Goal: Find specific page/section: Find specific page/section

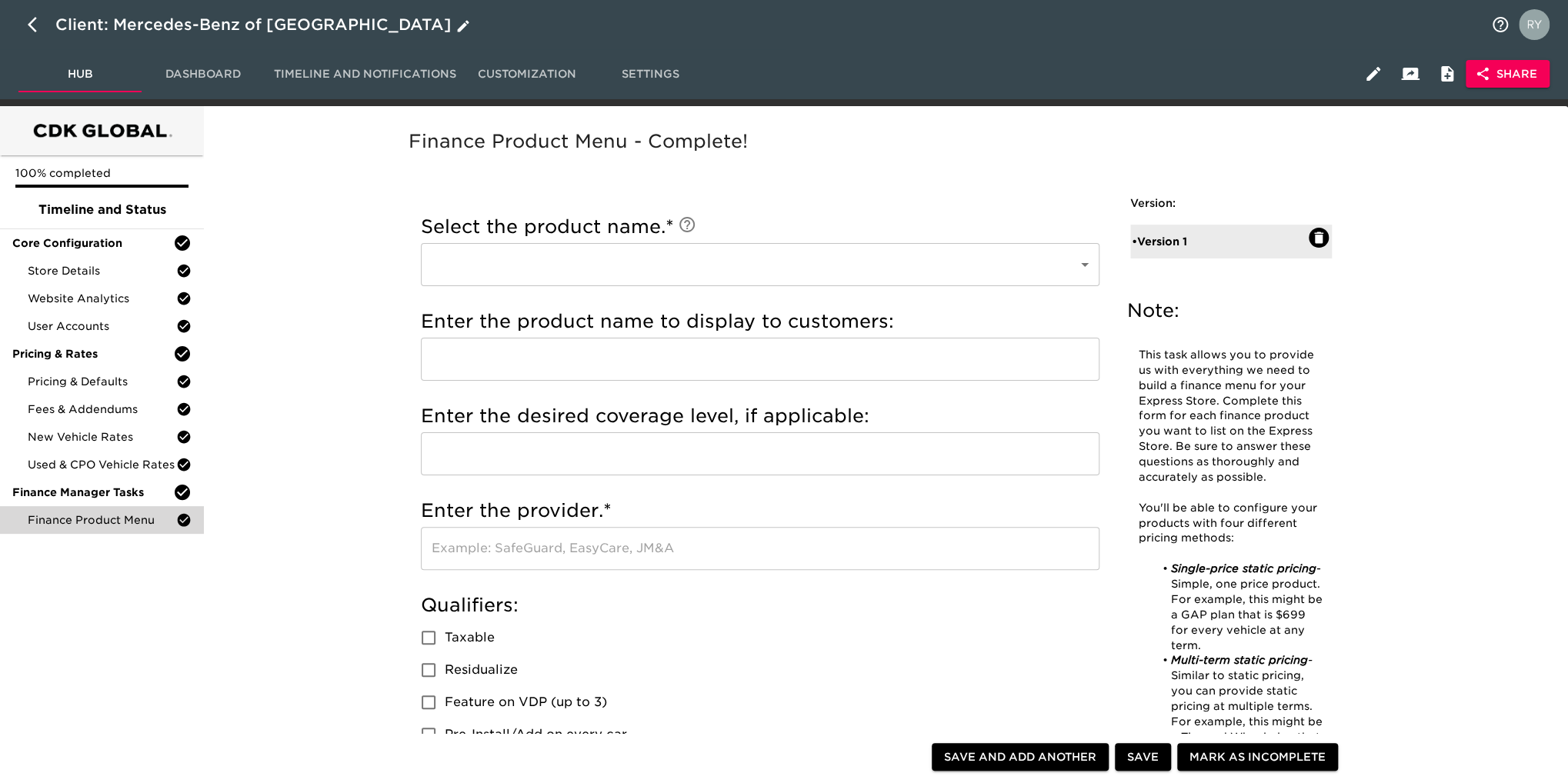
click at [29, 28] on icon "button" at bounding box center [37, 25] width 19 height 19
select select "10"
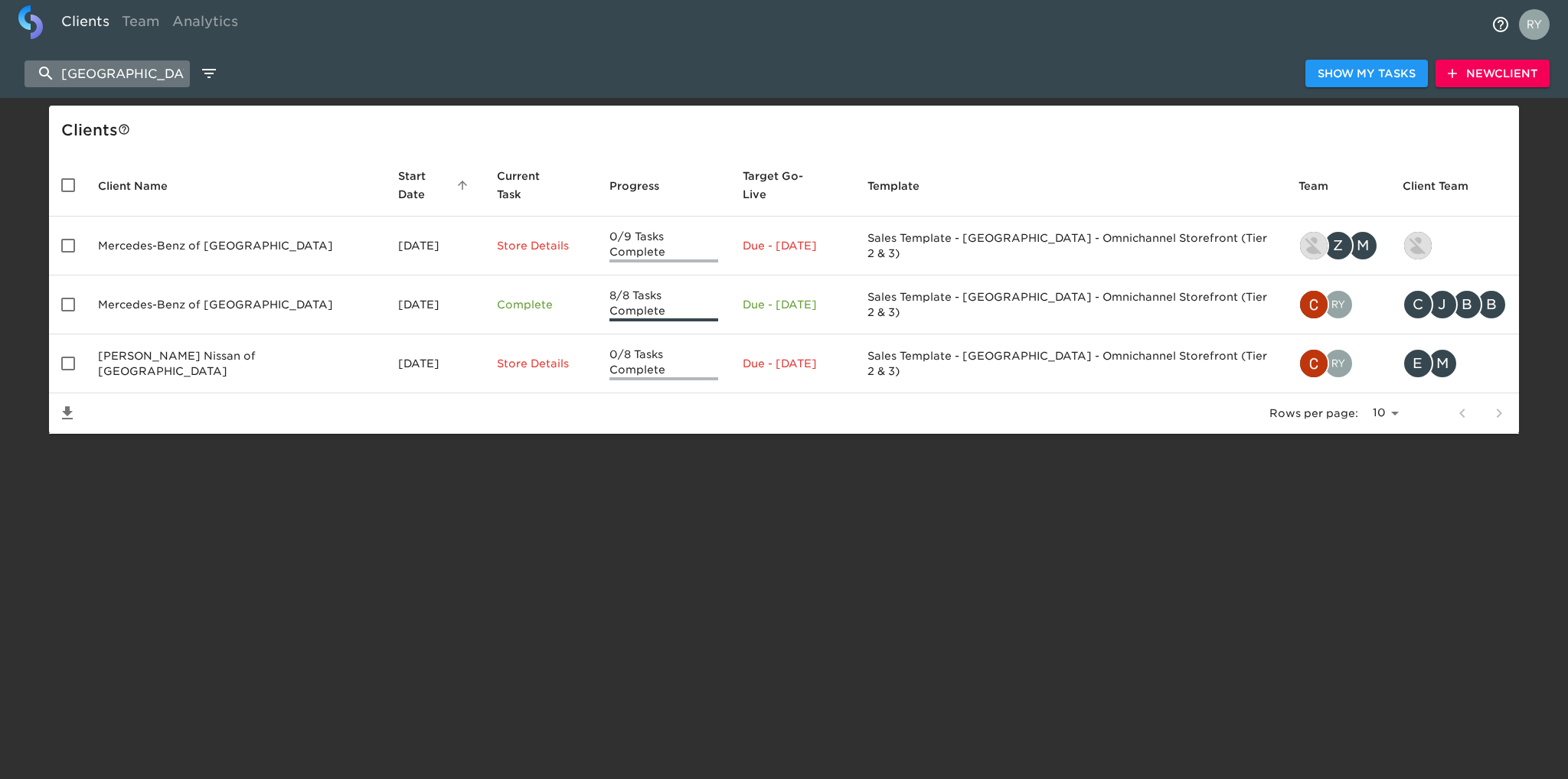
drag, startPoint x: 133, startPoint y: 65, endPoint x: 63, endPoint y: 80, distance: 71.6
click at [63, 80] on input "[GEOGRAPHIC_DATA]" at bounding box center [107, 73] width 165 height 27
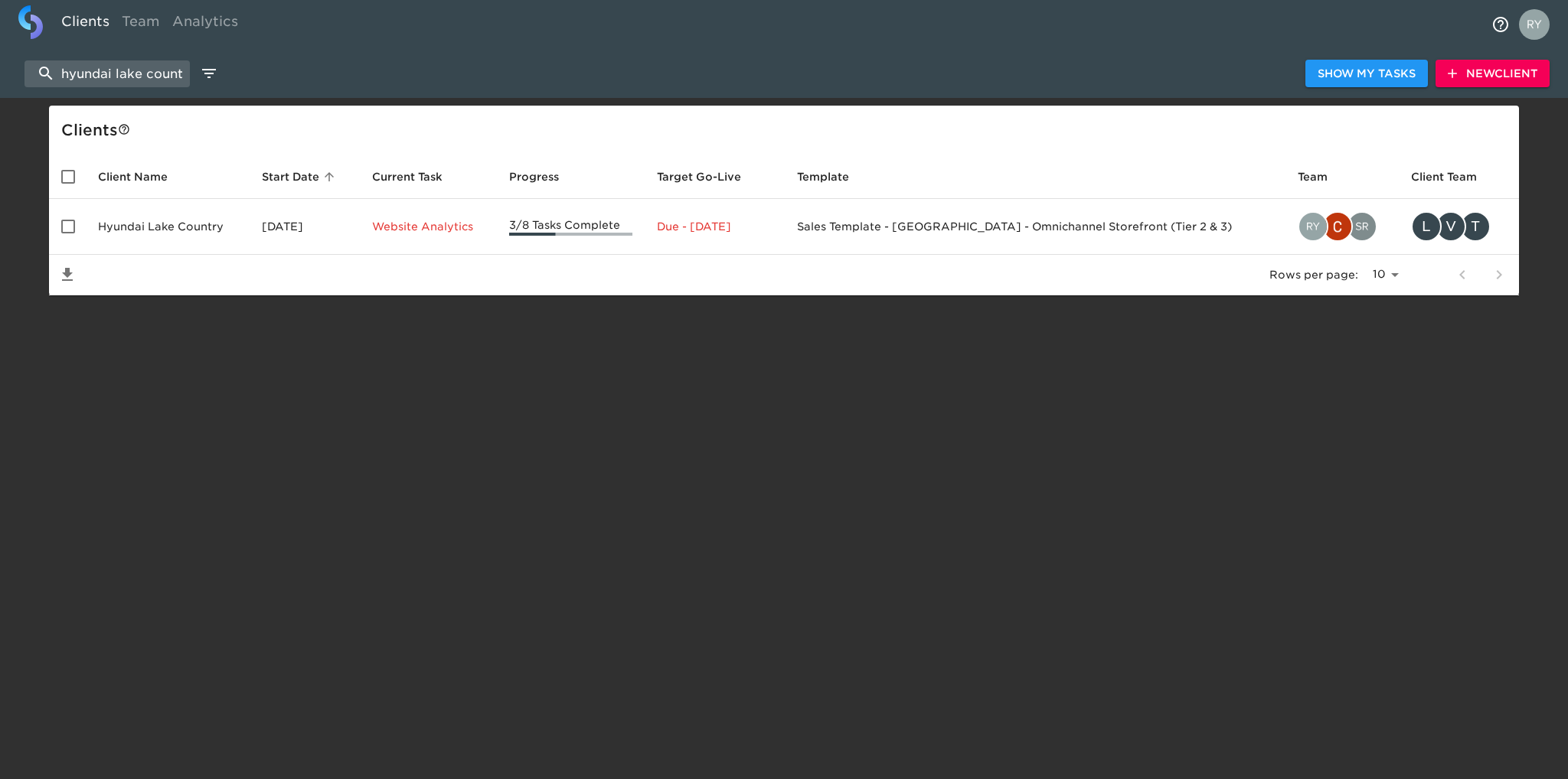
scroll to position [0, 12]
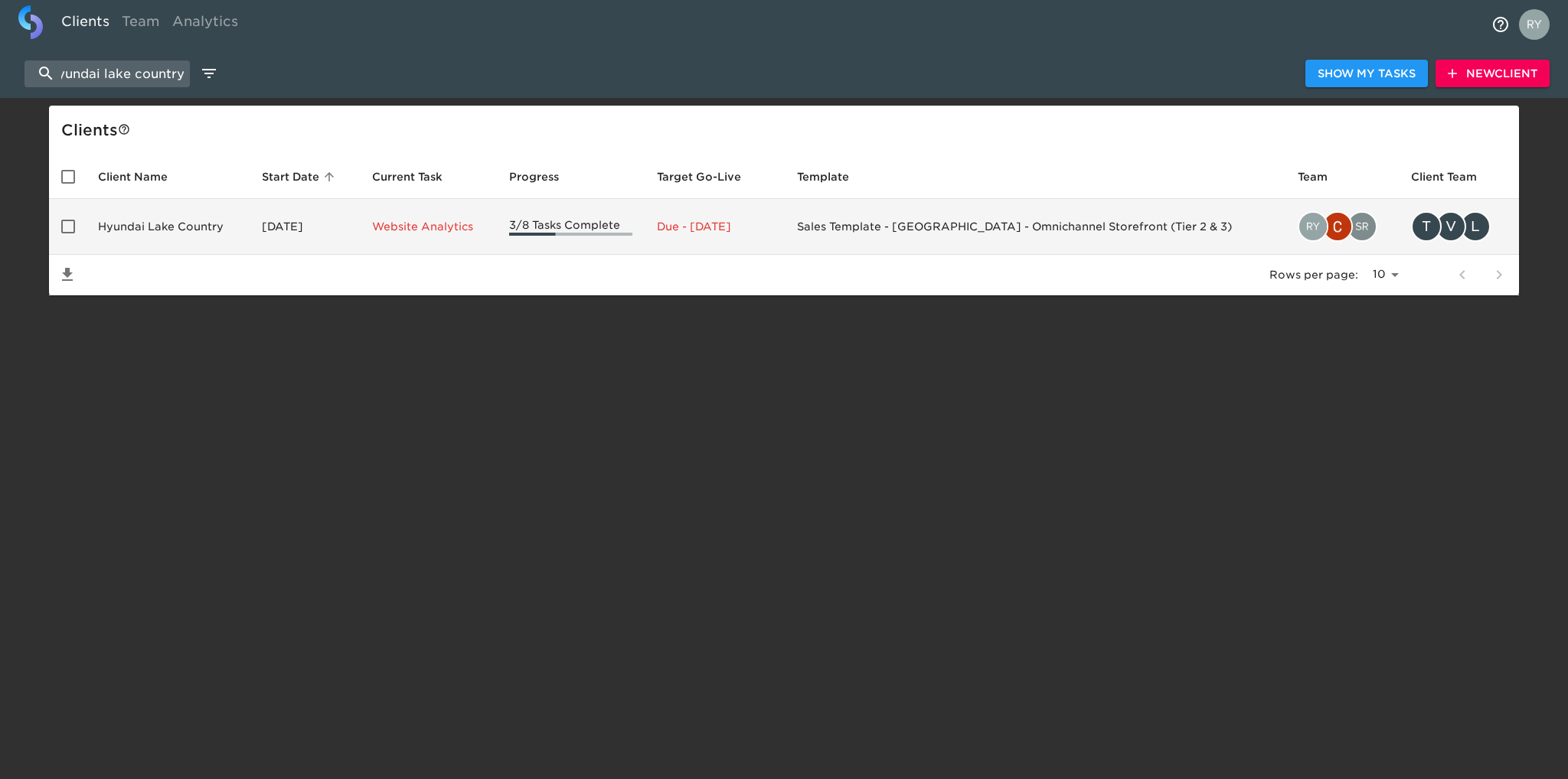
type input "hyundai lake country"
click at [154, 233] on td "Hyundai Lake Country" at bounding box center [168, 227] width 164 height 56
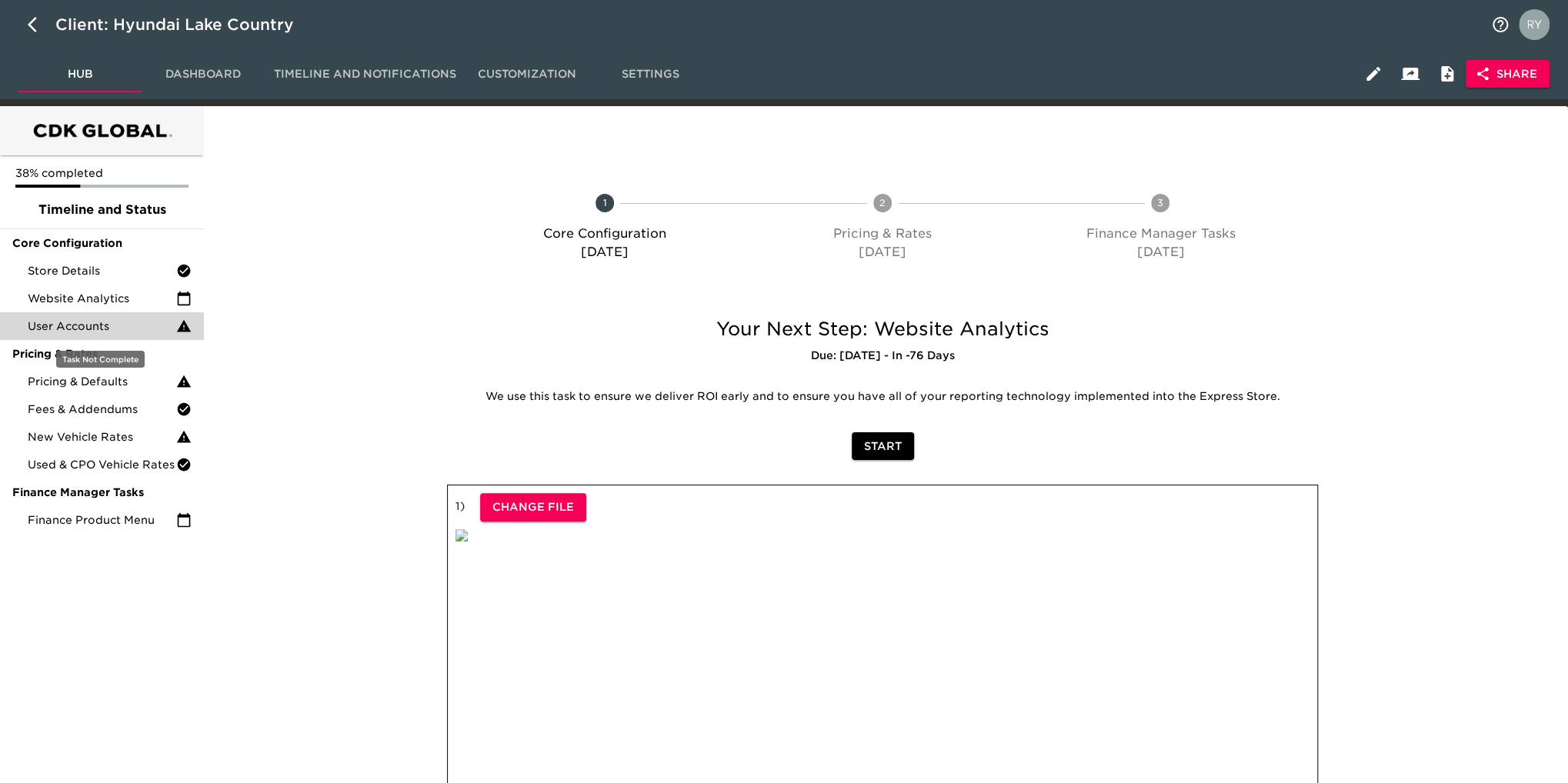
click at [95, 329] on span "User Accounts" at bounding box center [102, 327] width 148 height 16
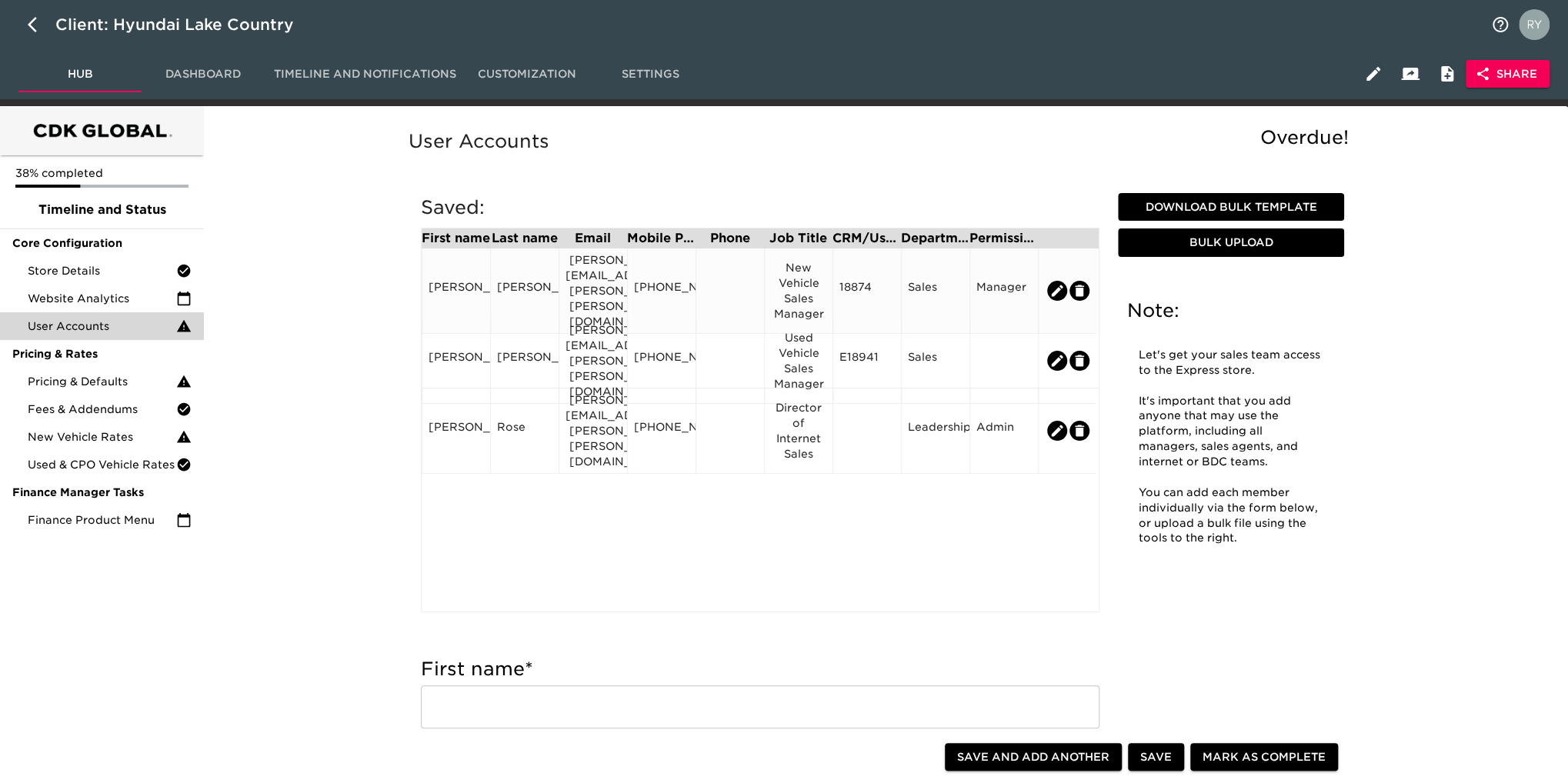
click at [719, 285] on div at bounding box center [729, 291] width 55 height 23
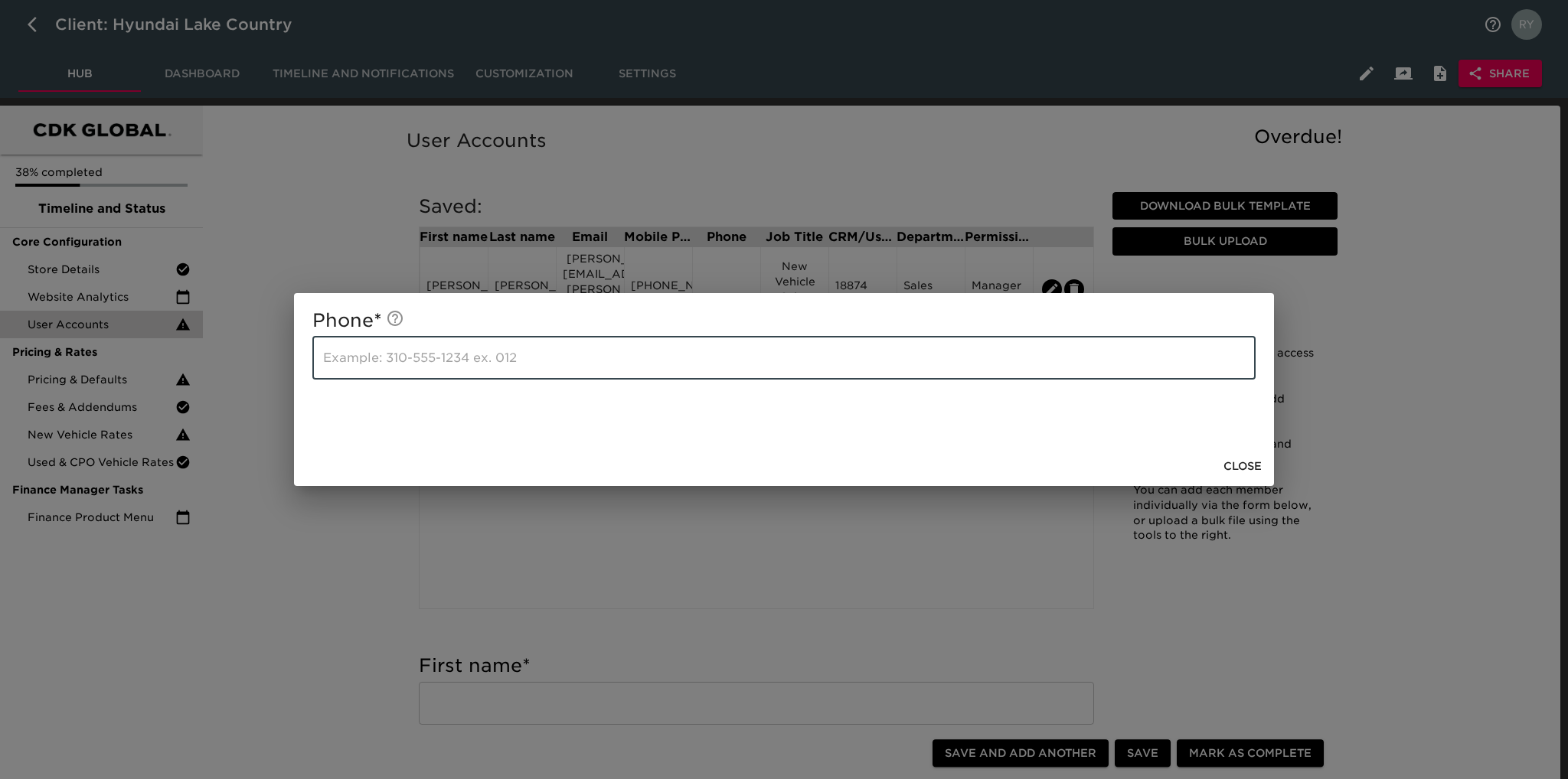
paste input "[PHONE_NUMBER]"
type input "[PHONE_NUMBER]"
click at [1240, 465] on span "Close" at bounding box center [1243, 466] width 39 height 19
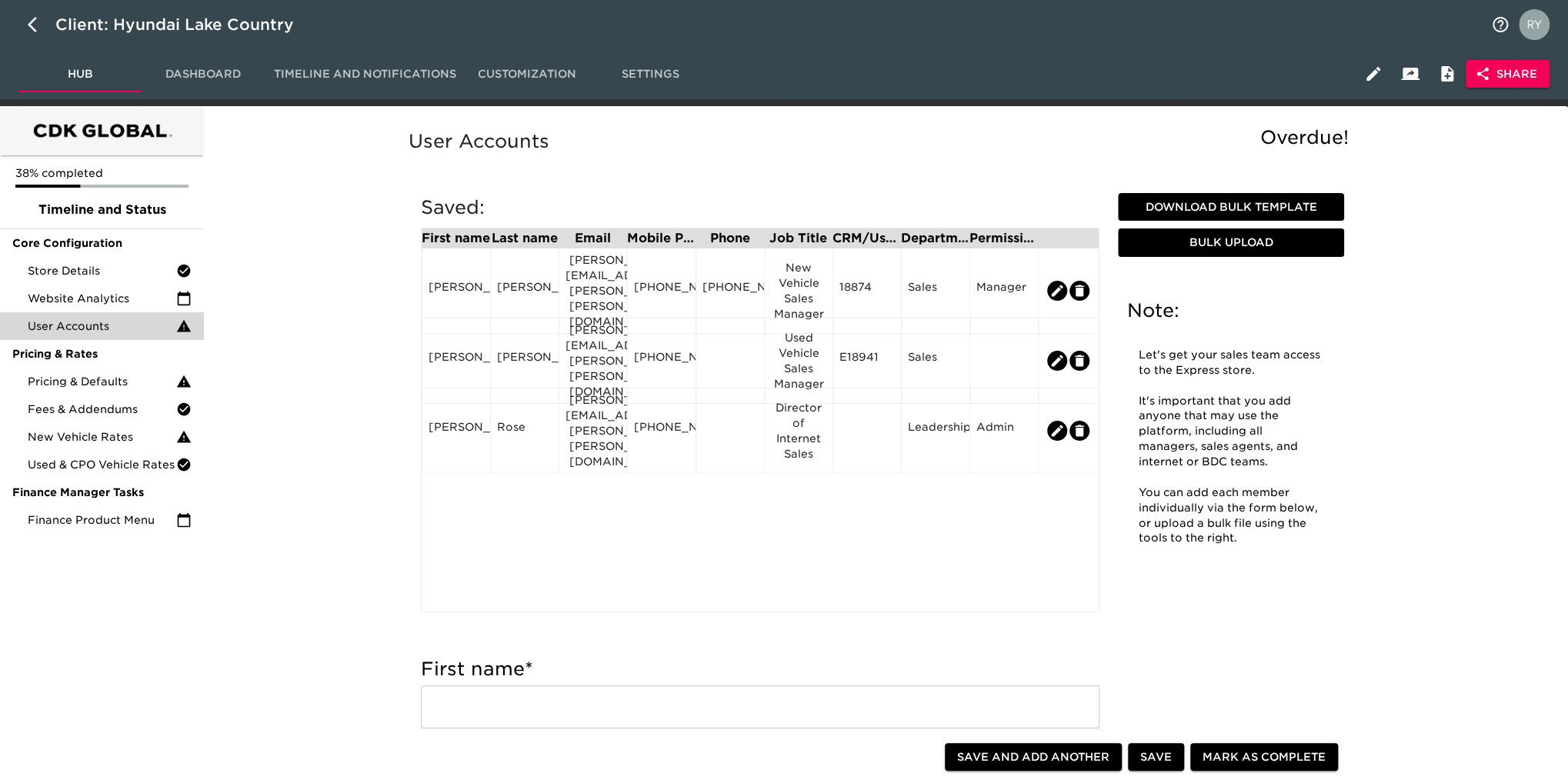
click at [732, 361] on div at bounding box center [729, 361] width 55 height 23
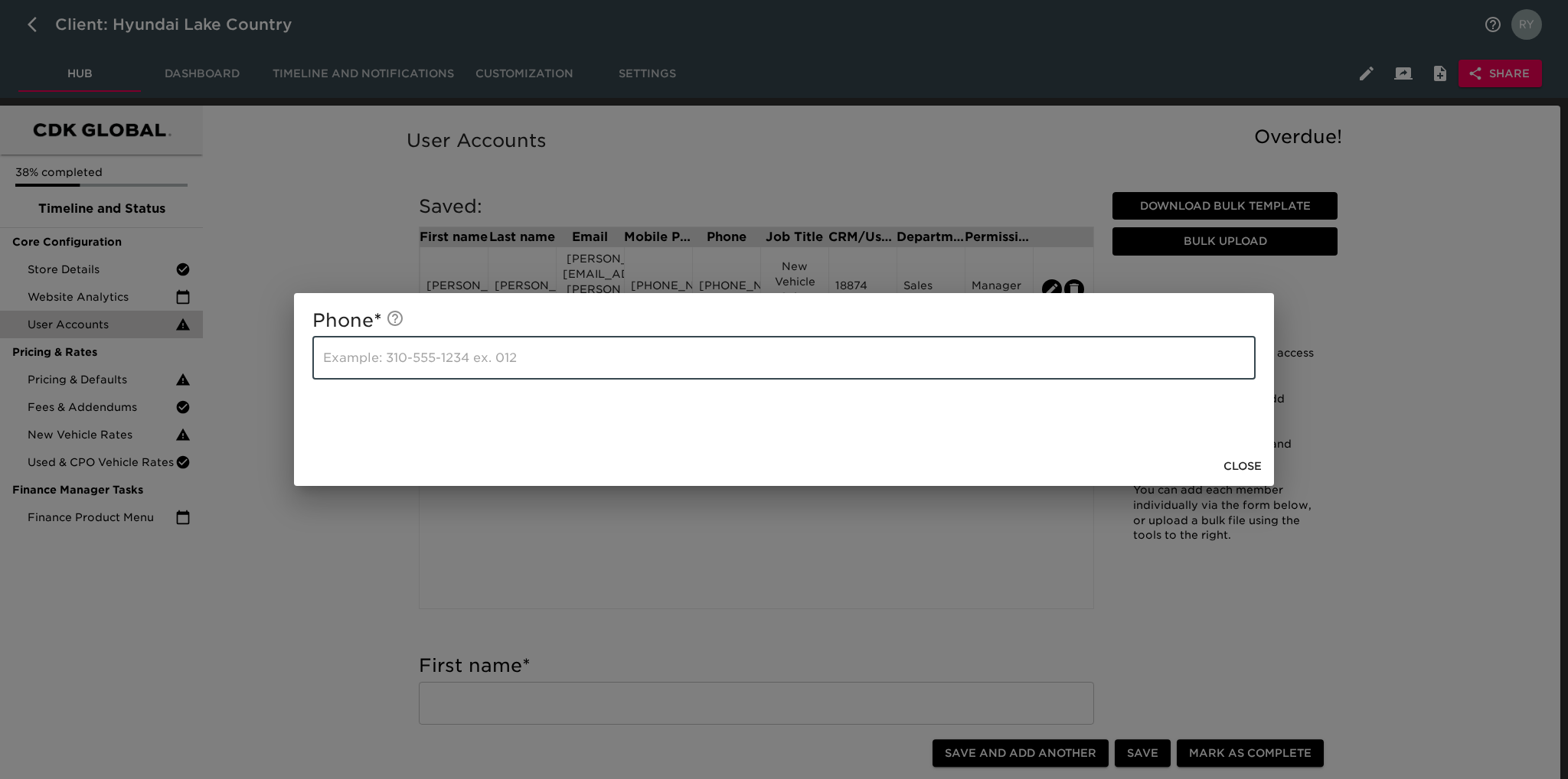
paste input "[PHONE_NUMBER]"
type input "[PHONE_NUMBER]"
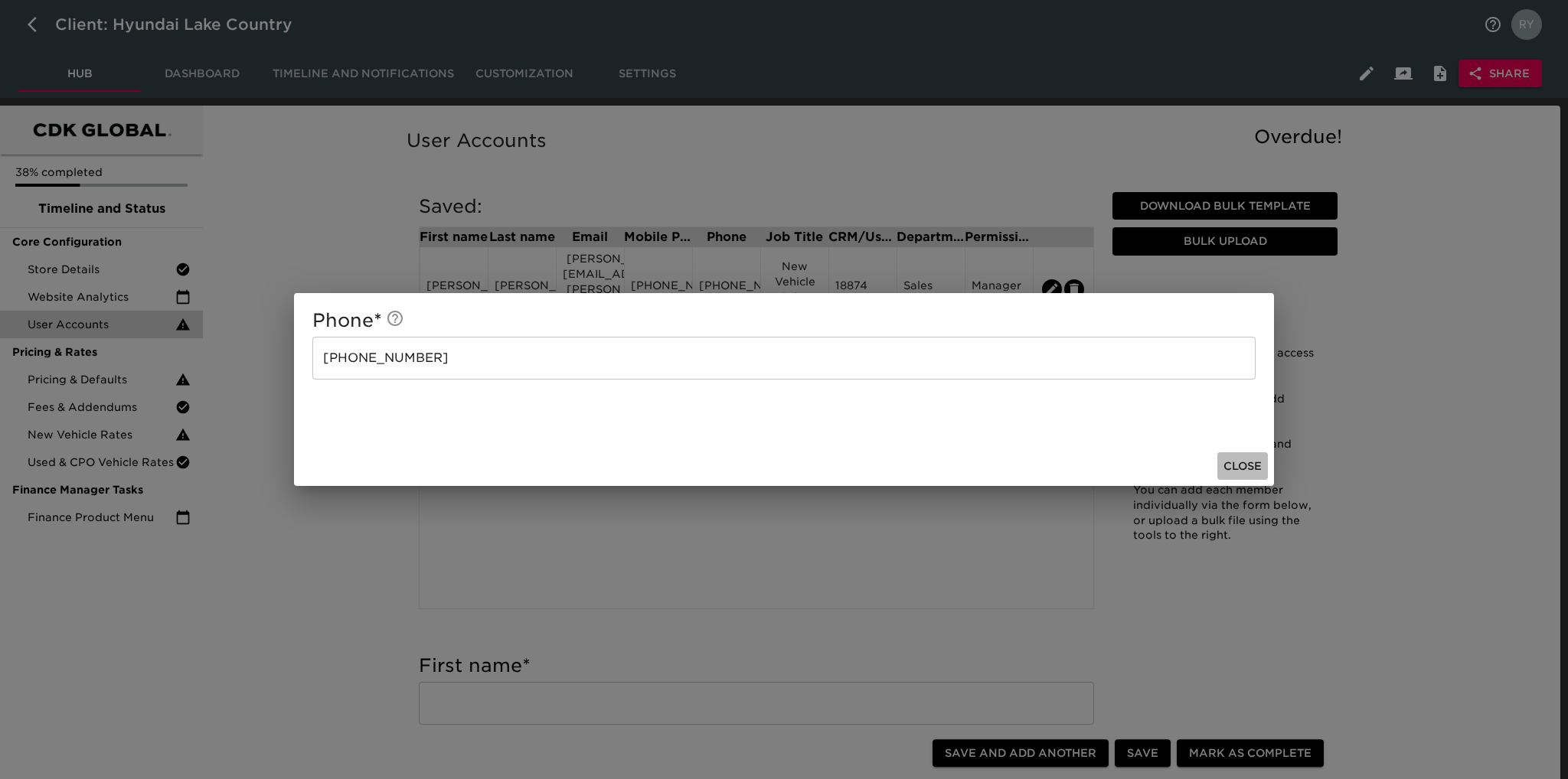
click at [1243, 462] on span "Close" at bounding box center [1243, 466] width 39 height 19
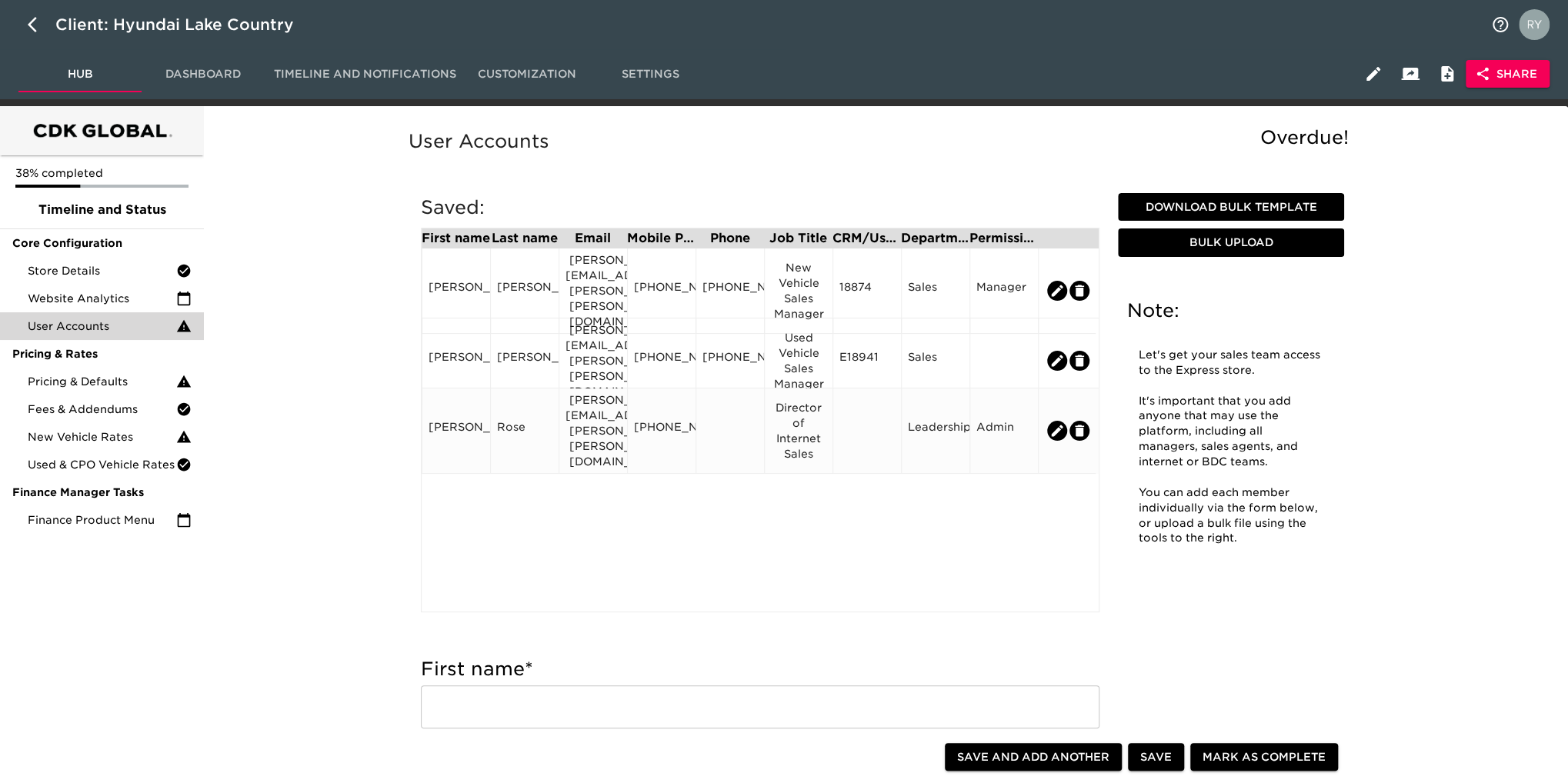
click at [726, 421] on div at bounding box center [729, 431] width 55 height 23
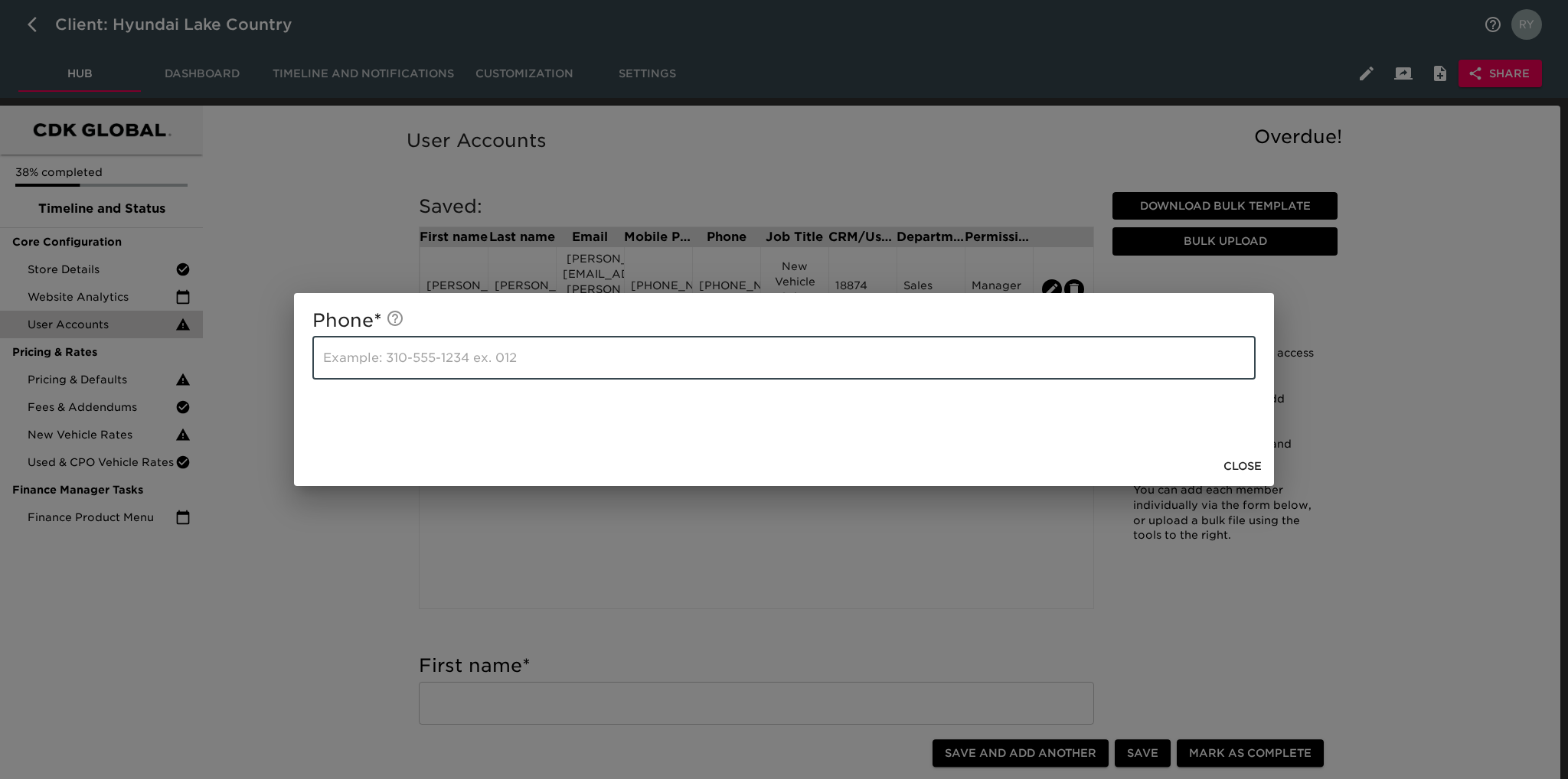
paste input "[PHONE_NUMBER]"
type input "[PHONE_NUMBER]"
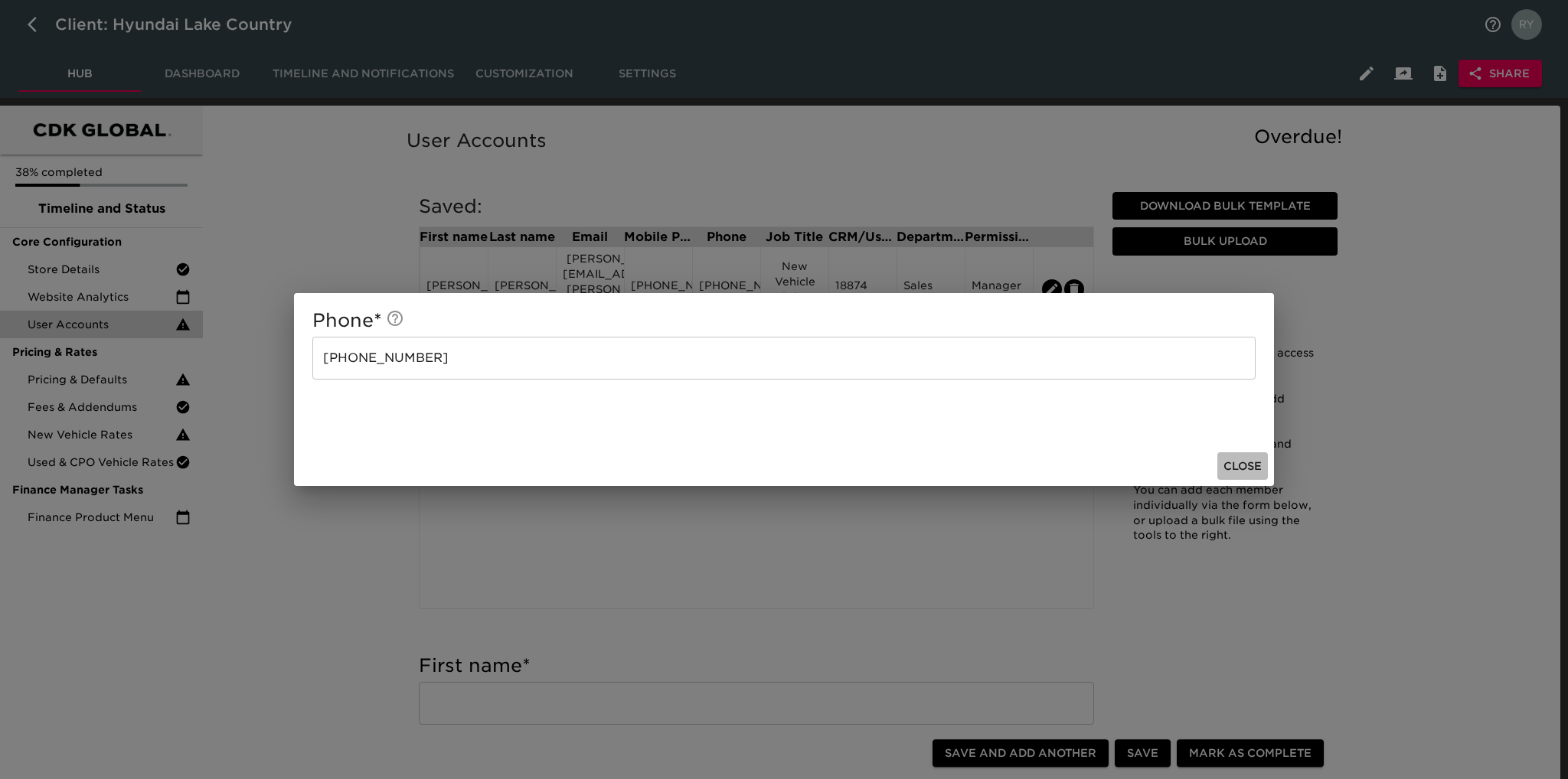
click at [1256, 464] on span "Close" at bounding box center [1243, 466] width 39 height 19
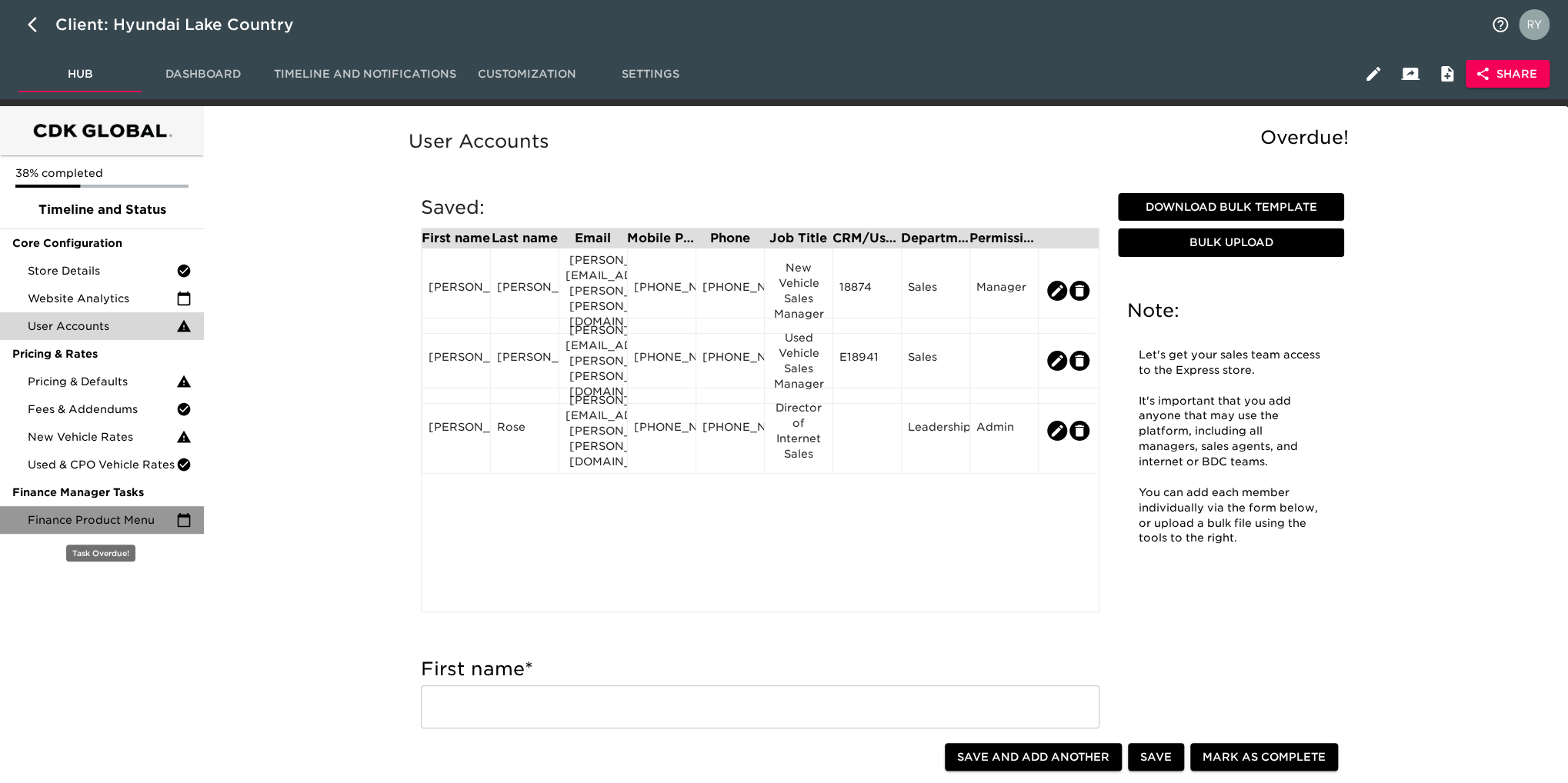
click at [61, 530] on div "Finance Product Menu" at bounding box center [102, 520] width 204 height 28
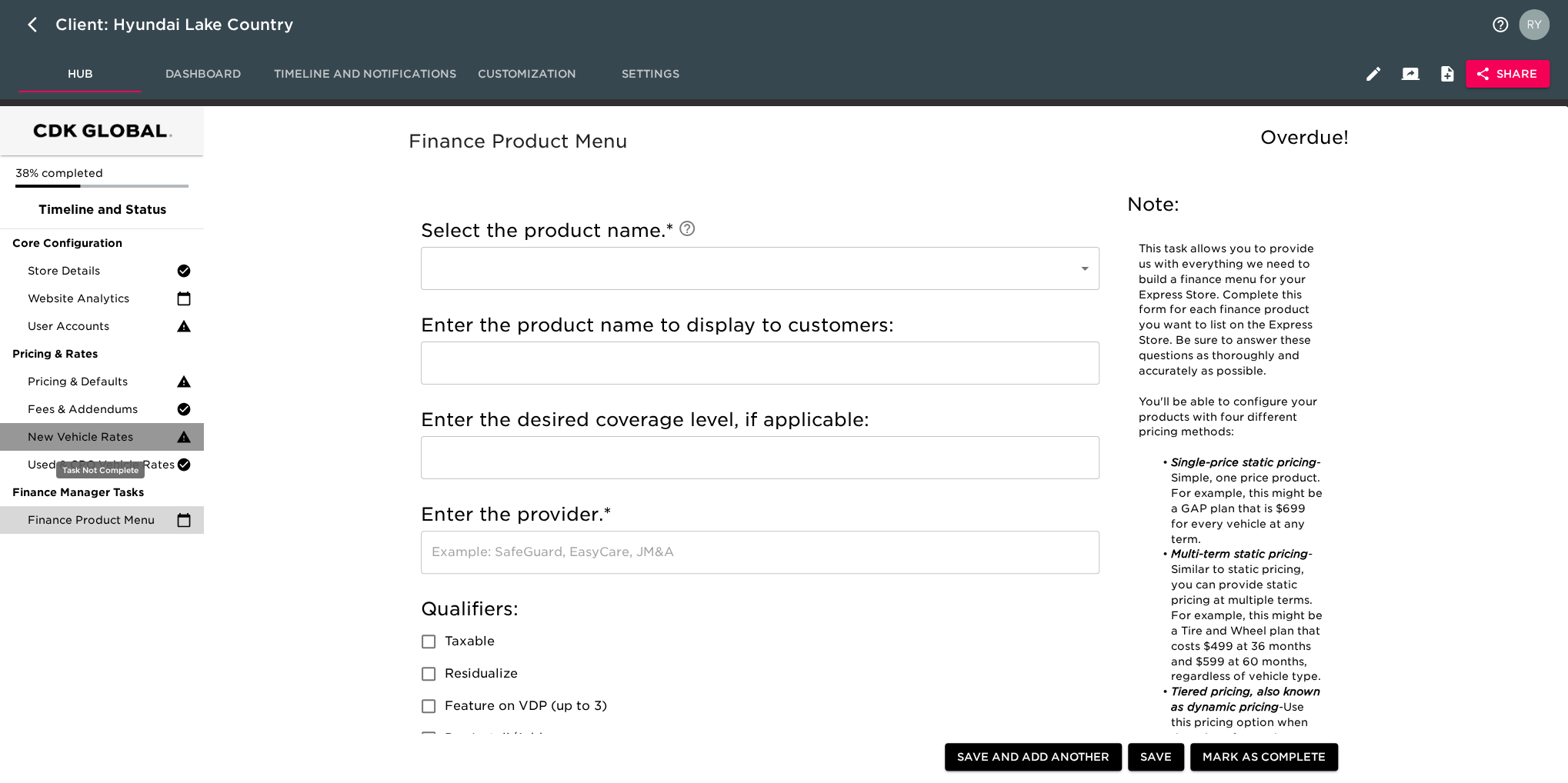
click at [109, 445] on div "New Vehicle Rates" at bounding box center [102, 437] width 204 height 28
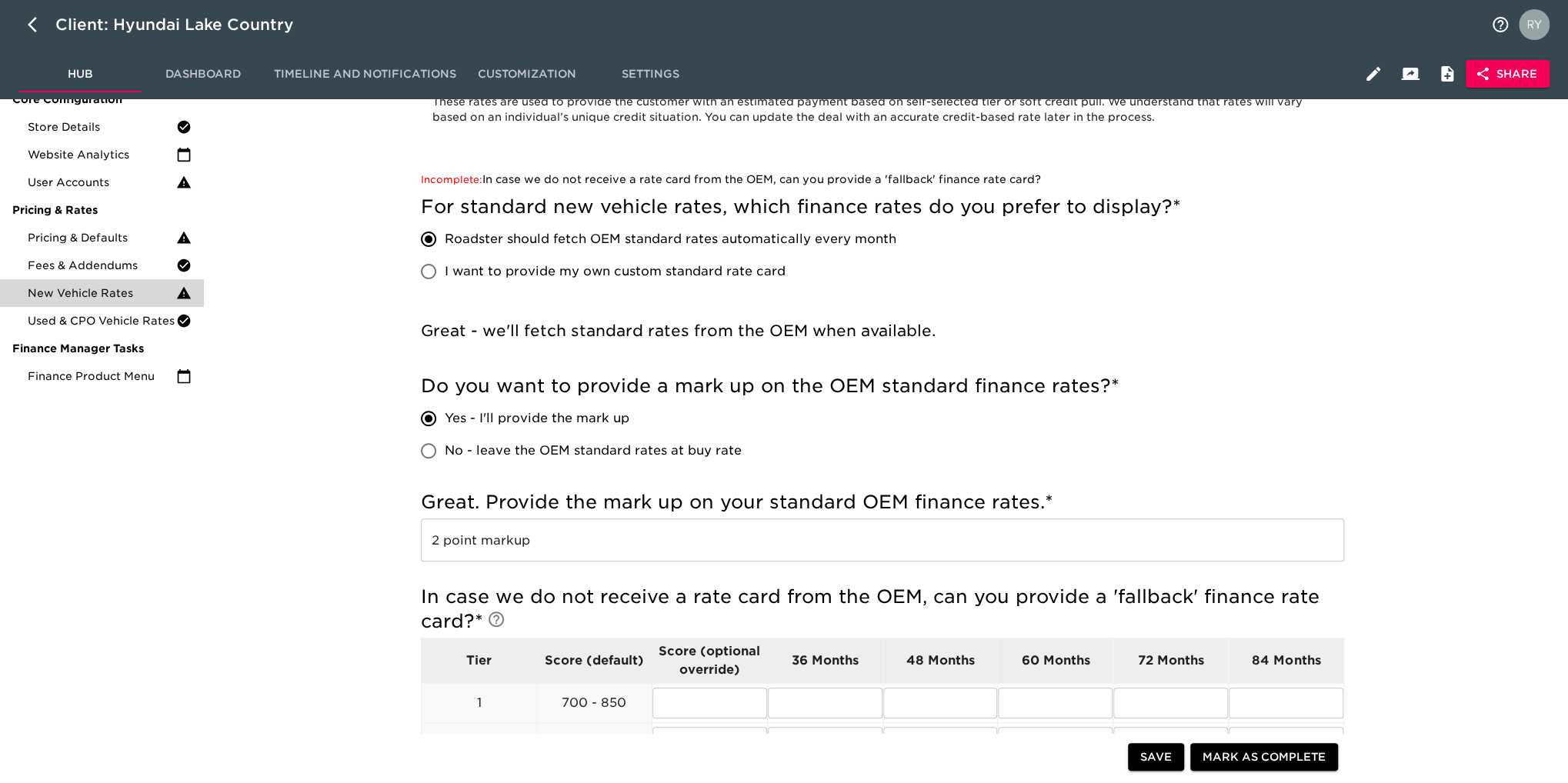
scroll to position [77, 0]
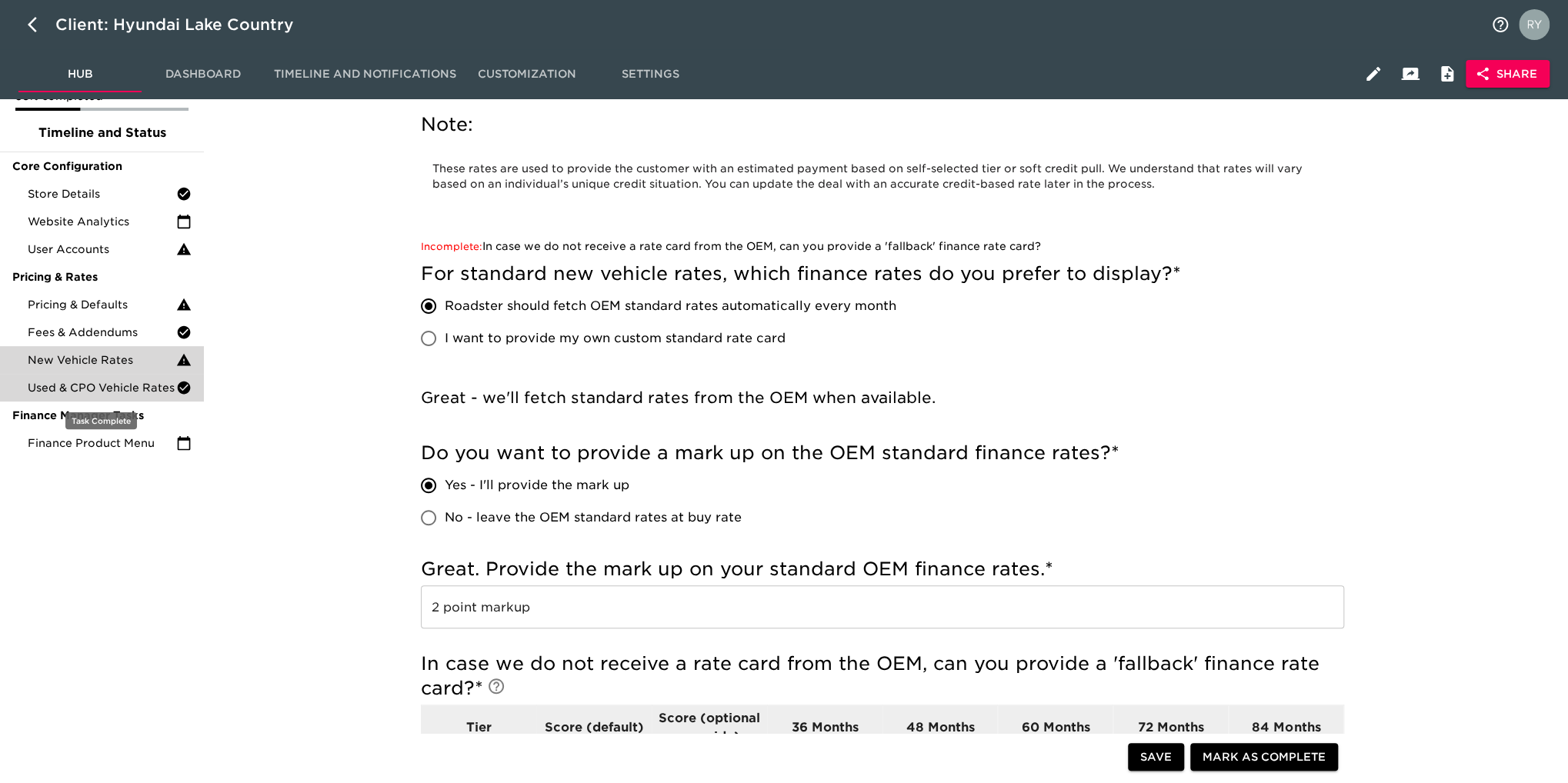
click at [77, 393] on span "Used & CPO Vehicle Rates" at bounding box center [102, 388] width 148 height 16
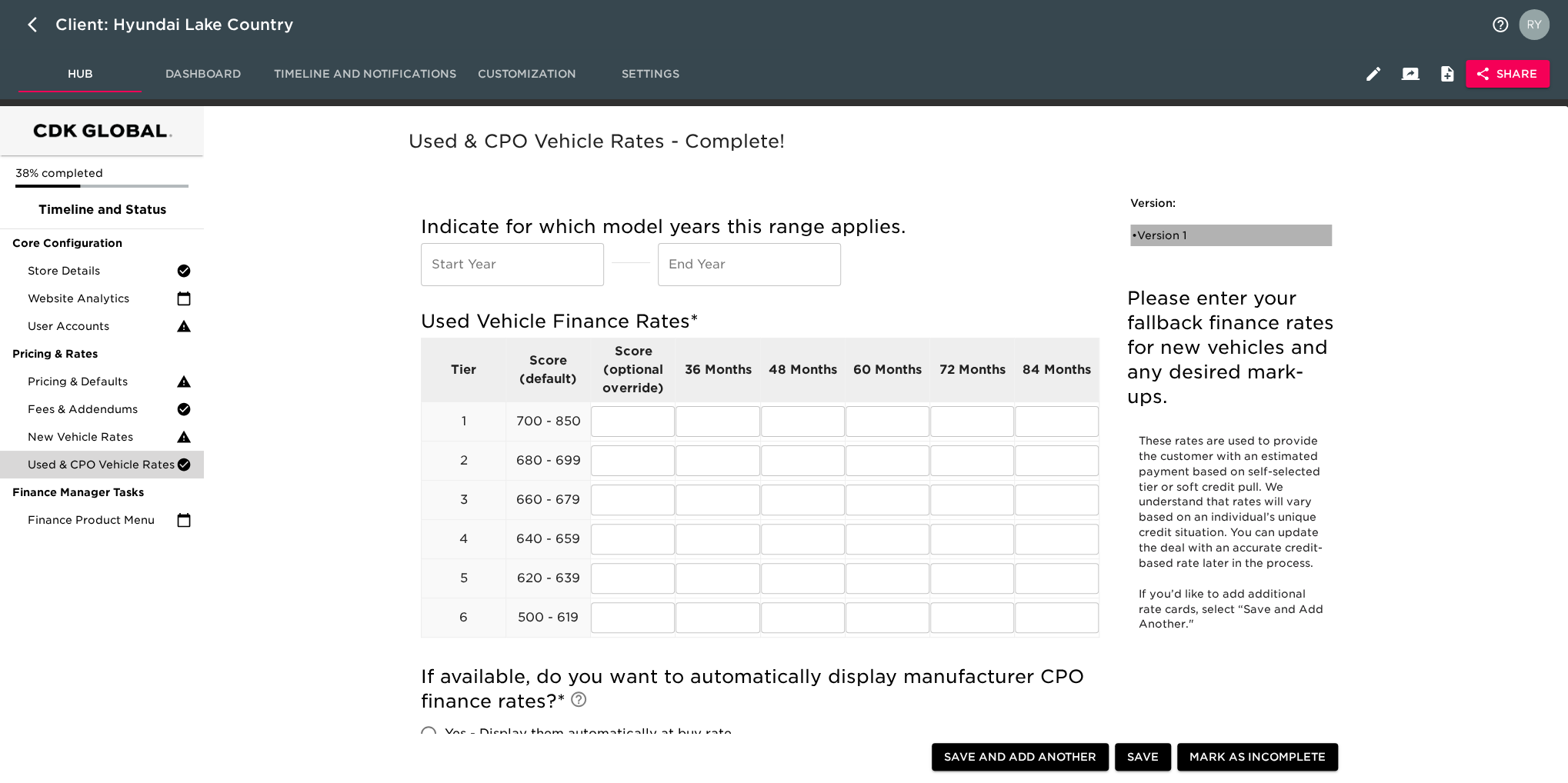
drag, startPoint x: 1164, startPoint y: 234, endPoint x: 1061, endPoint y: 241, distance: 103.2
click at [1164, 237] on div "• Version 1" at bounding box center [1220, 236] width 177 height 16
radio input "true"
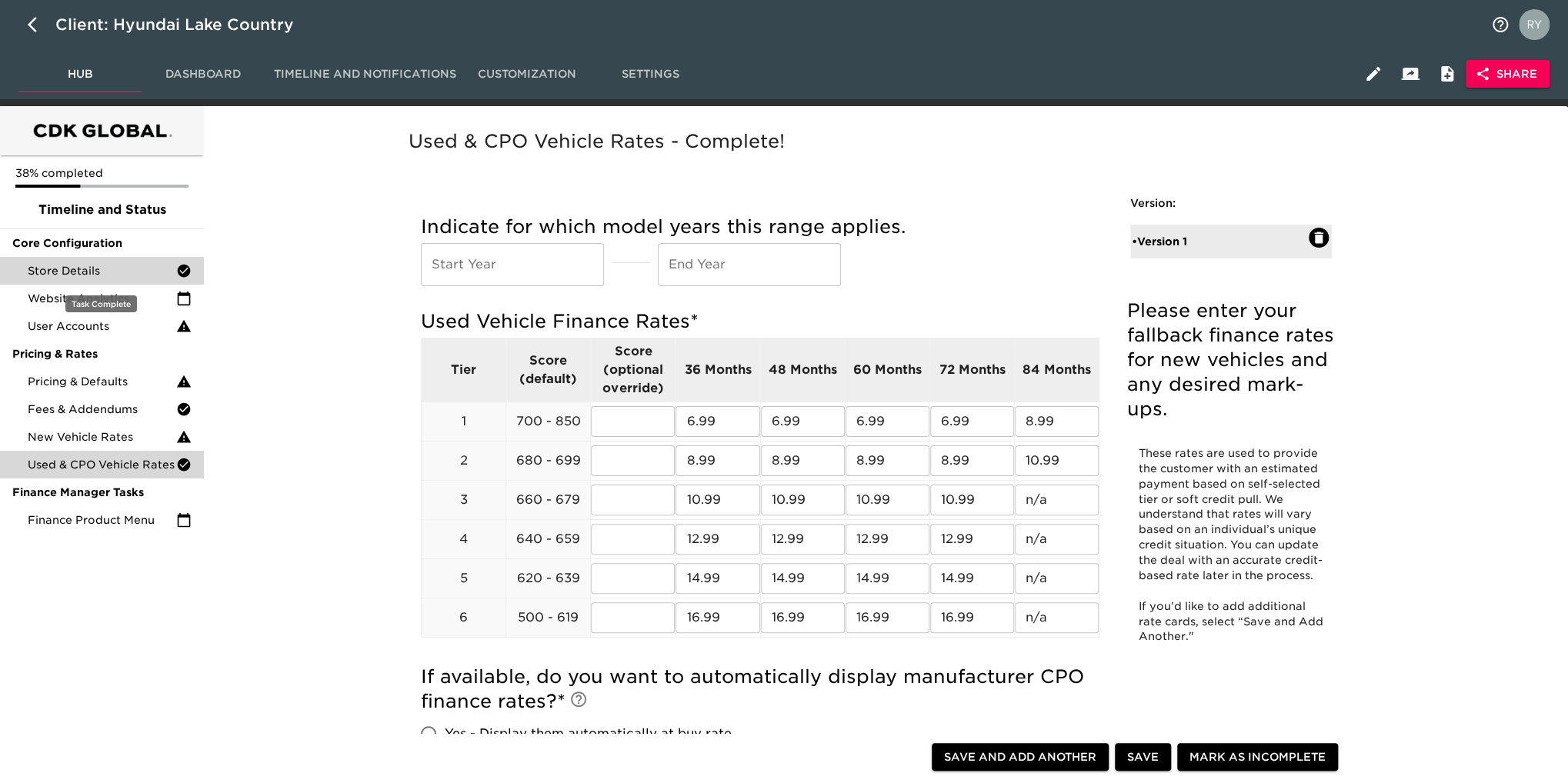
click at [71, 275] on span "Store Details" at bounding box center [102, 271] width 148 height 16
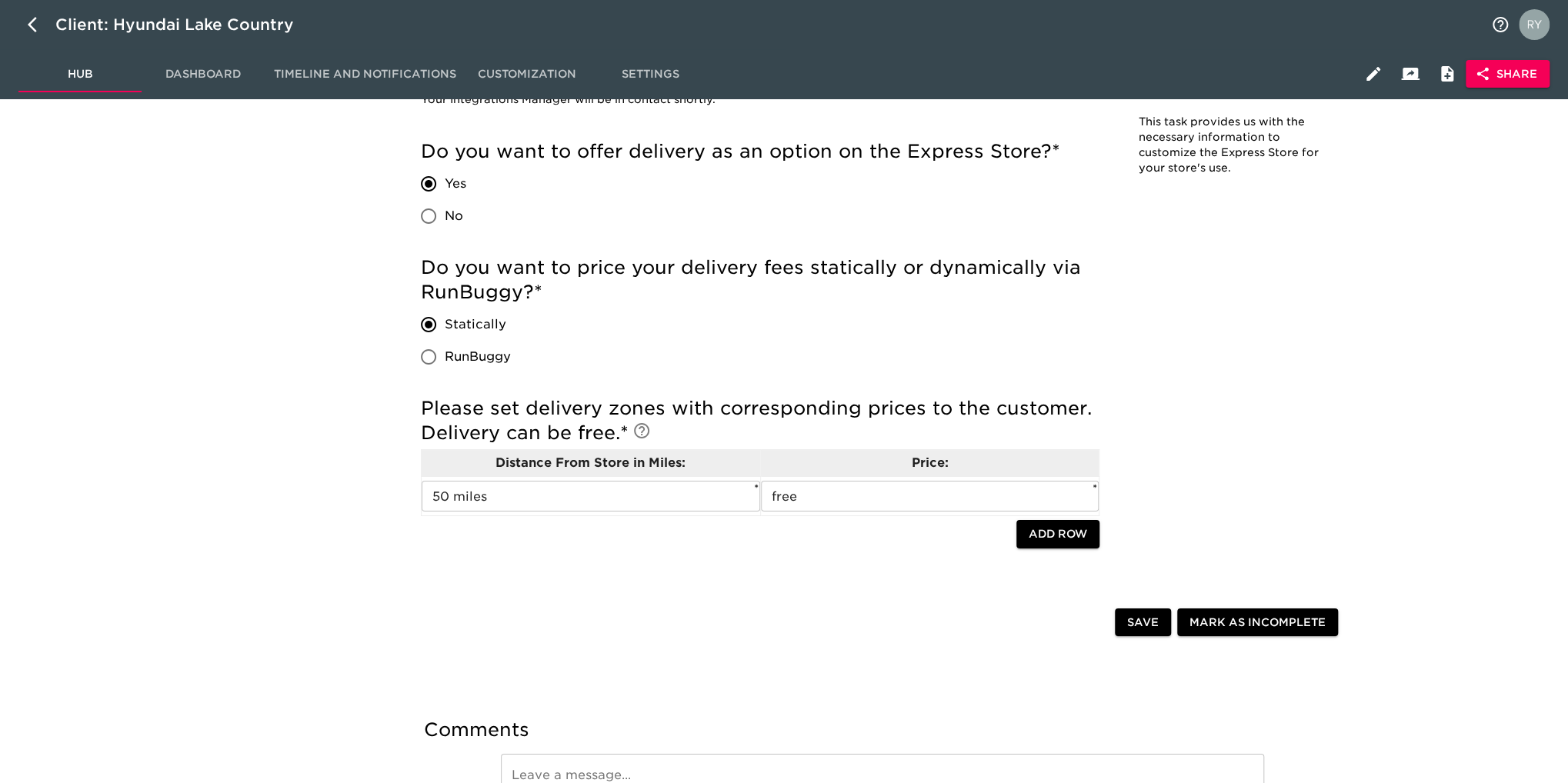
scroll to position [3232, 0]
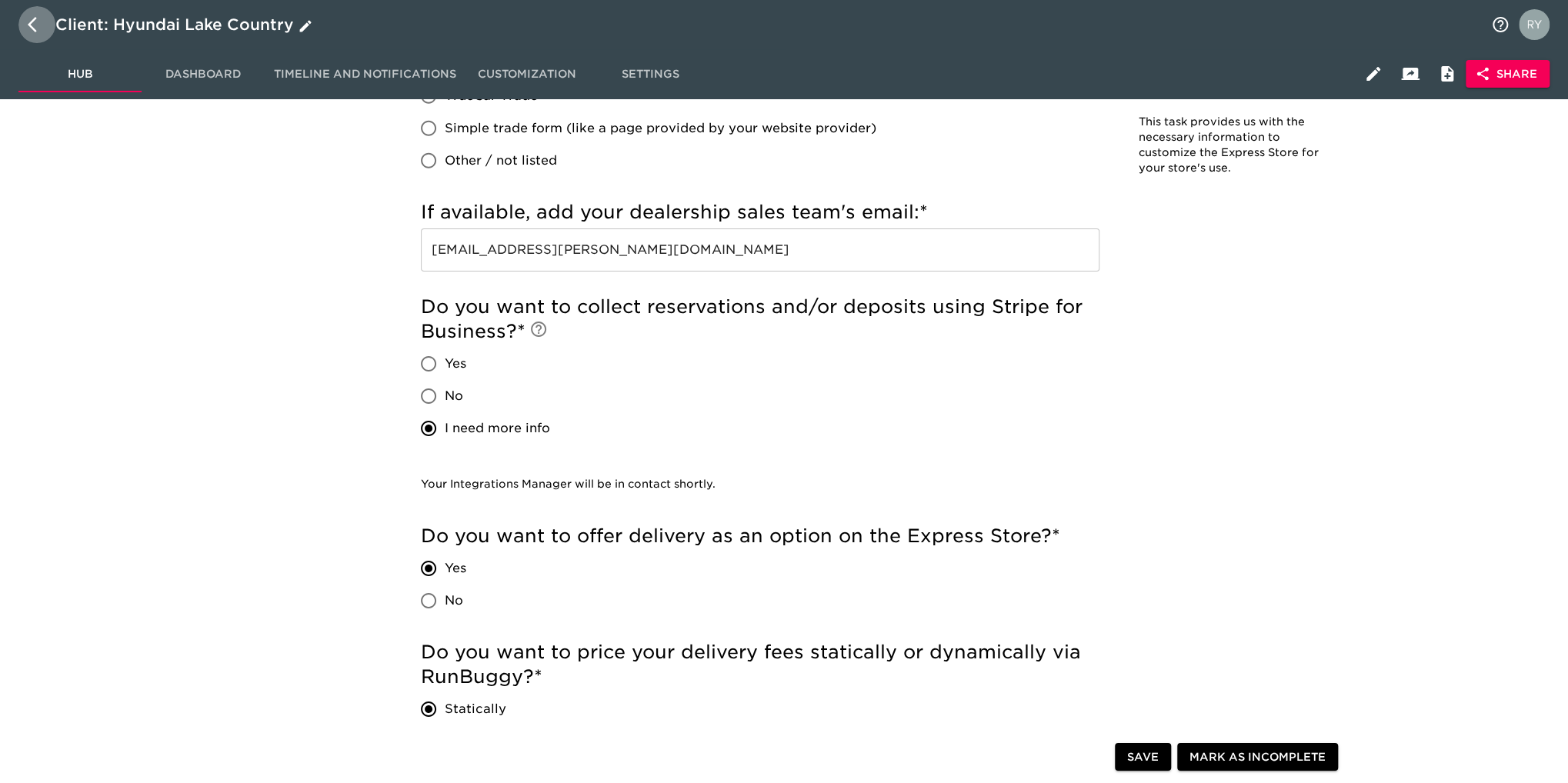
click at [29, 24] on icon "button" at bounding box center [33, 25] width 9 height 16
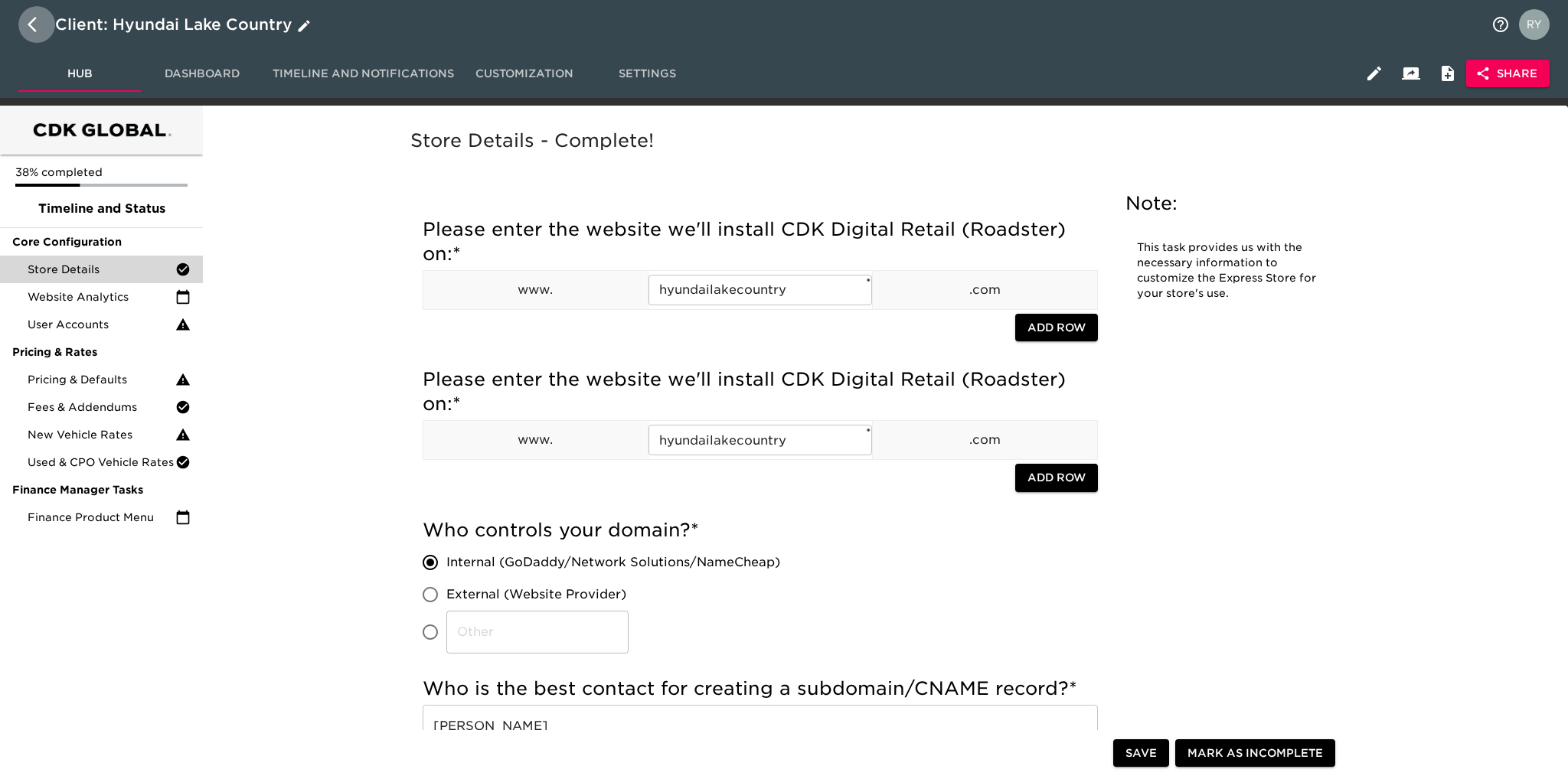
select select "10"
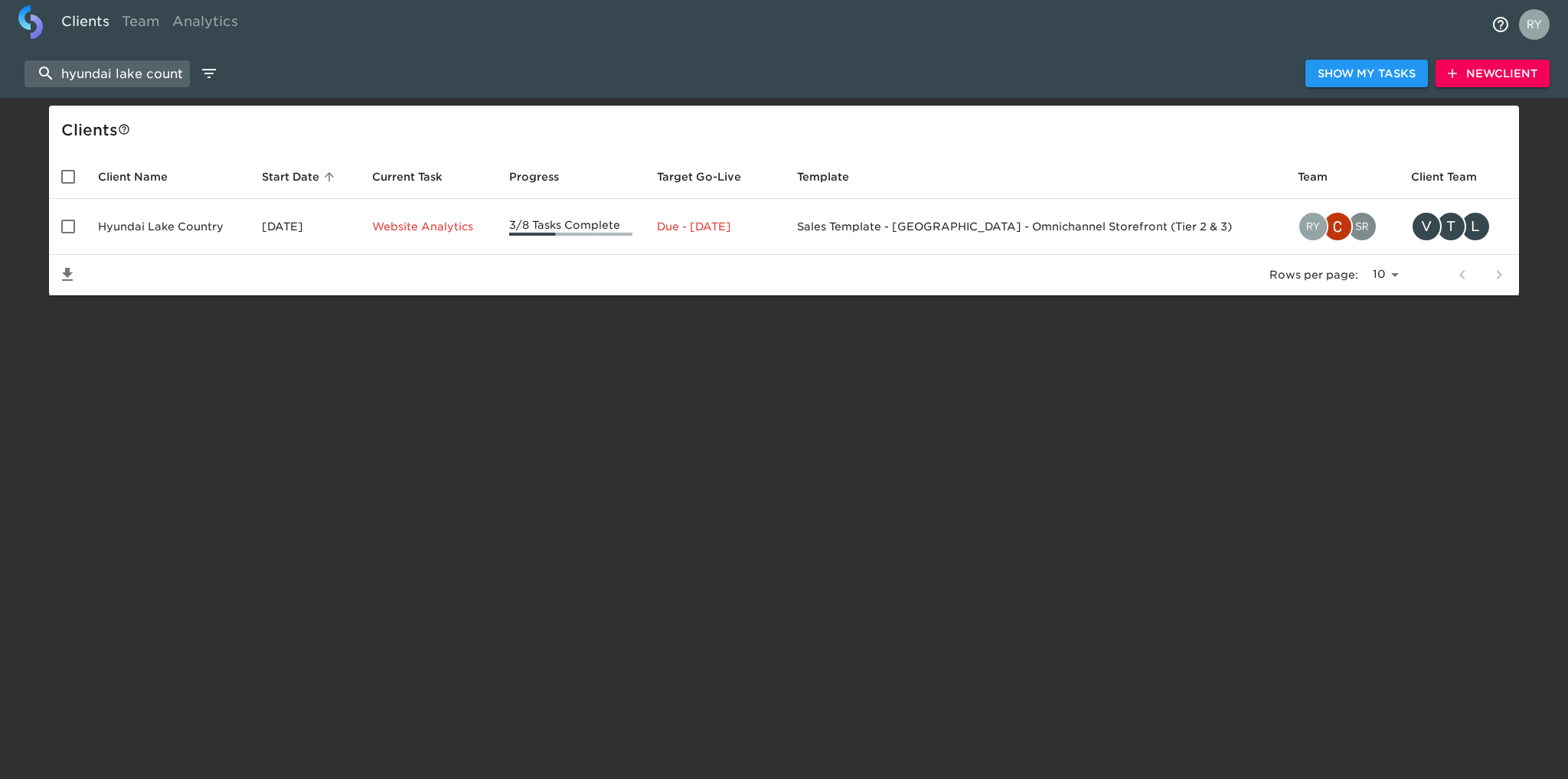
scroll to position [0, 12]
drag, startPoint x: 58, startPoint y: 71, endPoint x: 217, endPoint y: 78, distance: 159.2
click at [217, 78] on div "hyundai lake country Show My Tasks New Client" at bounding box center [784, 73] width 1568 height 49
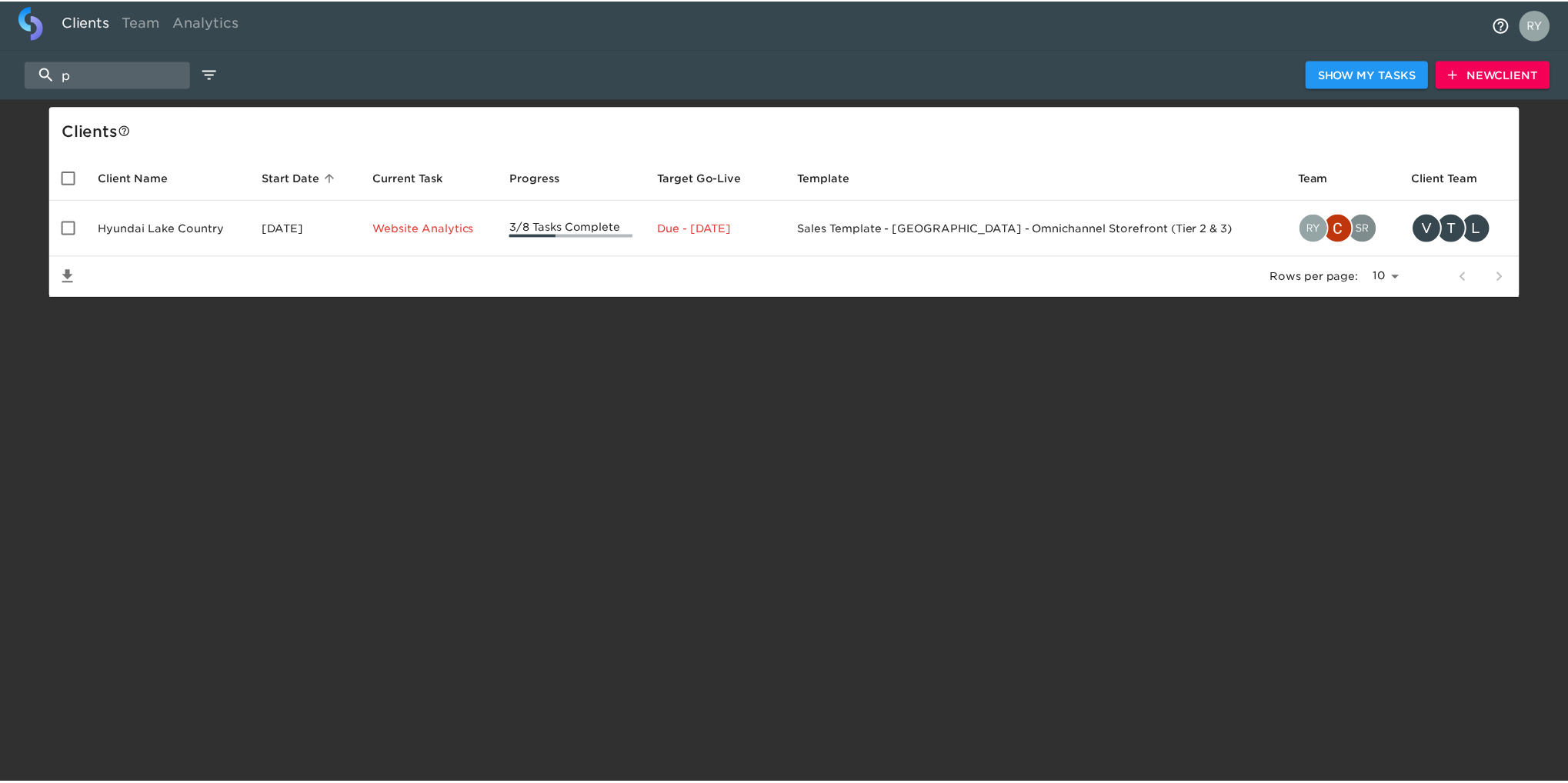
scroll to position [0, 0]
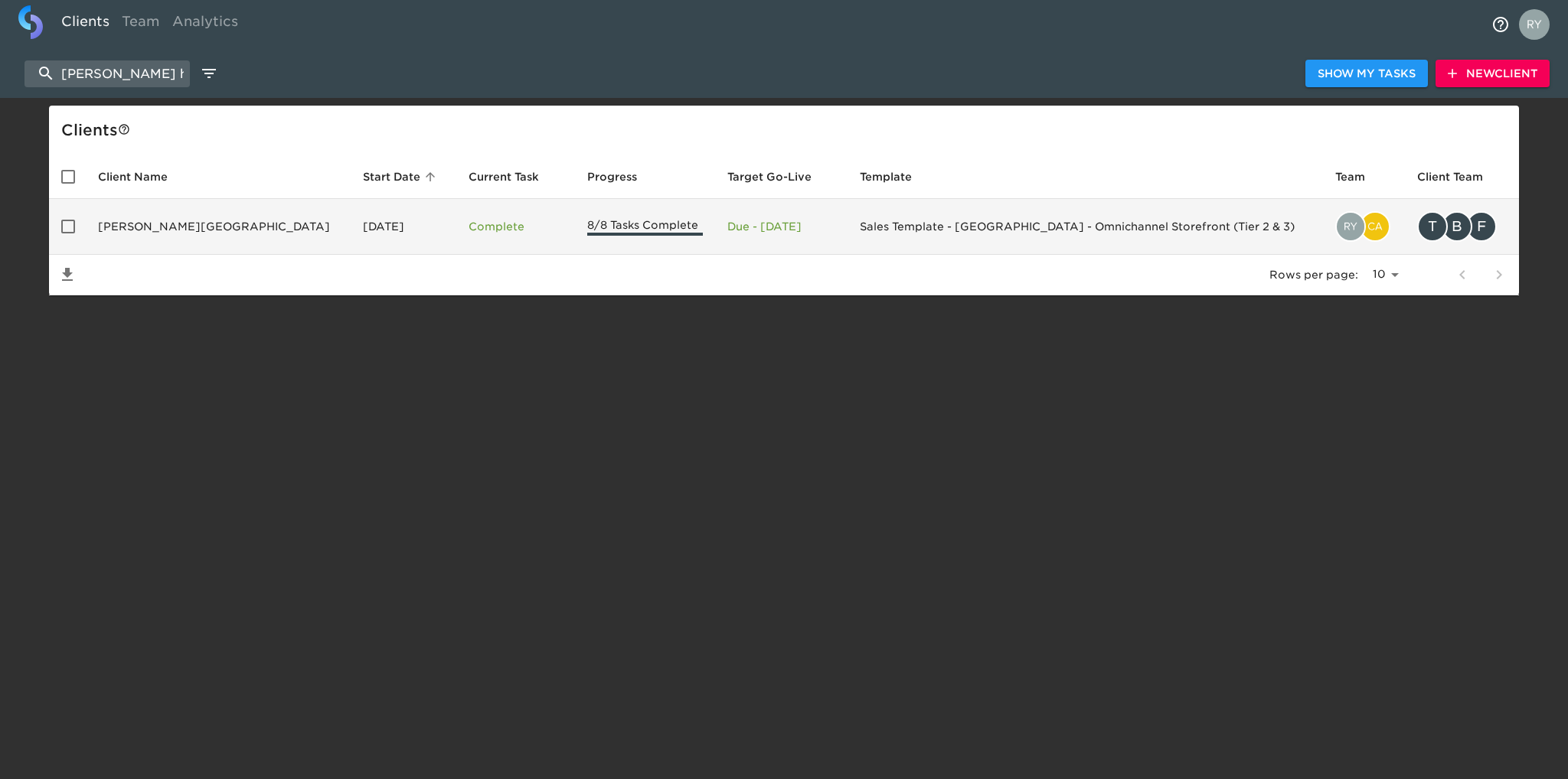
type input "[PERSON_NAME] hills fo"
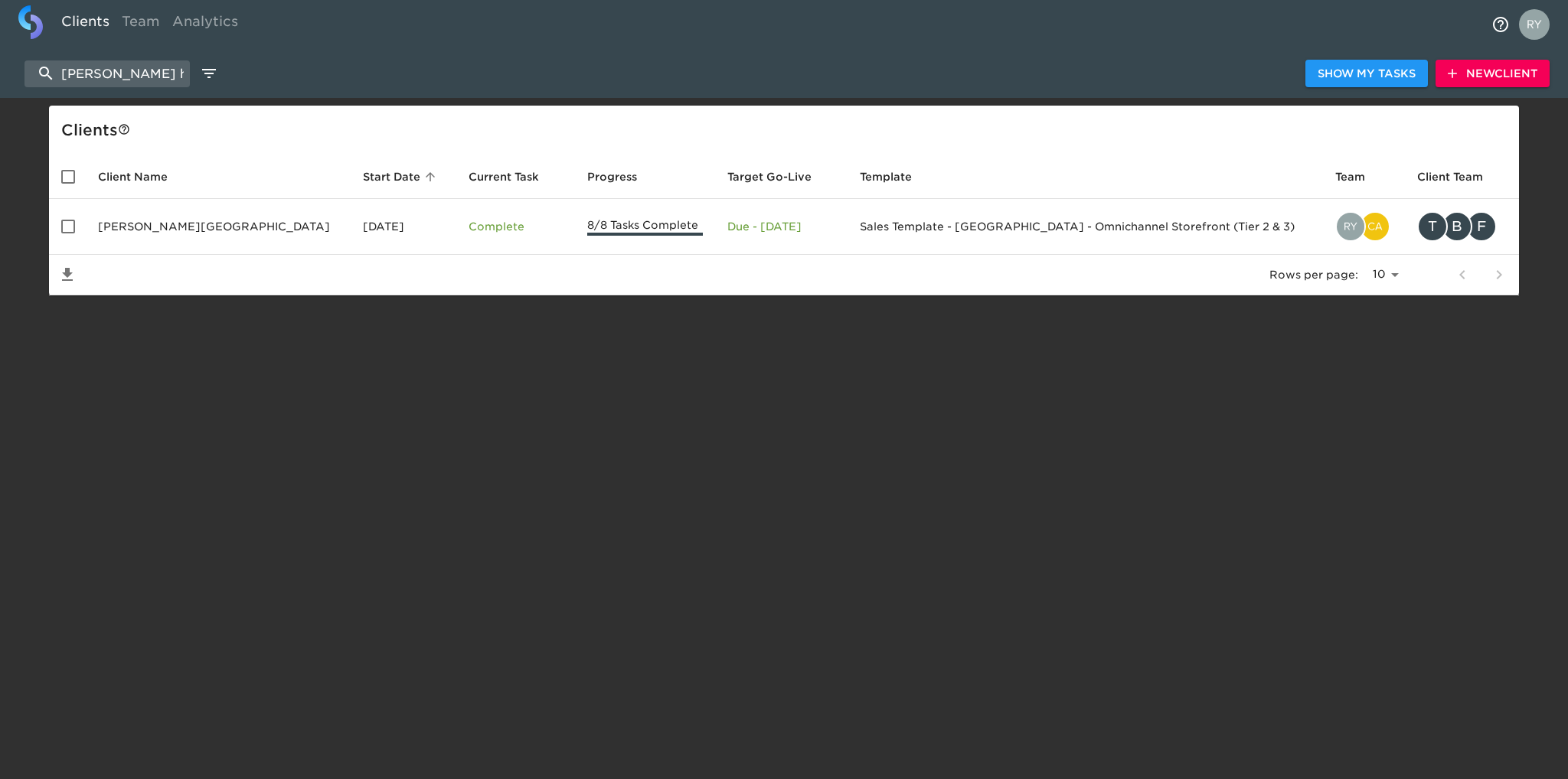
click at [153, 222] on td "[PERSON_NAME][GEOGRAPHIC_DATA]" at bounding box center [218, 227] width 265 height 56
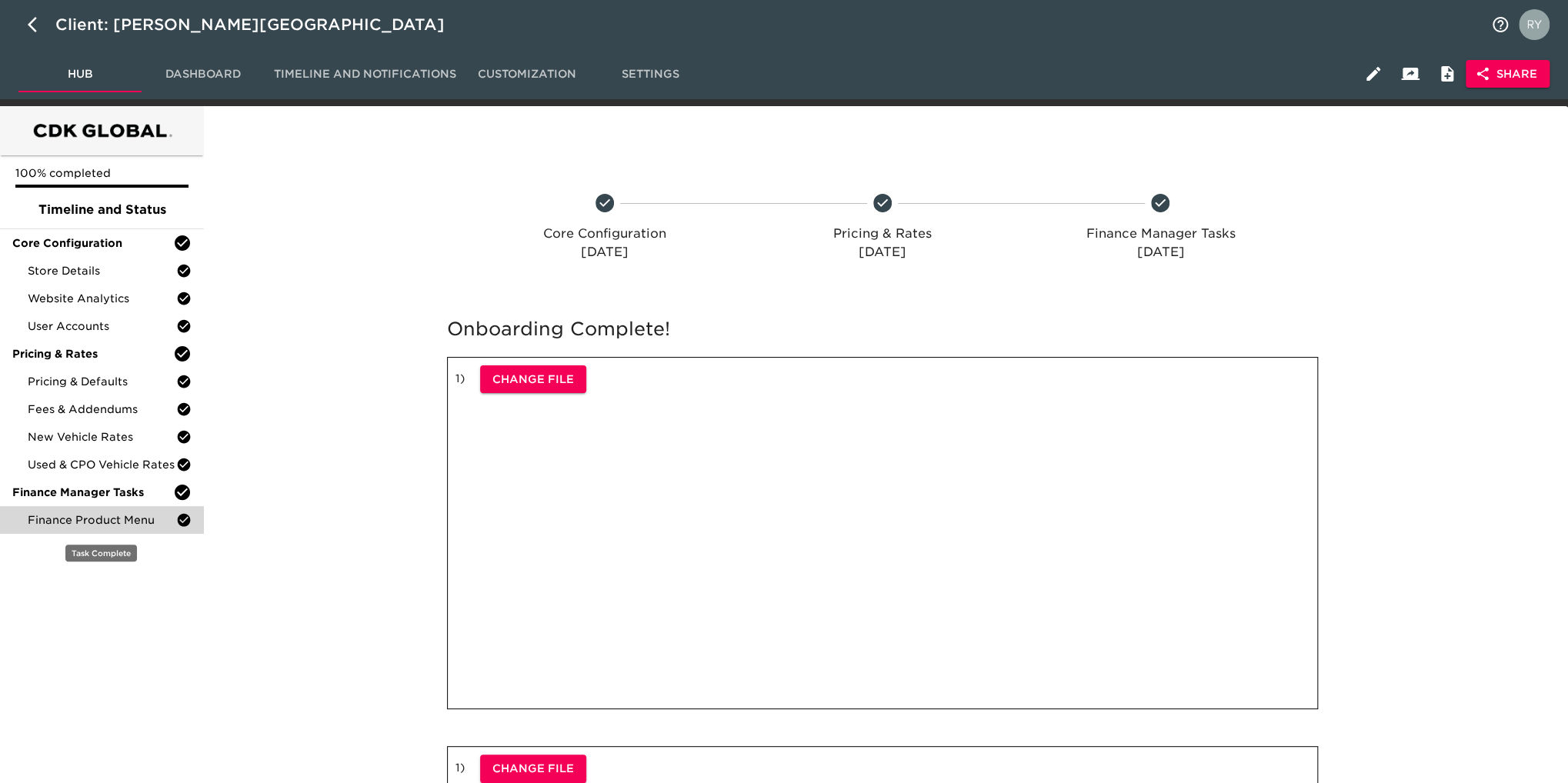
click at [130, 518] on span "Finance Product Menu" at bounding box center [102, 520] width 148 height 16
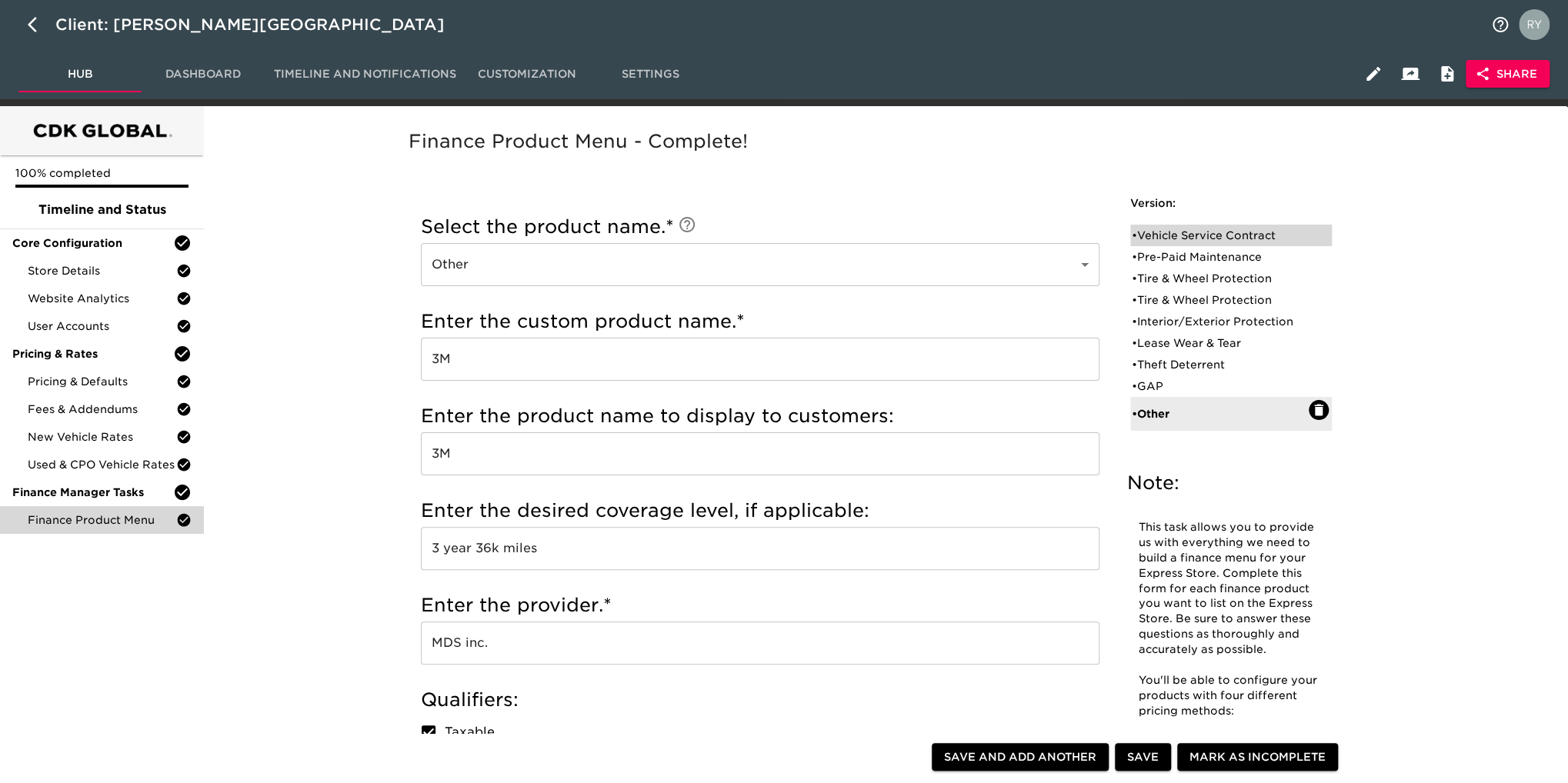
click at [1189, 231] on div "• Vehicle Service Contract" at bounding box center [1220, 236] width 177 height 16
type input "Vehicle Service Contract"
type input "6 year, 75k miles"
type input "Ford"
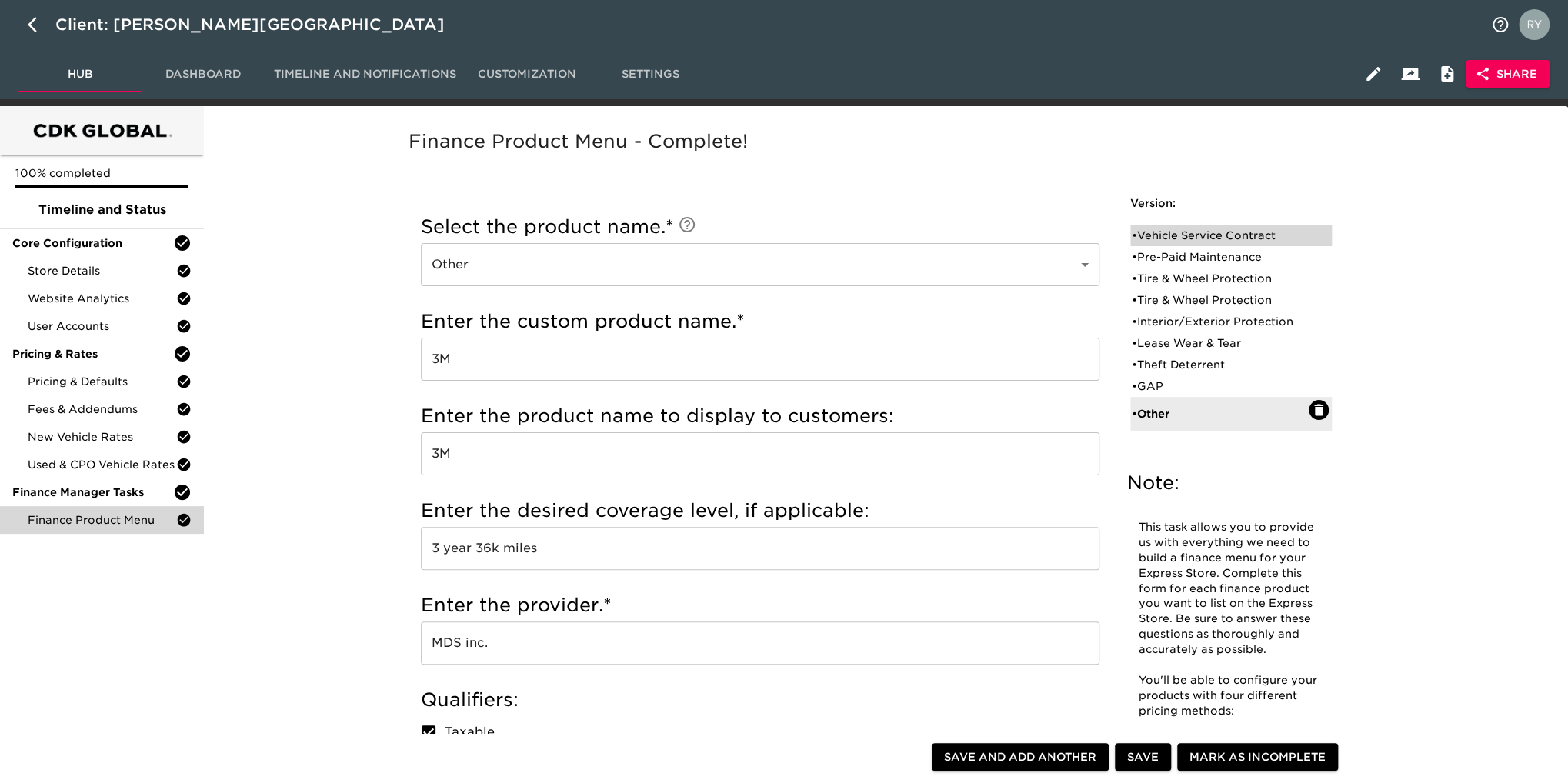
checkbox input "false"
radio input "true"
radio input "false"
radio input "true"
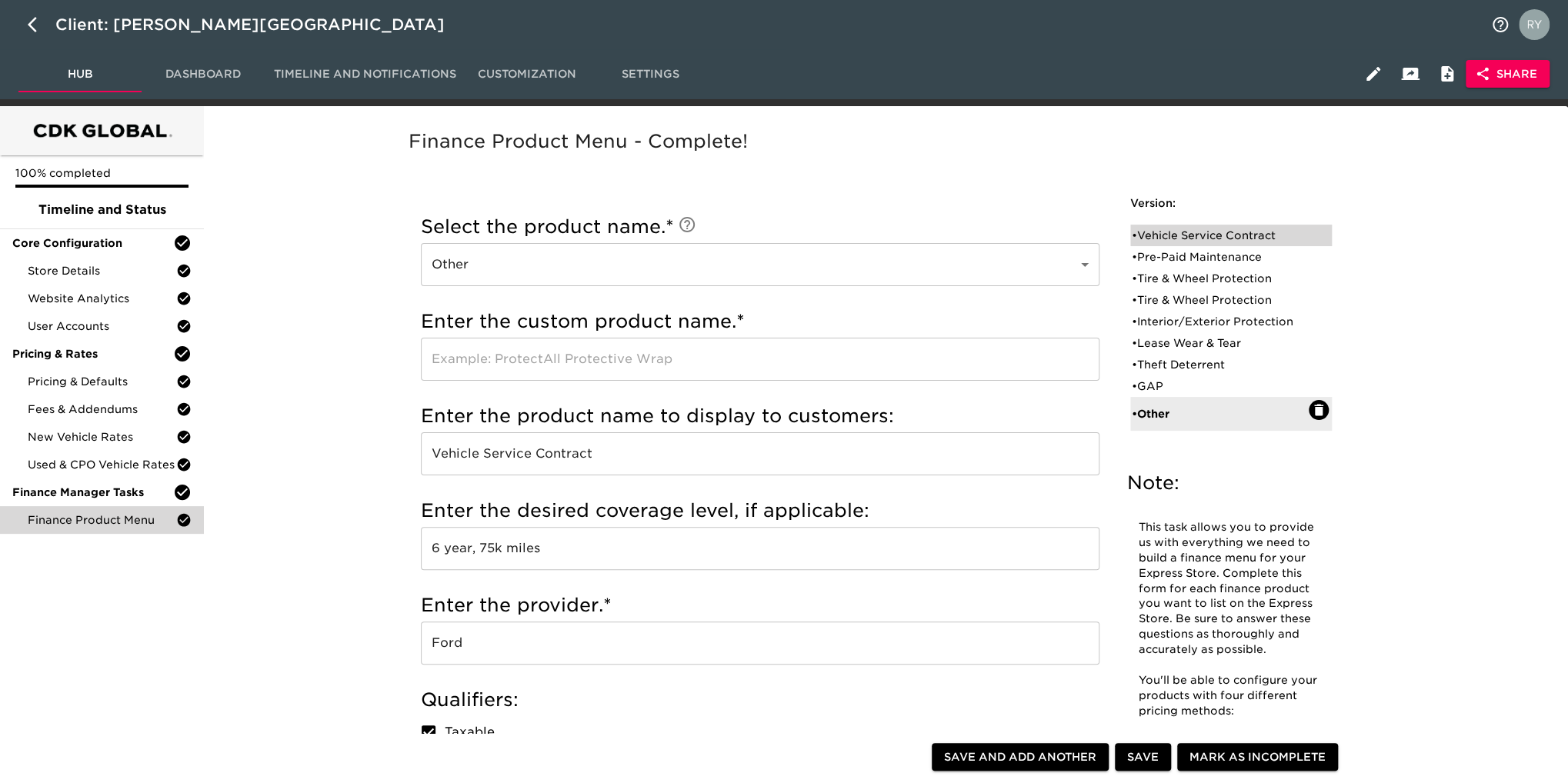
radio input "true"
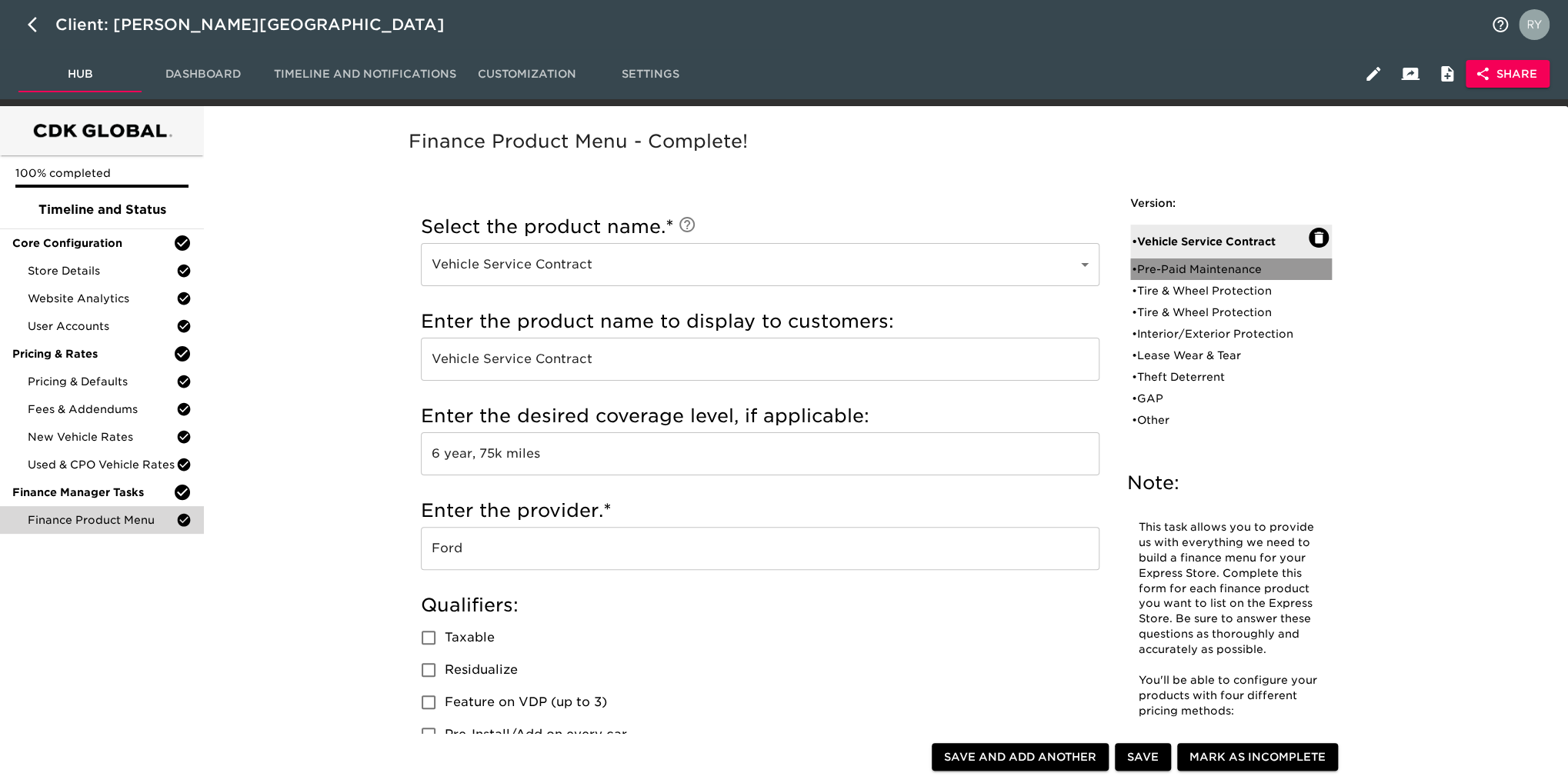
click at [1192, 273] on div "• Pre-Paid Maintenance" at bounding box center [1220, 269] width 177 height 16
type input "Pre-Paid Maintenance"
radio input "true"
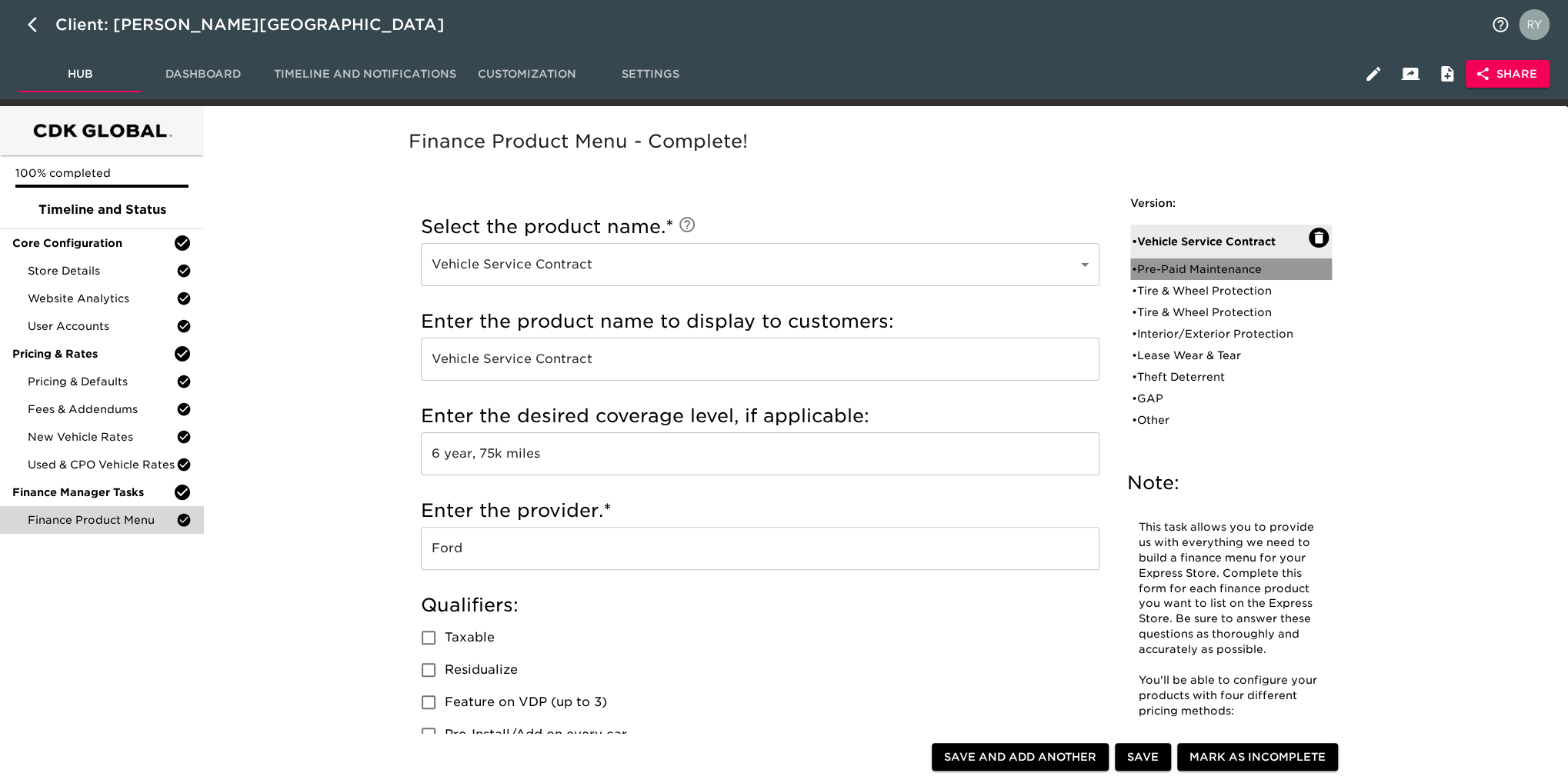
radio input "false"
click at [1154, 290] on div "• Tire & Wheel Protection" at bounding box center [1220, 291] width 177 height 16
type input "Tire & Wheel Protection"
type input "6 year, 75k Miles"
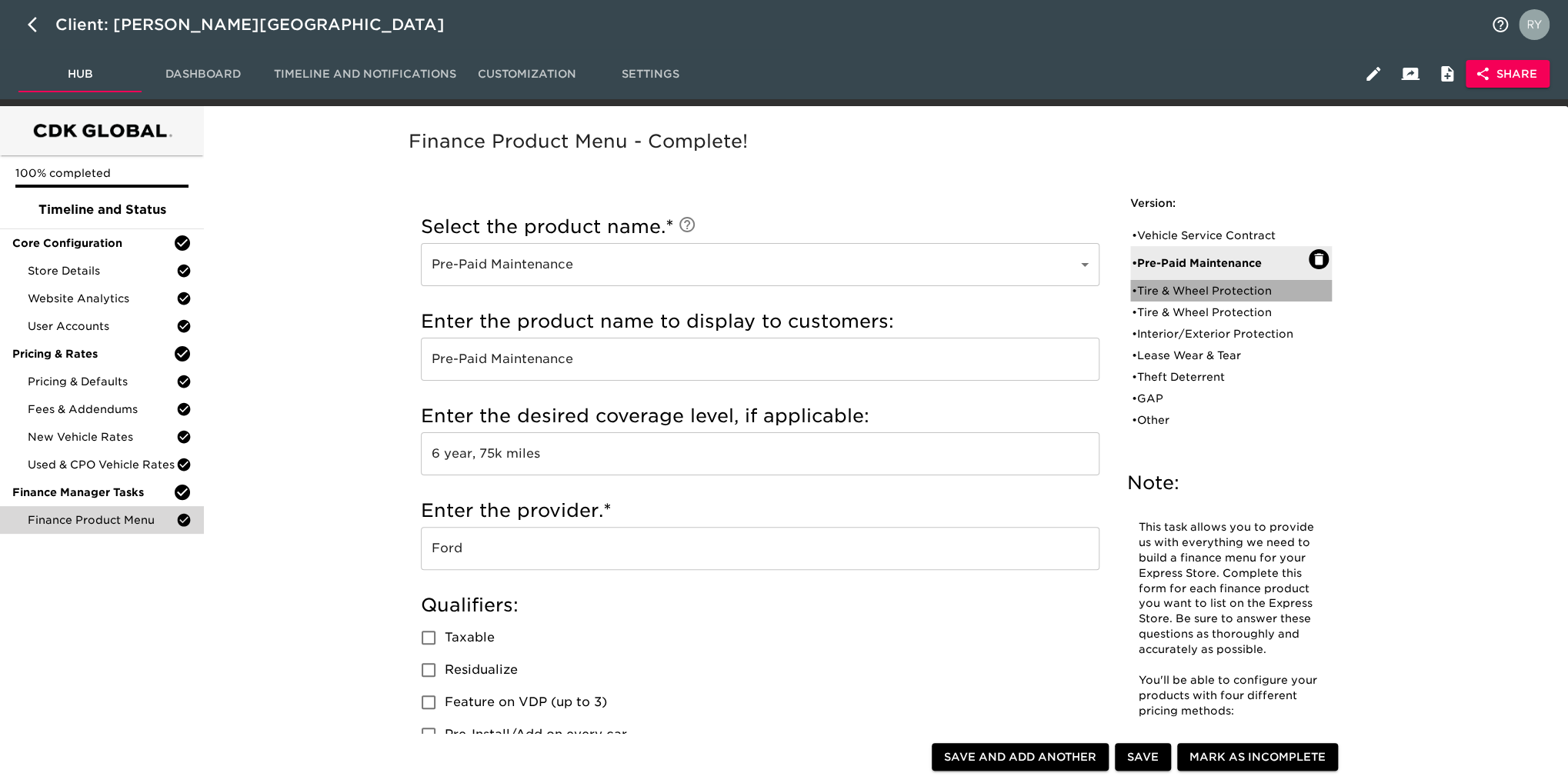
radio input "true"
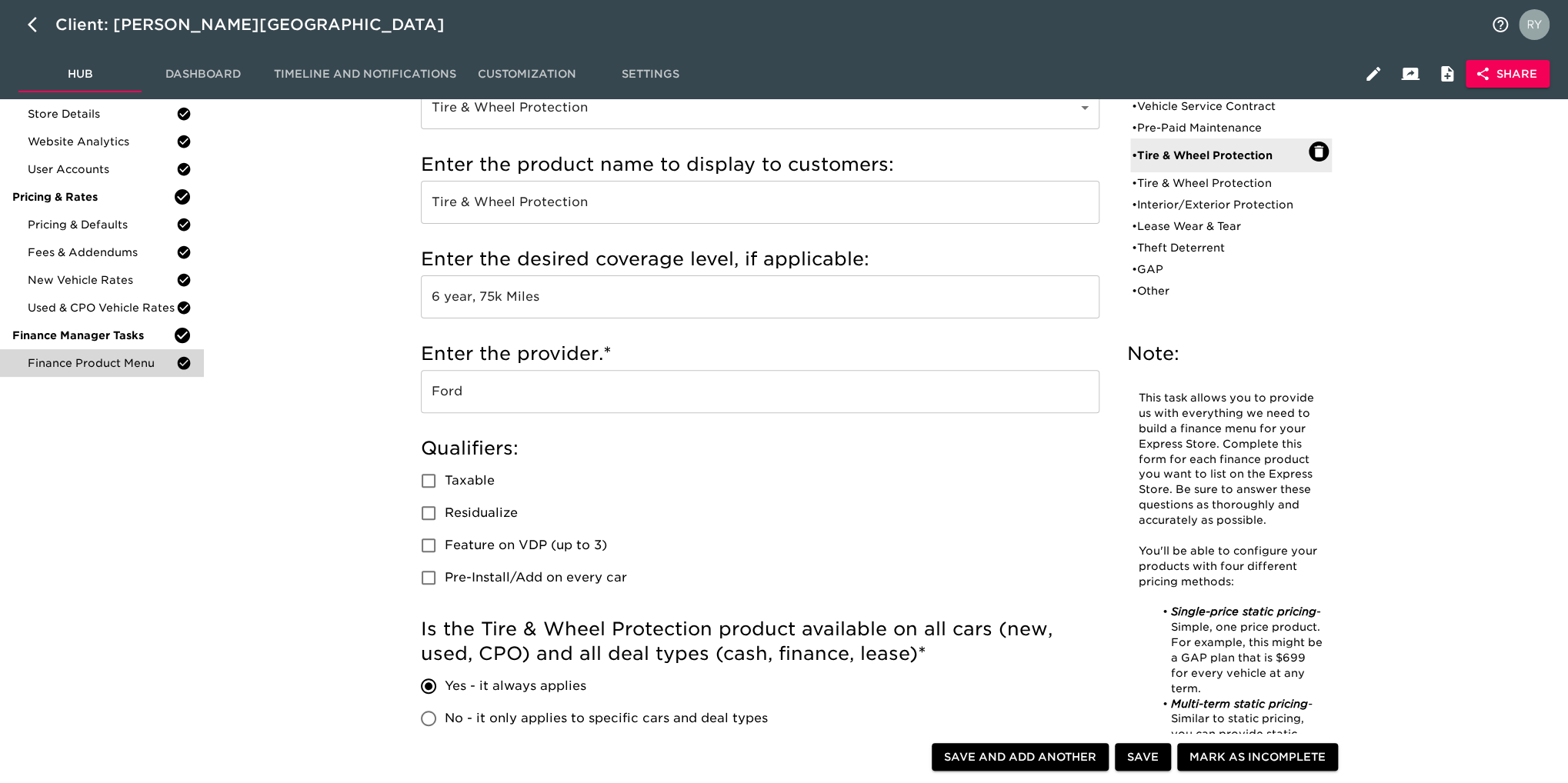
scroll to position [68, 0]
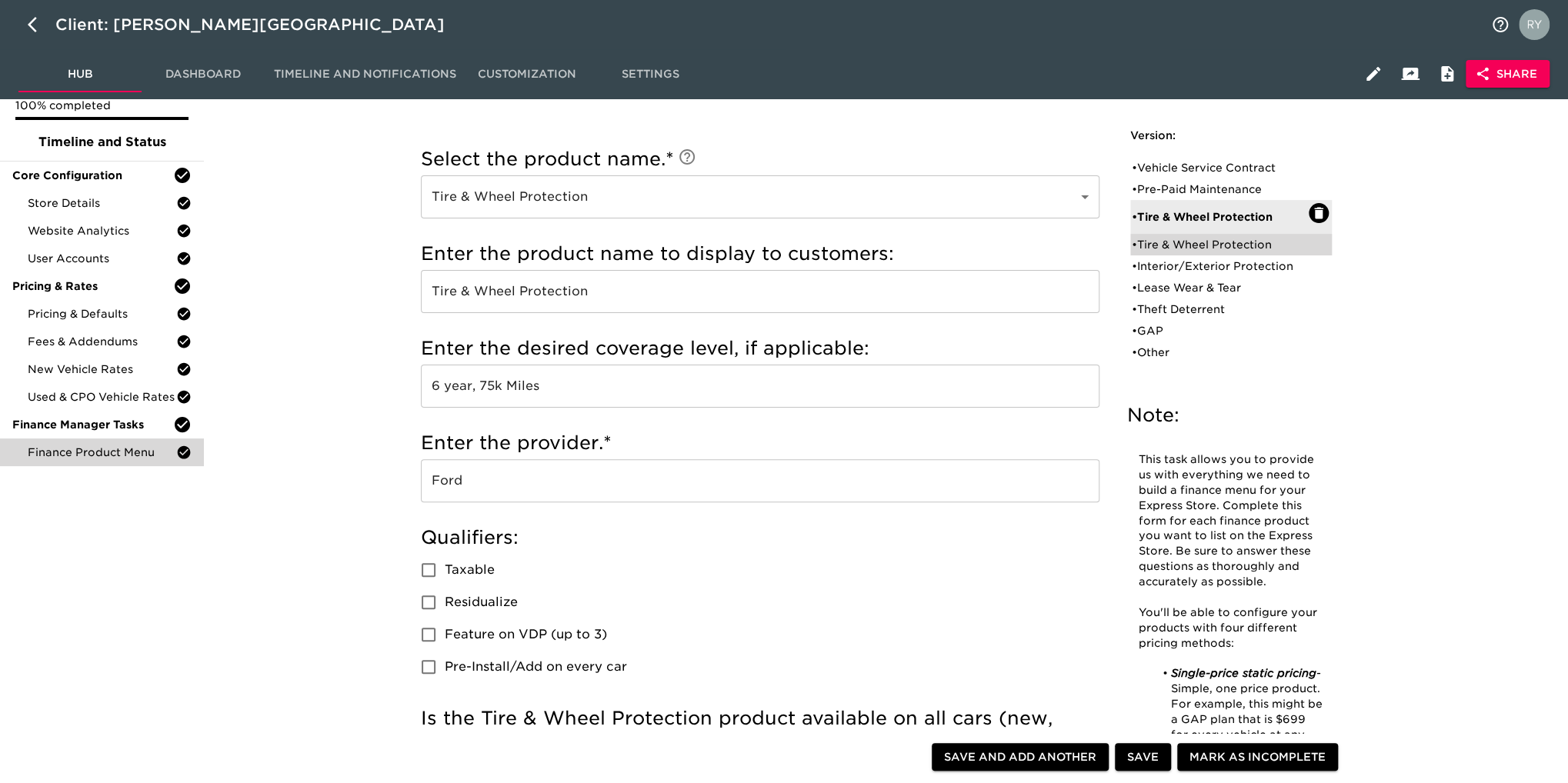
click at [1158, 248] on div "• Tire & Wheel Protection" at bounding box center [1220, 244] width 177 height 16
type input "6"
radio input "false"
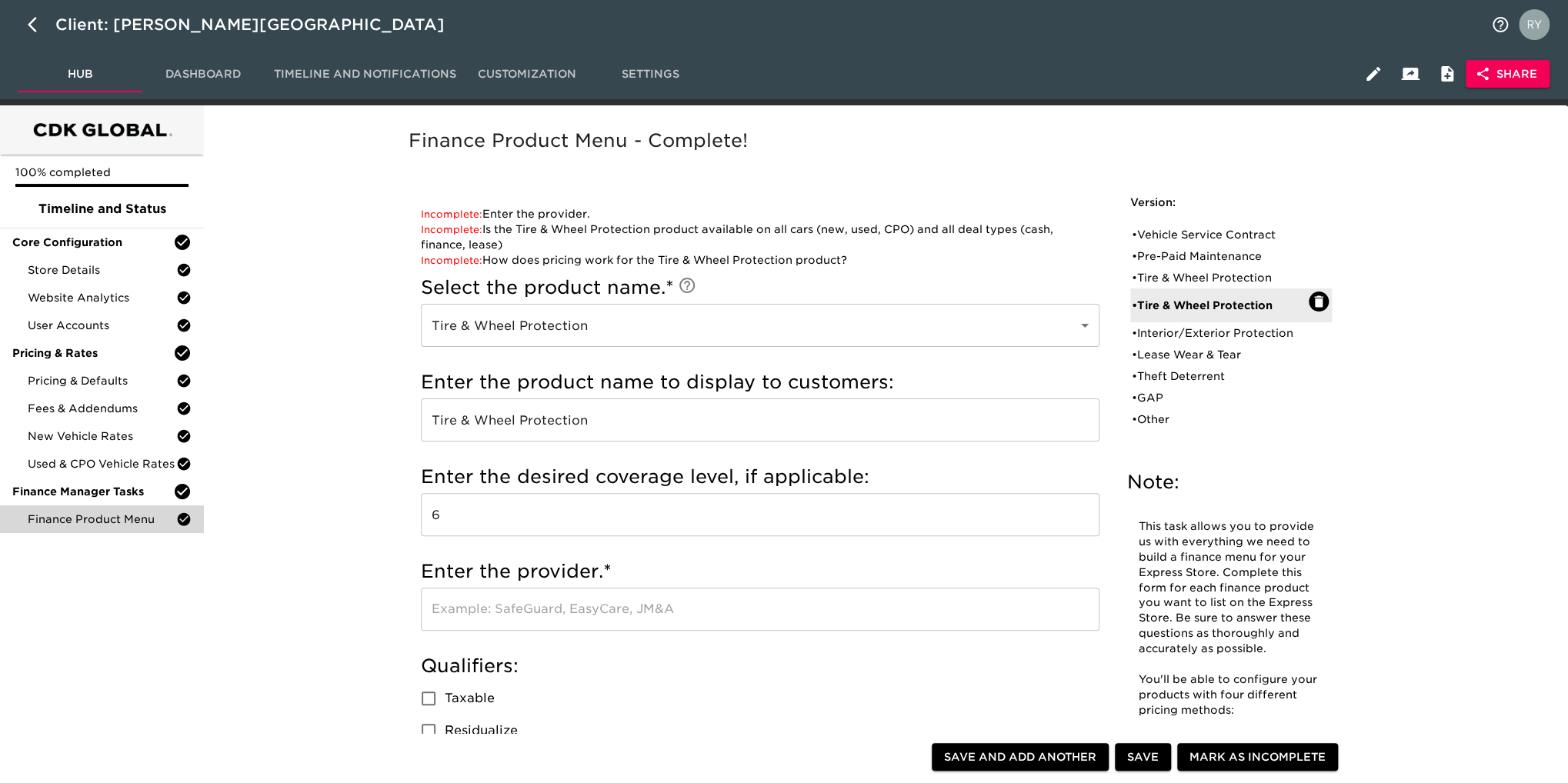
scroll to position [0, 0]
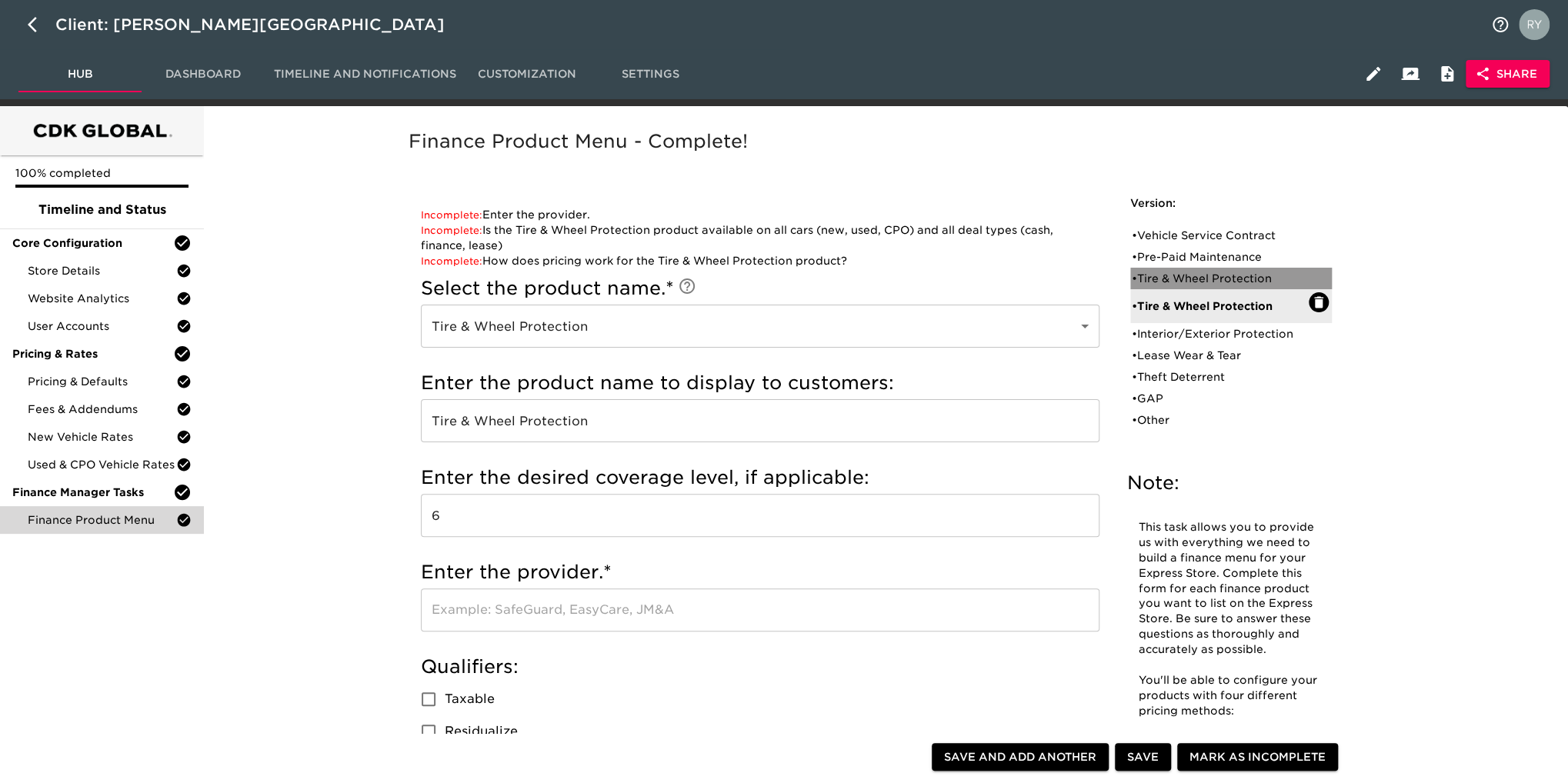
click at [1180, 273] on div "• Tire & Wheel Protection" at bounding box center [1220, 279] width 177 height 16
type input "6 year, 75k Miles"
type input "Ford"
radio input "true"
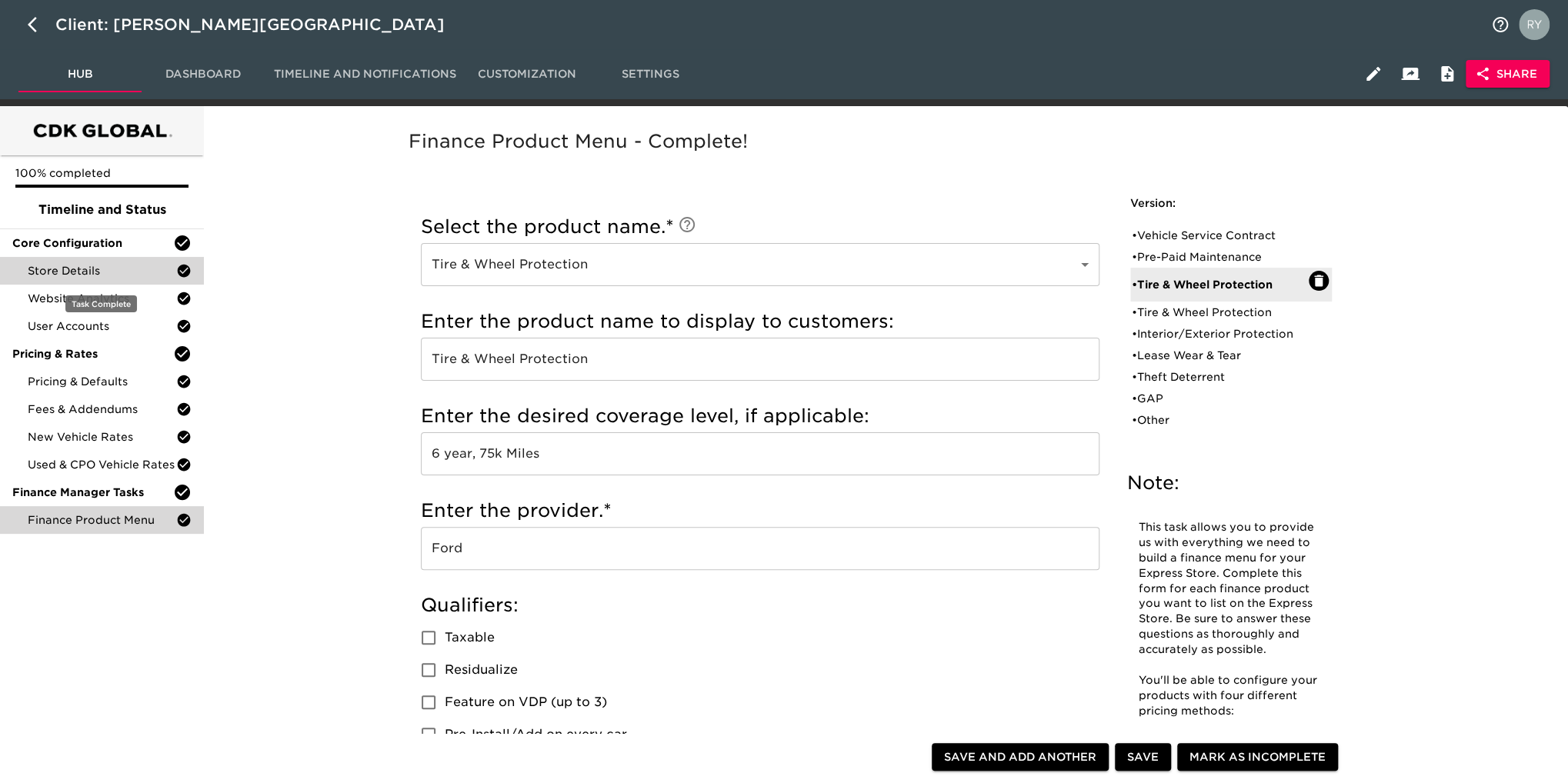
click at [65, 279] on div "Store Details" at bounding box center [102, 271] width 204 height 28
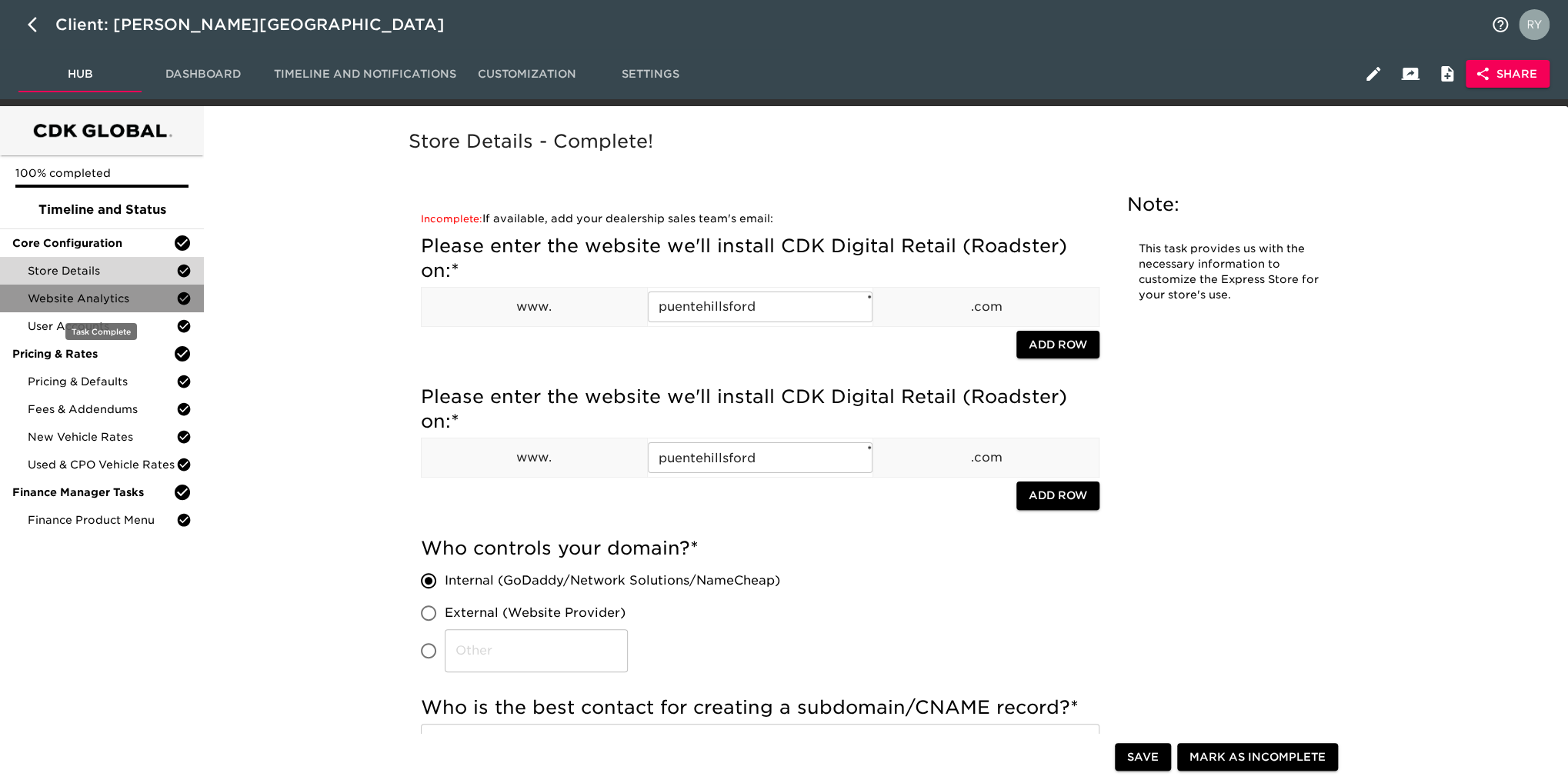
click at [147, 299] on span "Website Analytics" at bounding box center [102, 299] width 148 height 16
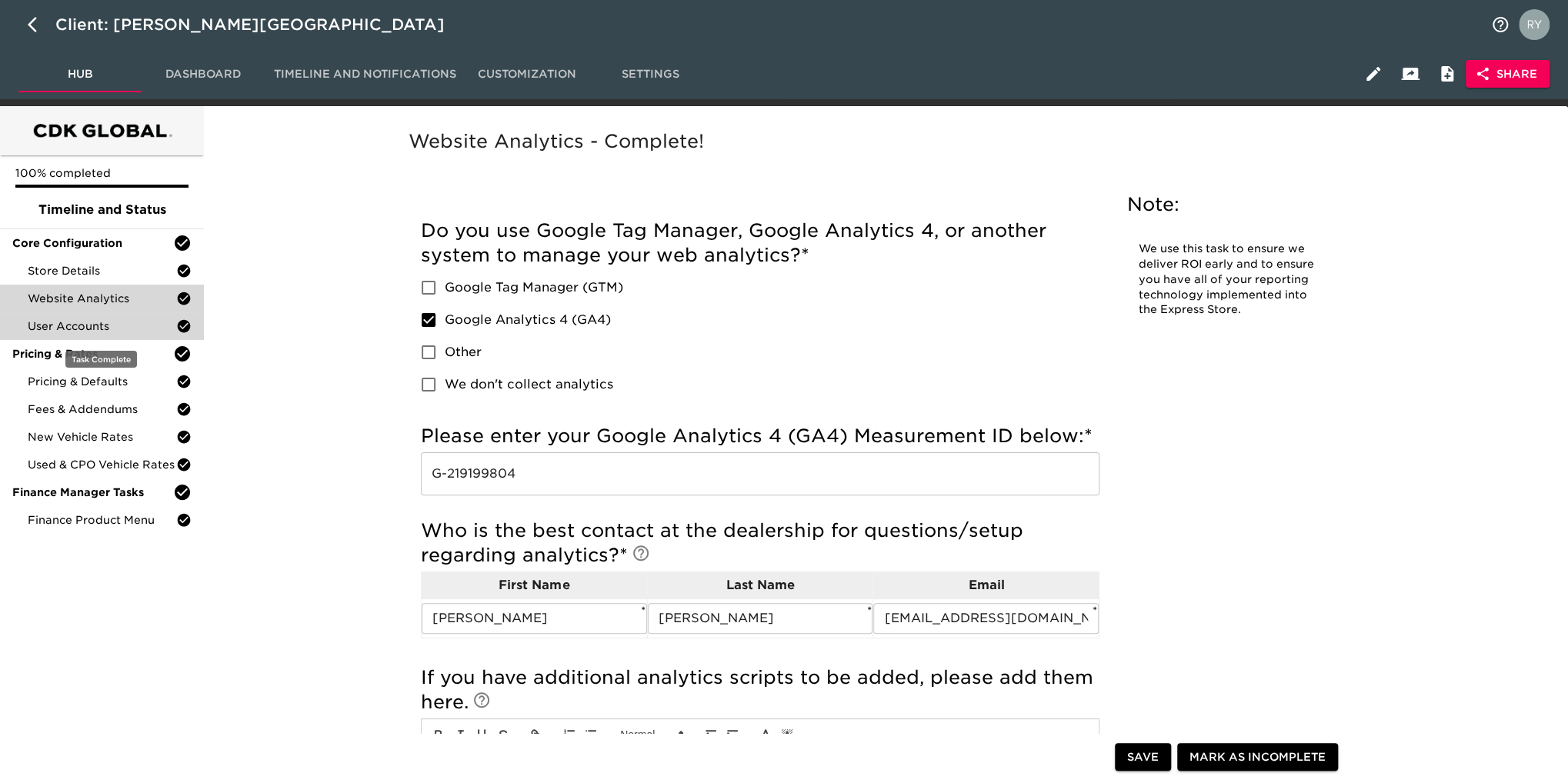
click at [102, 327] on span "User Accounts" at bounding box center [102, 327] width 148 height 16
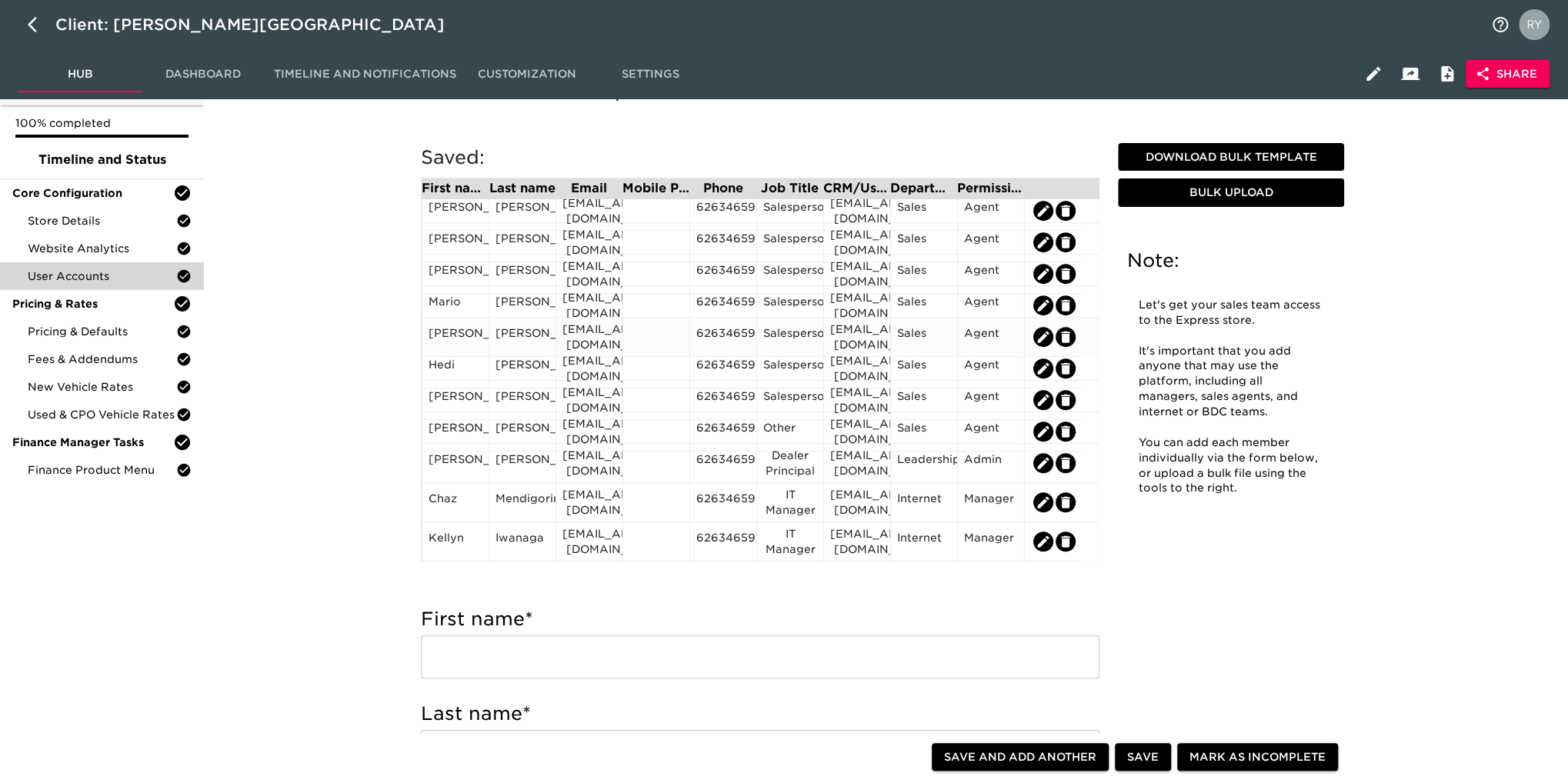
scroll to position [77, 0]
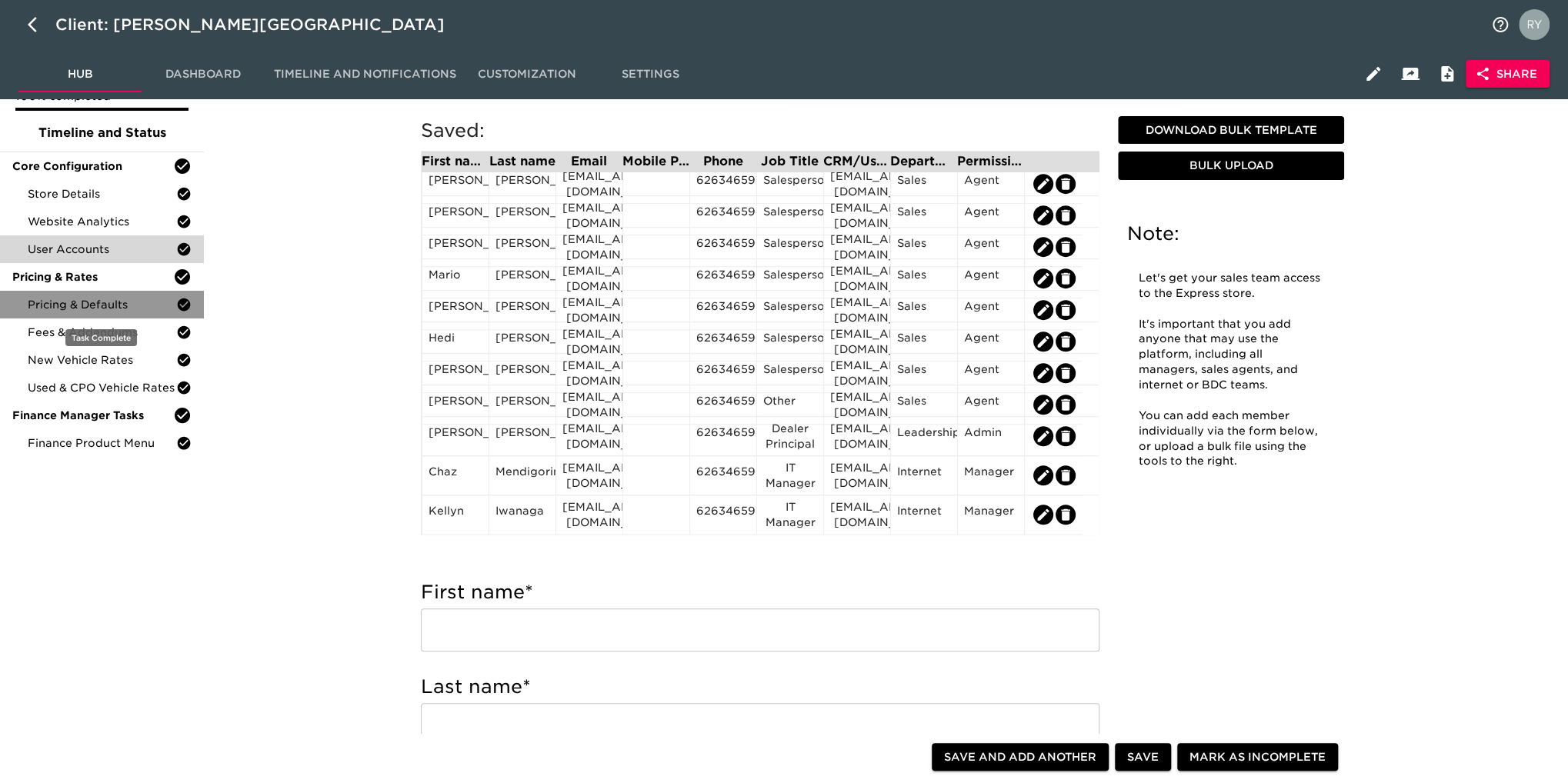
click at [97, 306] on span "Pricing & Defaults" at bounding box center [102, 305] width 148 height 16
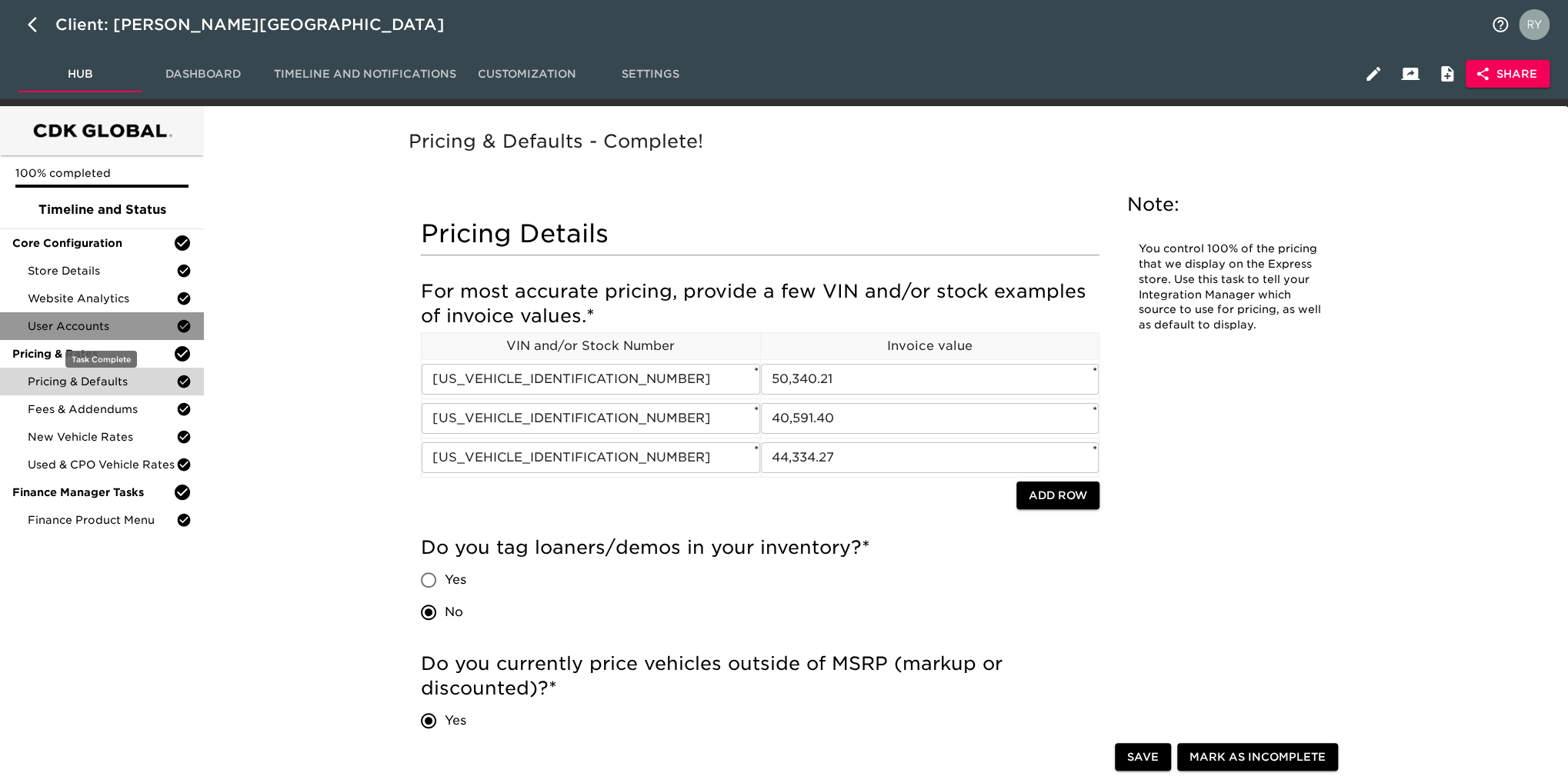
click at [85, 334] on div "User Accounts" at bounding box center [102, 327] width 204 height 28
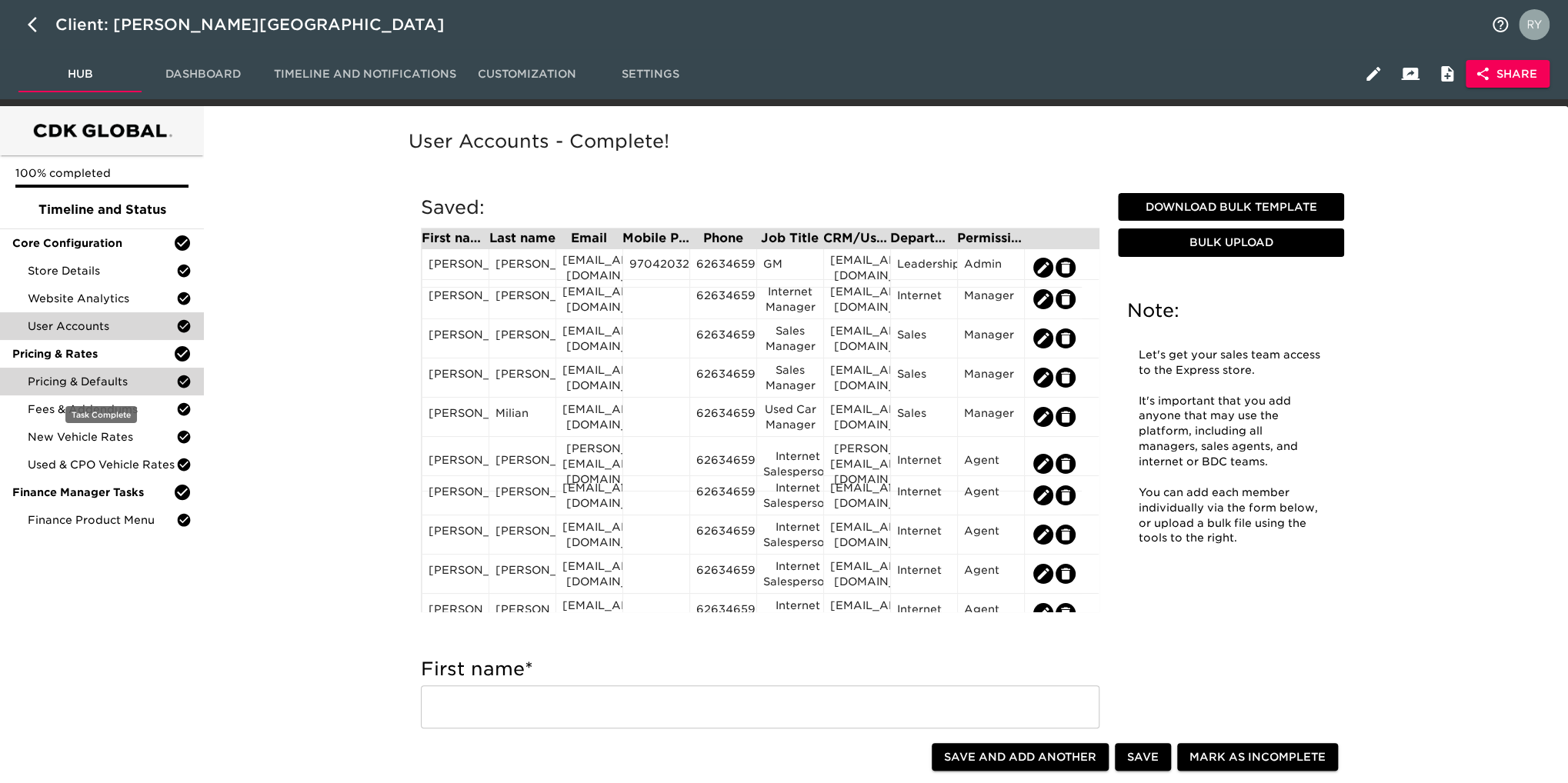
click at [70, 389] on span "Pricing & Defaults" at bounding box center [102, 382] width 148 height 16
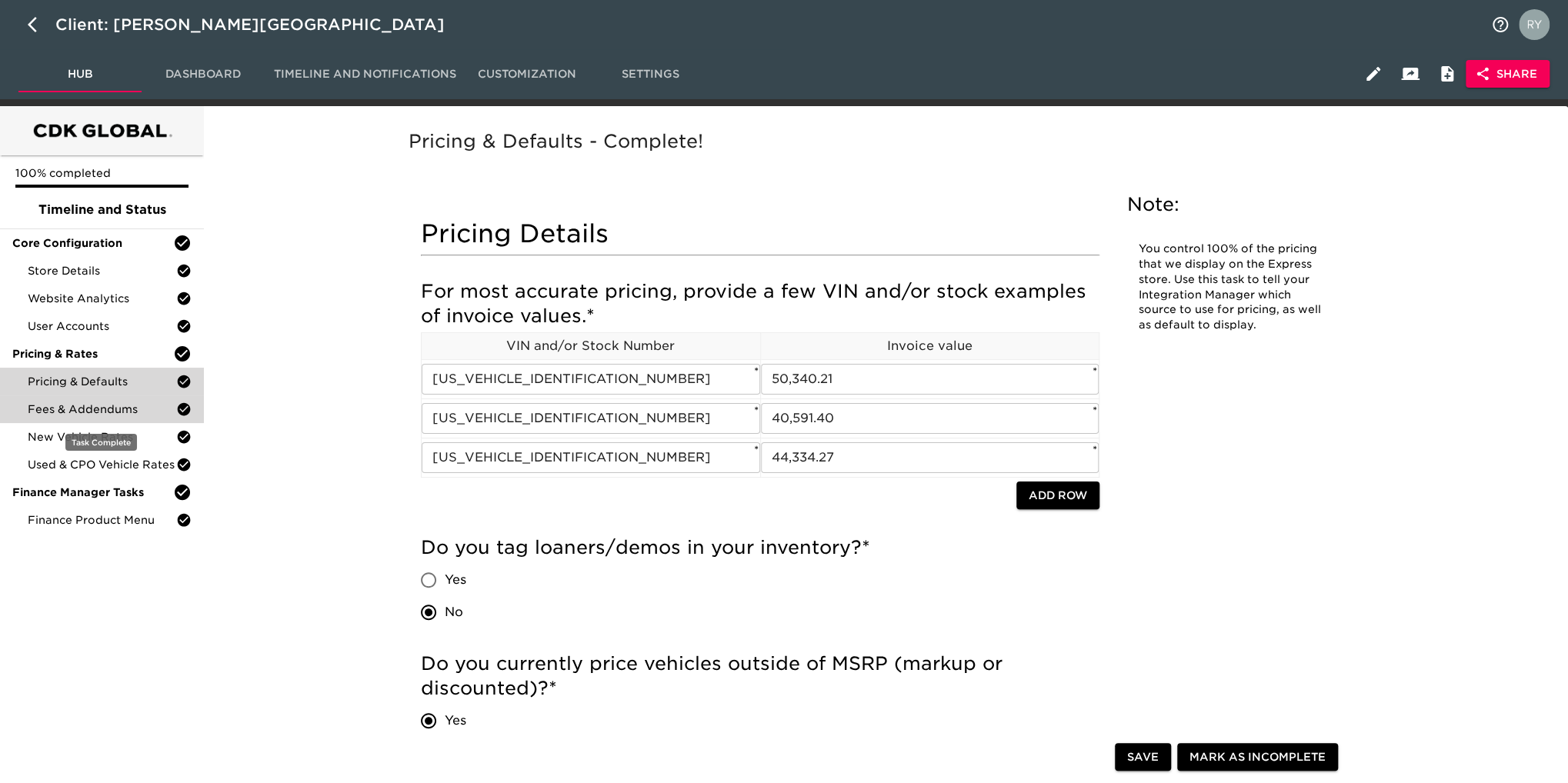
click at [107, 411] on span "Fees & Addendums" at bounding box center [102, 410] width 148 height 16
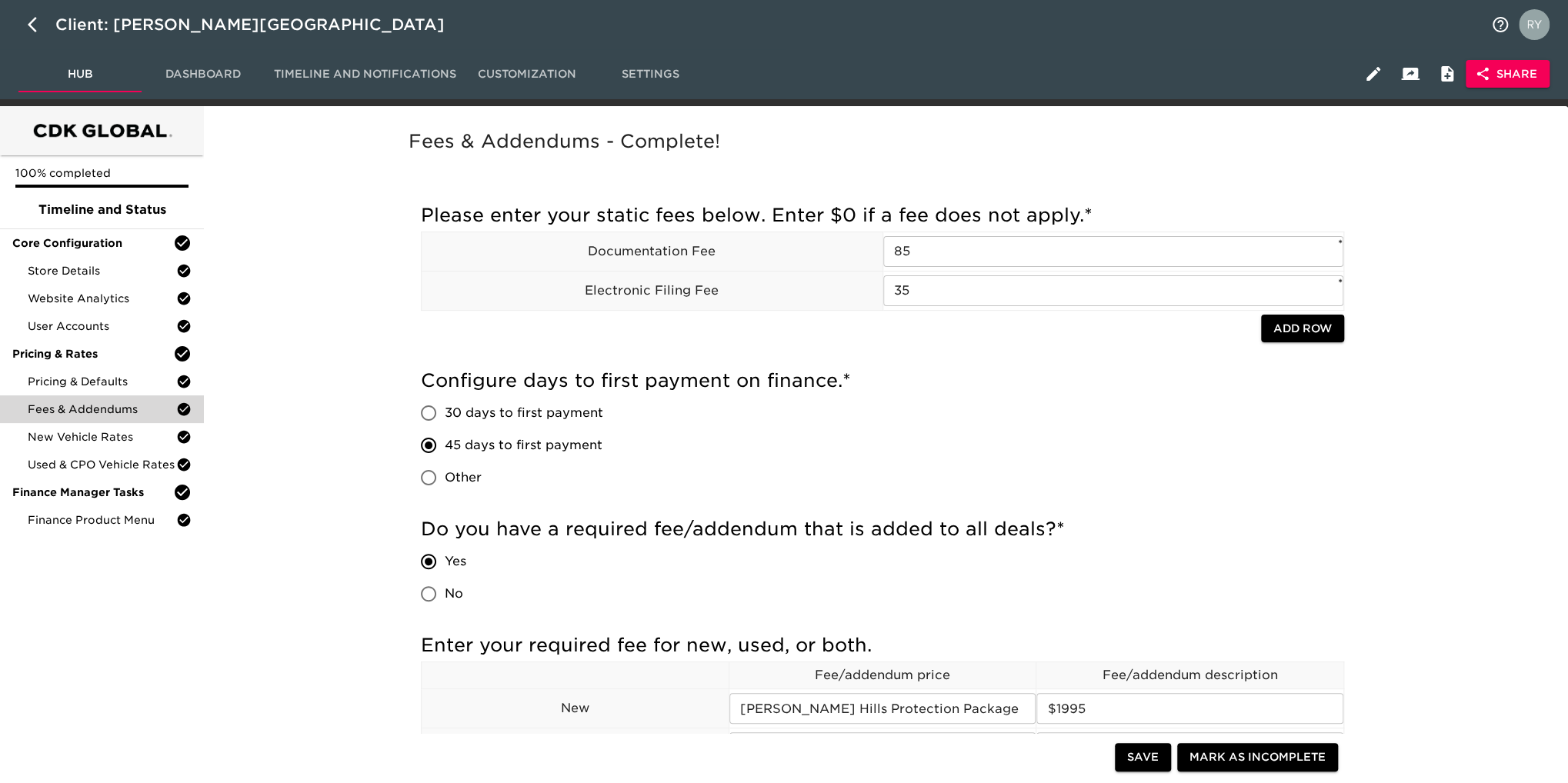
scroll to position [230, 0]
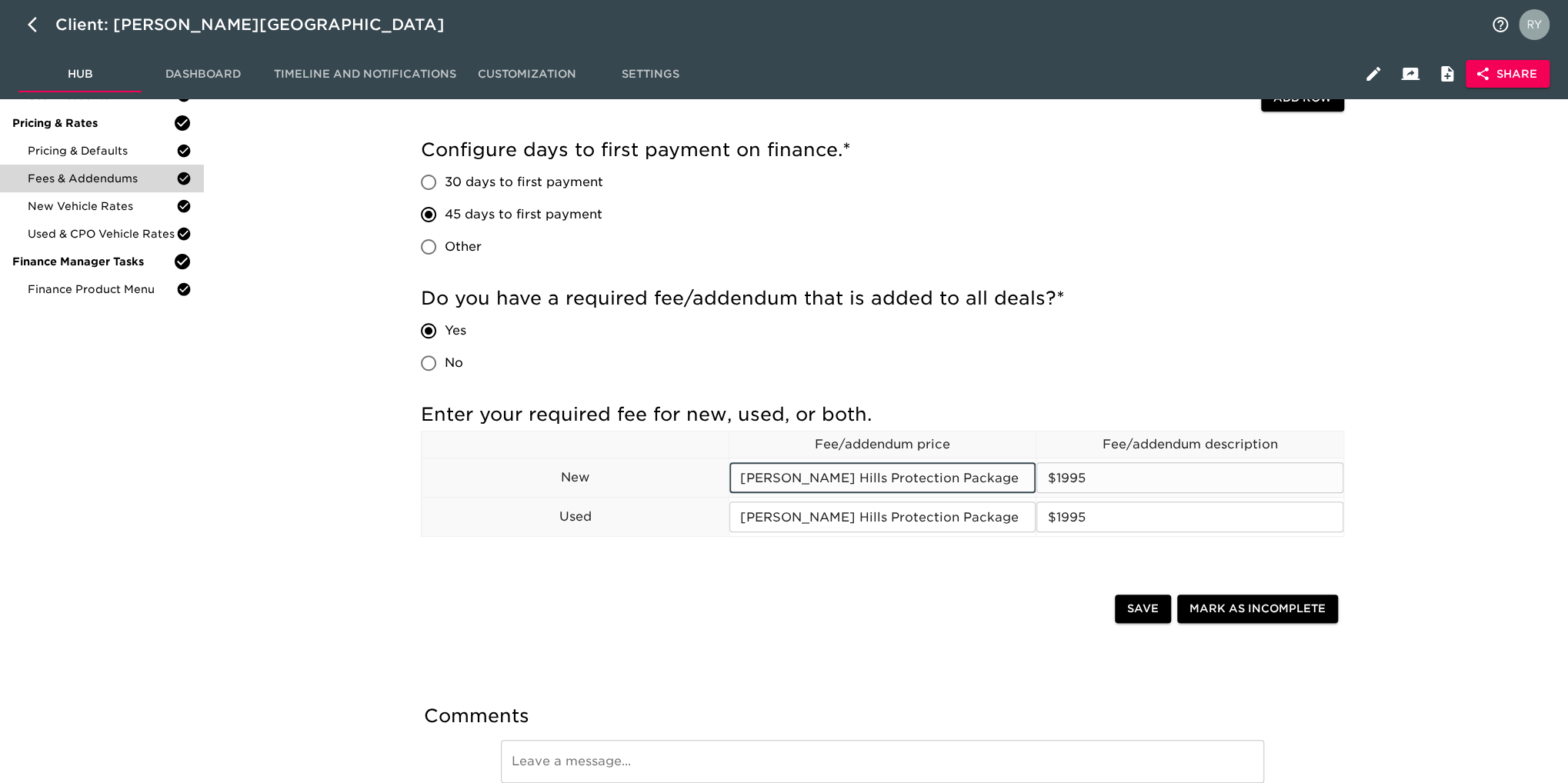
drag, startPoint x: 971, startPoint y: 475, endPoint x: 698, endPoint y: 488, distance: 273.3
click at [698, 488] on tr "New [PERSON_NAME] Hills Protection Package ​ $1995 ​" at bounding box center [882, 478] width 922 height 40
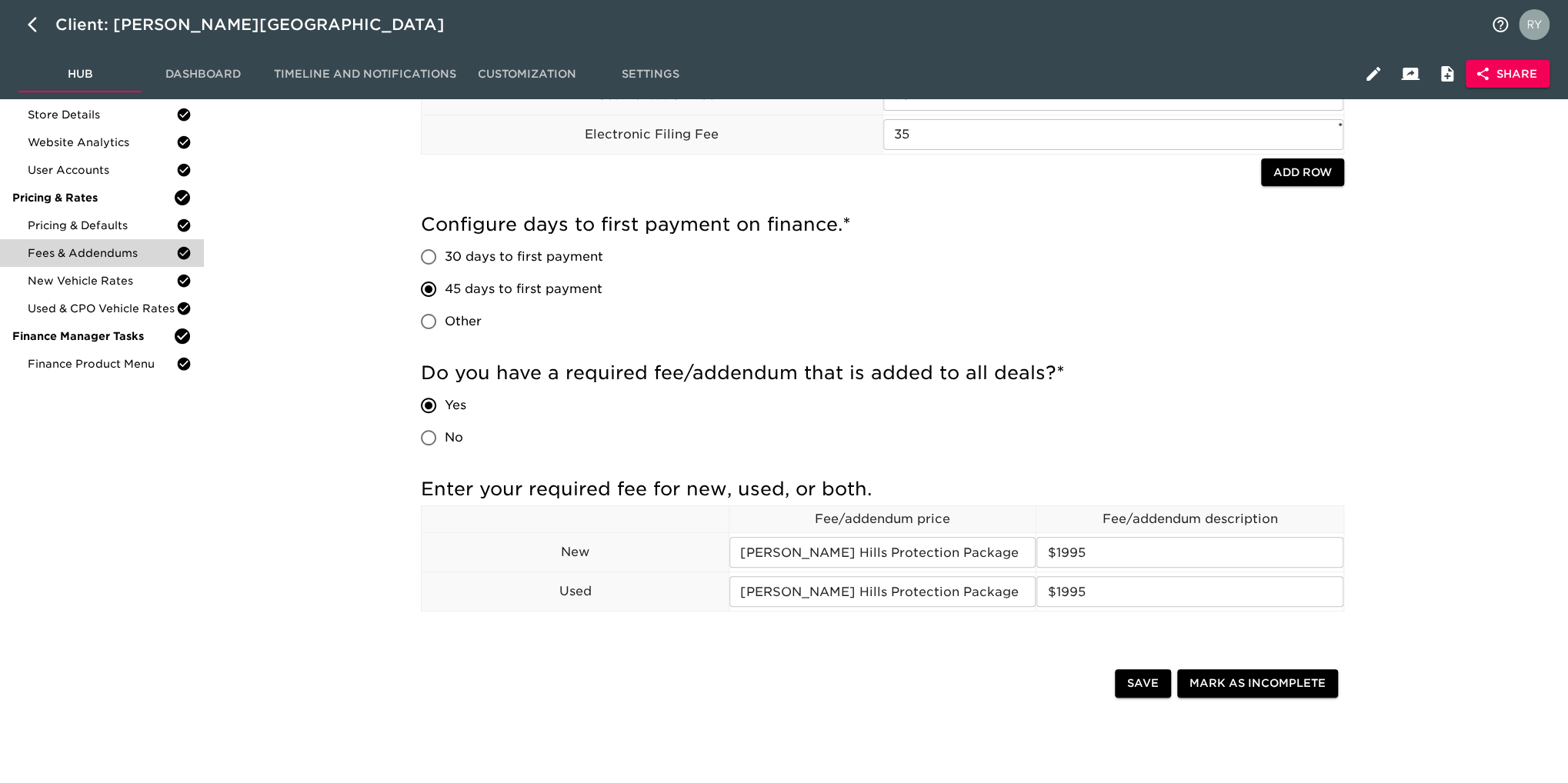
scroll to position [0, 0]
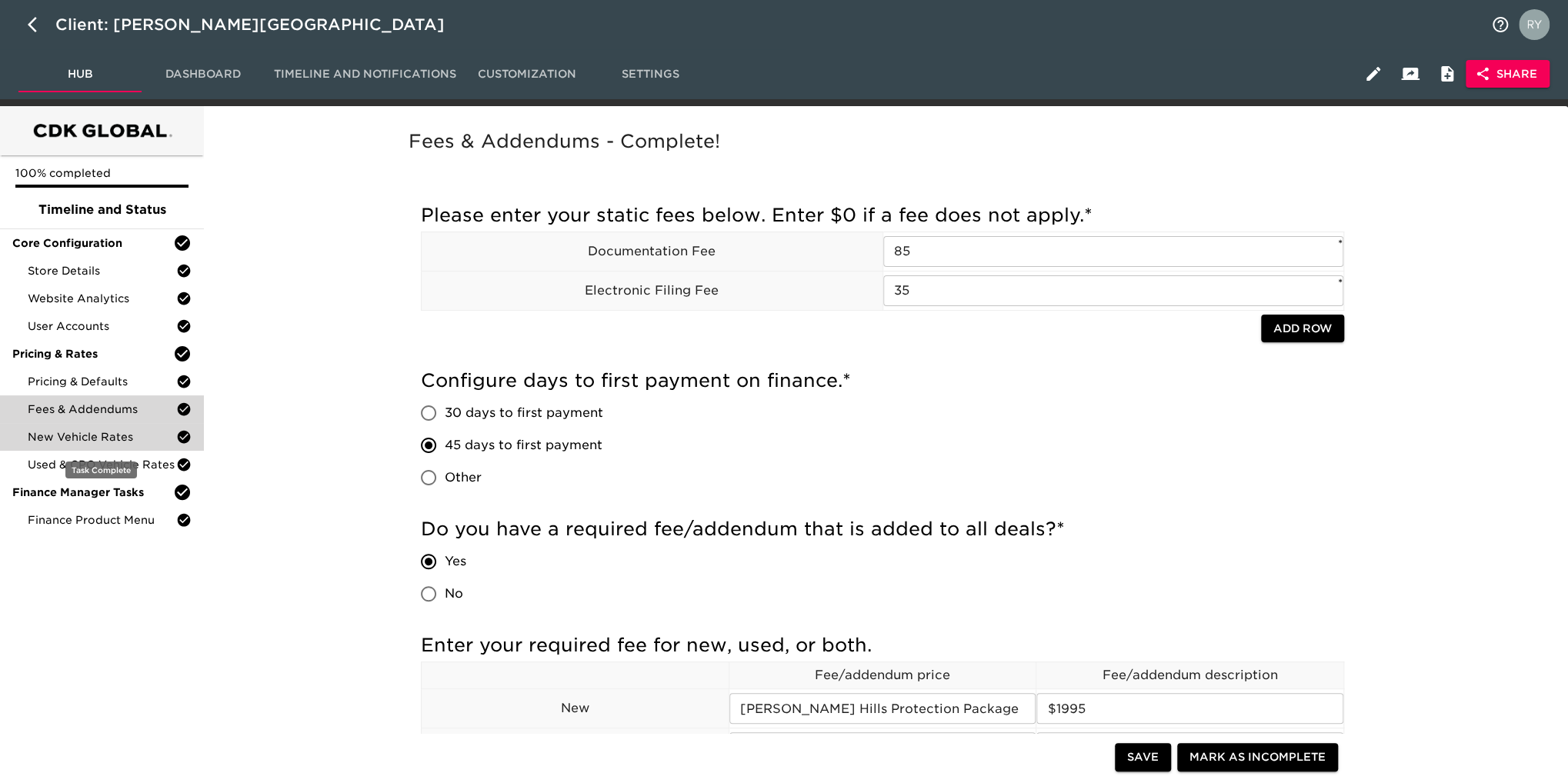
click at [119, 441] on span "New Vehicle Rates" at bounding box center [102, 437] width 148 height 16
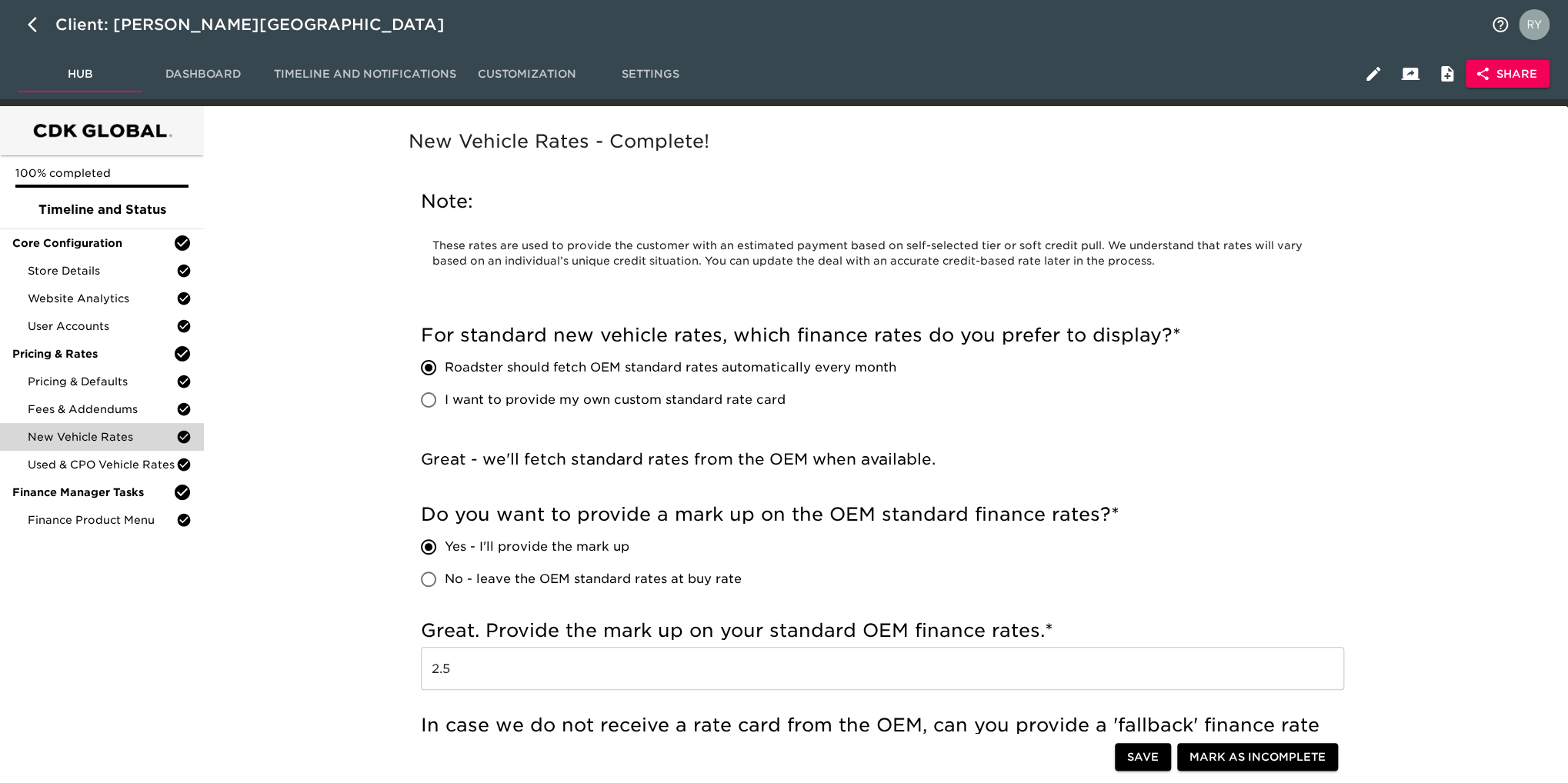
scroll to position [154, 0]
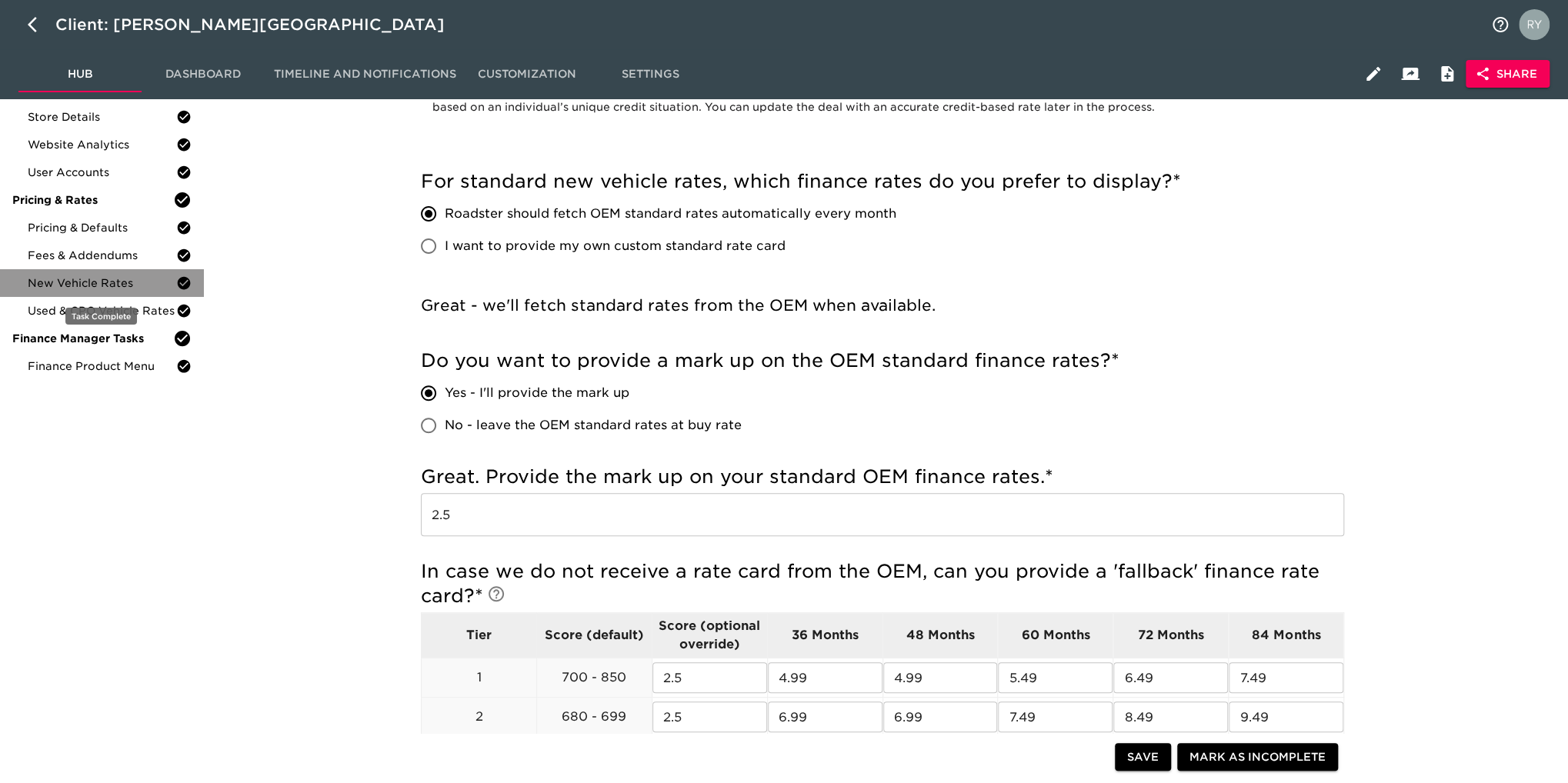
click at [121, 283] on span "New Vehicle Rates" at bounding box center [102, 283] width 148 height 16
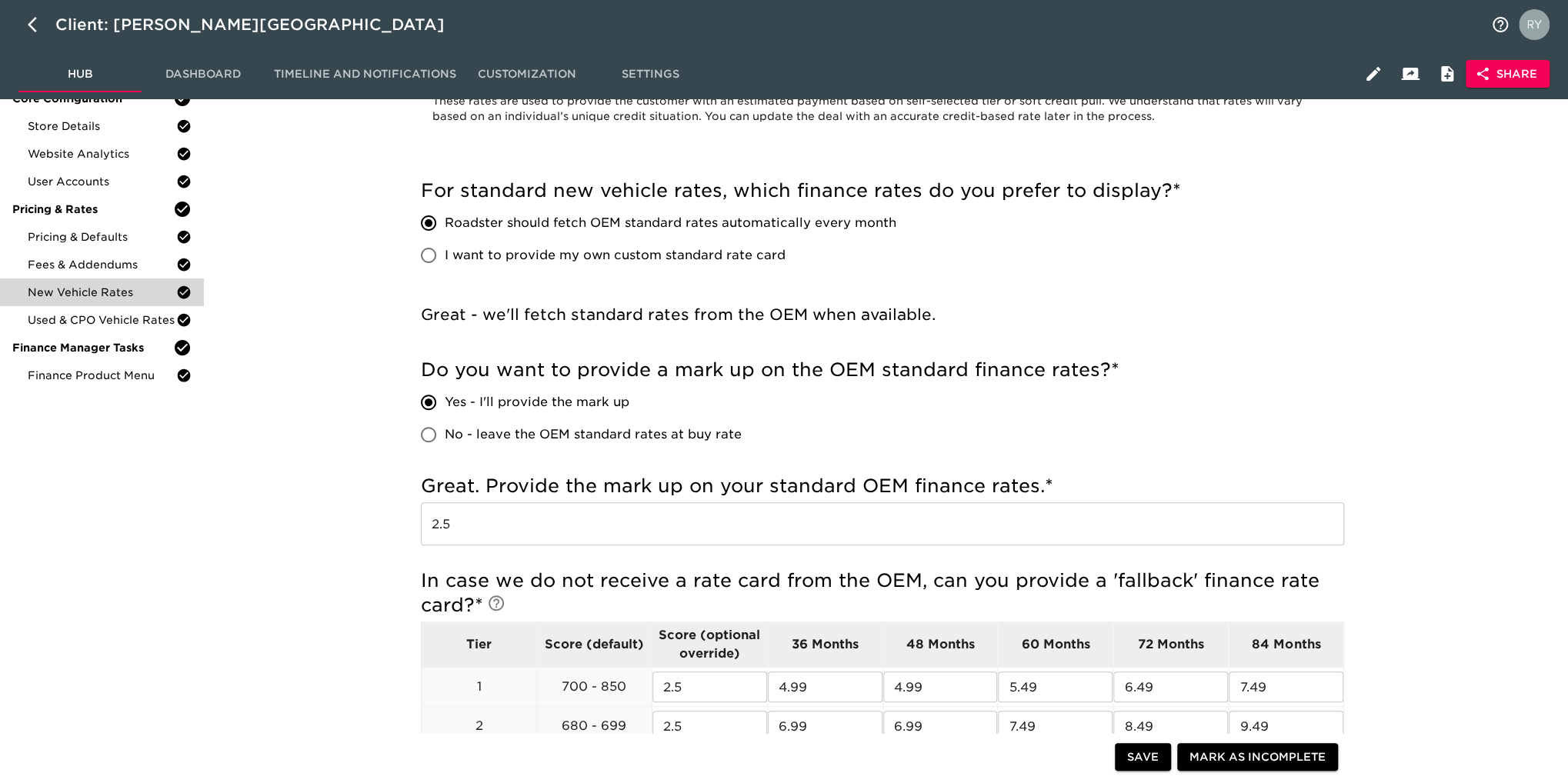
scroll to position [0, 0]
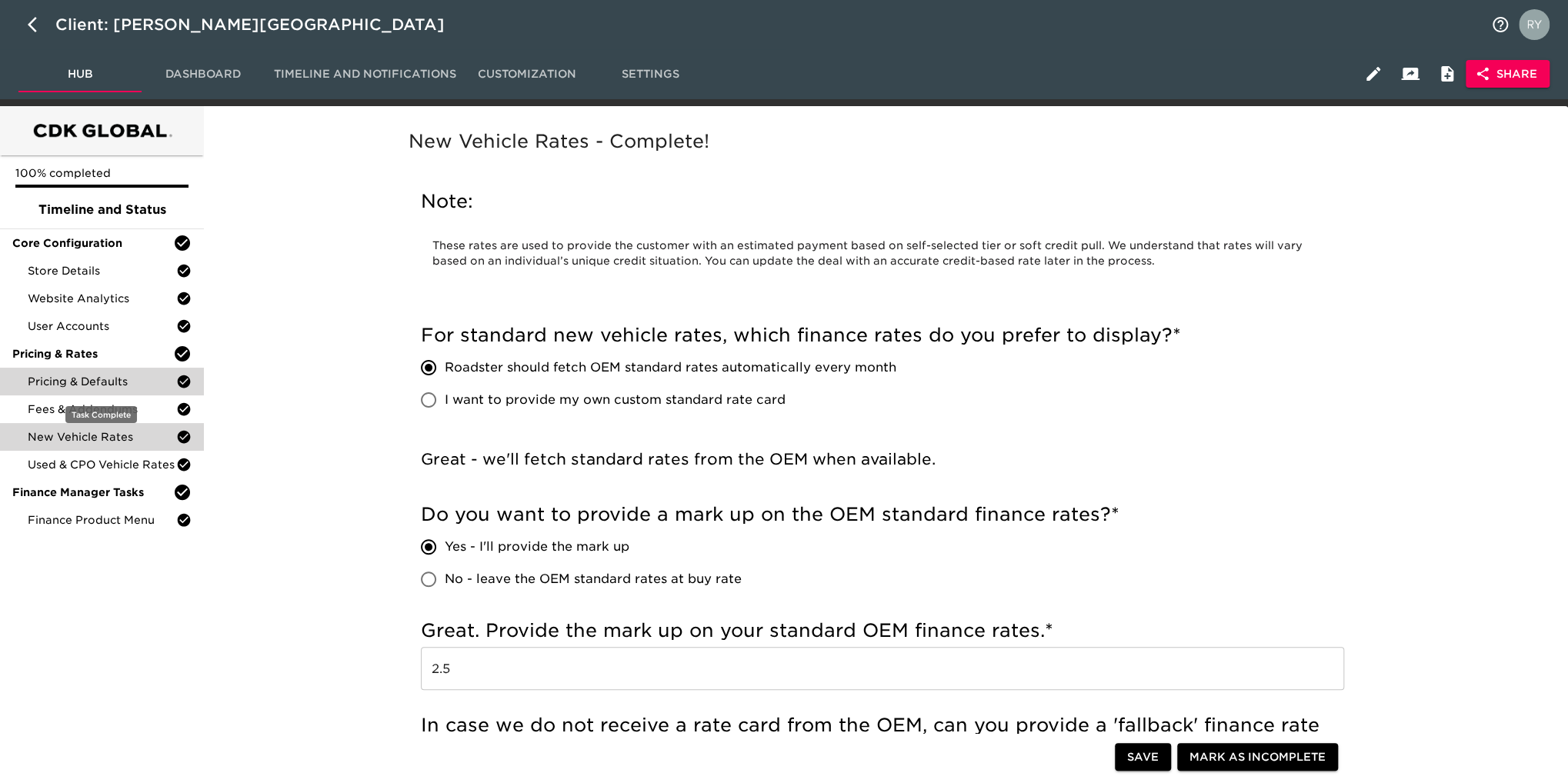
click at [92, 388] on span "Pricing & Defaults" at bounding box center [102, 382] width 148 height 16
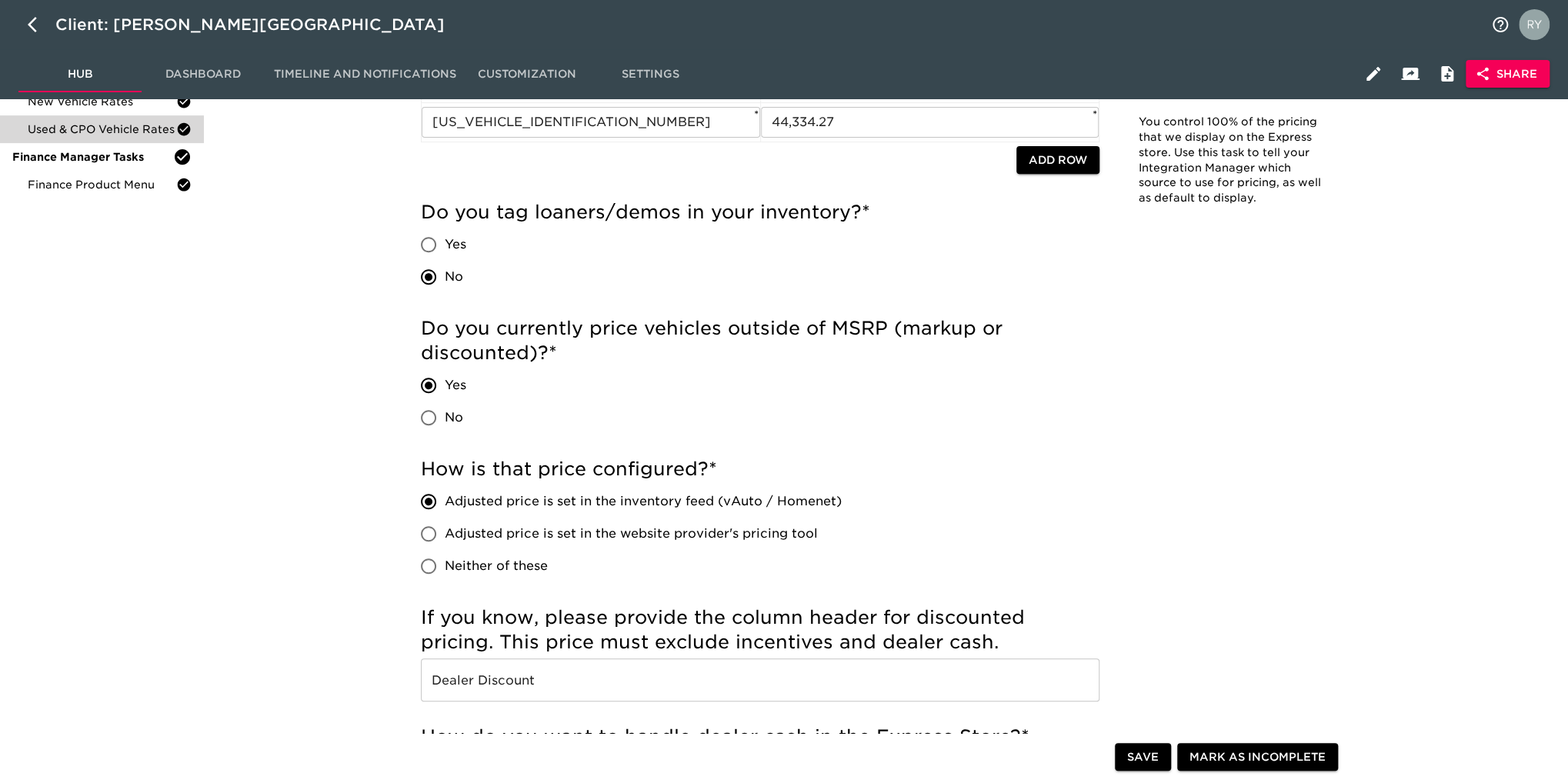
scroll to position [77, 0]
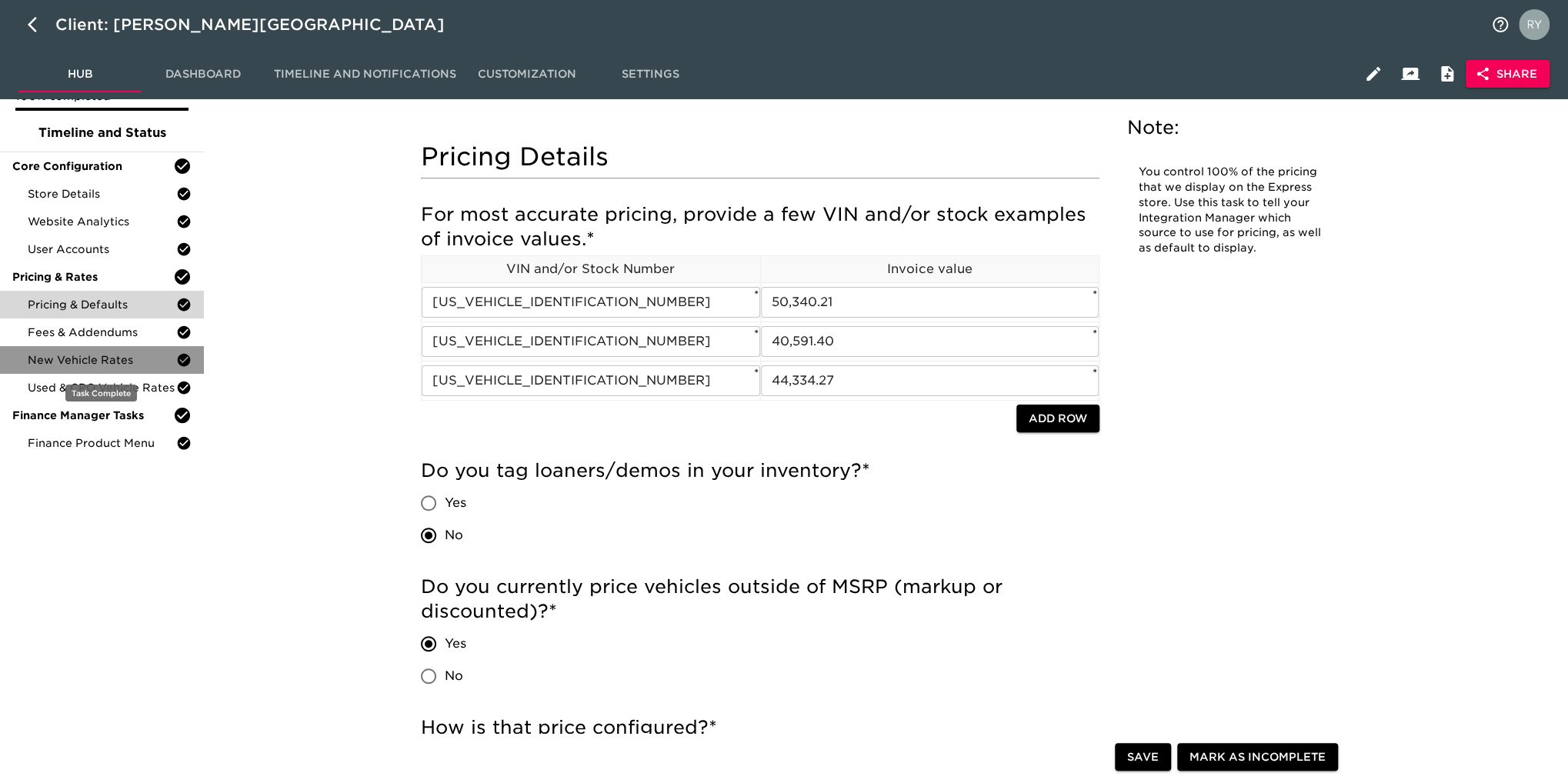
click at [117, 365] on span "New Vehicle Rates" at bounding box center [102, 360] width 148 height 16
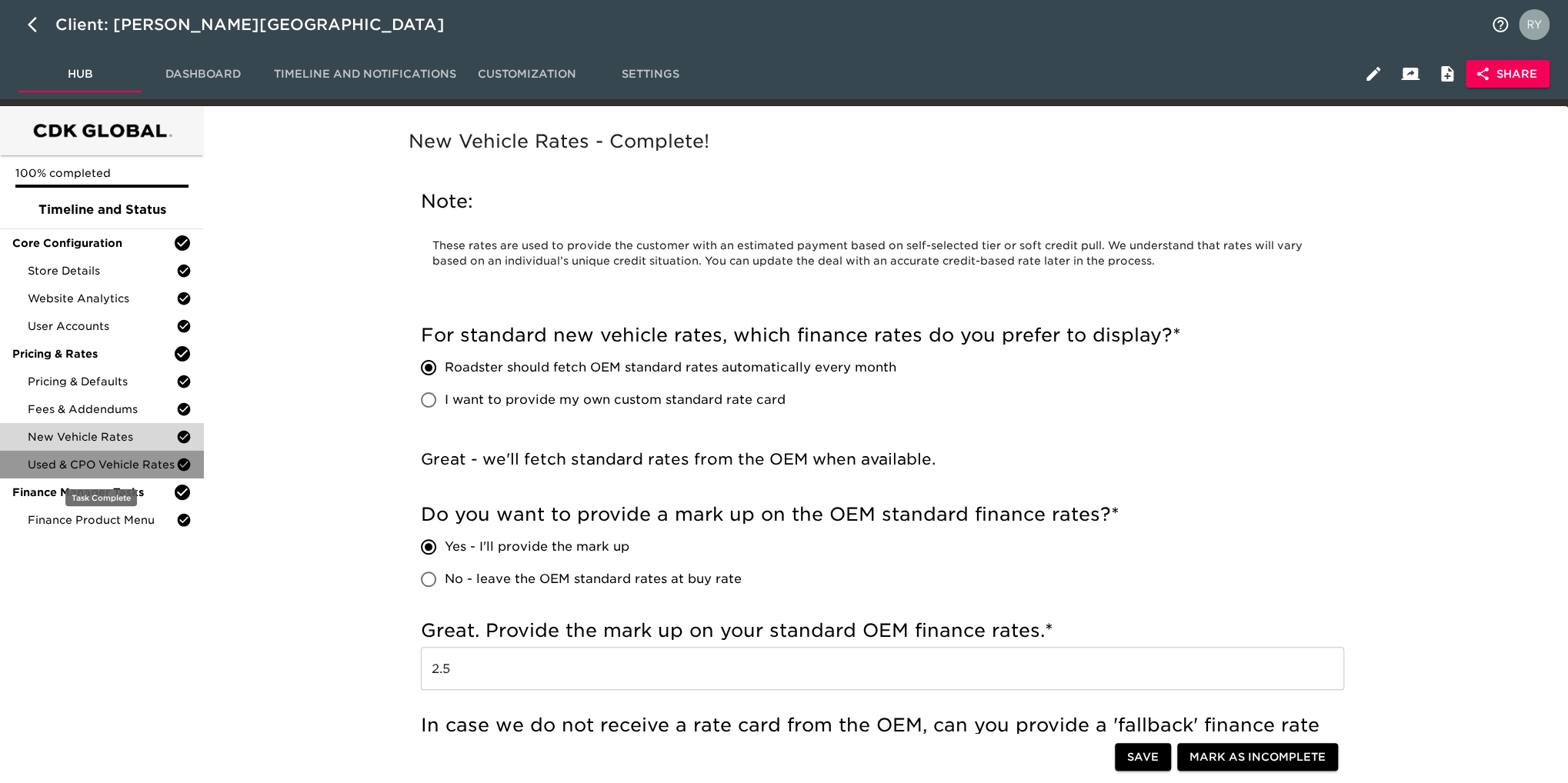
click at [109, 469] on span "Used & CPO Vehicle Rates" at bounding box center [102, 465] width 148 height 16
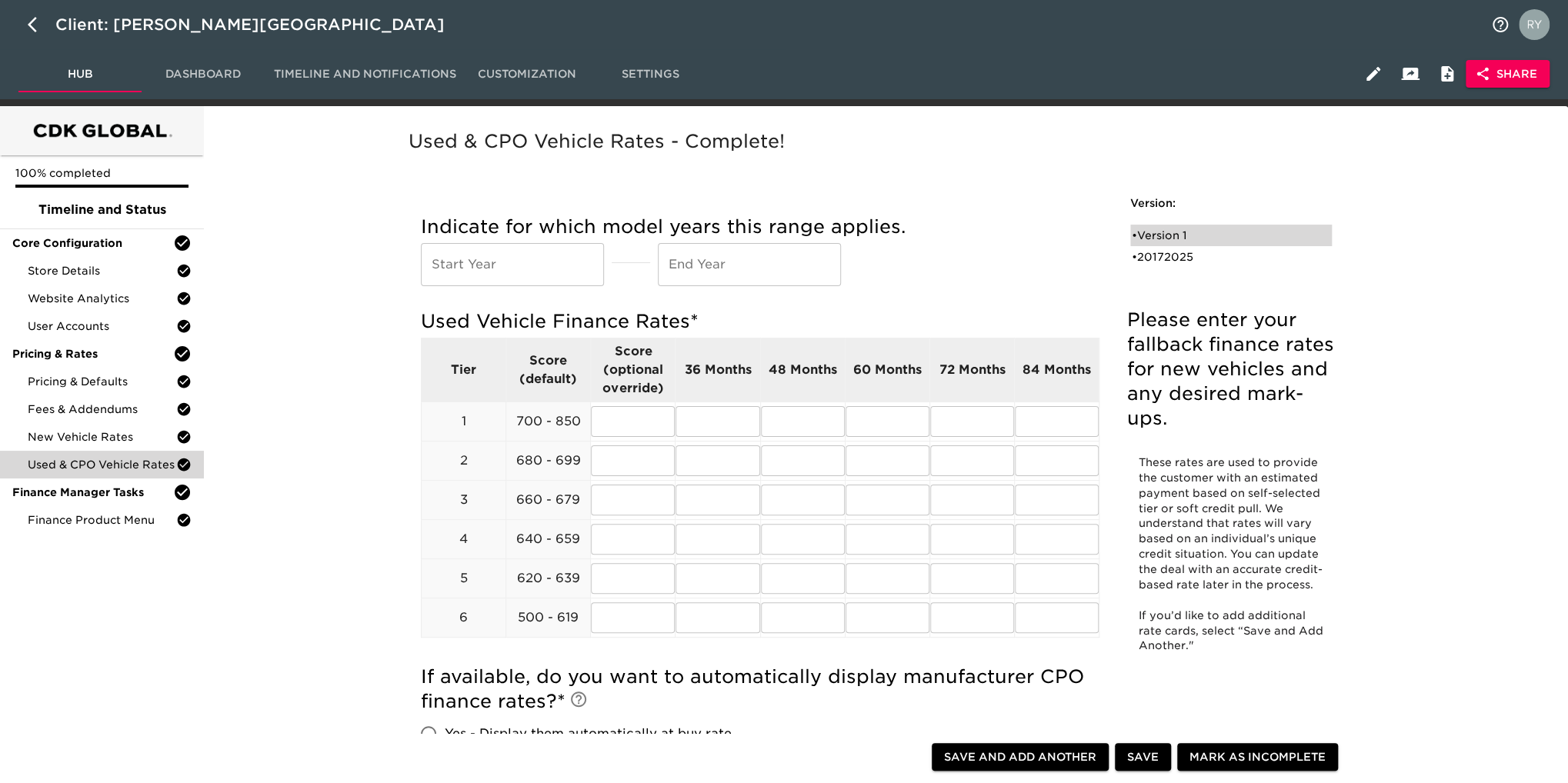
click at [1167, 234] on div "• Version 1" at bounding box center [1220, 236] width 177 height 16
radio input "true"
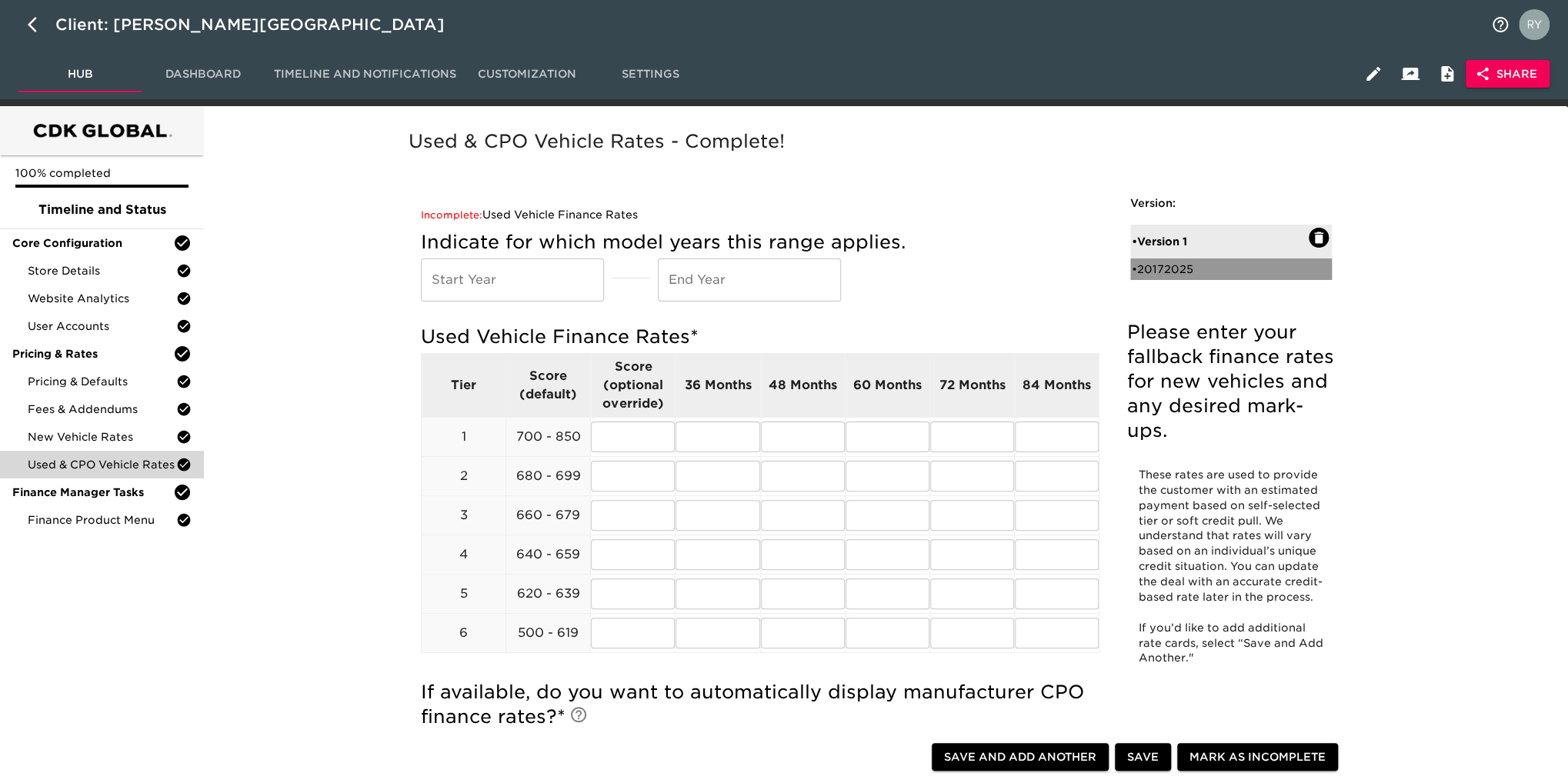
click at [1171, 265] on div "• 20172025" at bounding box center [1220, 269] width 177 height 16
type input "2017"
type input "2025"
radio input "true"
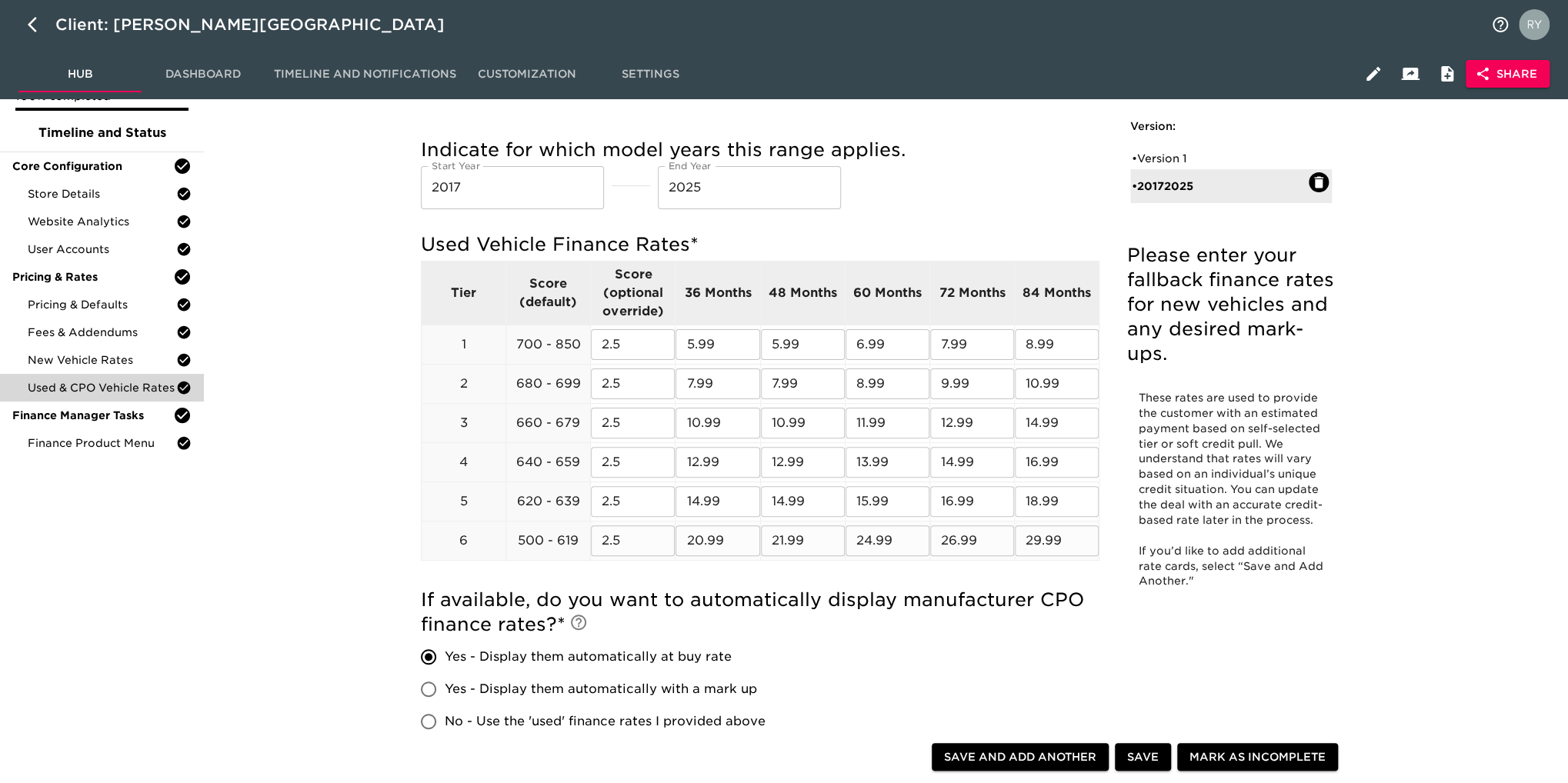
scroll to position [77, 0]
click at [112, 450] on span "Finance Product Menu" at bounding box center [102, 443] width 148 height 16
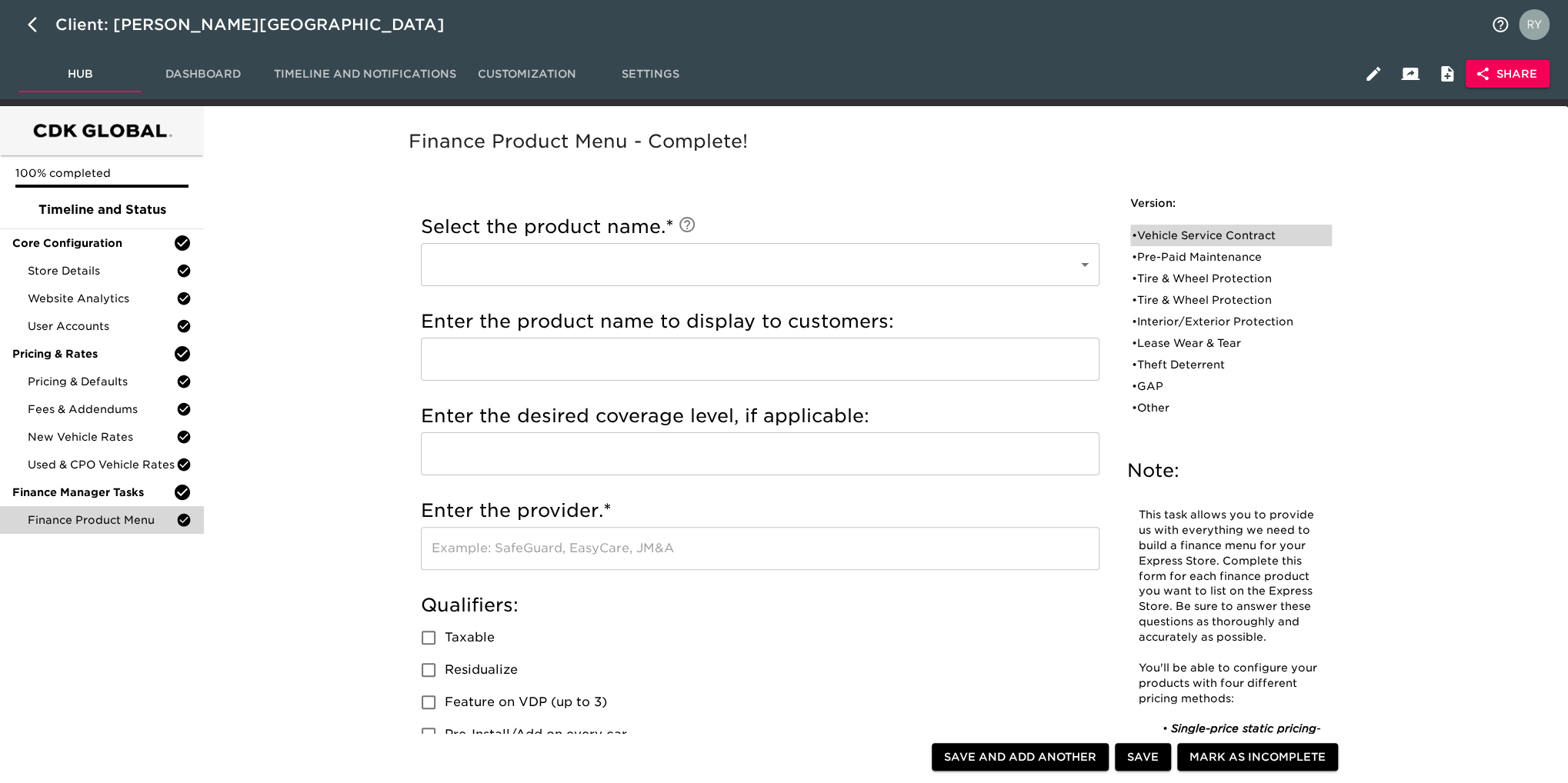
click at [1216, 230] on div "• Vehicle Service Contract" at bounding box center [1220, 236] width 177 height 16
type input "Vehicle Service Contract"
type input "6 year, 75k miles"
type input "Ford"
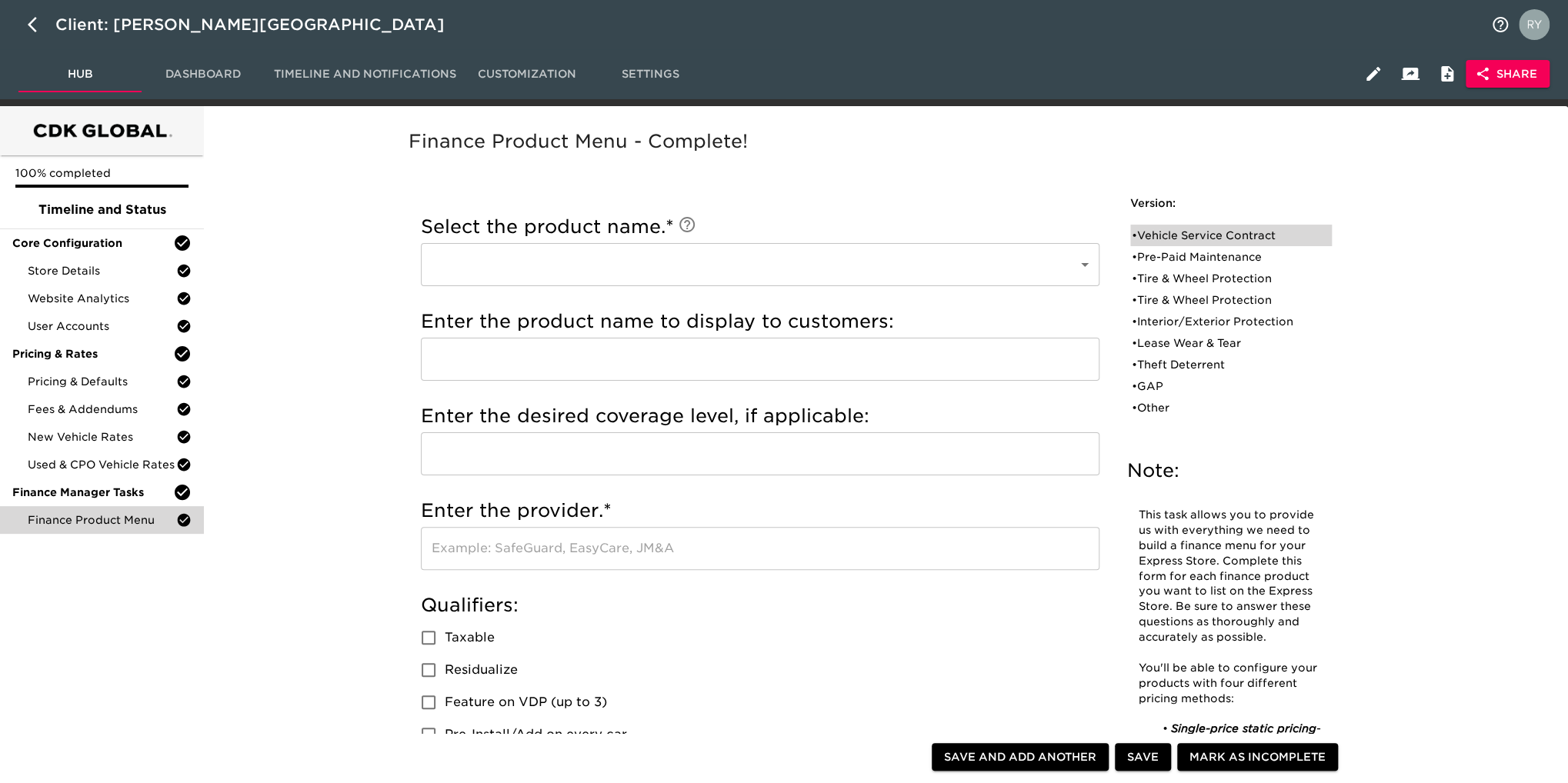
radio input "true"
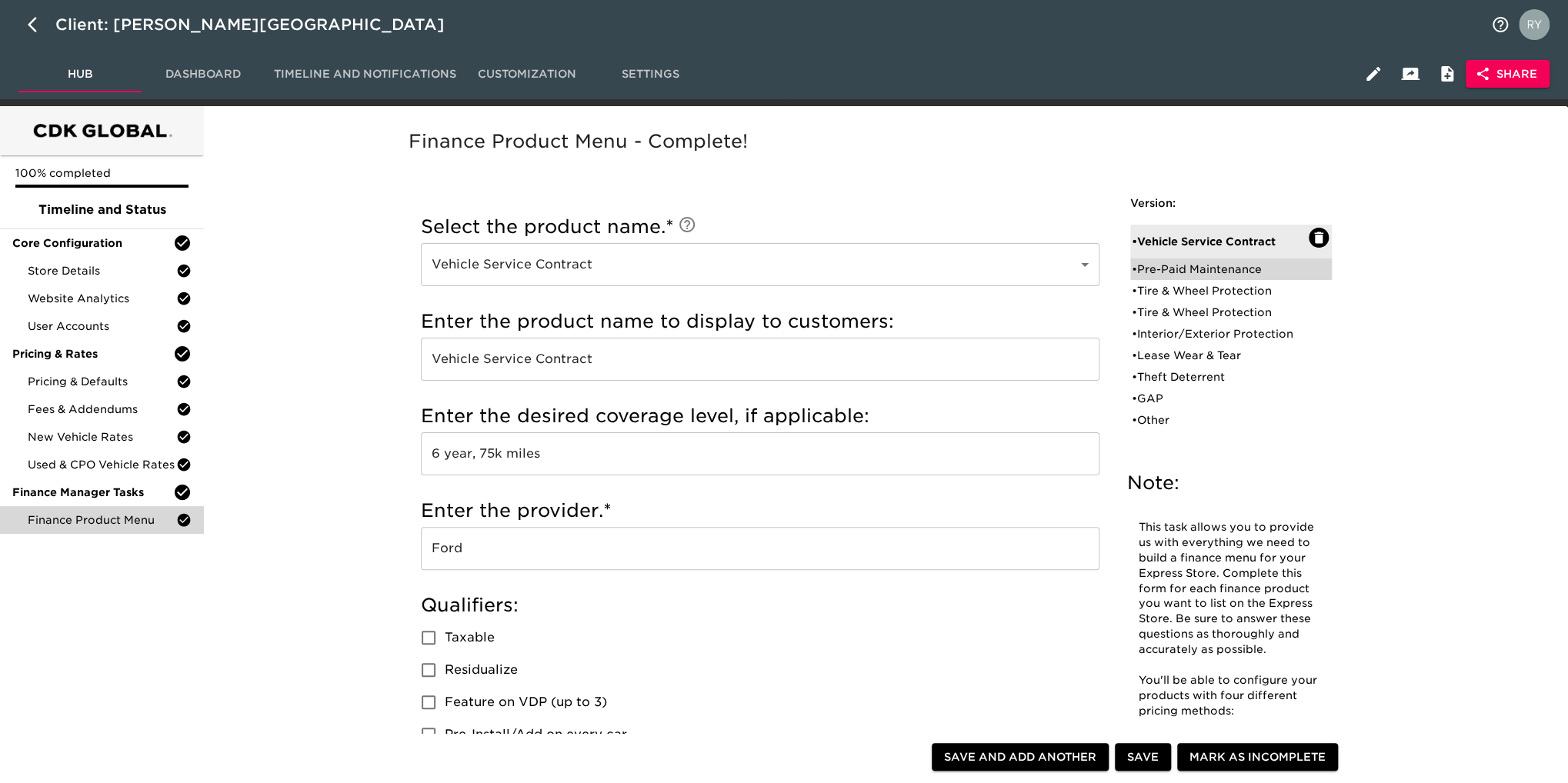
click at [1165, 269] on div "• Pre-Paid Maintenance" at bounding box center [1220, 269] width 177 height 16
type input "Pre-Paid Maintenance"
radio input "true"
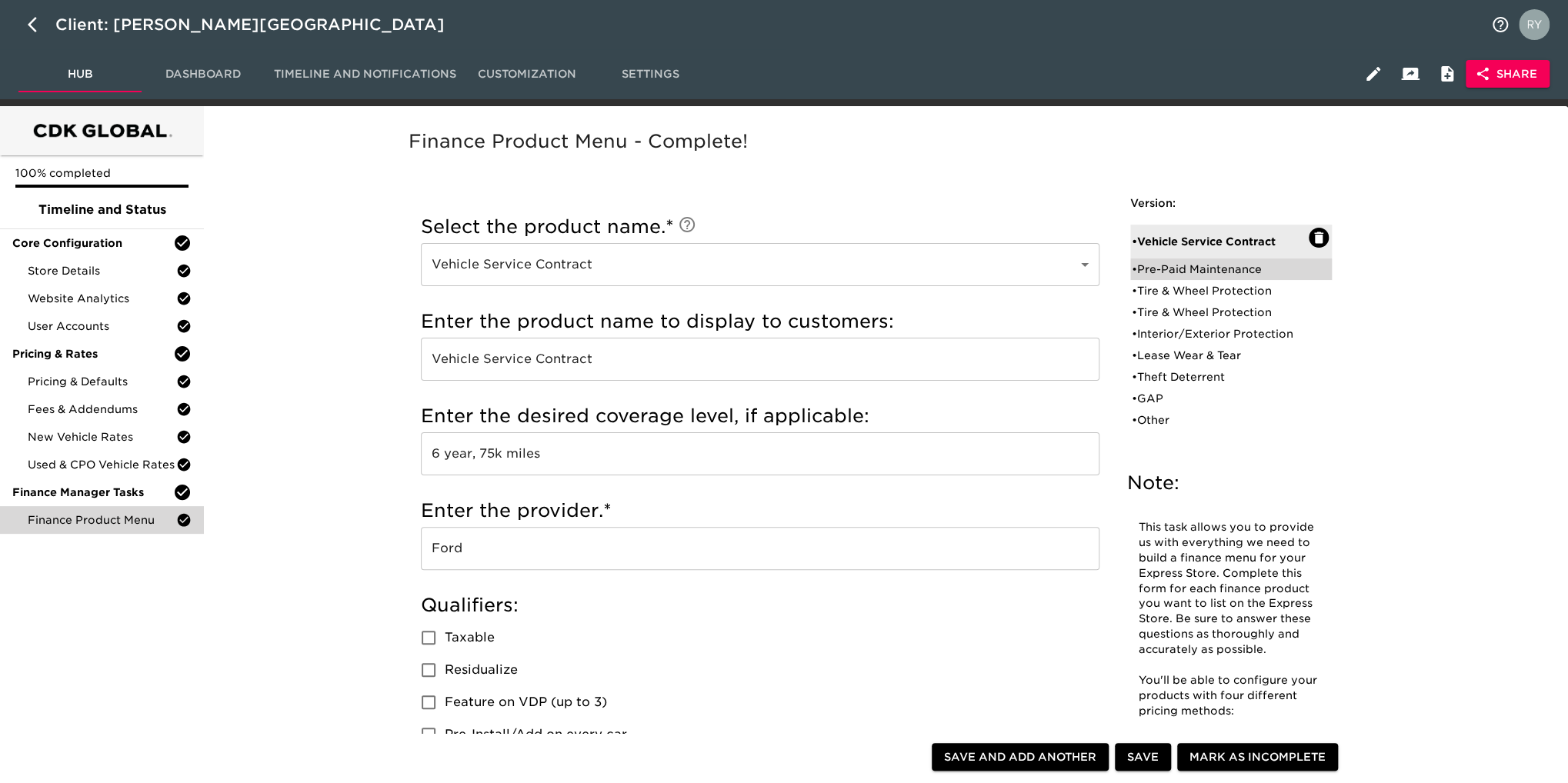
radio input "false"
click at [1208, 292] on div "• Tire & Wheel Protection" at bounding box center [1220, 291] width 177 height 16
type input "Tire & Wheel Protection"
type input "6 year, 75k Miles"
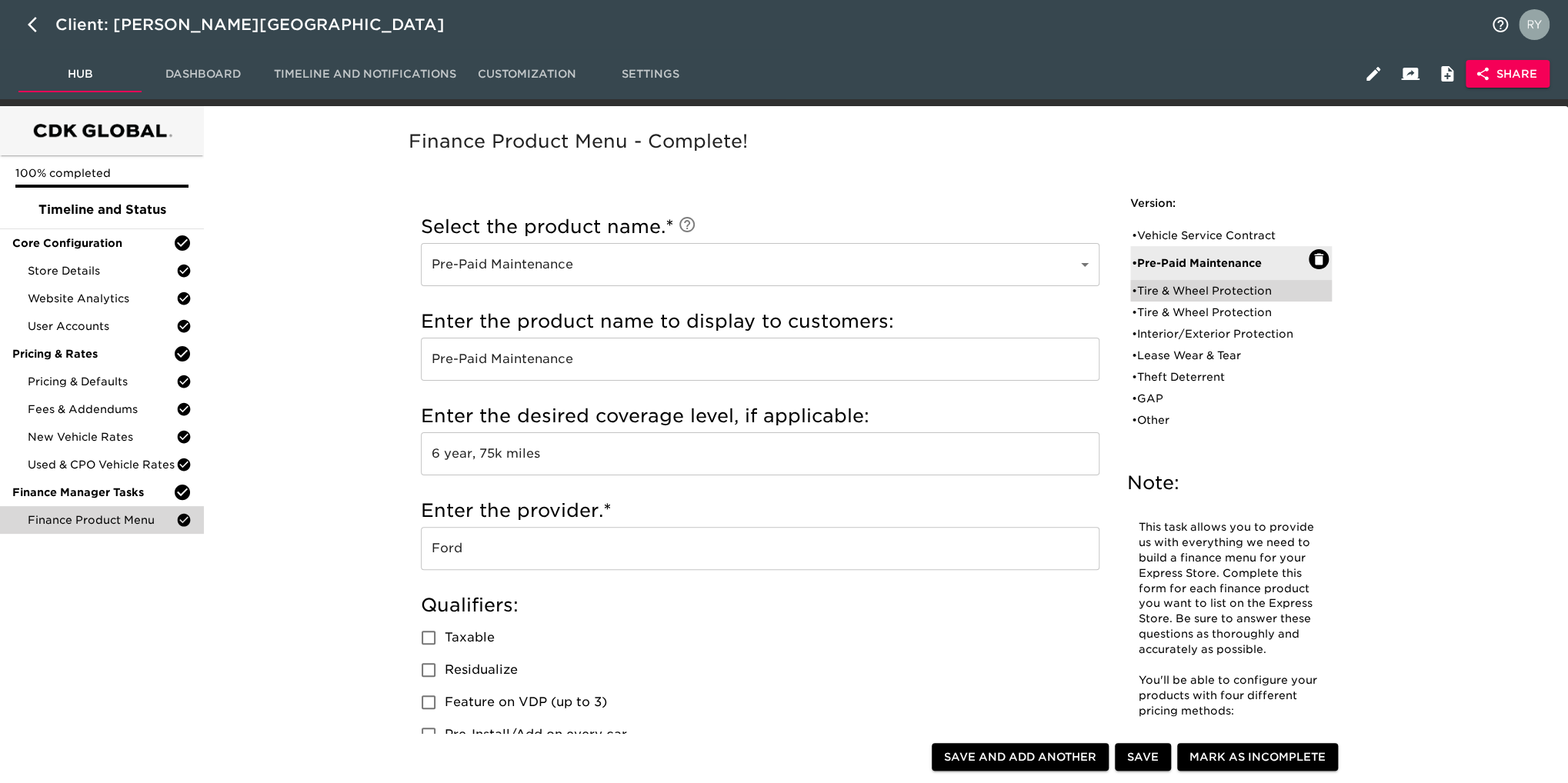
radio input "true"
click at [1179, 320] on div "• Tire & Wheel Protection" at bounding box center [1220, 313] width 177 height 16
type input "6"
radio input "false"
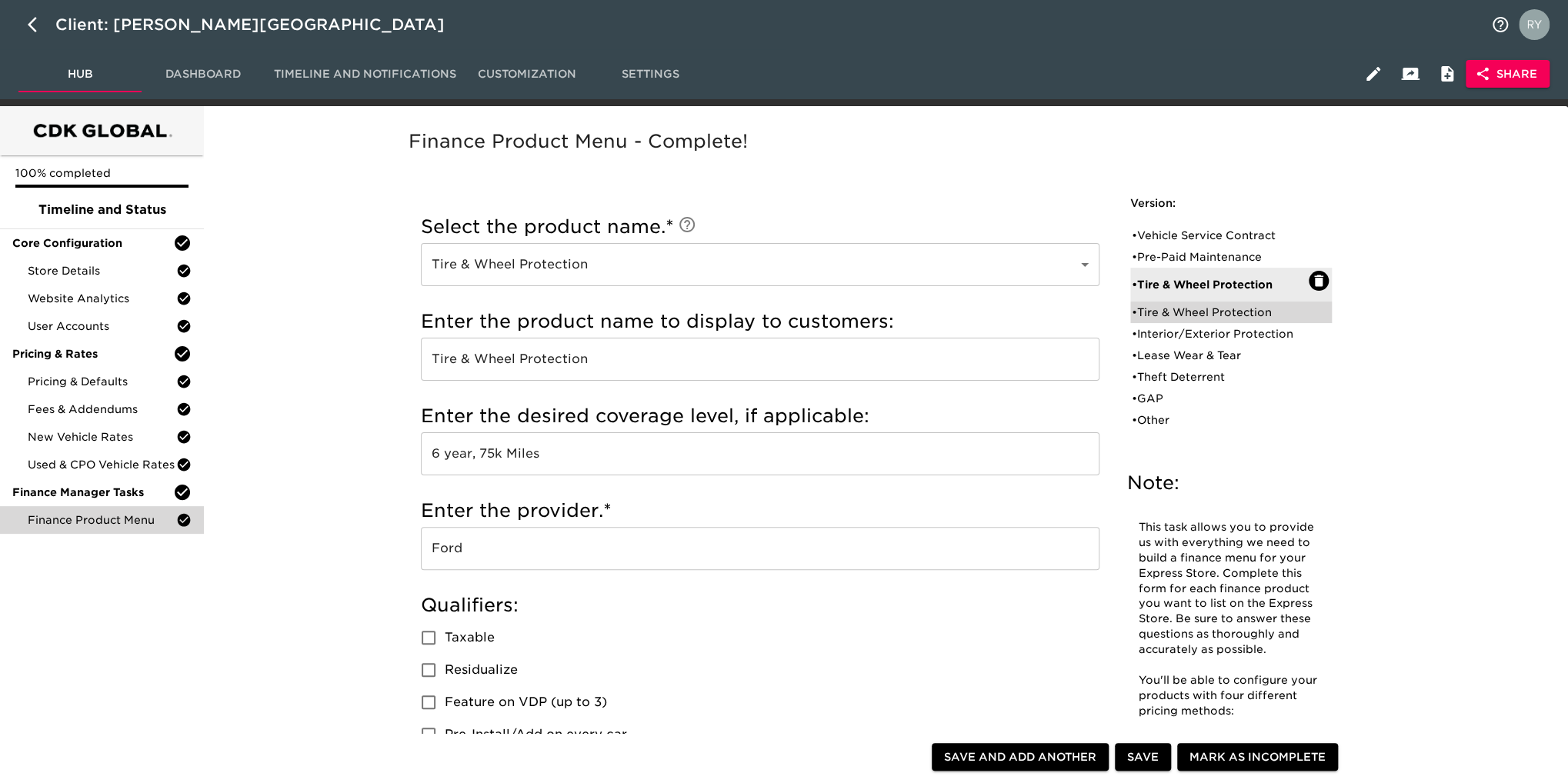
radio input "false"
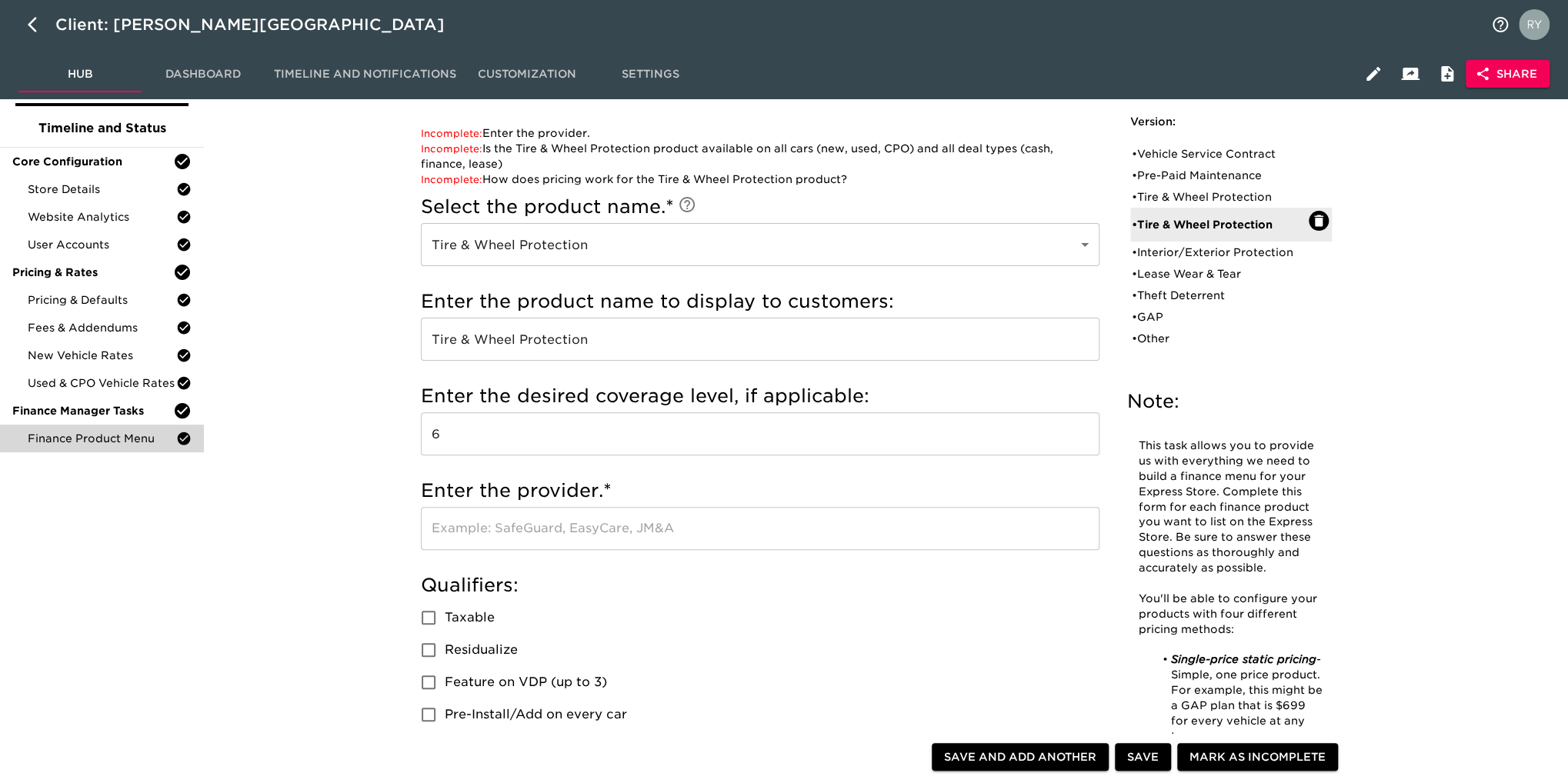
scroll to position [77, 0]
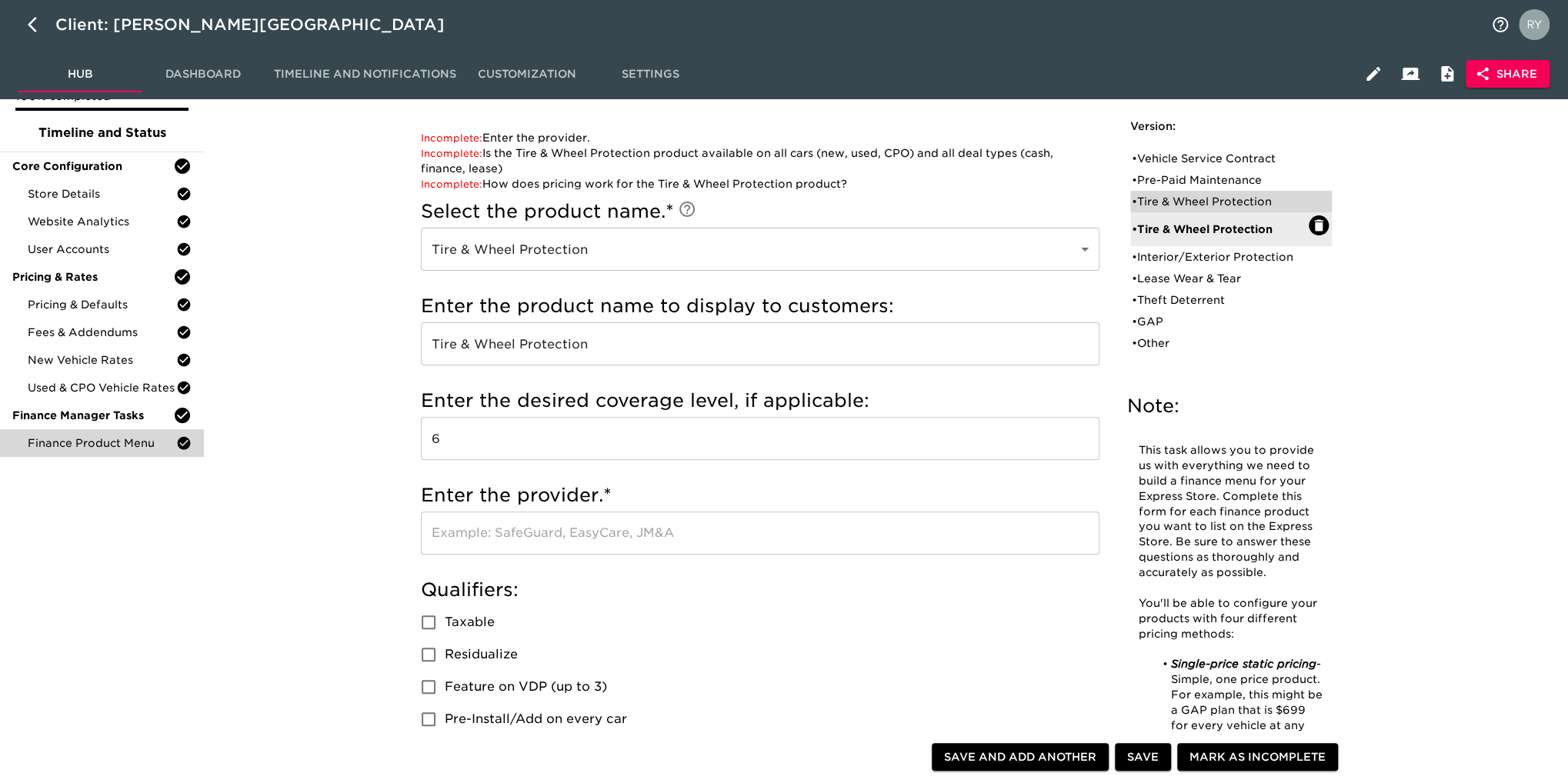
click at [1156, 205] on div "• Tire & Wheel Protection" at bounding box center [1220, 202] width 177 height 16
type input "6 year, 75k Miles"
type input "Ford"
radio input "true"
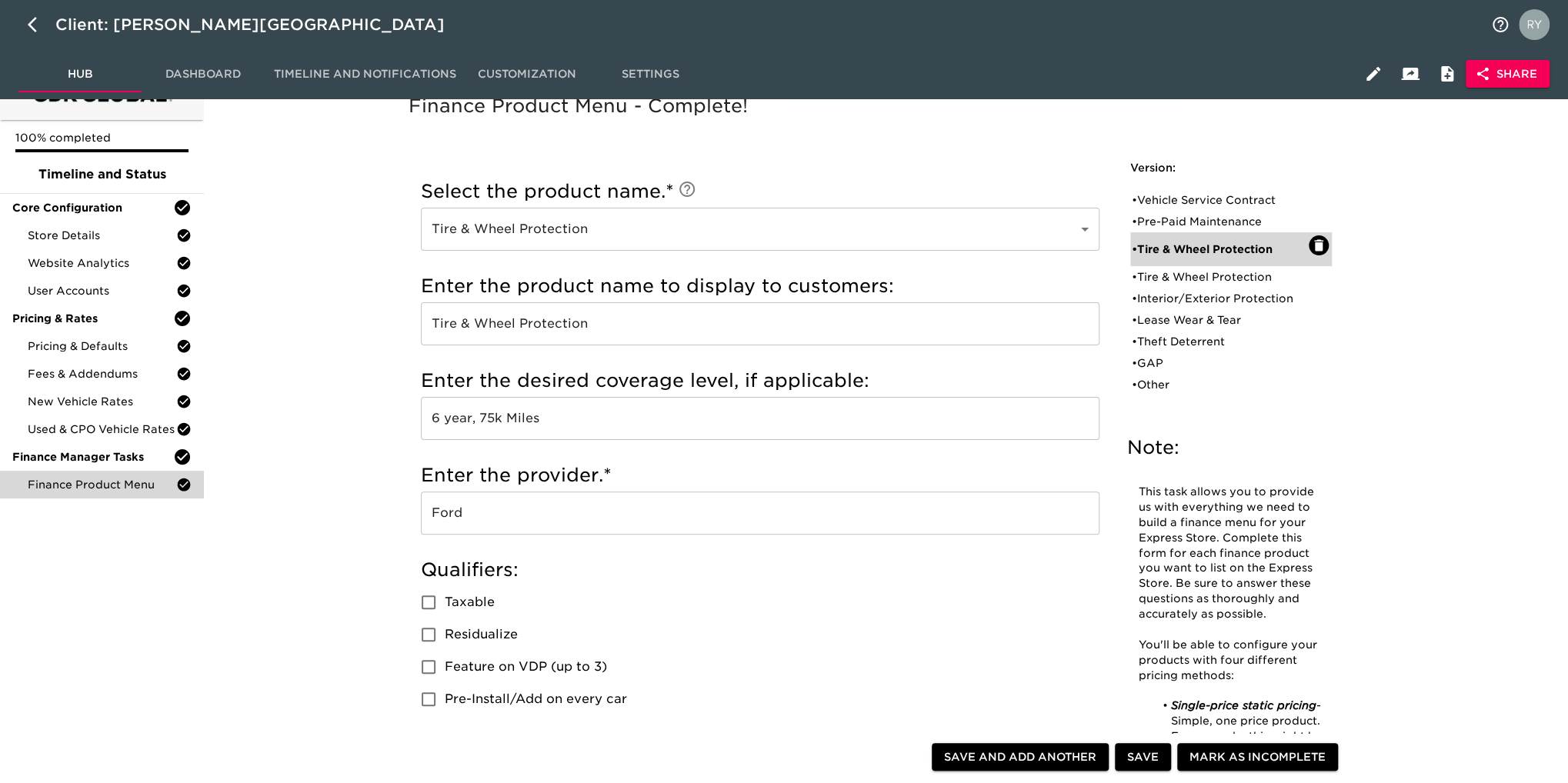
scroll to position [0, 0]
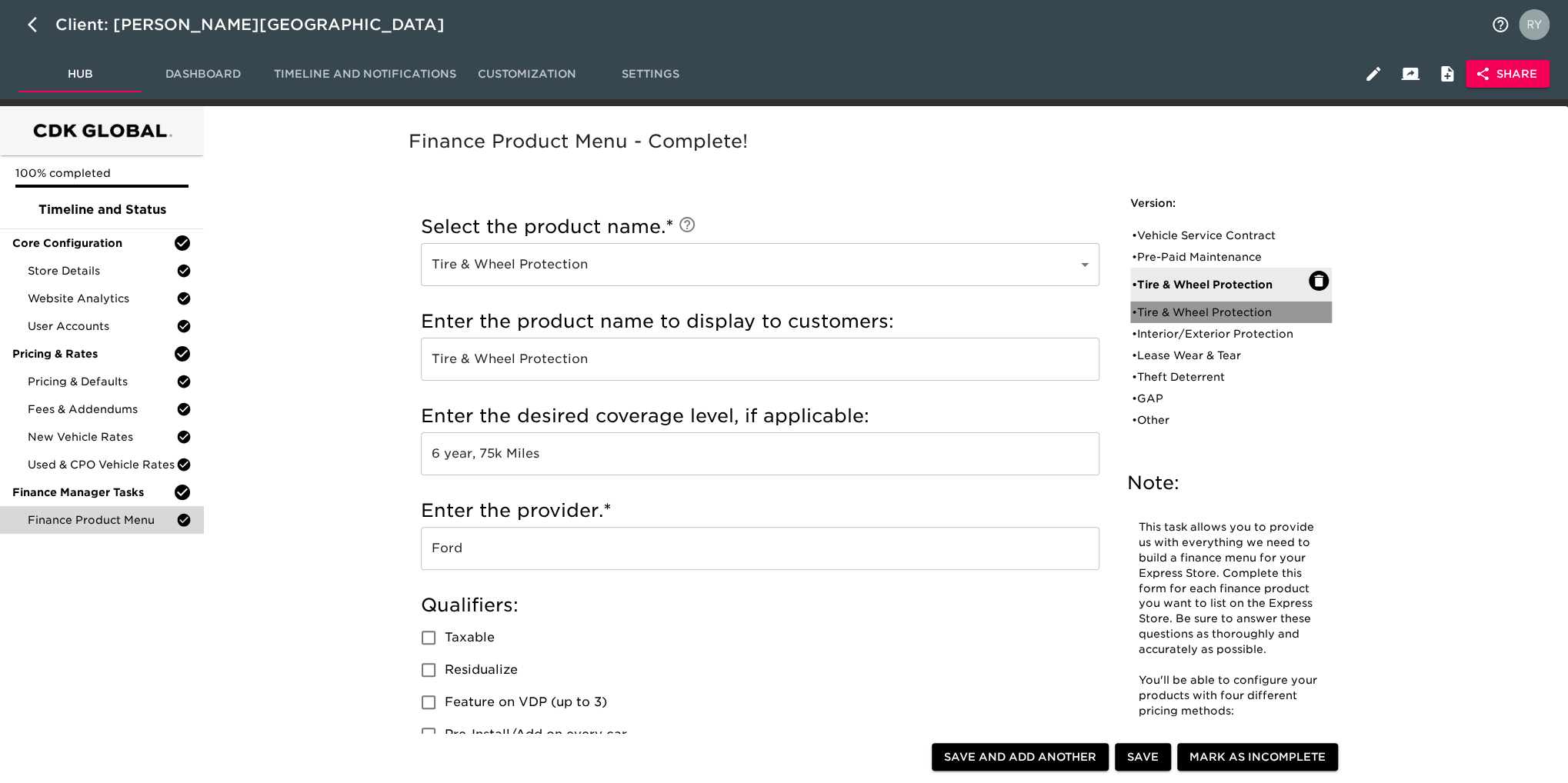
click at [1202, 313] on div "• Tire & Wheel Protection" at bounding box center [1220, 313] width 177 height 16
type input "6"
radio input "false"
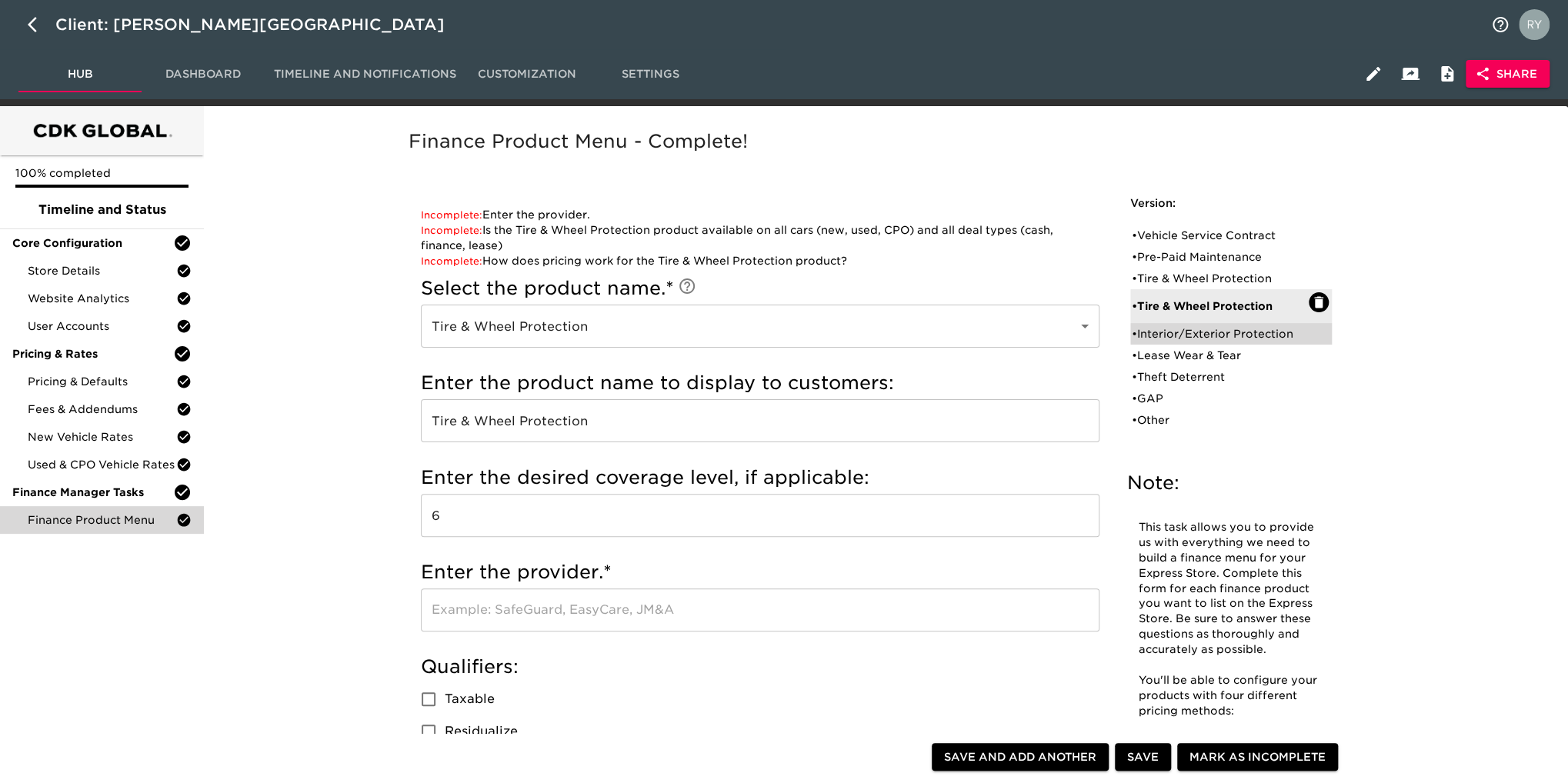
click at [1234, 334] on div "• Interior/Exterior Protection" at bounding box center [1220, 334] width 177 height 16
type input "Interior/Exterior Protection"
type input "Surface Protection"
type input "5 Year"
type input "Ford"
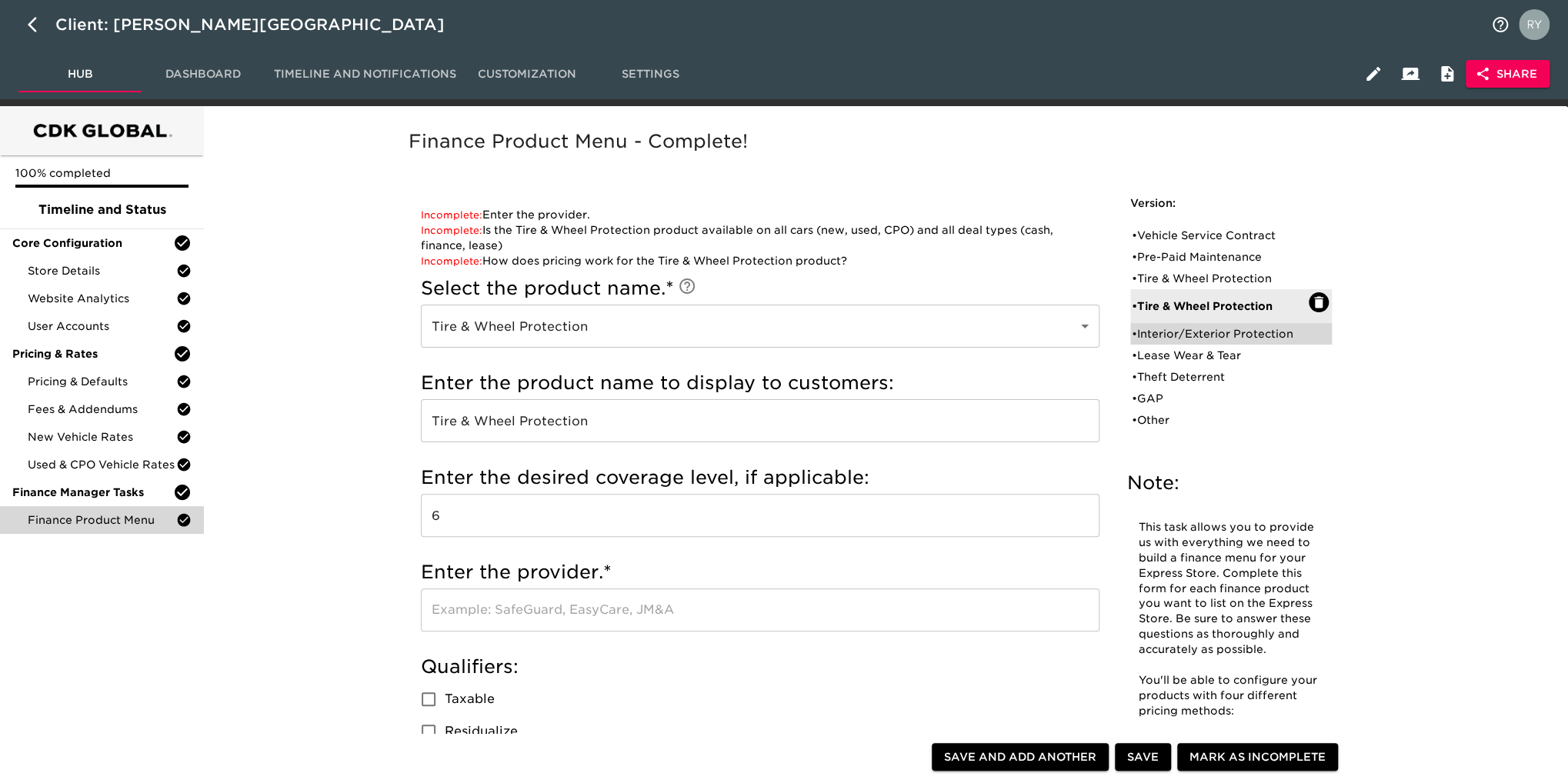
checkbox input "true"
radio input "true"
type input "675"
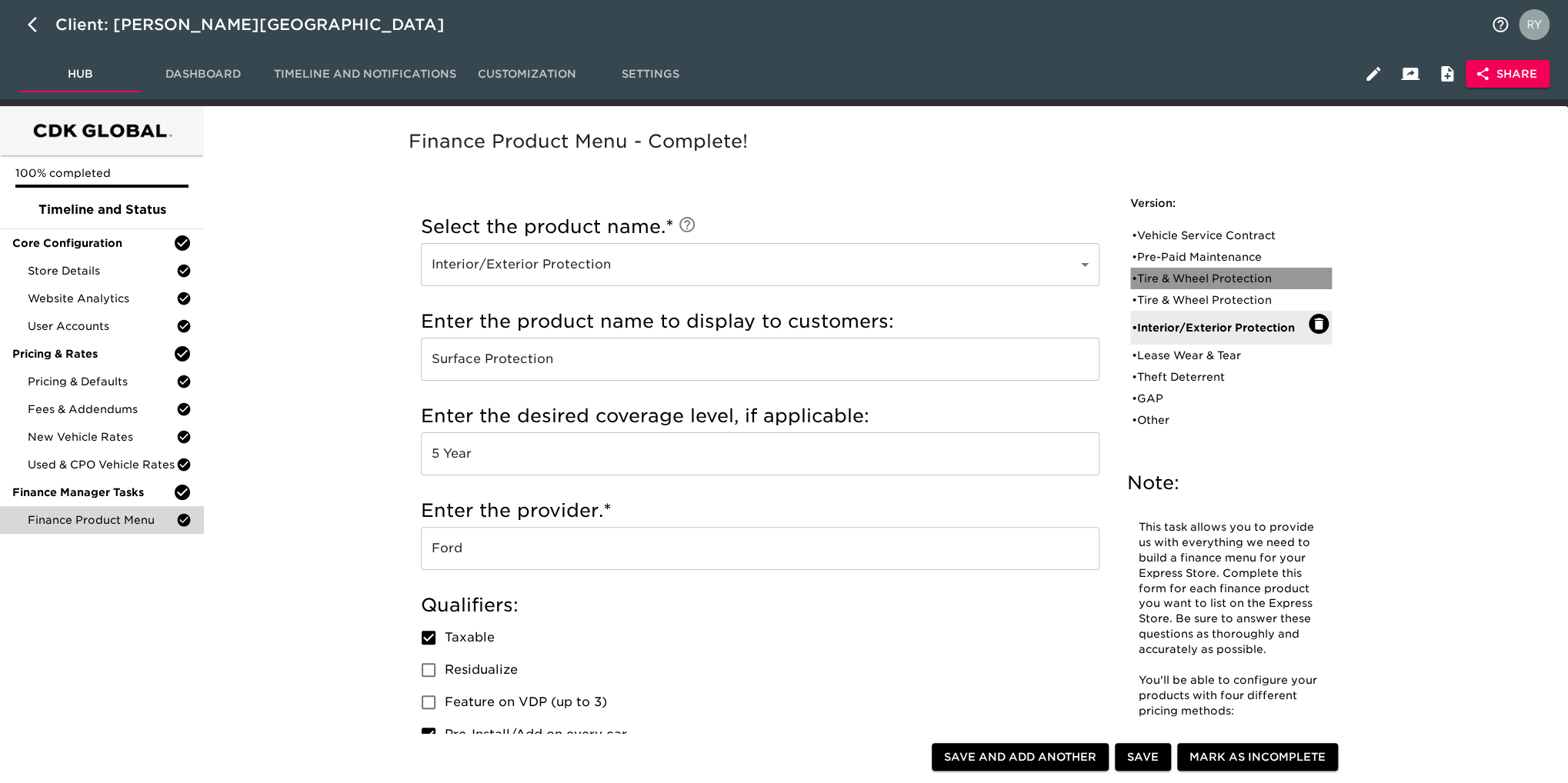
click at [1210, 273] on div "• Tire & Wheel Protection" at bounding box center [1220, 279] width 177 height 16
type input "Tire & Wheel Protection"
type input "6 year, 75k Miles"
checkbox input "false"
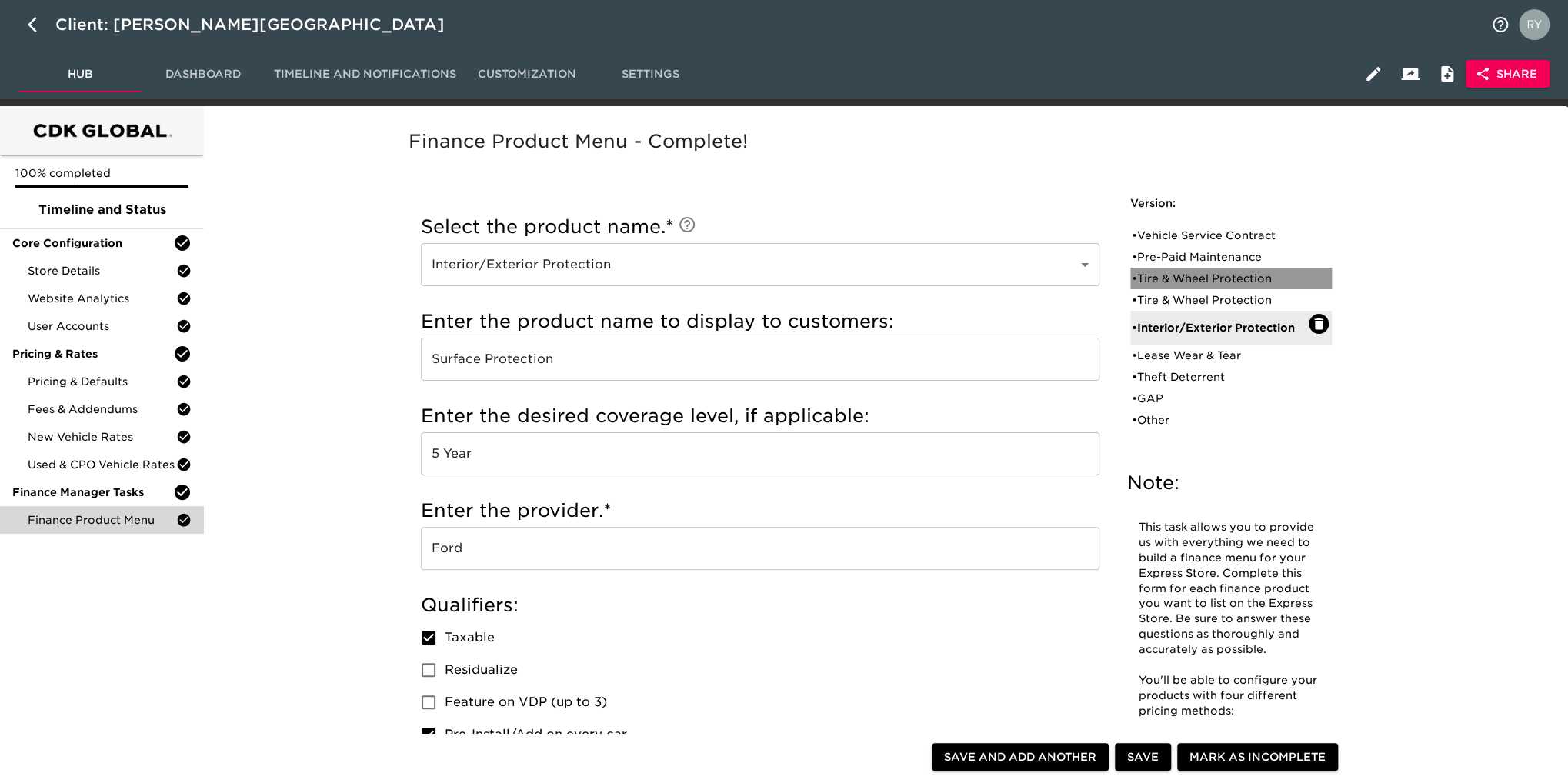
checkbox input "false"
radio input "false"
radio input "true"
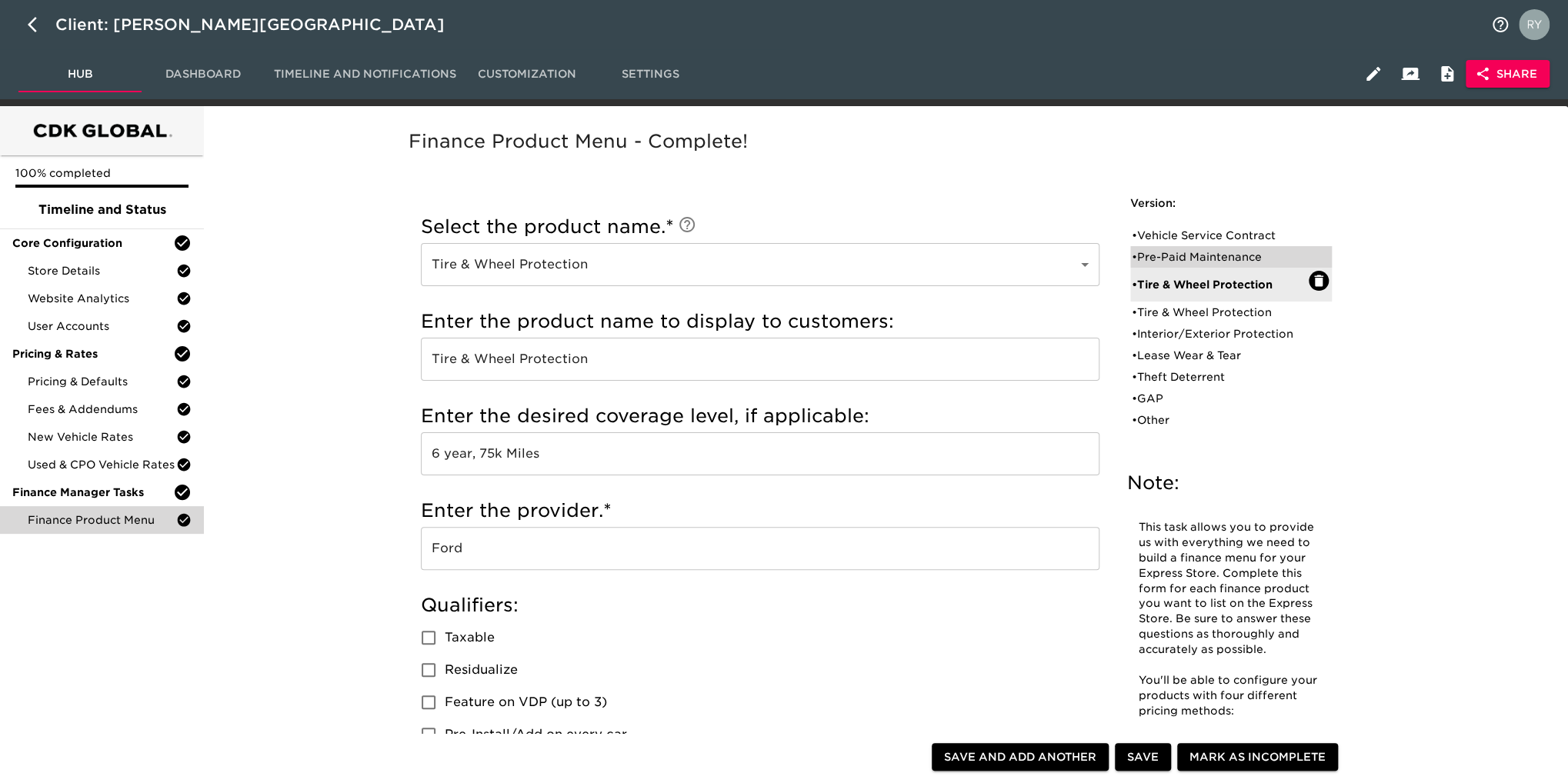
click at [1197, 251] on div "• Pre-Paid Maintenance" at bounding box center [1220, 257] width 177 height 16
type input "Pre-Paid Maintenance"
type input "6 year, 75k miles"
click at [1200, 229] on div "• Vehicle Service Contract" at bounding box center [1220, 236] width 177 height 16
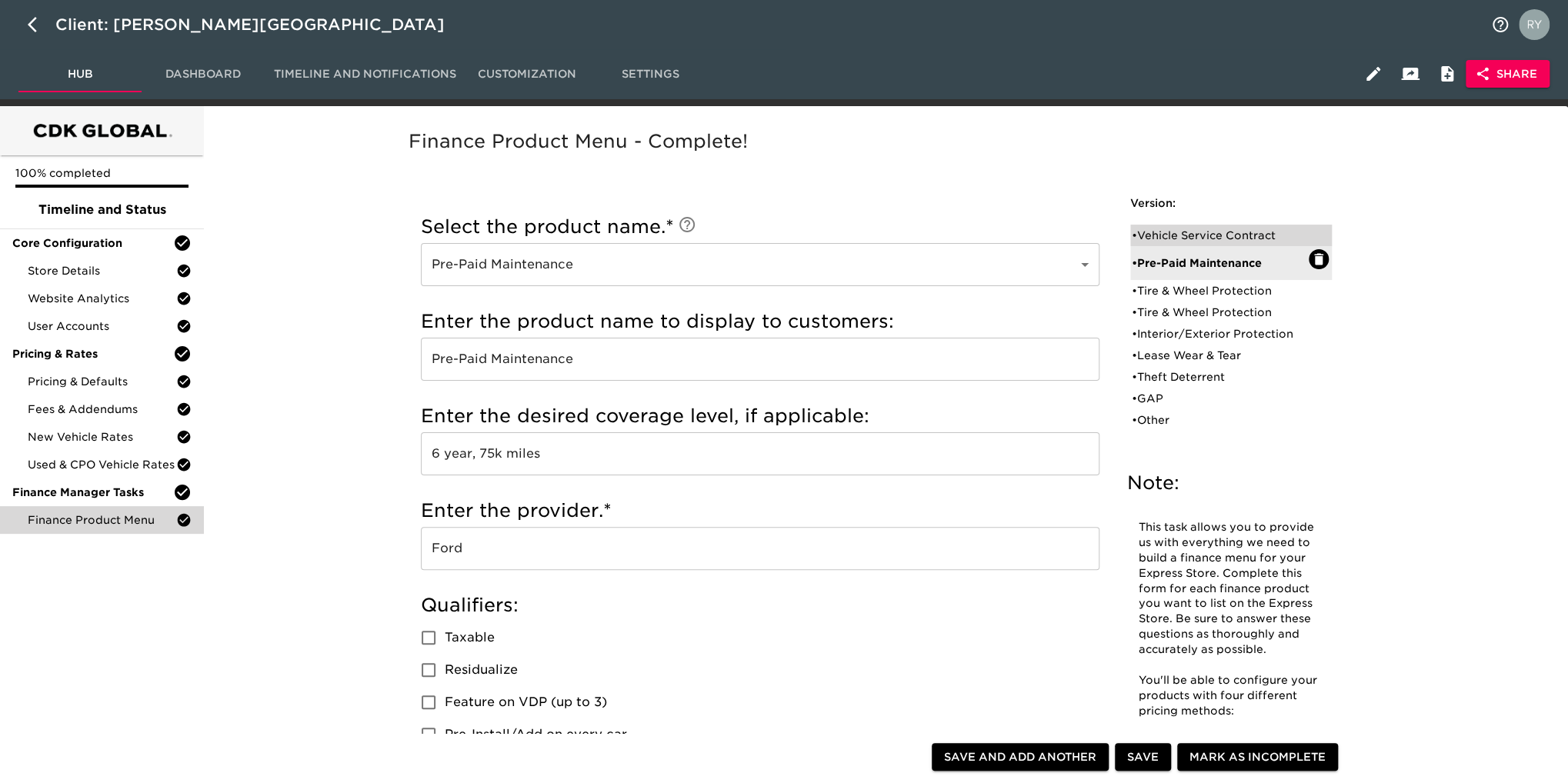
type input "Vehicle Service Contract"
radio input "true"
click at [1197, 333] on div "• Interior/Exterior Protection" at bounding box center [1220, 334] width 177 height 16
type input "Interior/Exterior Protection"
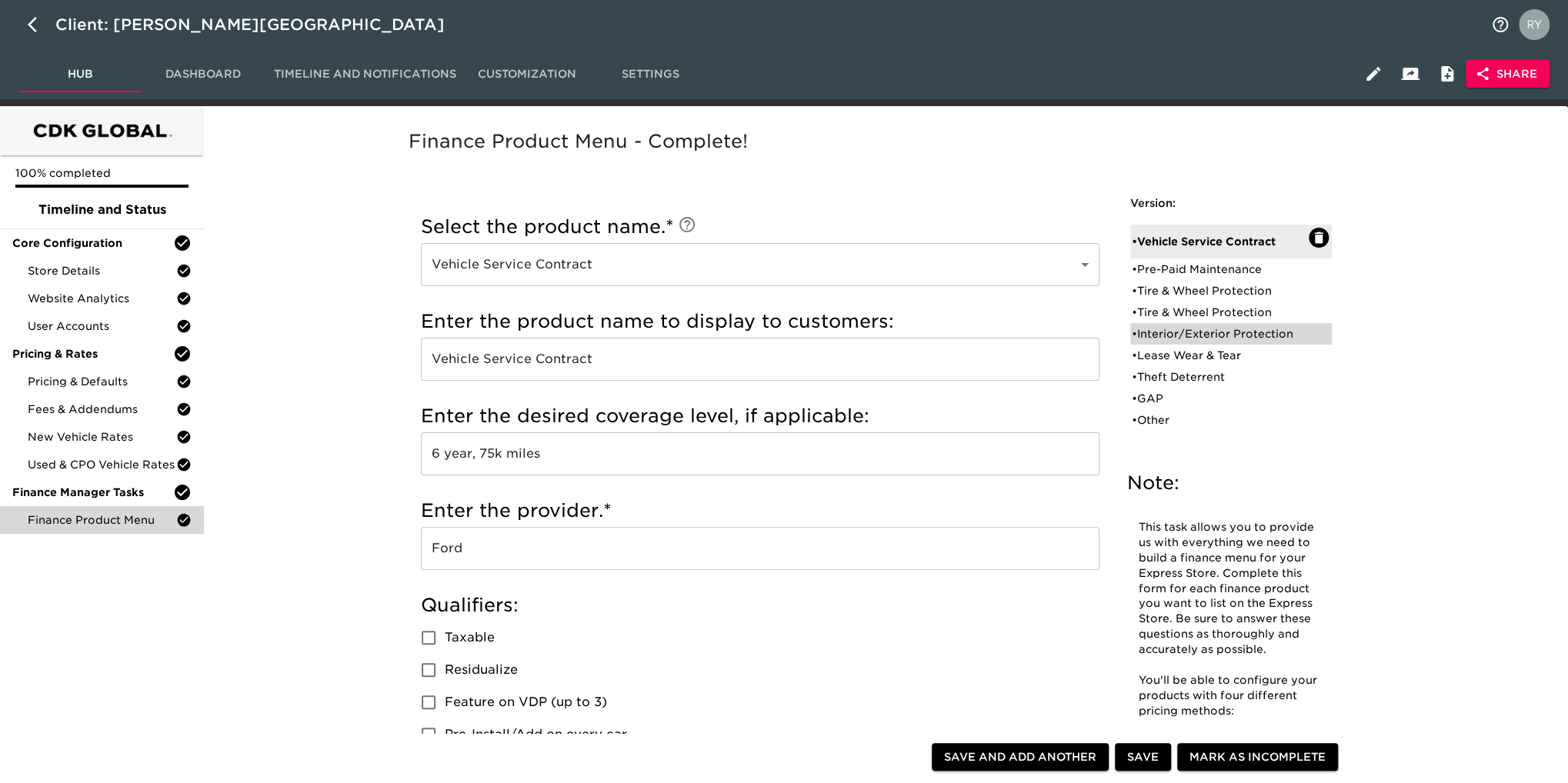
type input "Surface Protection"
type input "5 Year"
checkbox input "true"
radio input "true"
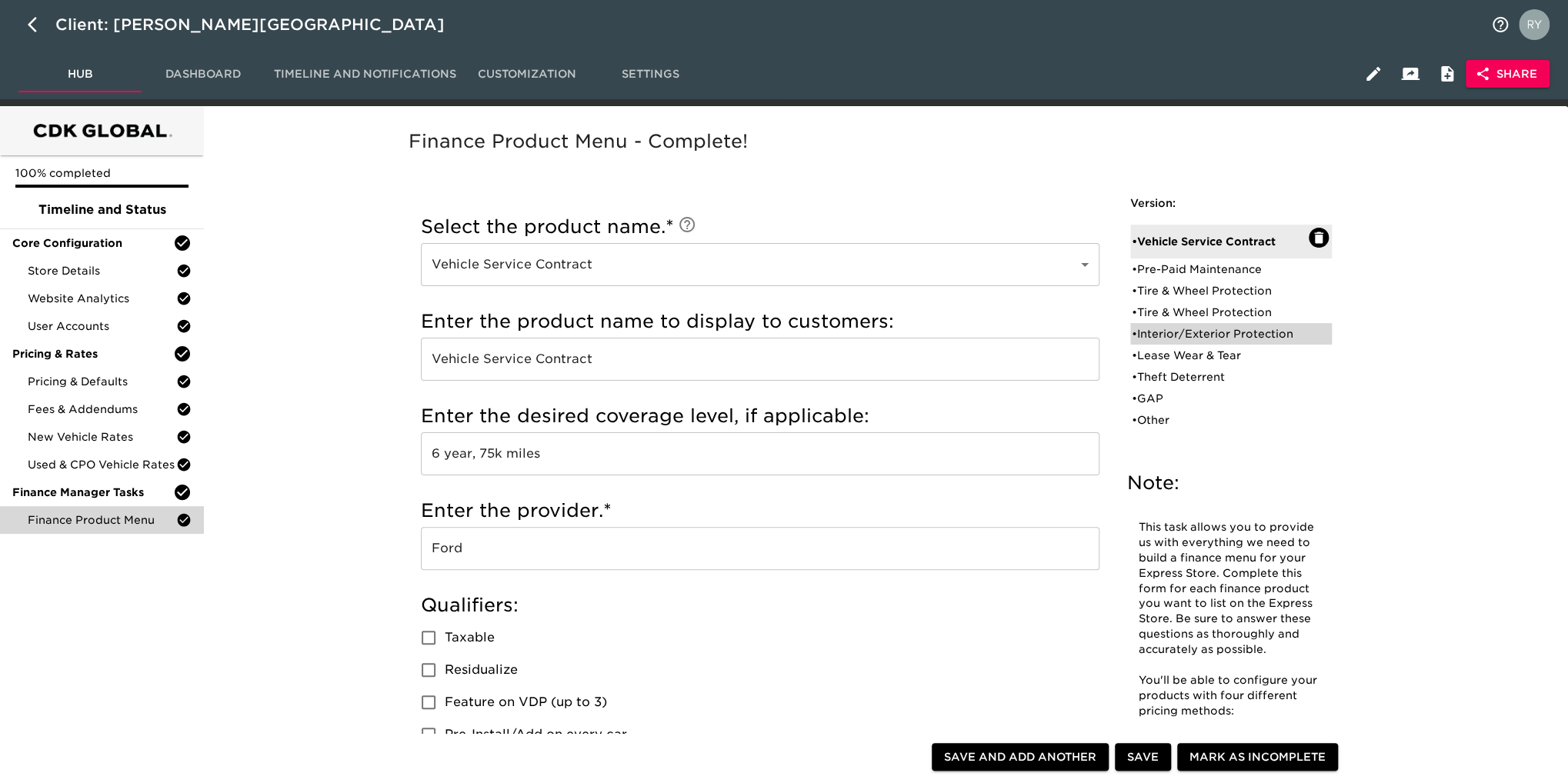
radio input "false"
type input "675"
radio input "false"
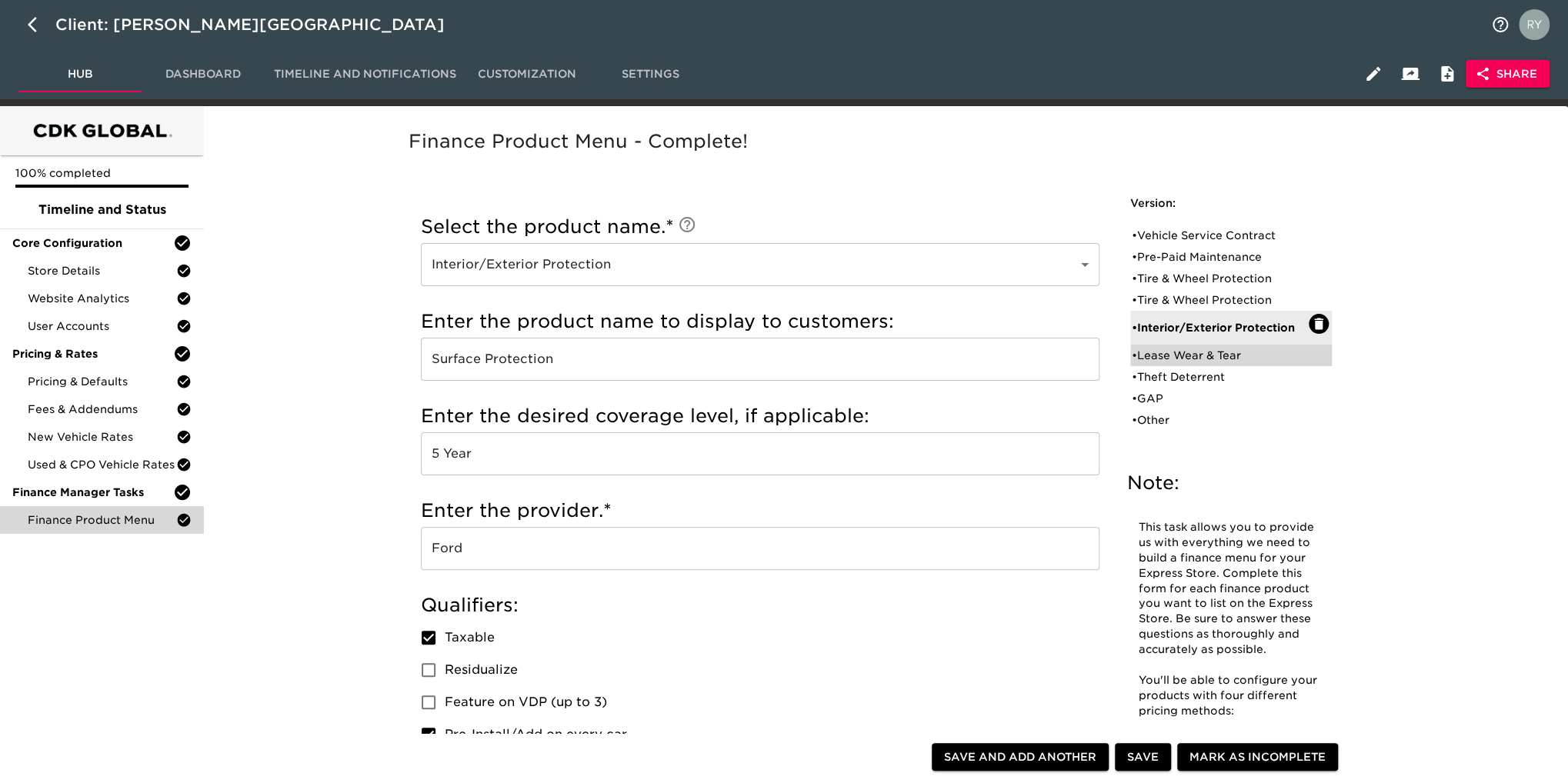
click at [1179, 356] on div "• Lease Wear & Tear" at bounding box center [1220, 355] width 177 height 16
type input "Lease Wear & Tear"
type input "Wear & Tear"
checkbox input "false"
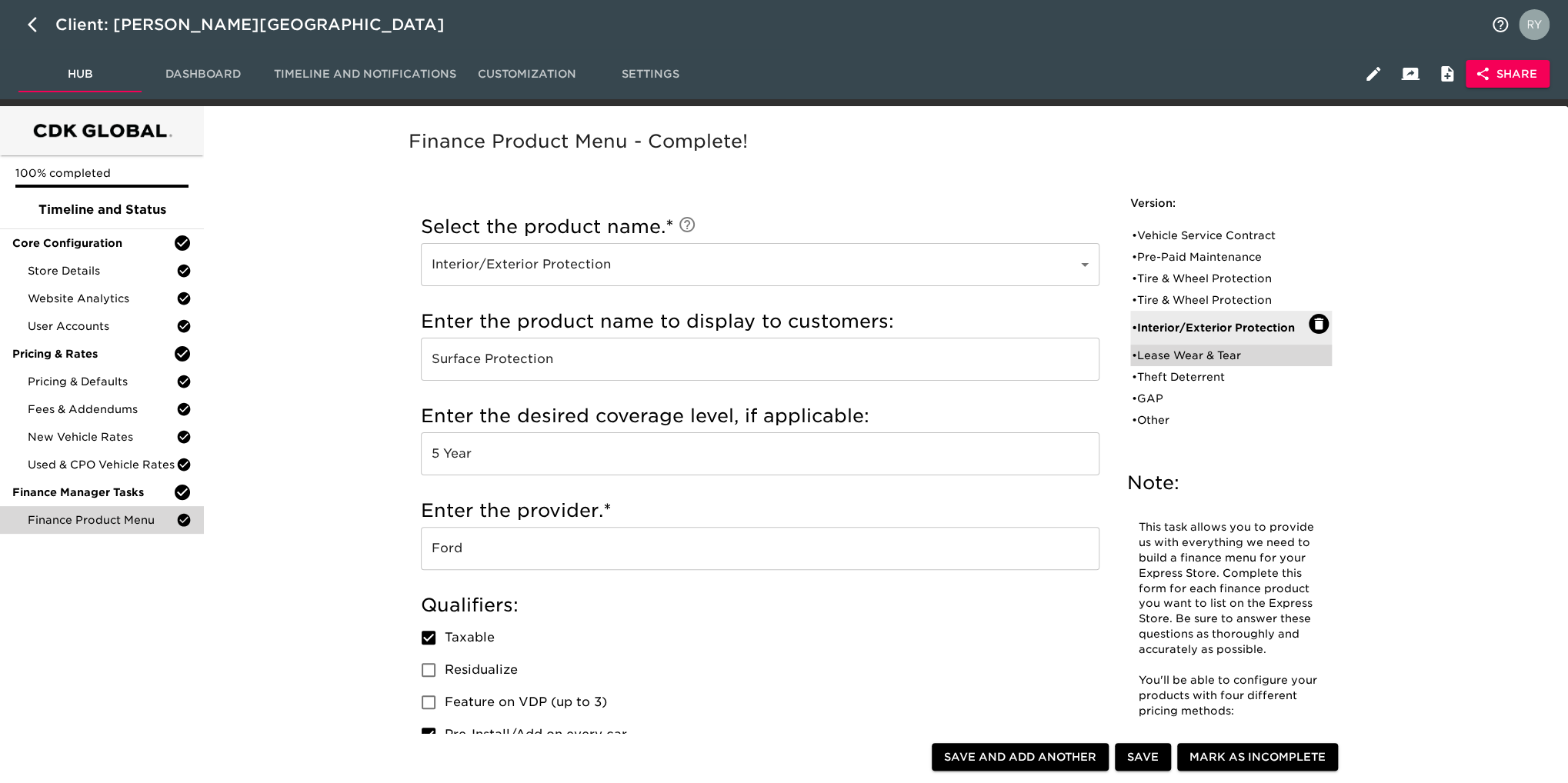
radio input "false"
radio input "true"
checkbox input "true"
radio input "false"
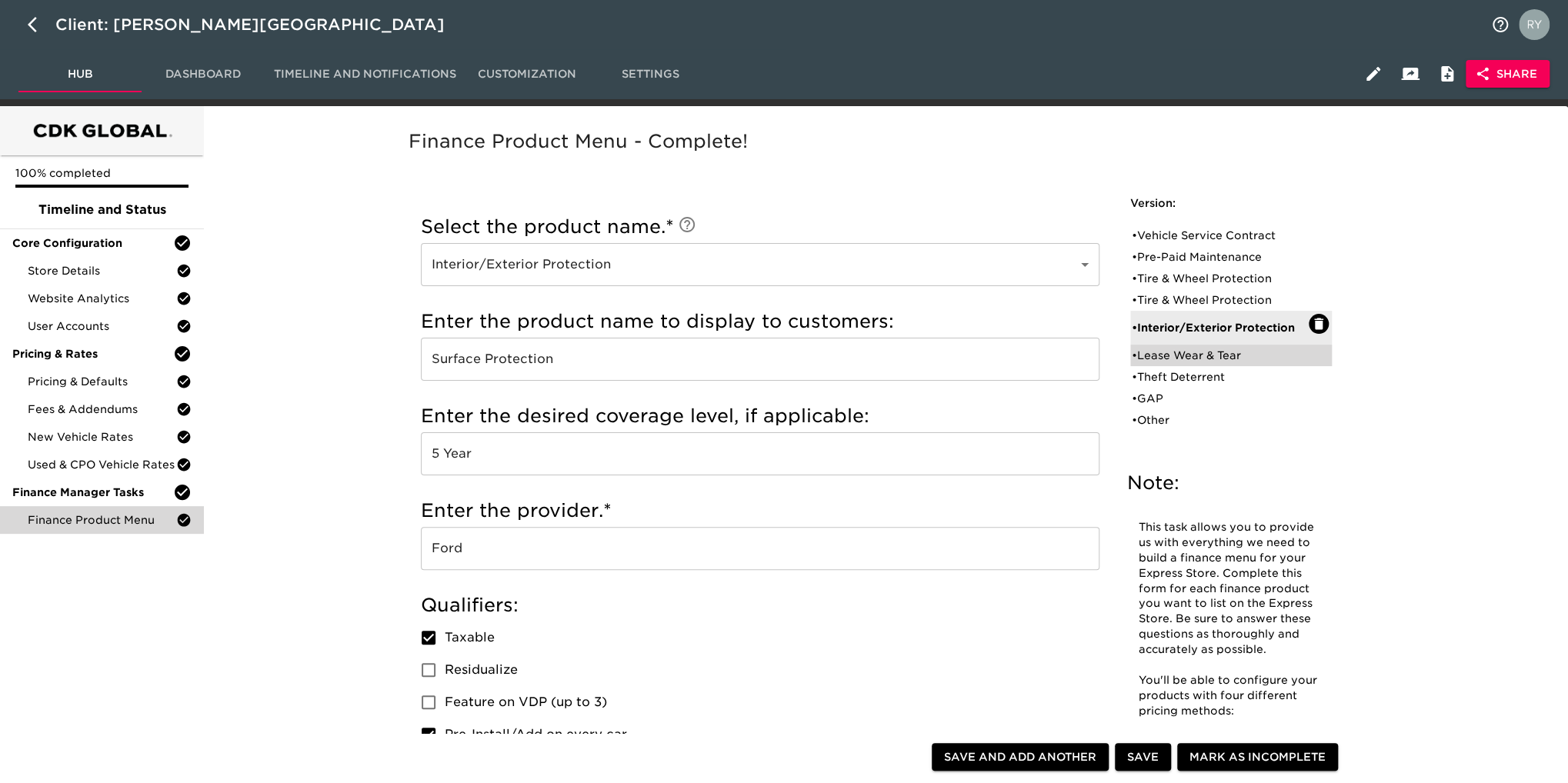
radio input "true"
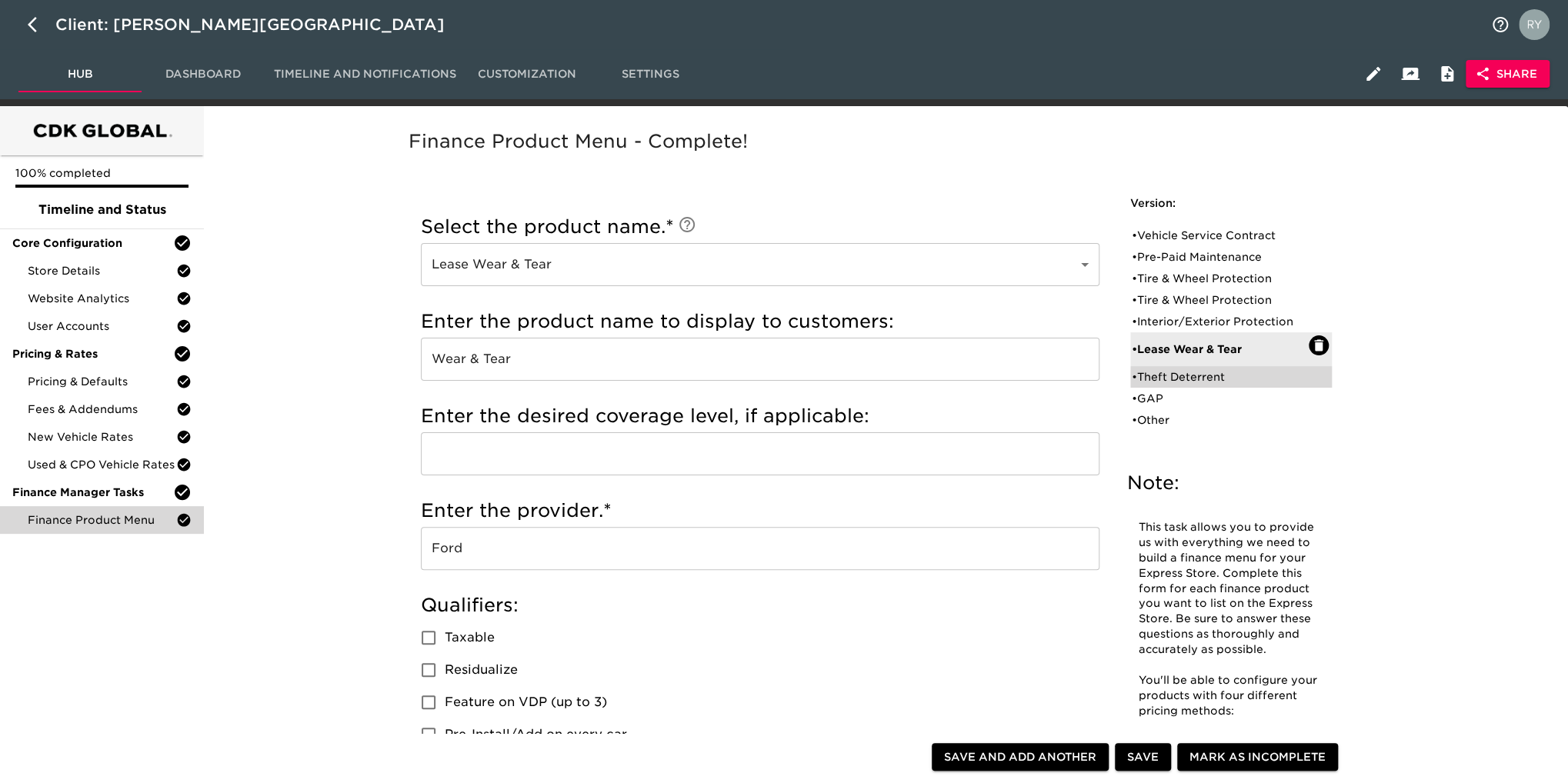
click at [1212, 377] on div "• Theft Deterrent" at bounding box center [1220, 377] width 177 height 16
type input "Theft Deterrent"
type input "[PERSON_NAME]"
type input "5 year"
type input "MDS Inc."
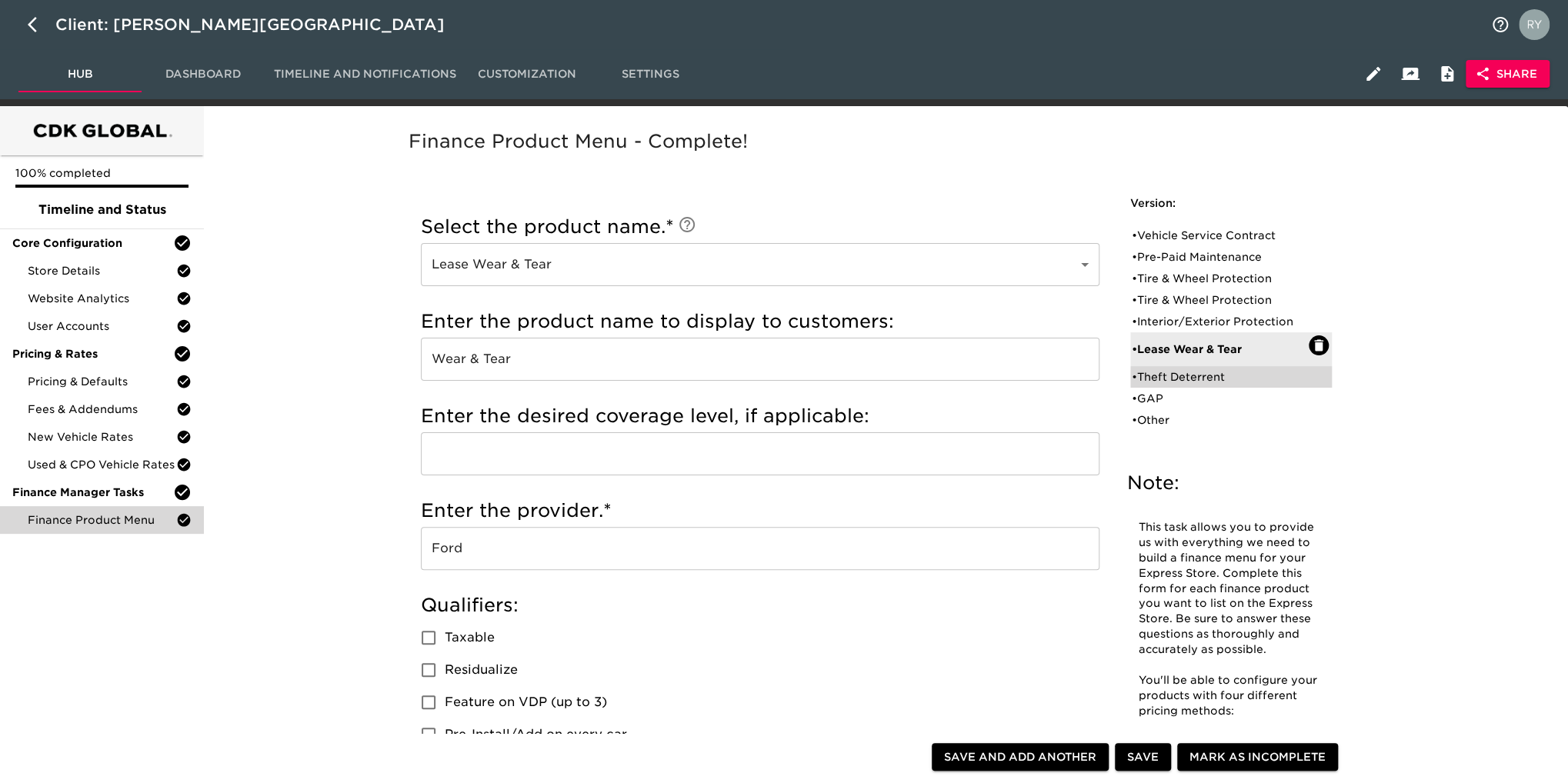
checkbox input "true"
radio input "true"
radio input "false"
checkbox input "false"
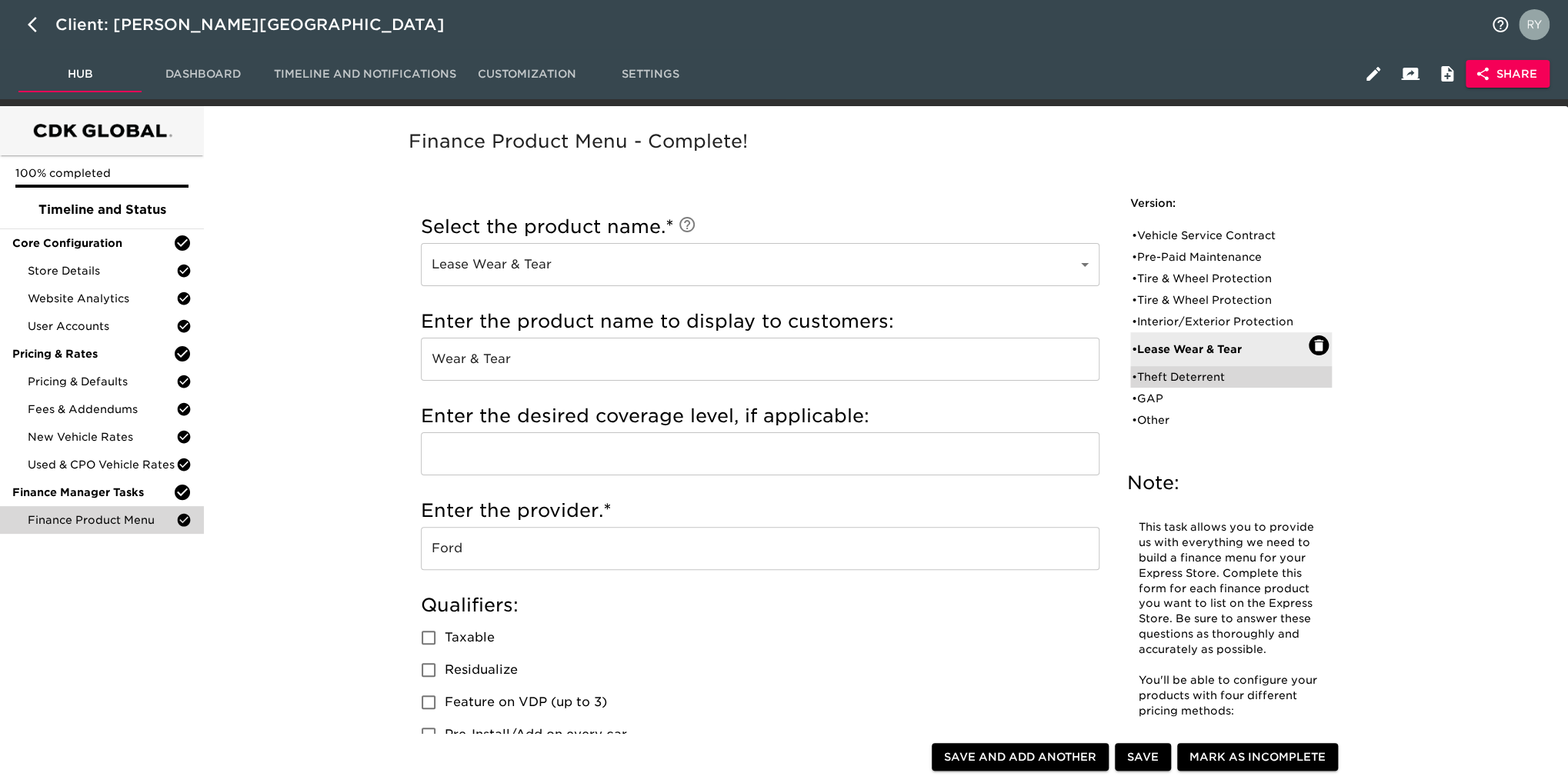
checkbox input "false"
radio input "true"
radio input "false"
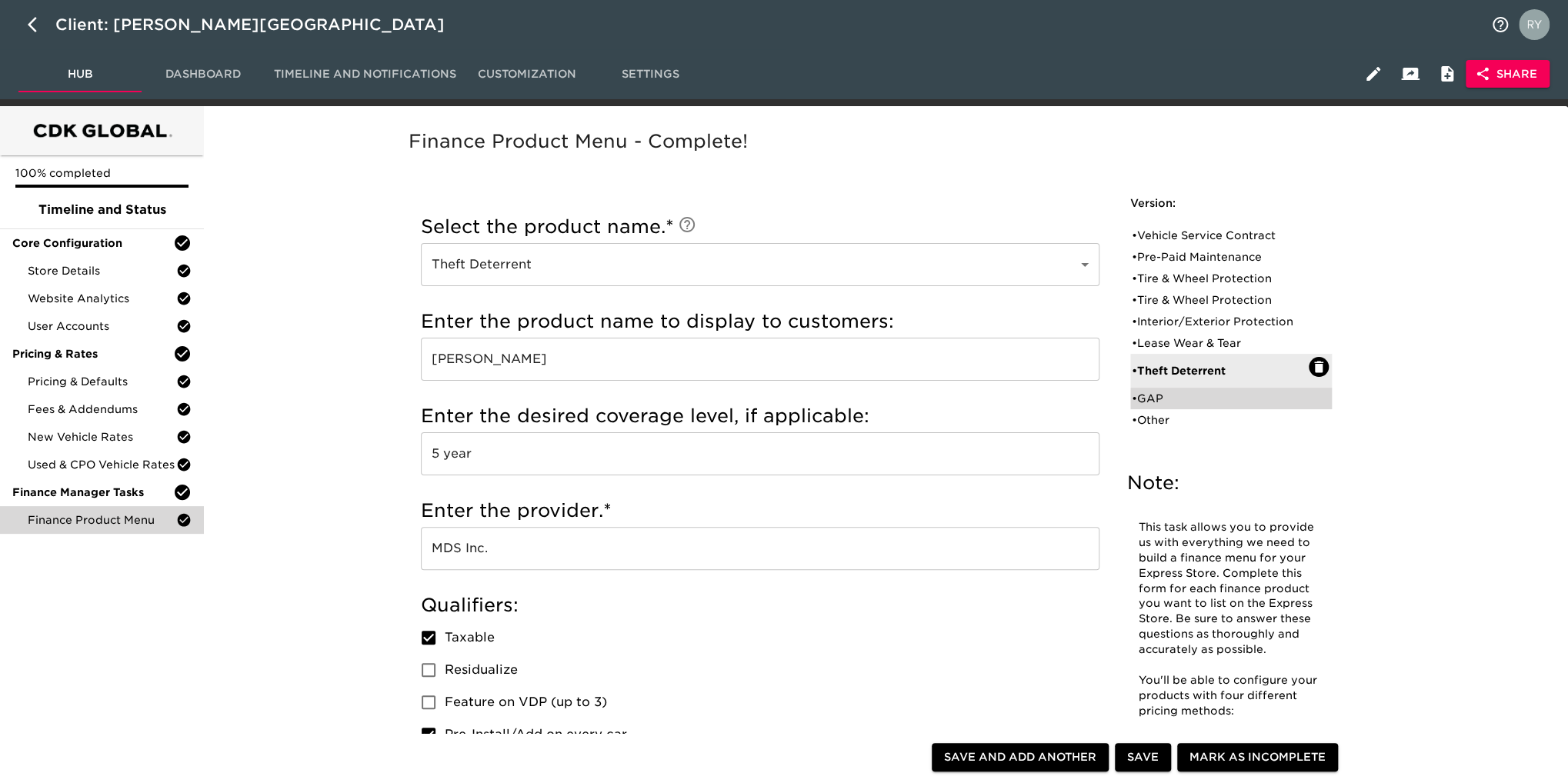
click at [1166, 401] on div "• GAP" at bounding box center [1220, 399] width 177 height 16
type input "GAP"
type input "Gap"
type input "Ford"
checkbox input "false"
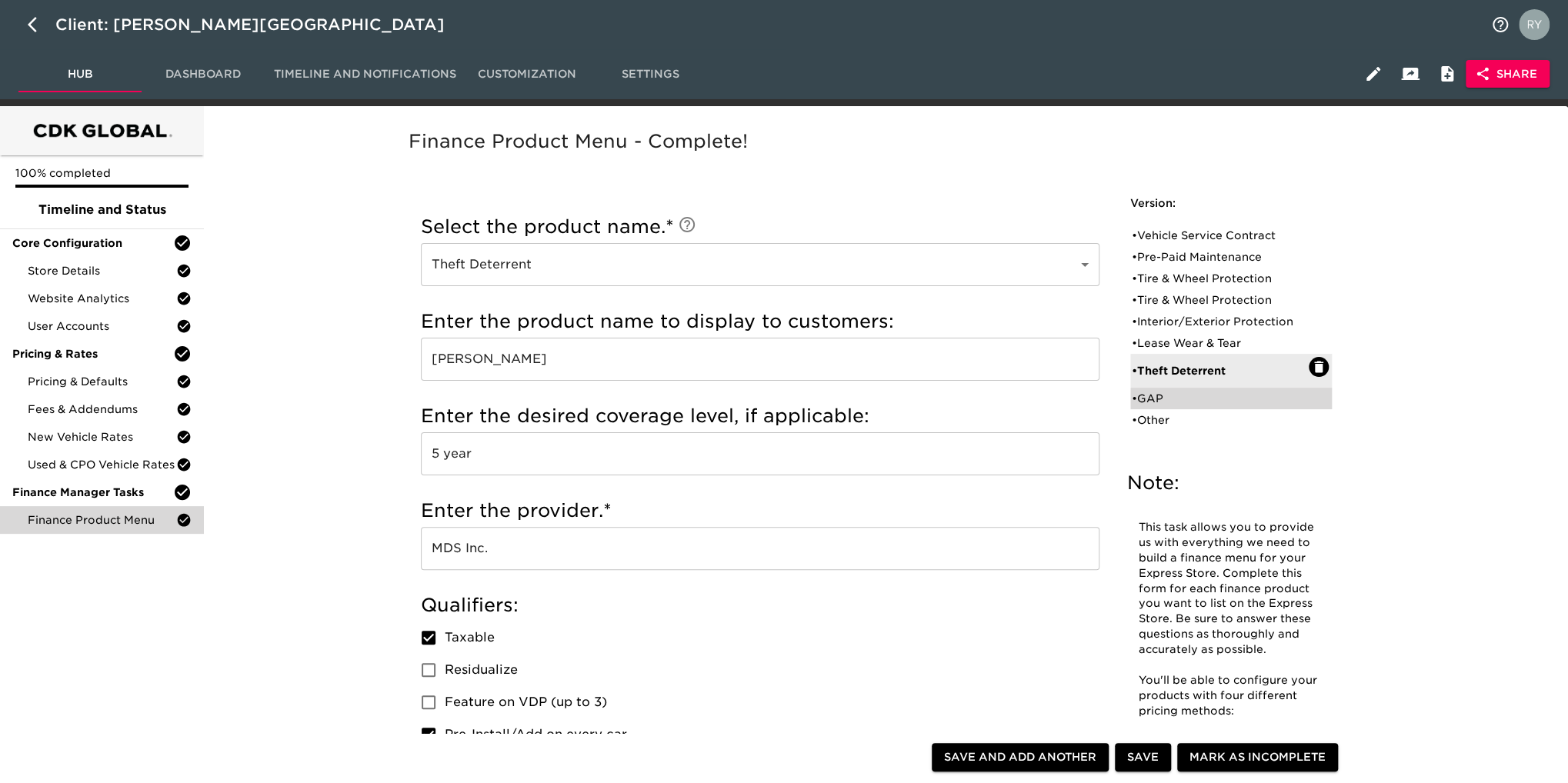
checkbox input "false"
radio input "true"
radio input "false"
radio input "true"
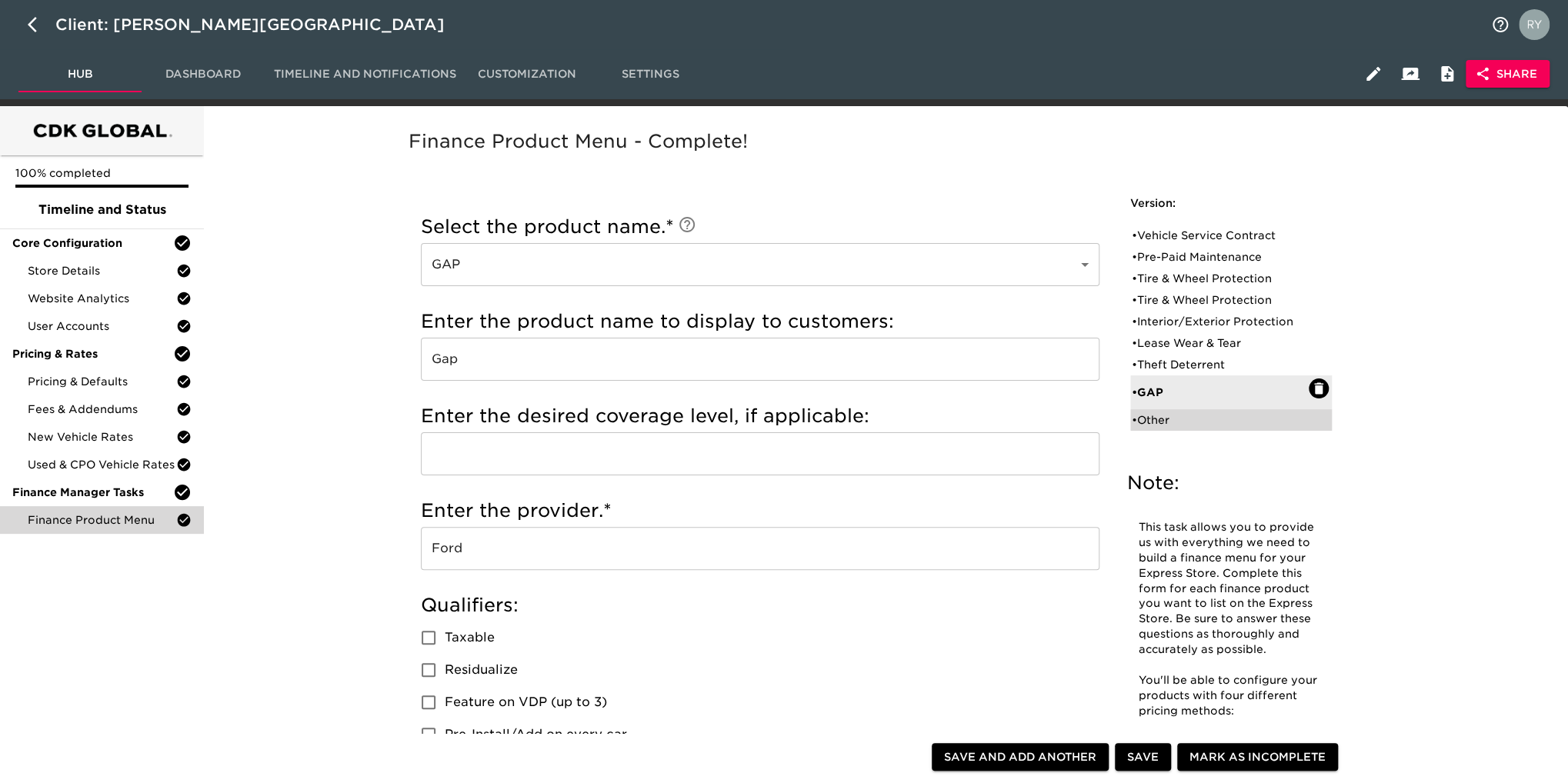
click at [1164, 425] on div "• Other" at bounding box center [1220, 421] width 177 height 16
type input "Other"
type input "3M"
type input "3 year 36k miles"
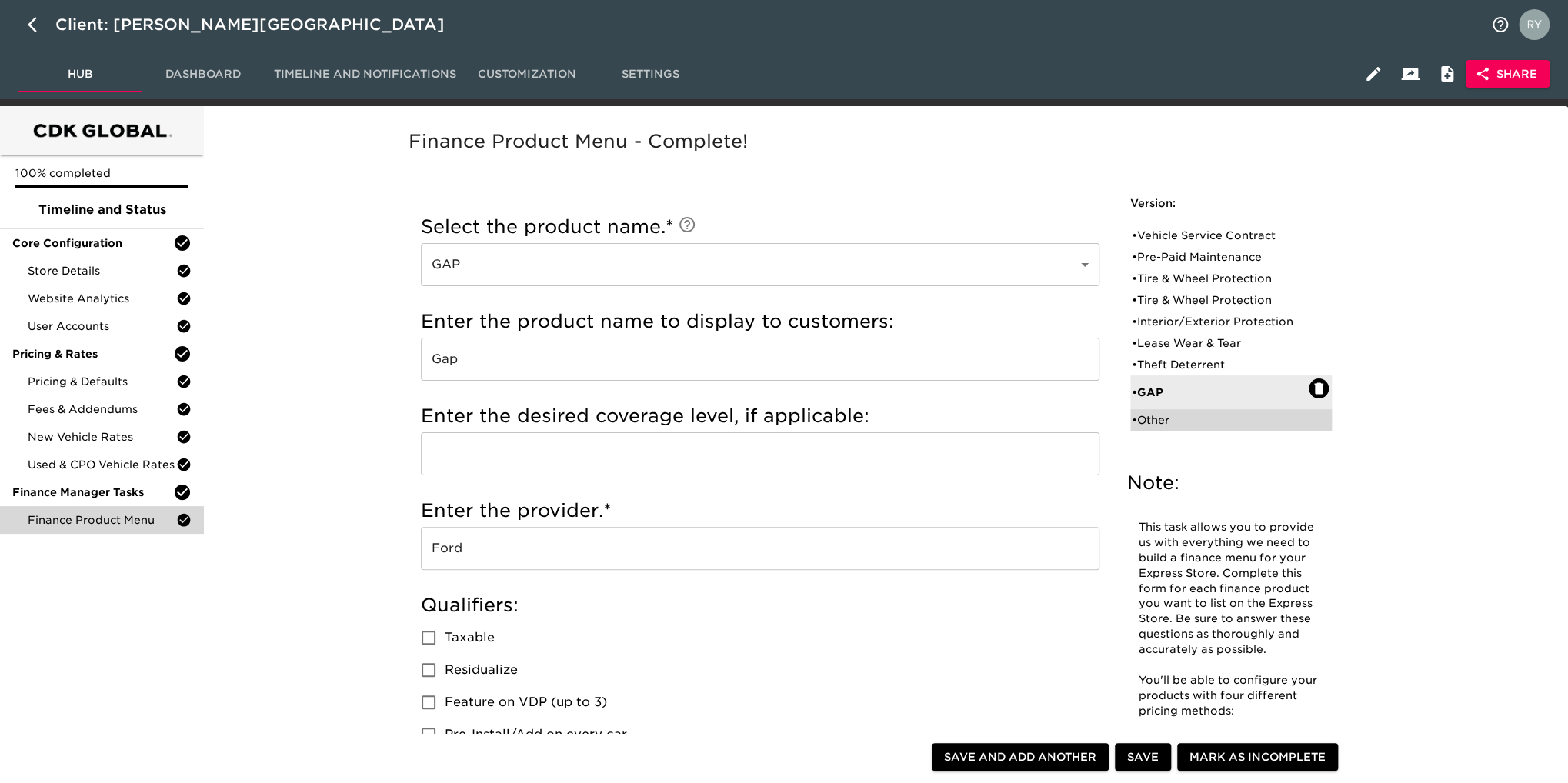
type input "MDS inc."
checkbox input "true"
radio input "true"
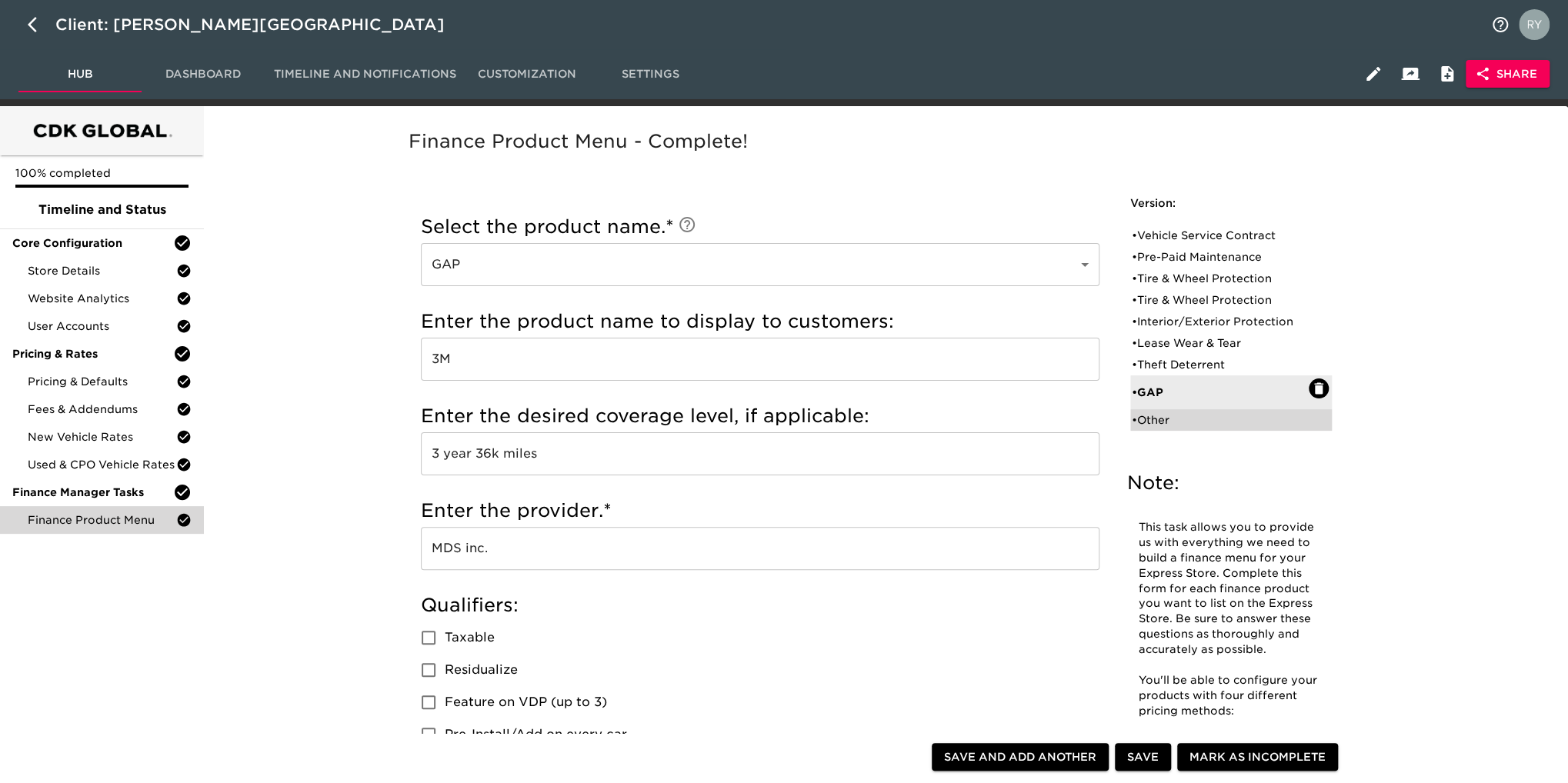
radio input "false"
type input "395"
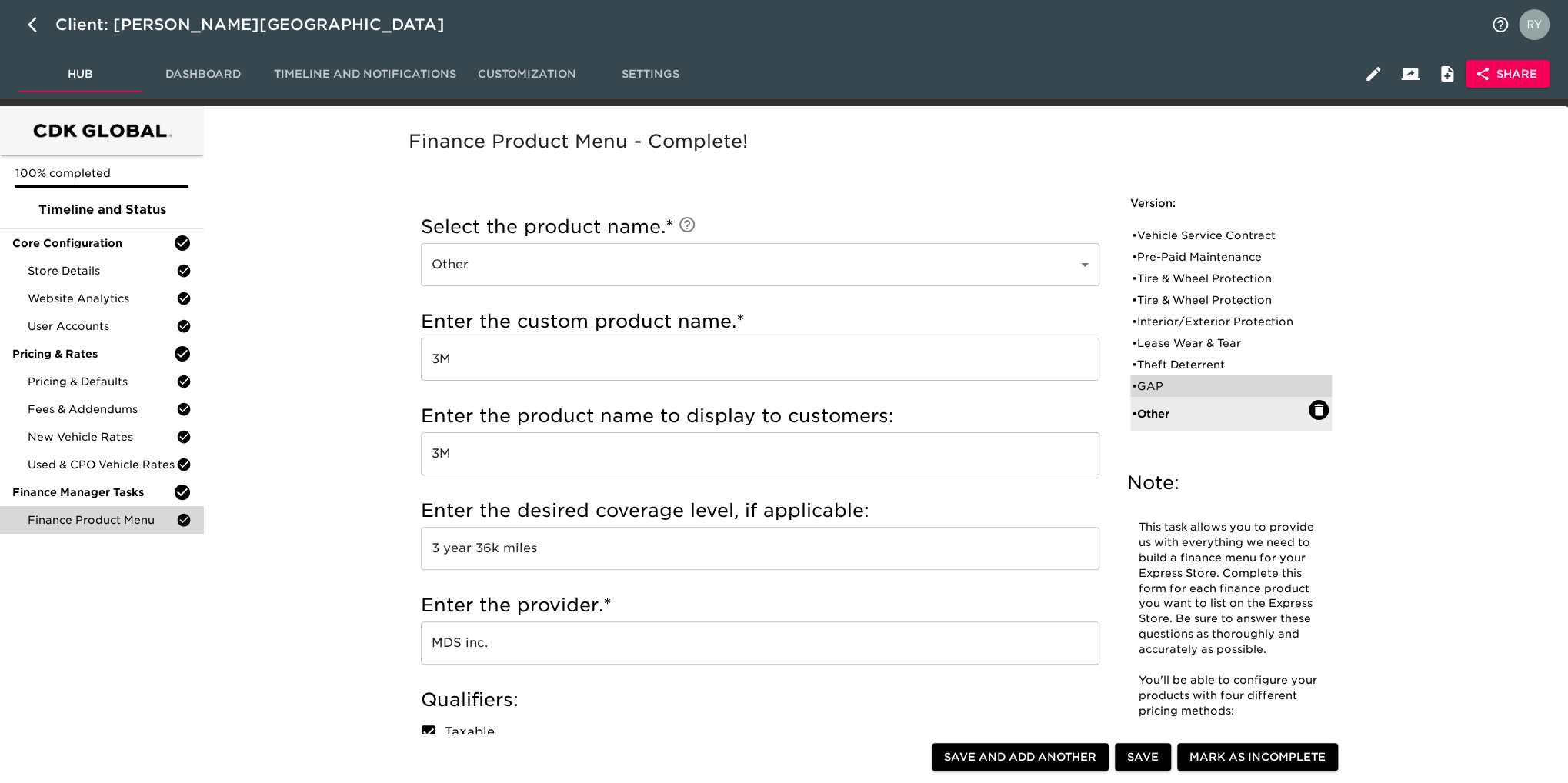
drag, startPoint x: 1161, startPoint y: 383, endPoint x: 1154, endPoint y: 383, distance: 7.0
click at [1161, 383] on div "• GAP" at bounding box center [1220, 386] width 177 height 16
type input "GAP"
type input "Gap"
type input "Ford"
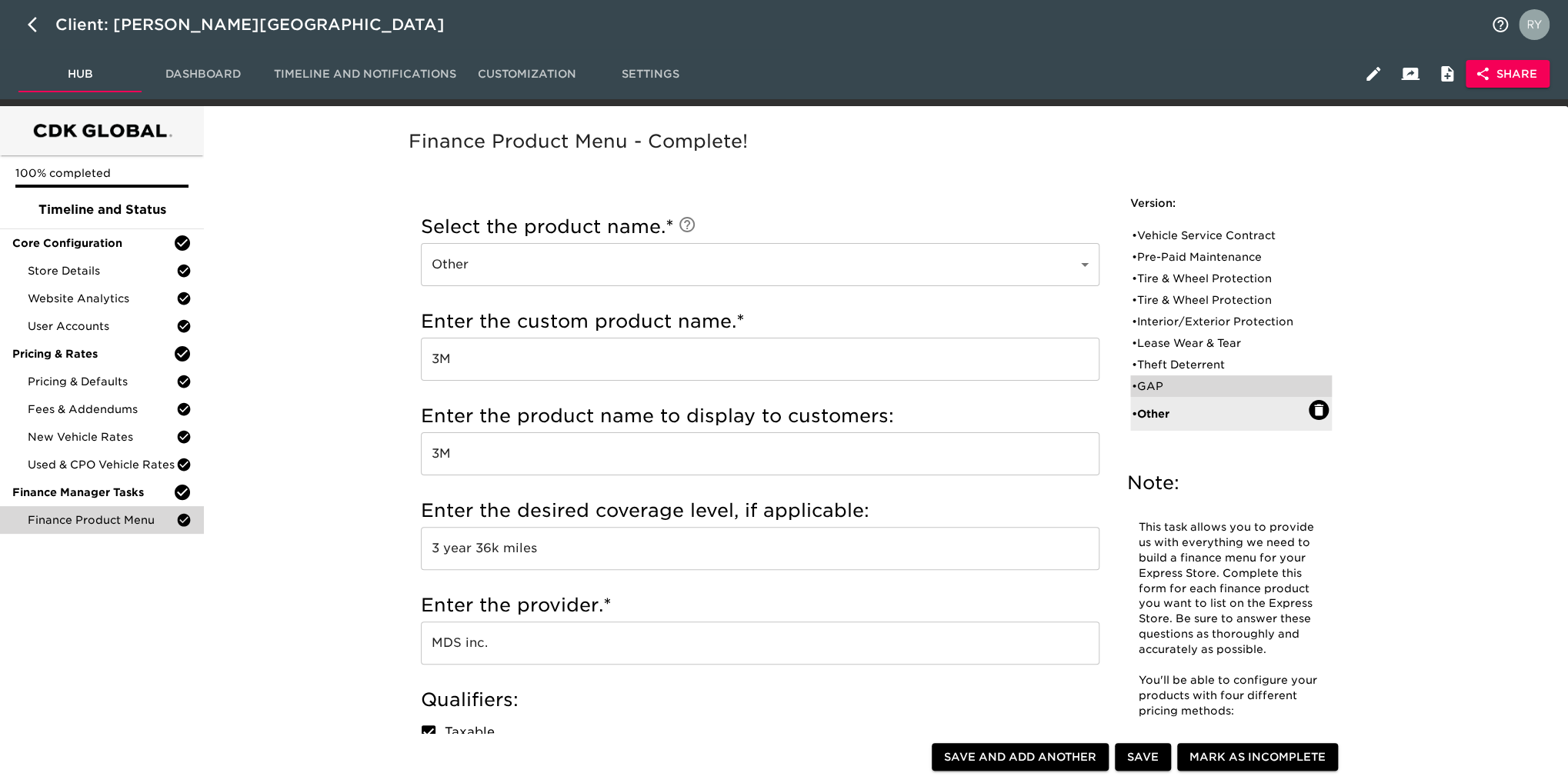
checkbox input "false"
radio input "false"
radio input "true"
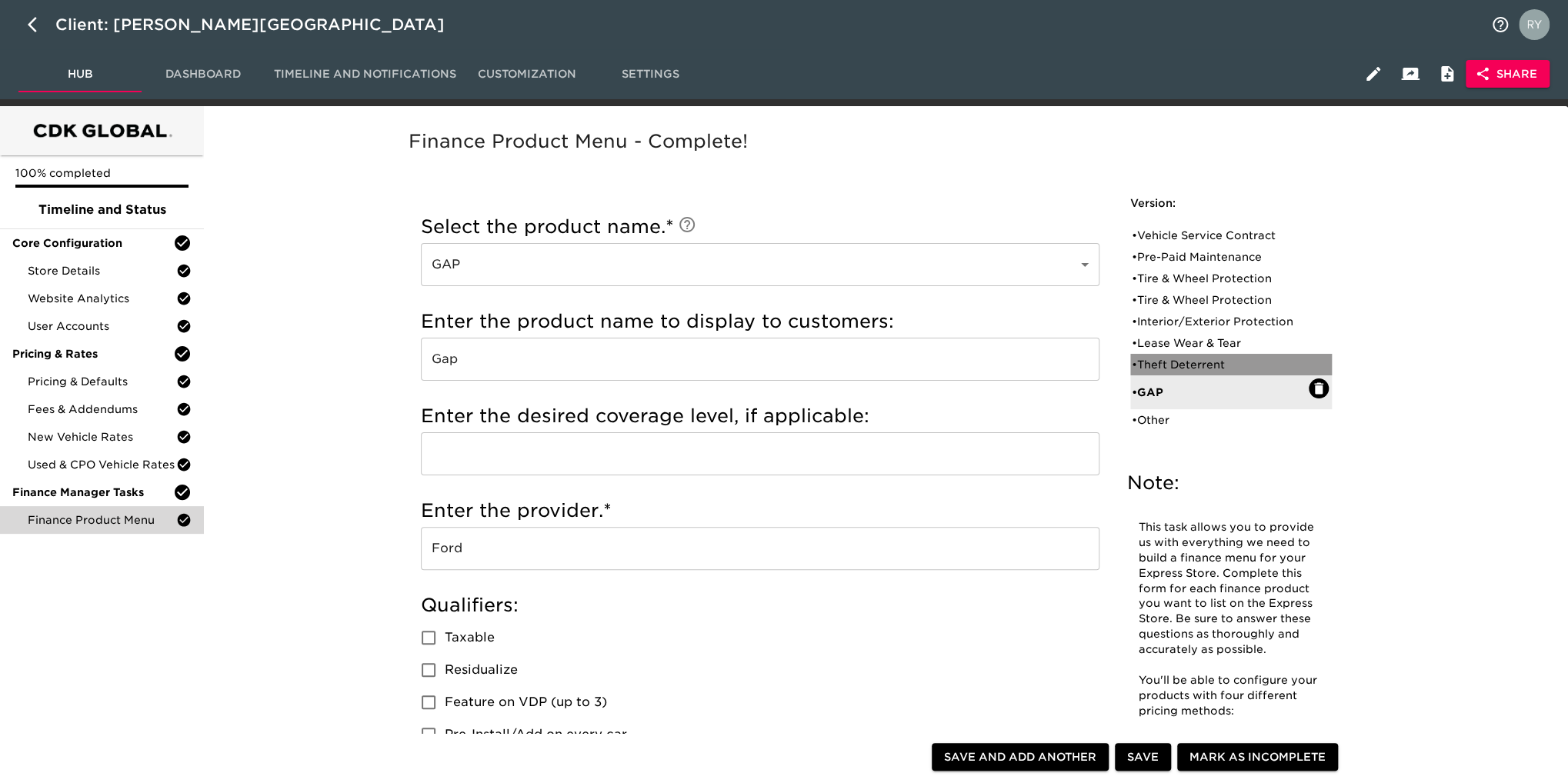
click at [1170, 358] on div "• Theft Deterrent" at bounding box center [1220, 365] width 177 height 16
type input "Theft Deterrent"
type input "[PERSON_NAME]"
type input "5 year"
type input "MDS Inc."
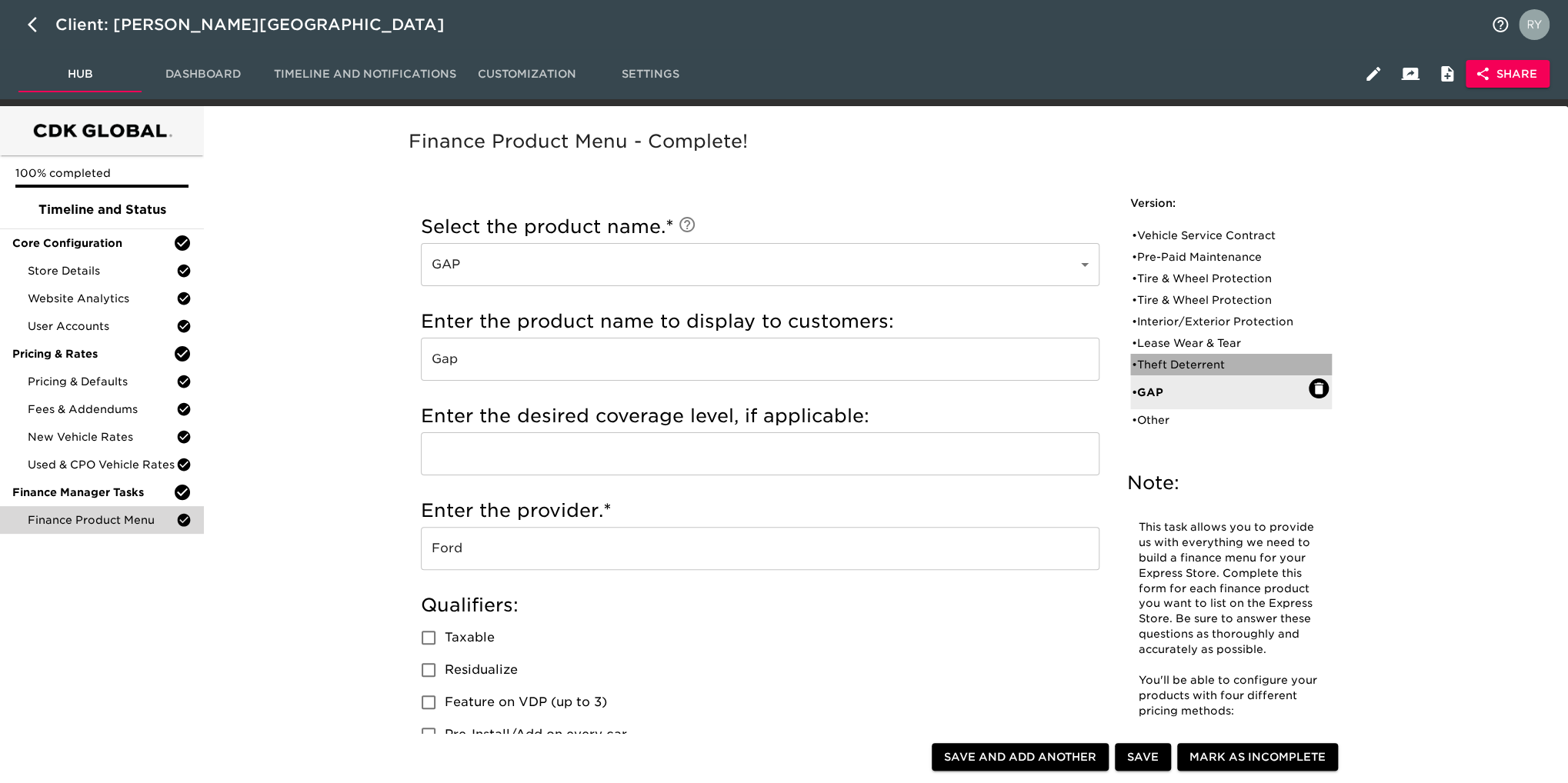
checkbox input "true"
radio input "true"
radio input "false"
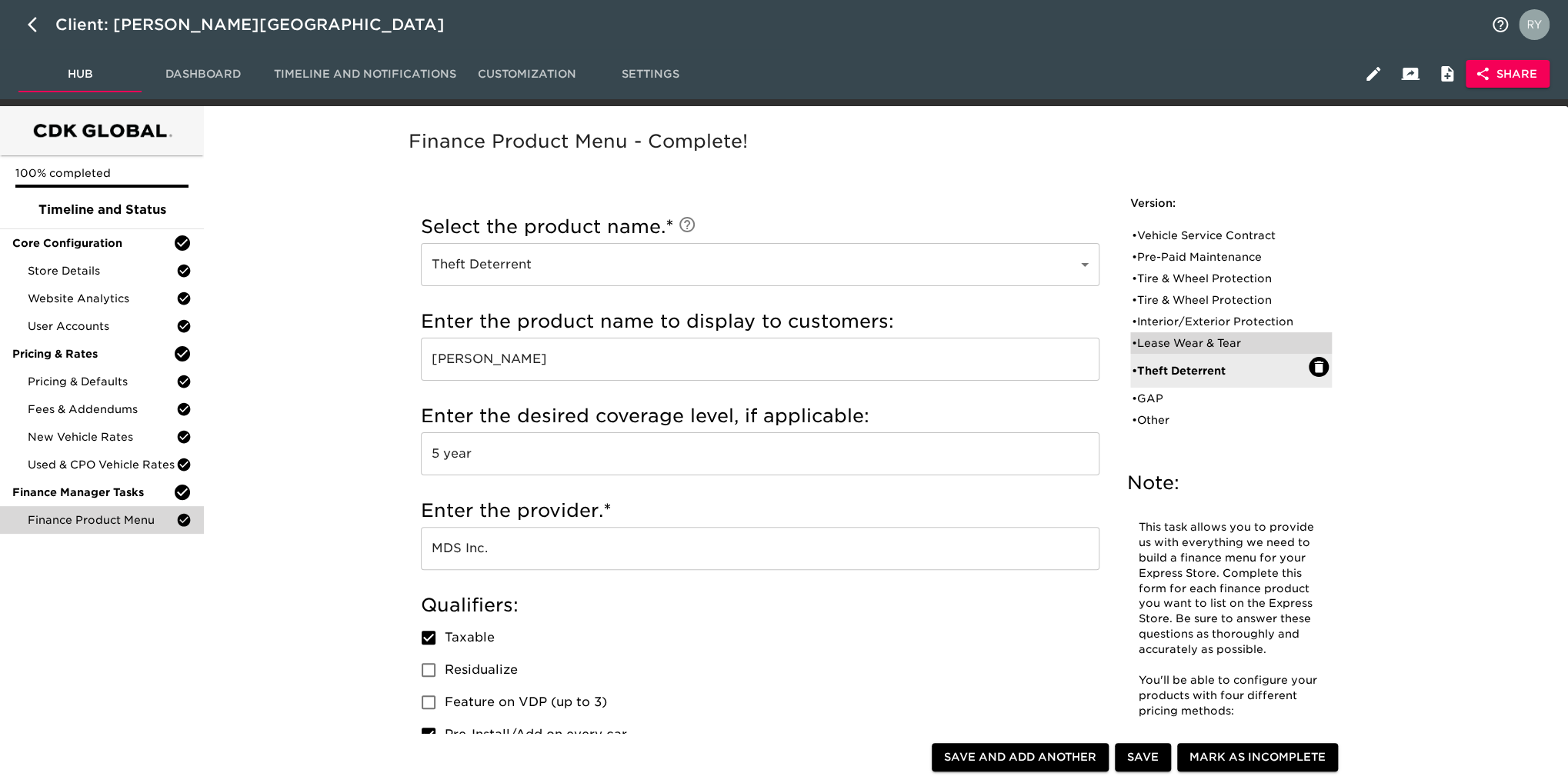
click at [1213, 338] on div "• Lease Wear & Tear" at bounding box center [1220, 343] width 177 height 16
type input "Lease Wear & Tear"
type input "Wear & Tear"
type input "Ford"
checkbox input "false"
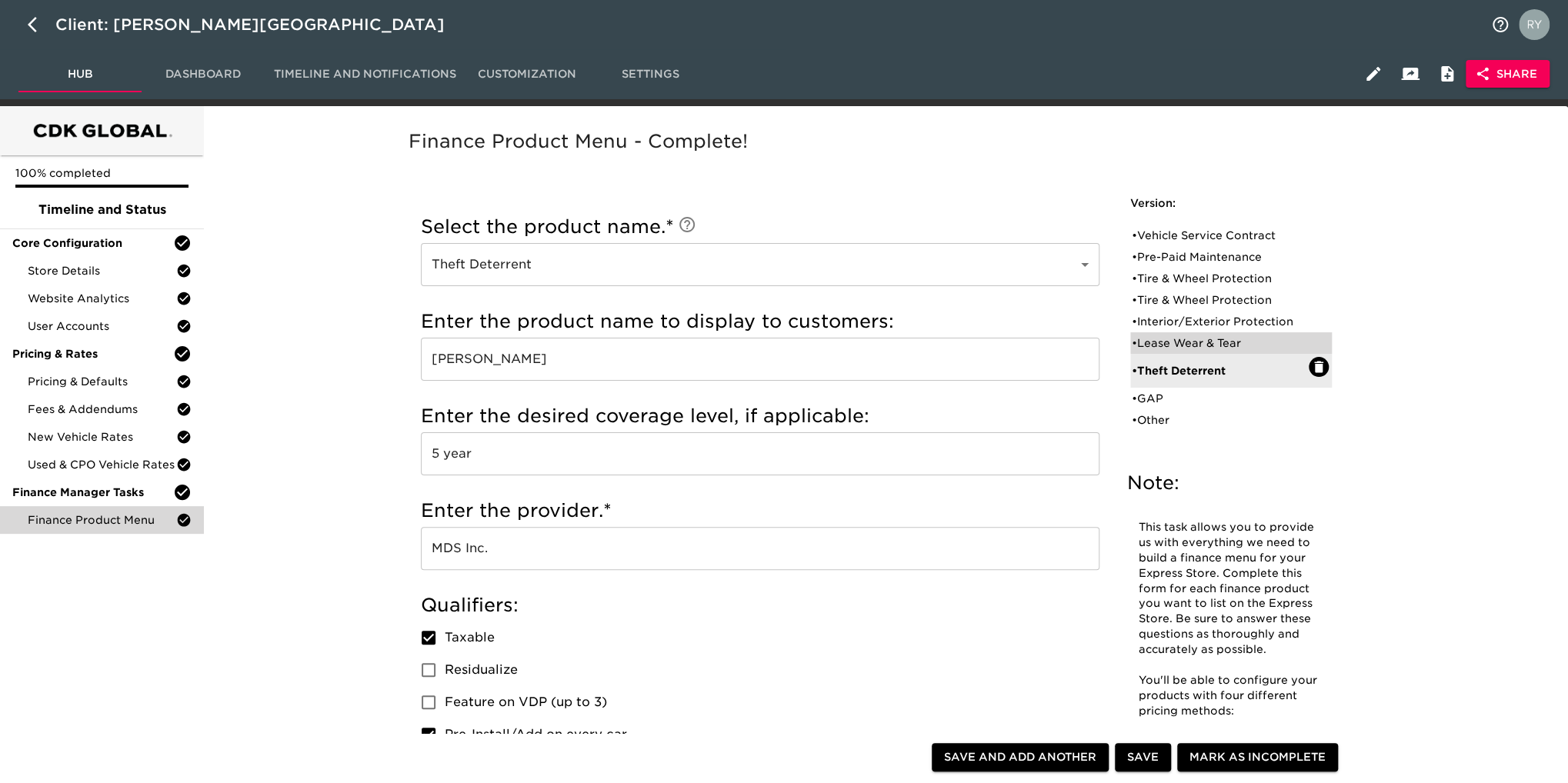
checkbox input "false"
radio input "false"
radio input "true"
checkbox input "true"
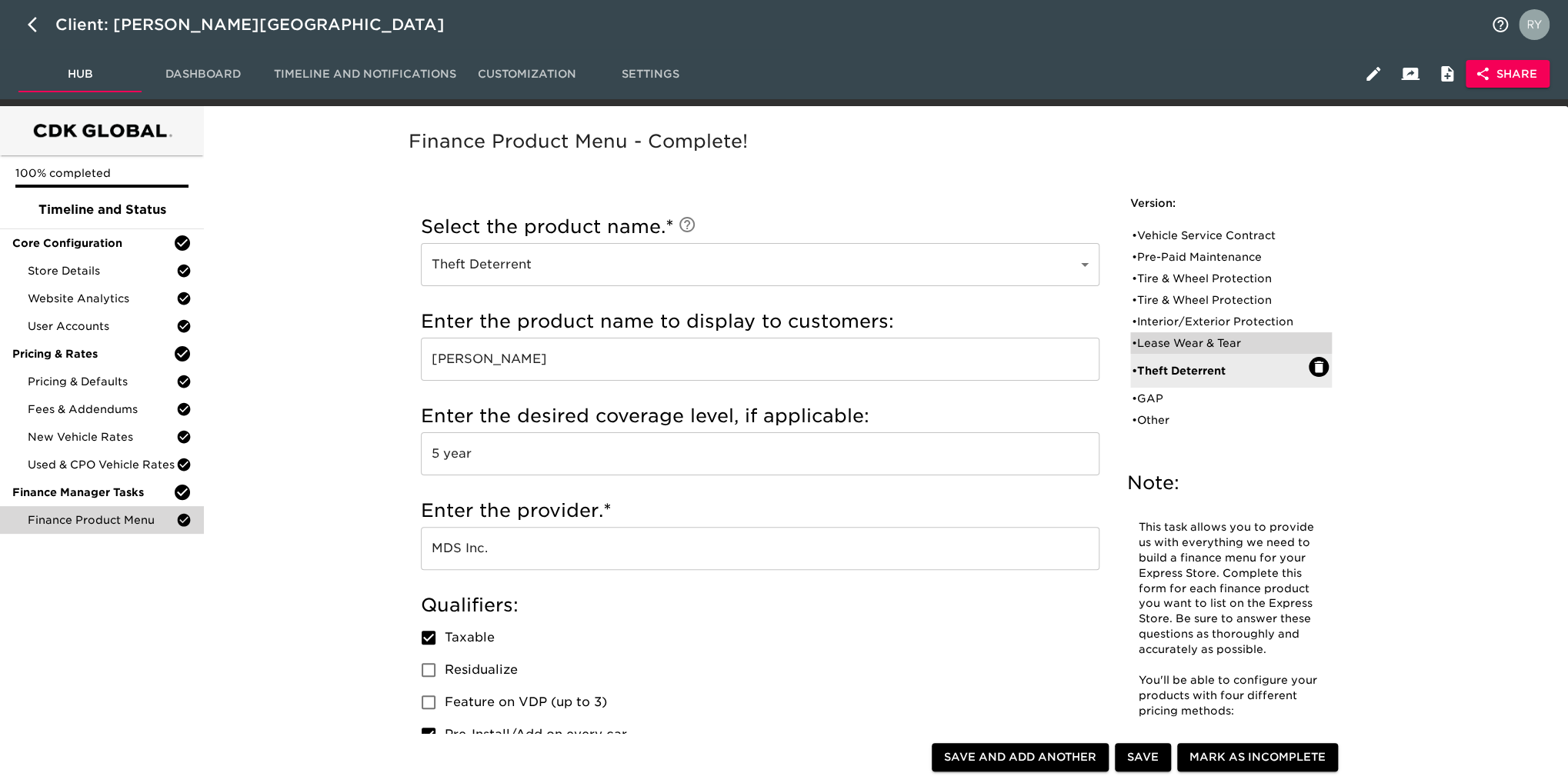
radio input "false"
radio input "true"
click at [1191, 320] on div "• Interior/Exterior Protection" at bounding box center [1220, 322] width 177 height 16
type input "Interior/Exterior Protection"
type input "Surface Protection"
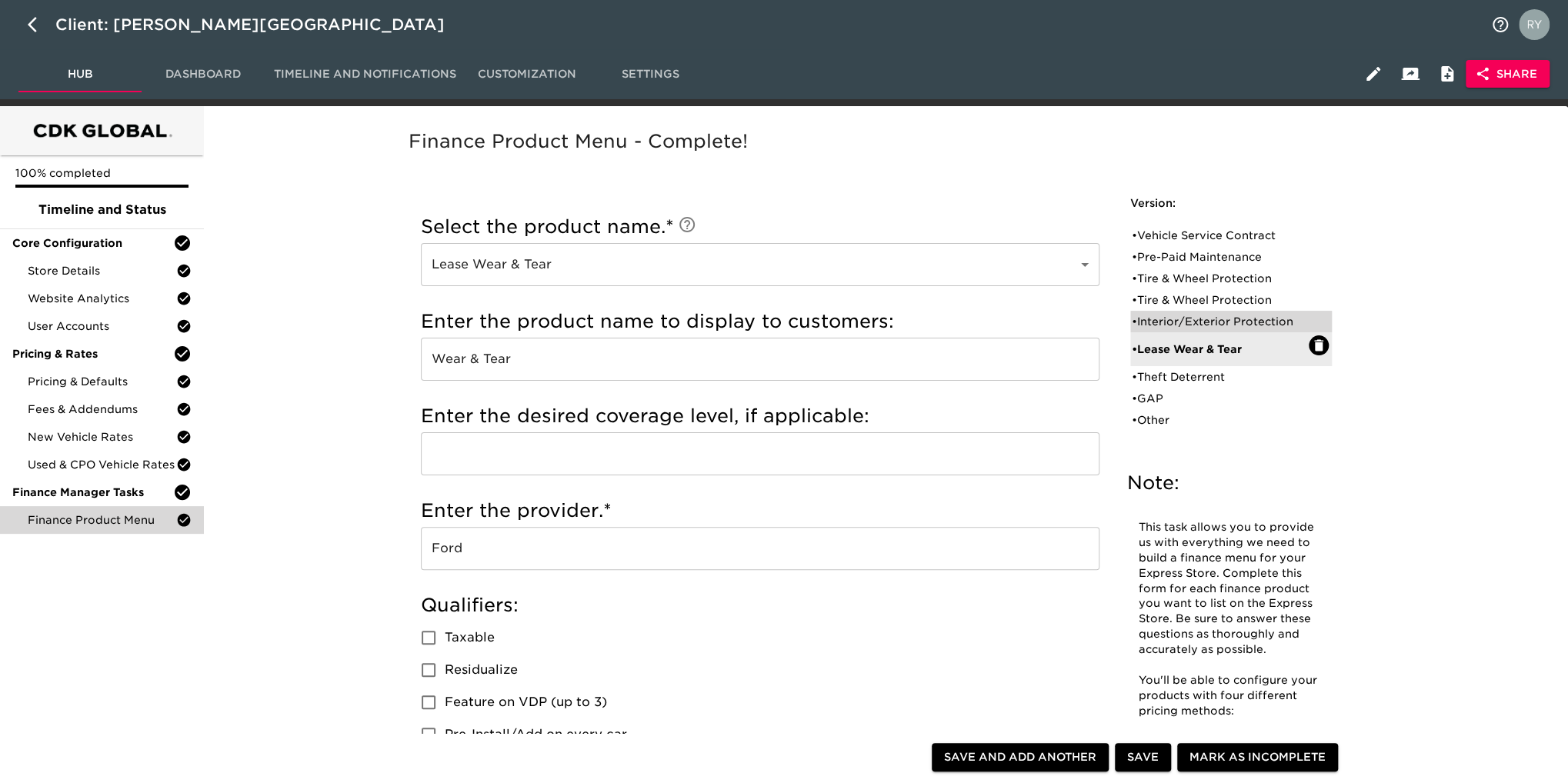
type input "5 Year"
checkbox input "true"
radio input "true"
radio input "false"
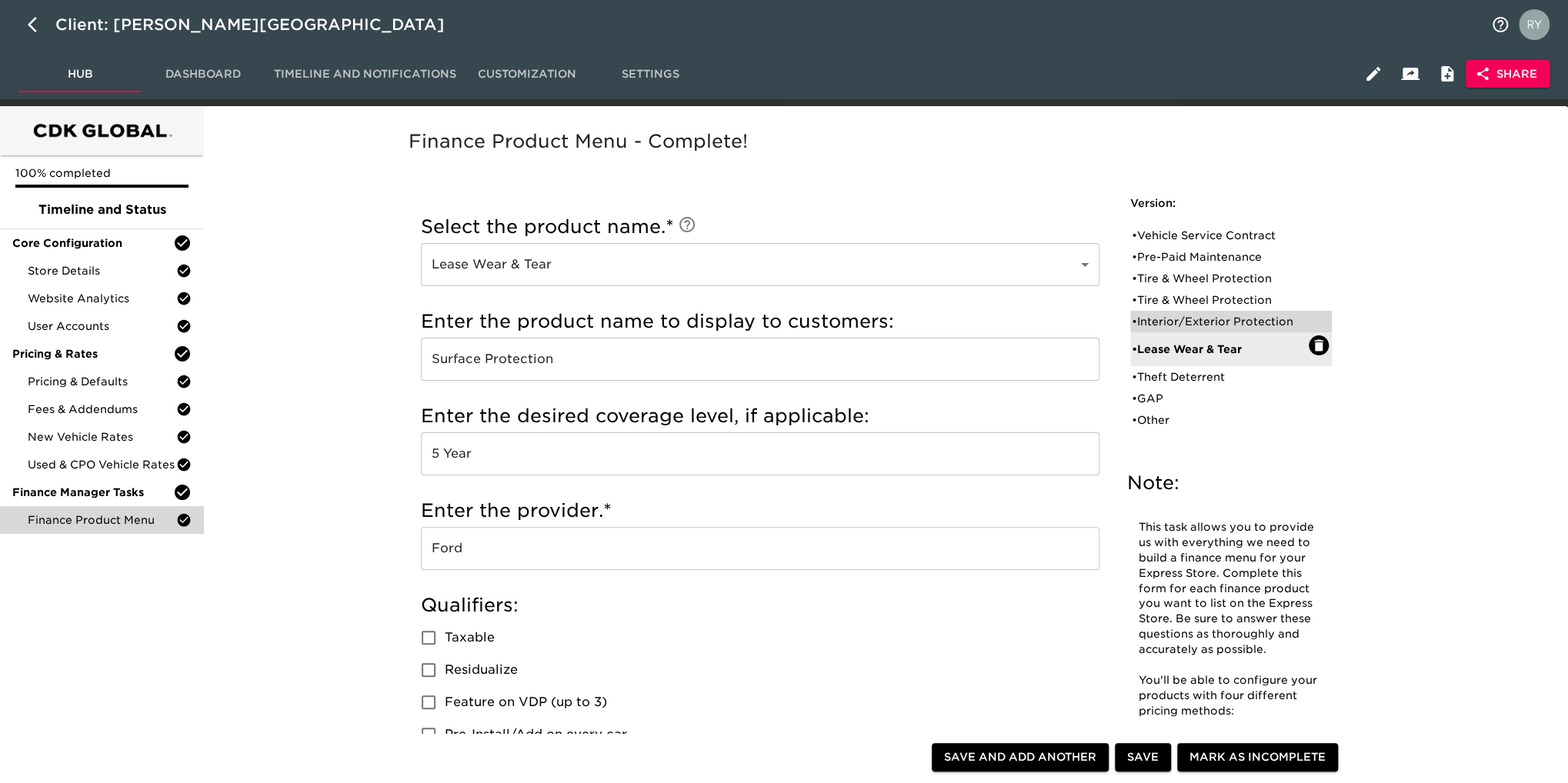
checkbox input "false"
radio input "true"
radio input "false"
type input "675"
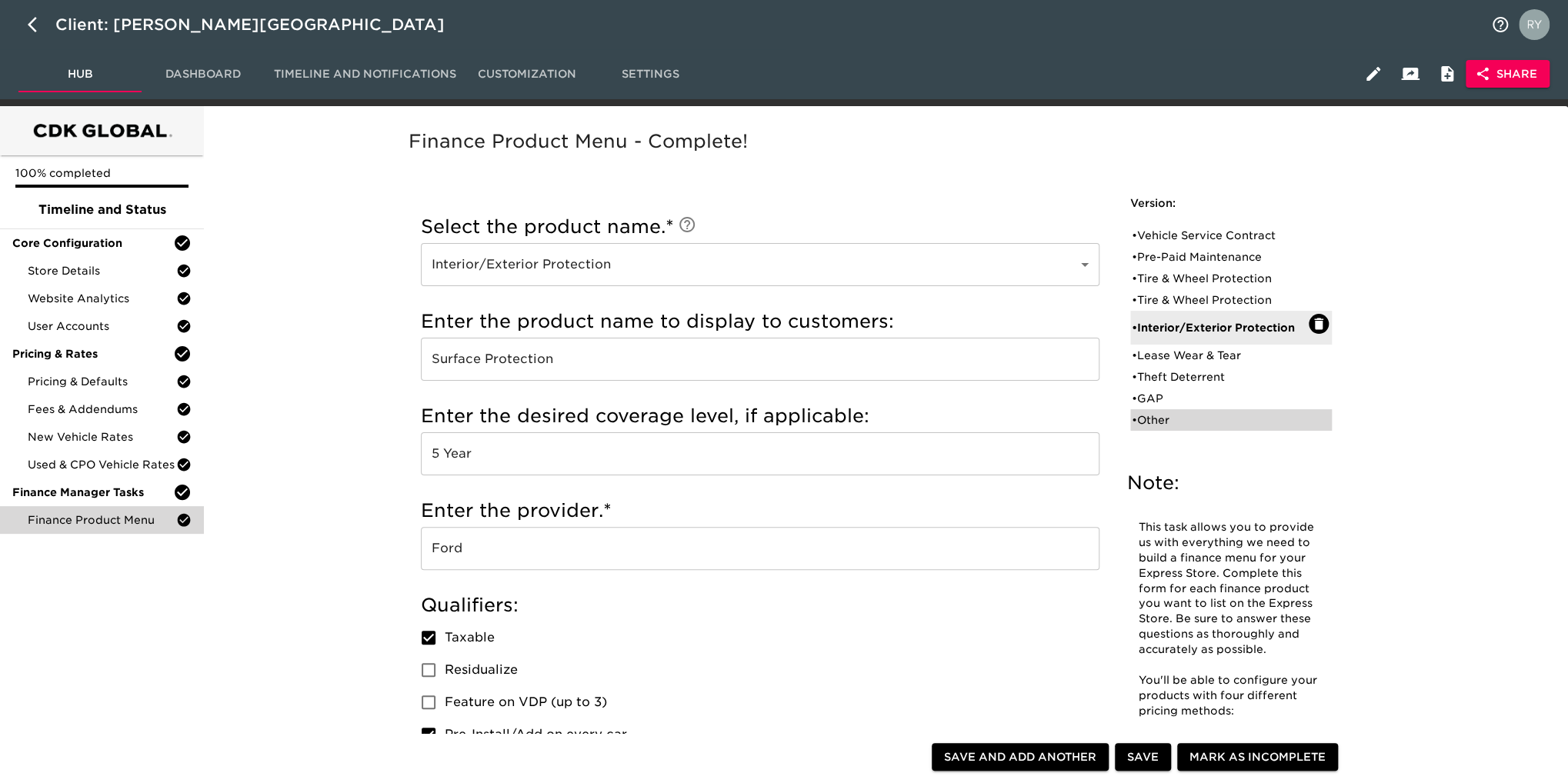
click at [1155, 417] on div "• Other" at bounding box center [1220, 421] width 177 height 16
type input "Other"
type input "3M"
type input "3 year 36k miles"
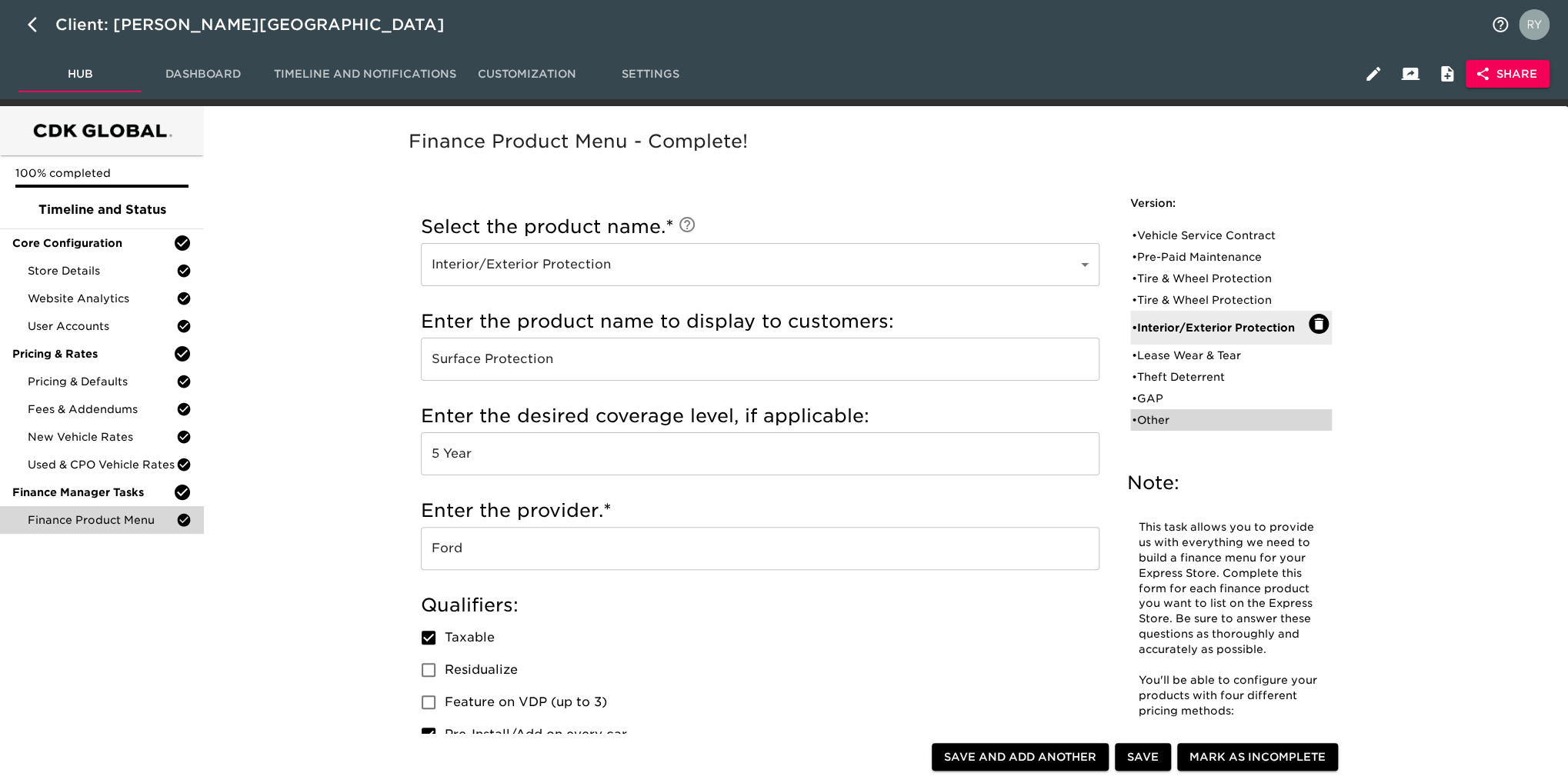
type input "MDS inc."
type input "395"
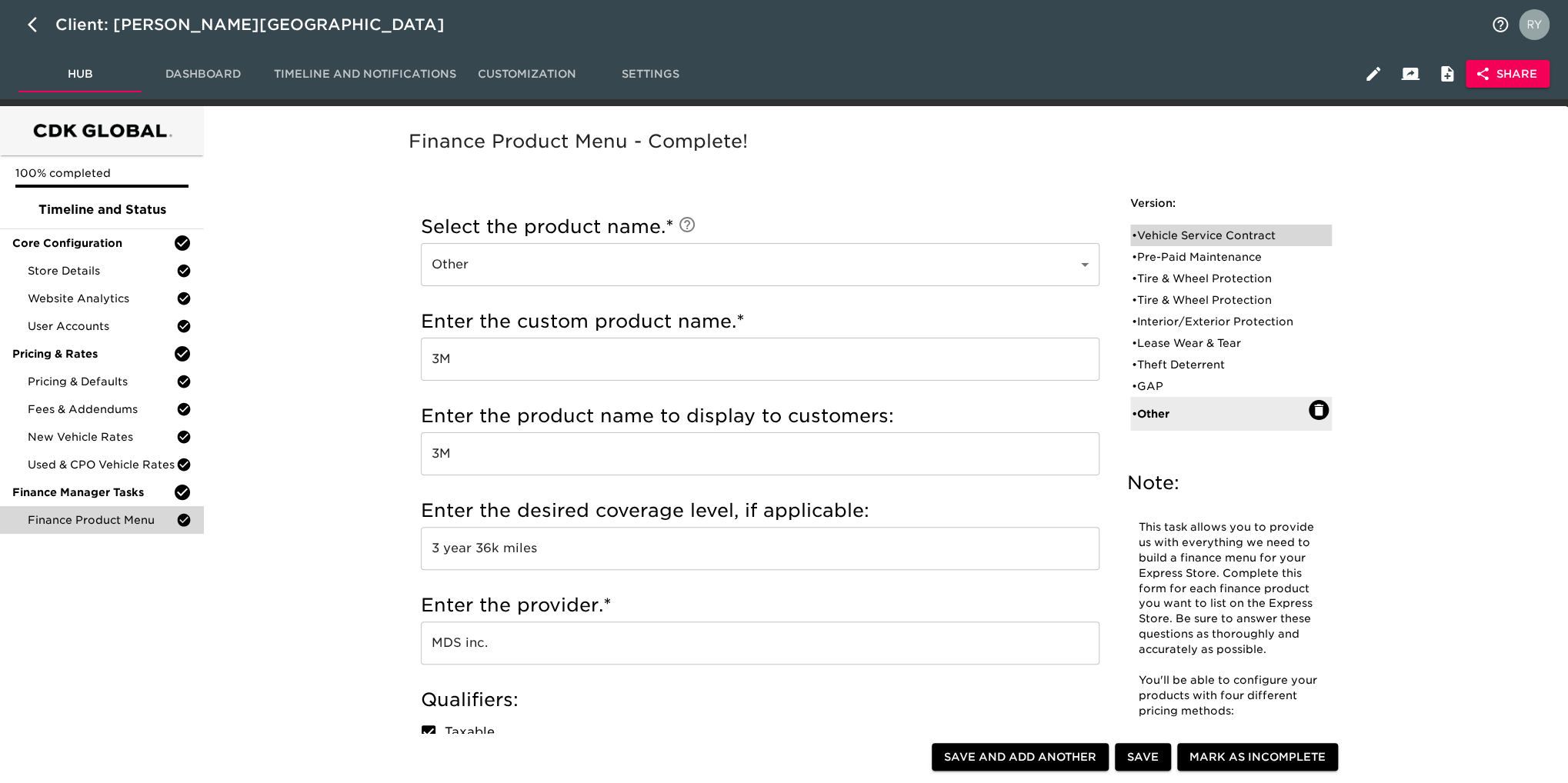
click at [1213, 234] on div "• Vehicle Service Contract" at bounding box center [1220, 236] width 177 height 16
type input "Vehicle Service Contract"
type input "6 year, 75k miles"
type input "Ford"
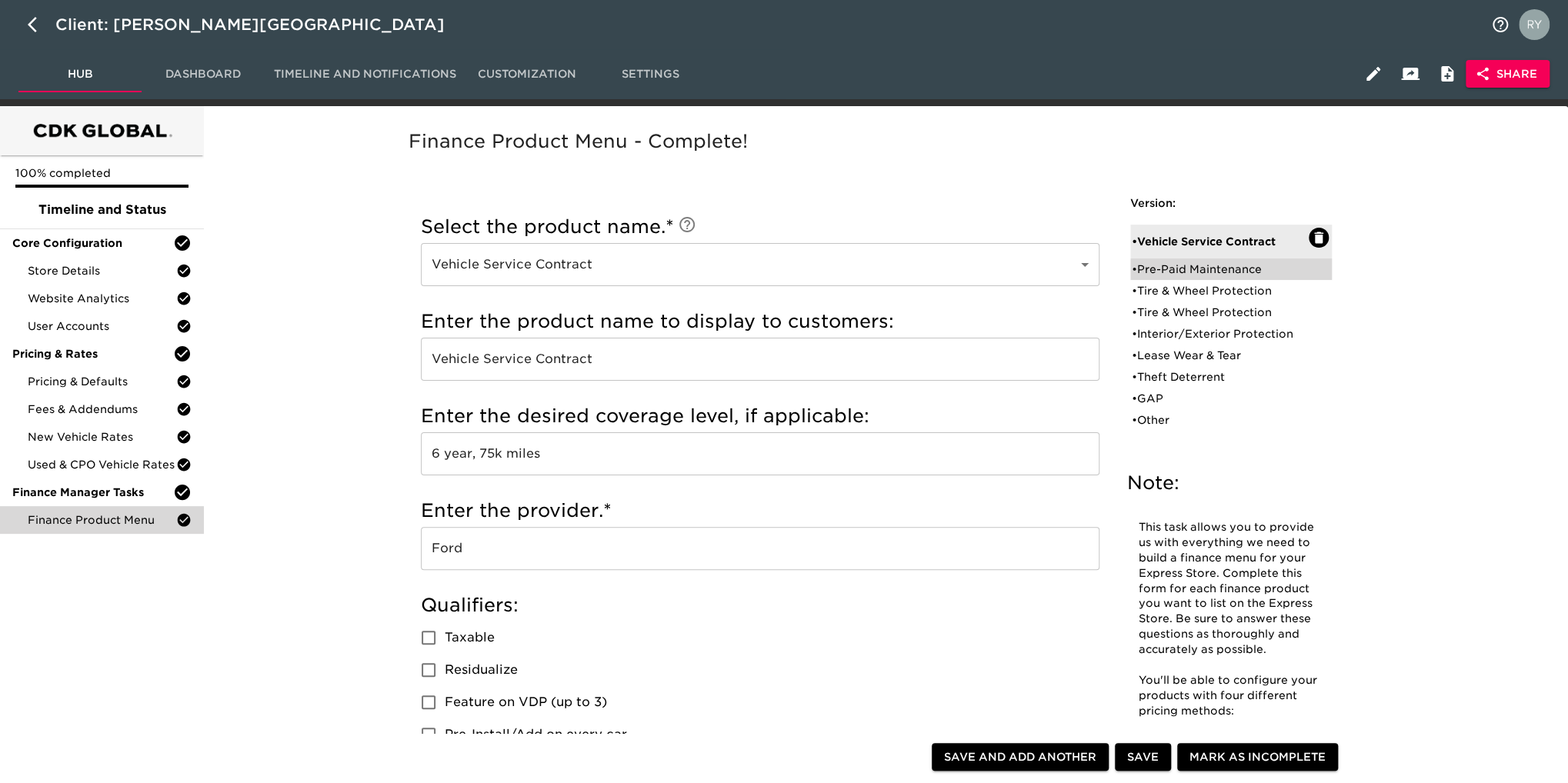
click at [1204, 269] on div "• Pre-Paid Maintenance" at bounding box center [1220, 269] width 177 height 16
click at [1176, 288] on div "• Tire & Wheel Protection" at bounding box center [1220, 291] width 177 height 16
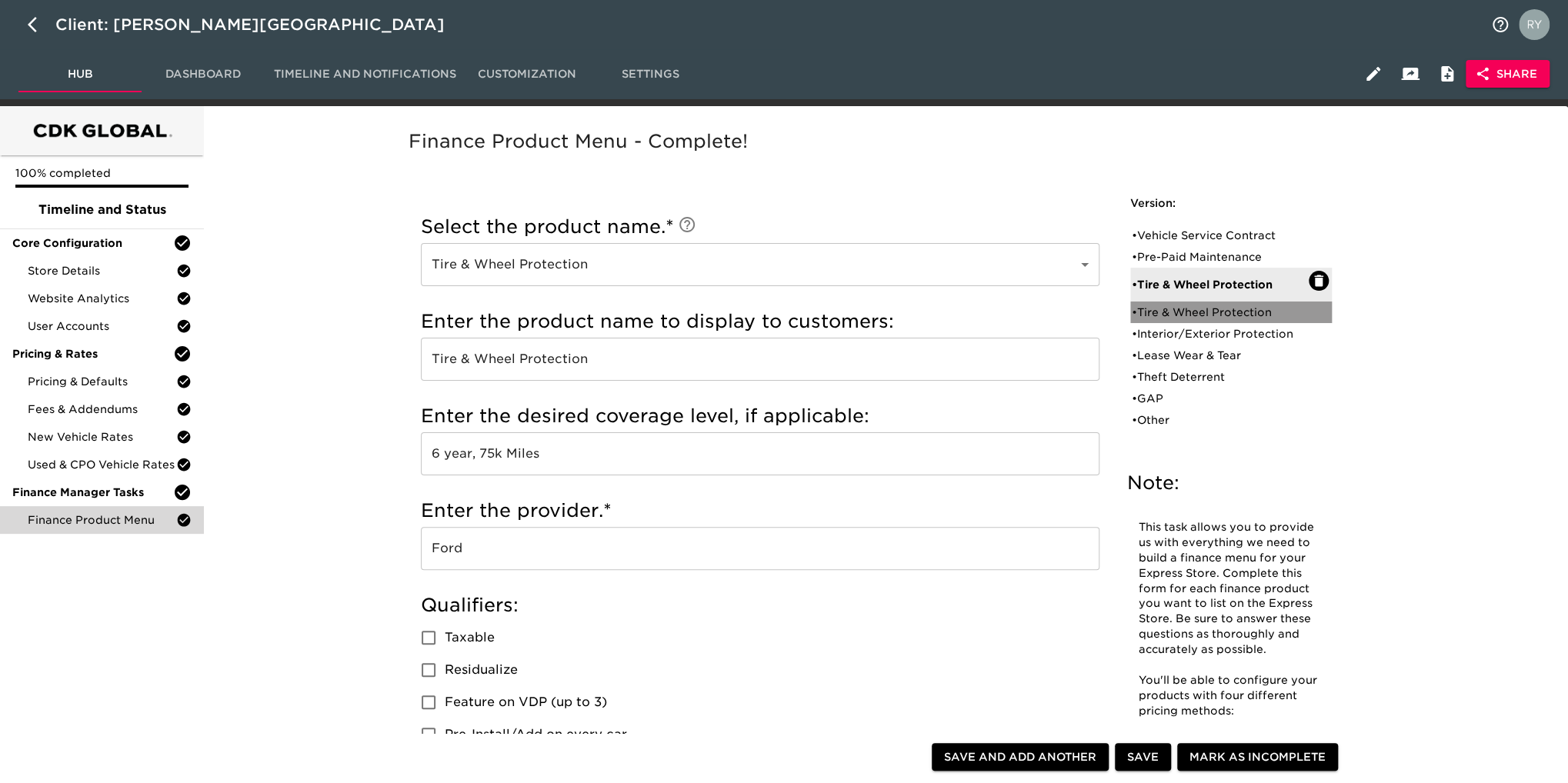
click at [1188, 310] on div "• Tire & Wheel Protection" at bounding box center [1220, 313] width 177 height 16
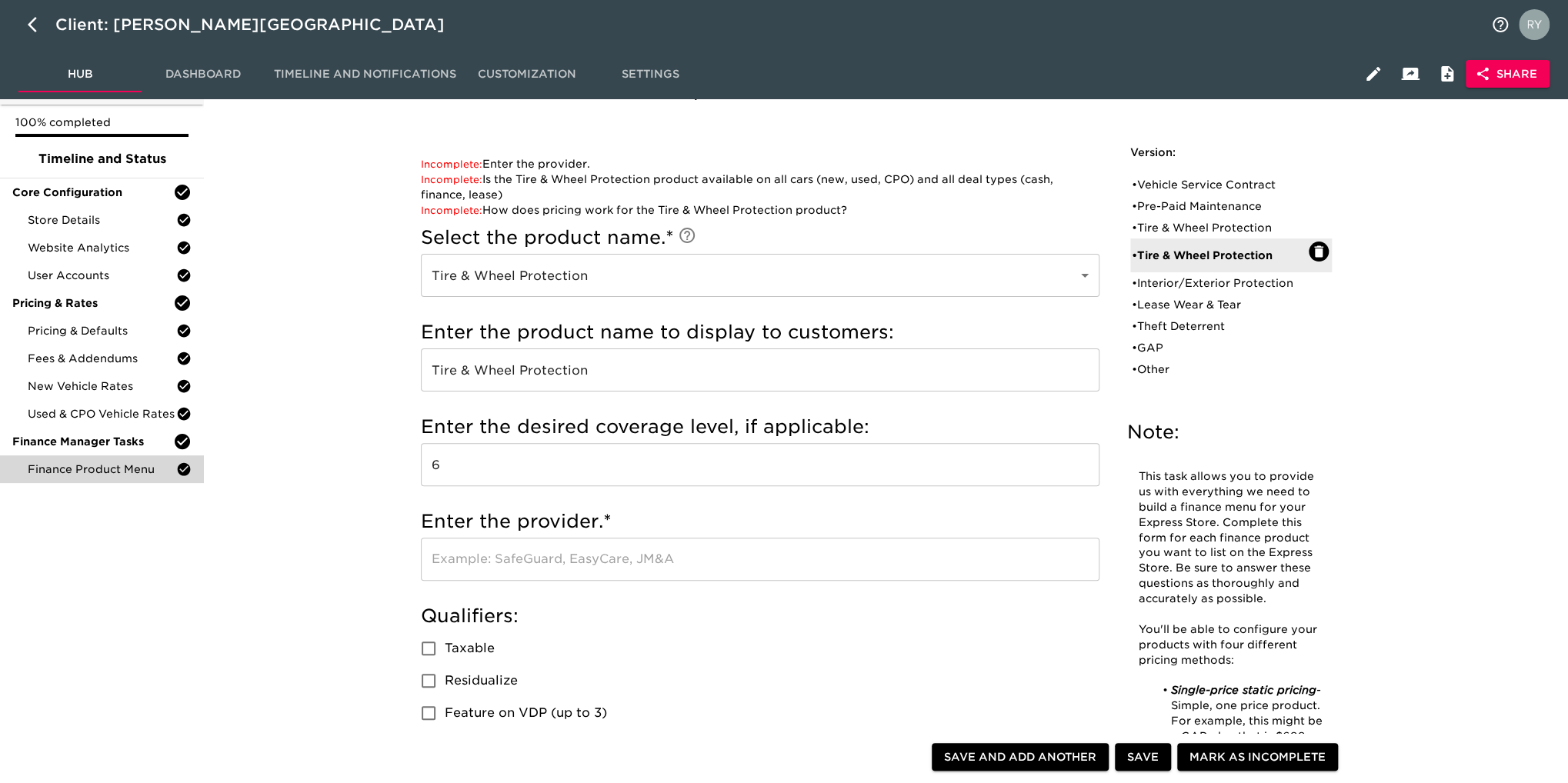
scroll to position [77, 0]
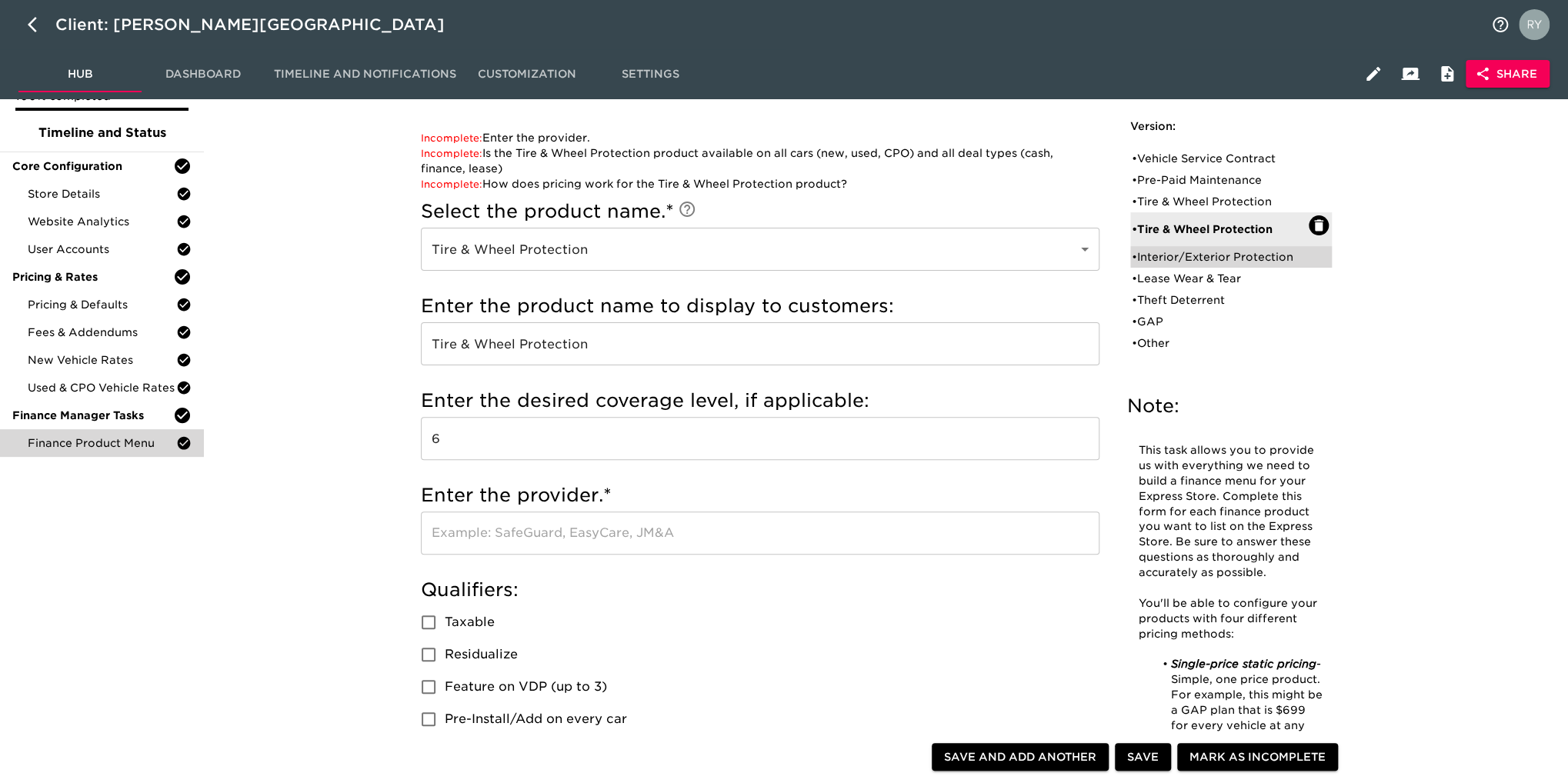
click at [1211, 255] on div "• Interior/Exterior Protection" at bounding box center [1220, 257] width 177 height 16
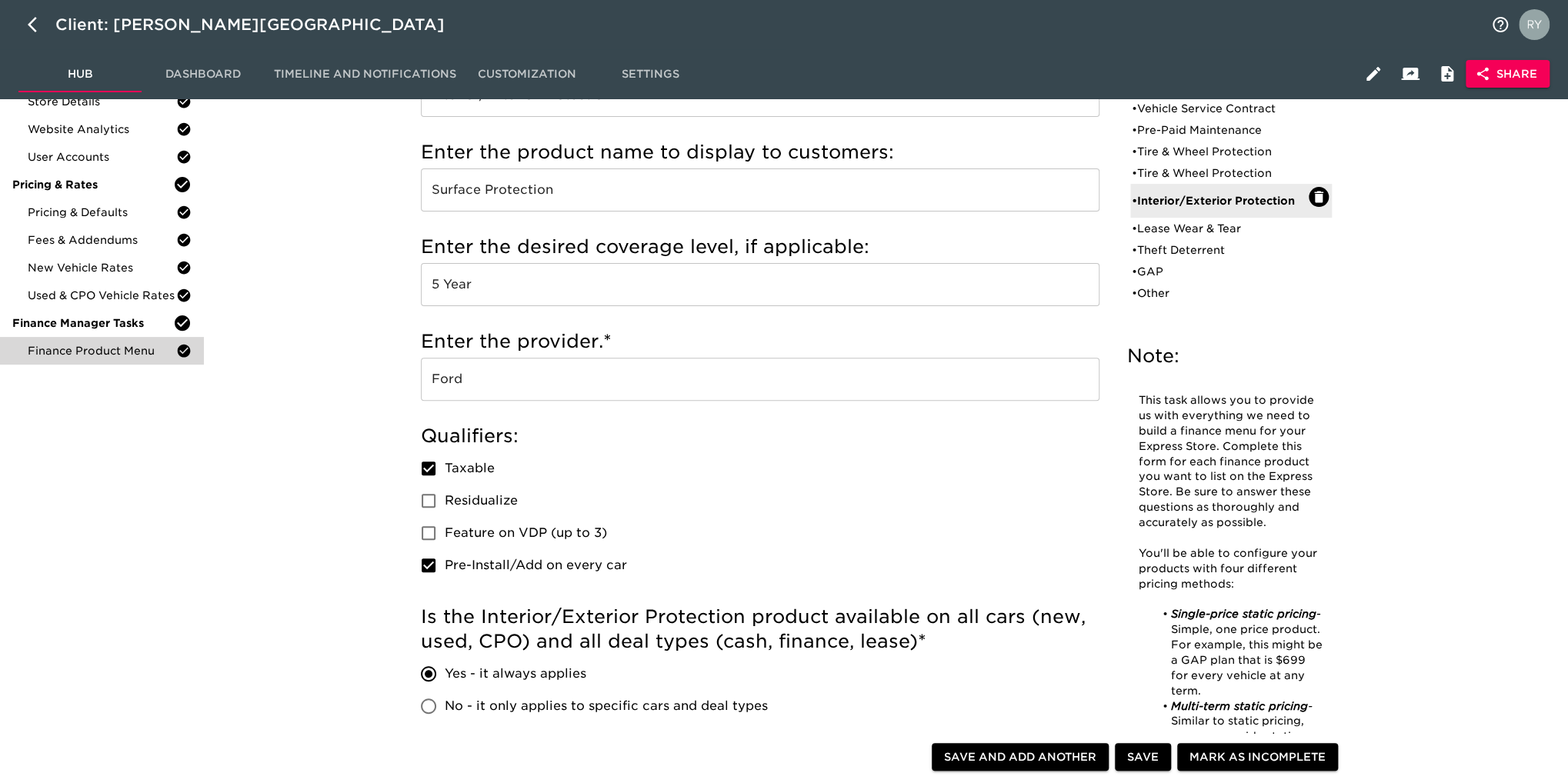
scroll to position [0, 0]
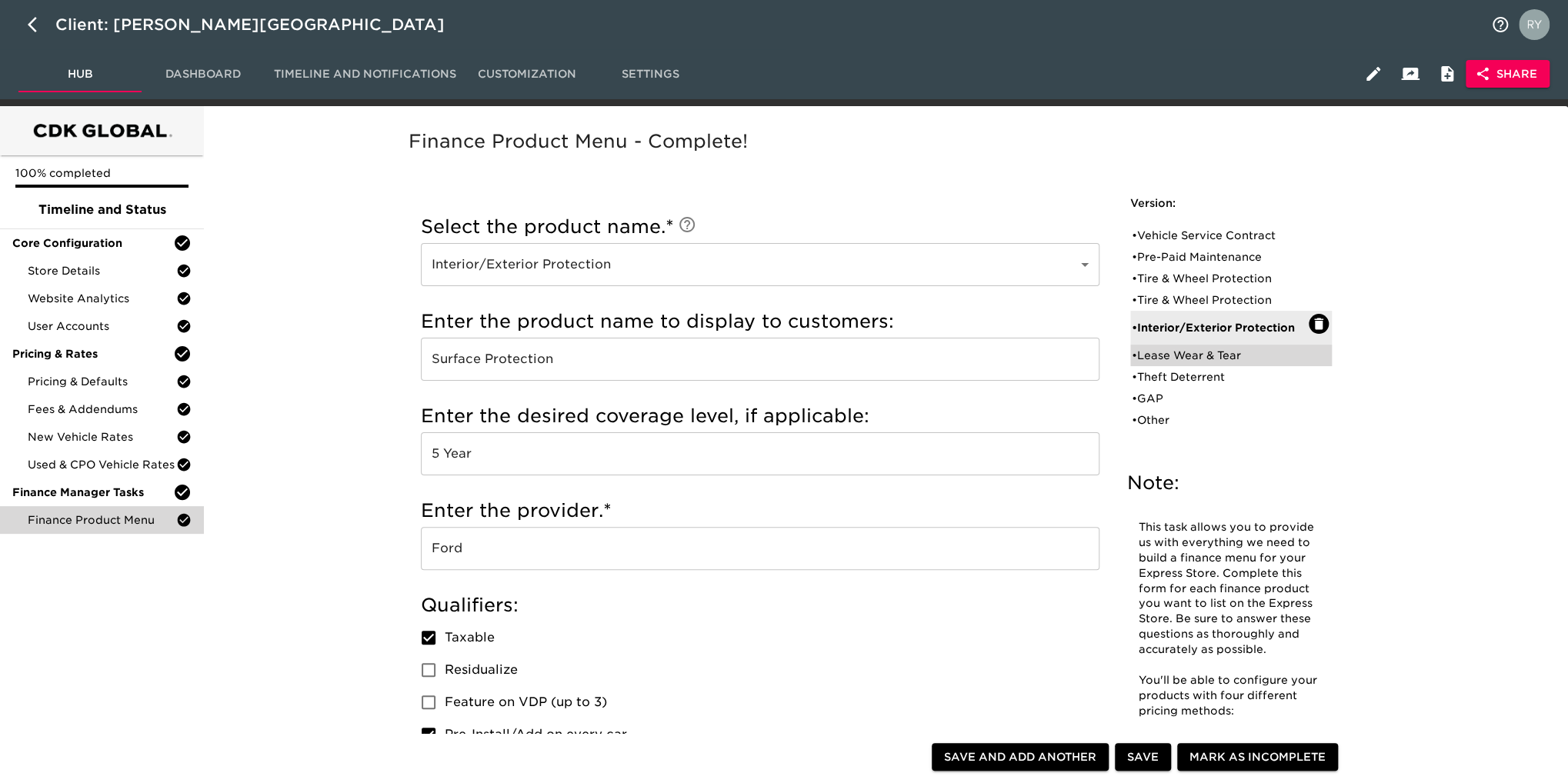
click at [1197, 354] on div "• Lease Wear & Tear" at bounding box center [1220, 355] width 177 height 16
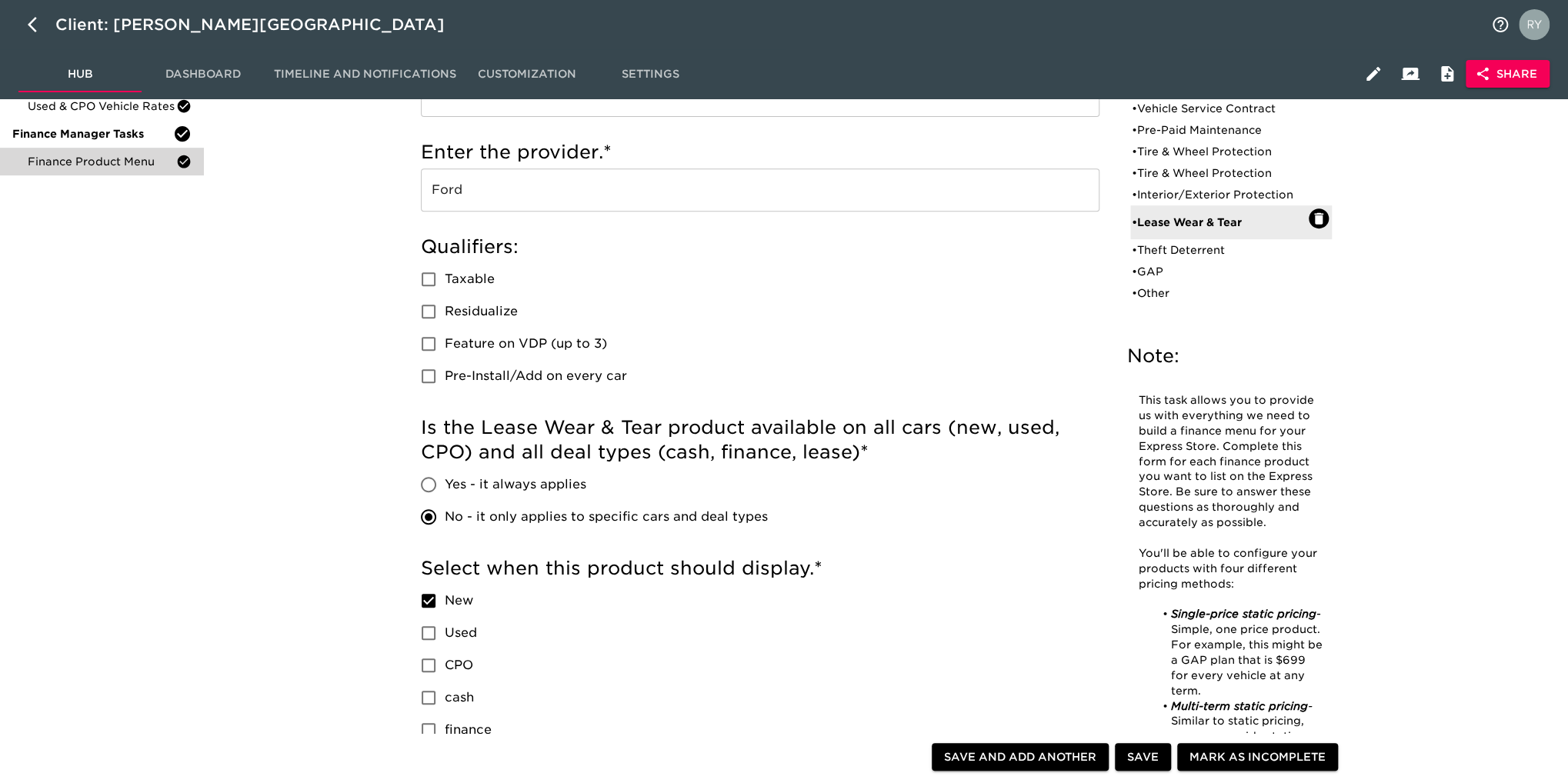
scroll to position [230, 0]
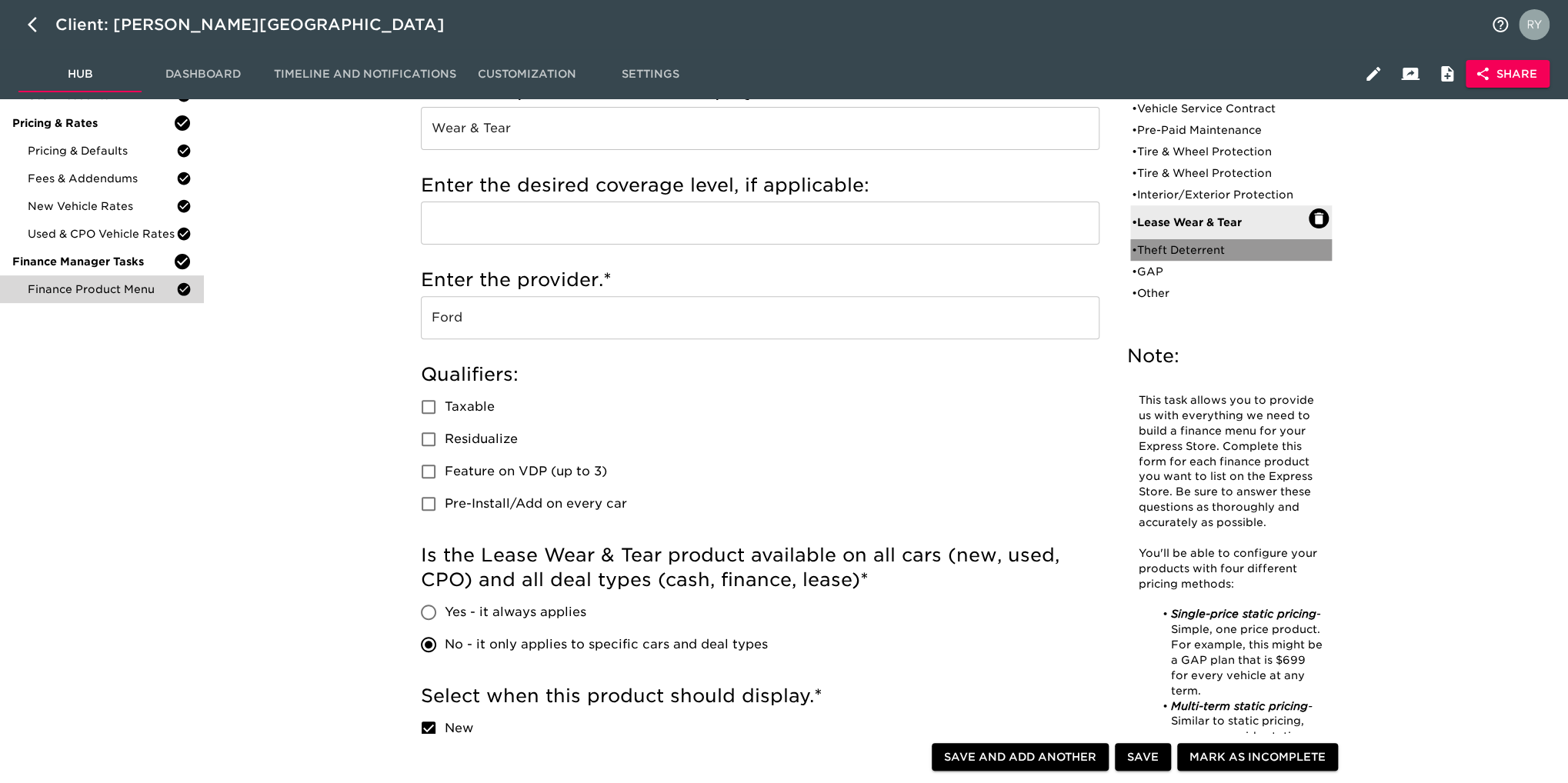
click at [1179, 253] on div "• Theft Deterrent" at bounding box center [1220, 250] width 177 height 16
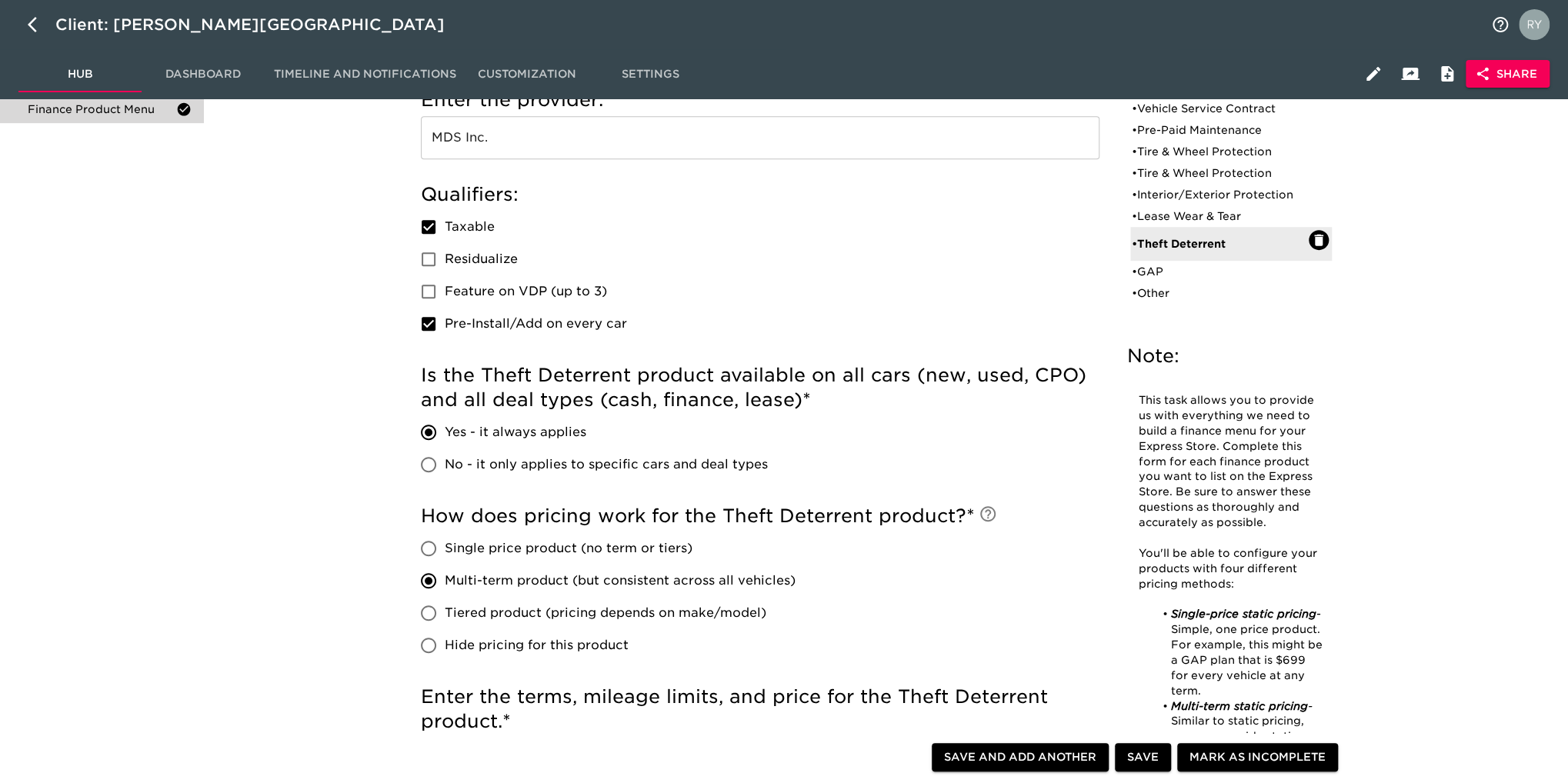
scroll to position [385, 0]
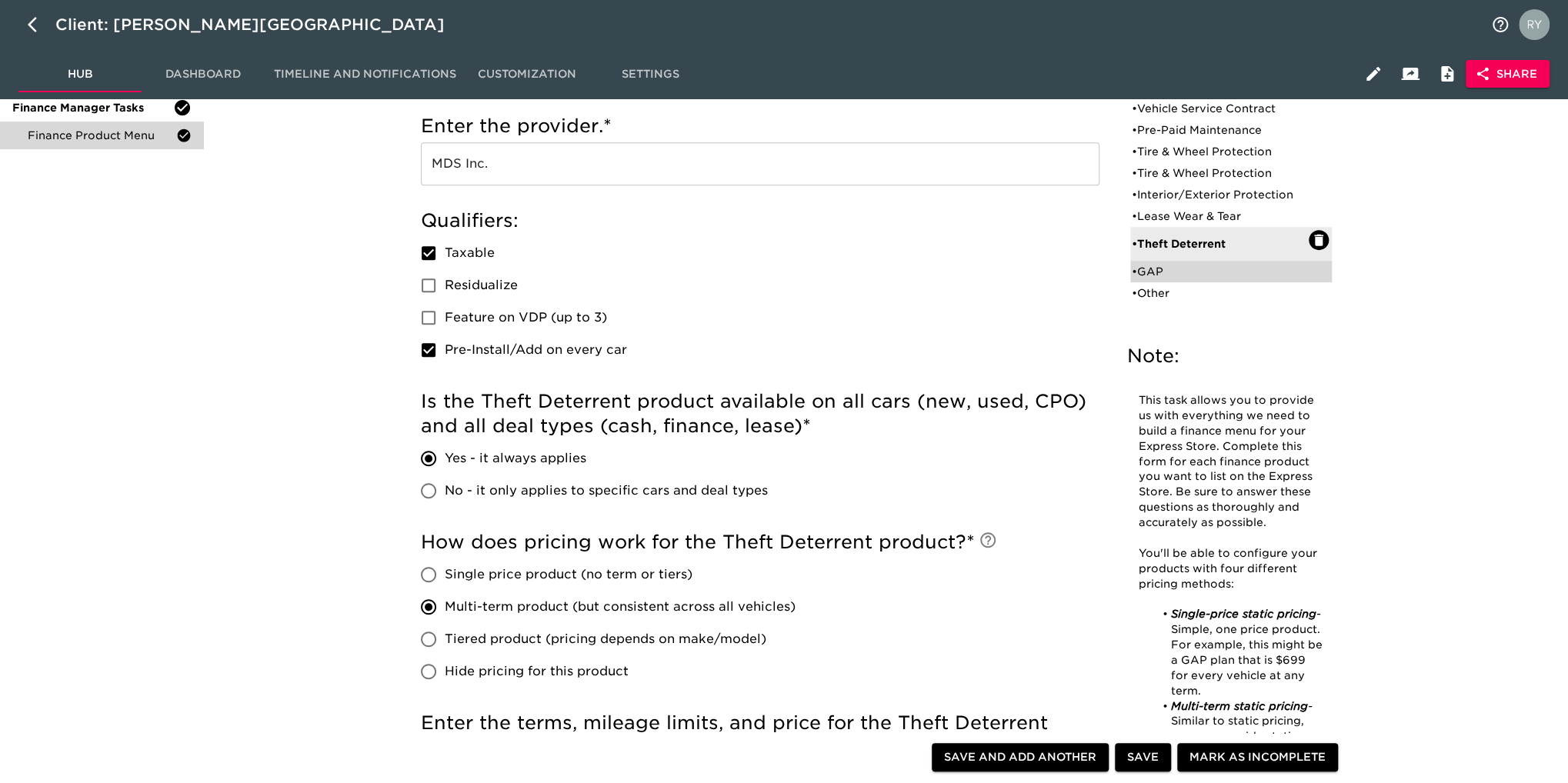
click at [1159, 275] on div "• GAP" at bounding box center [1220, 272] width 177 height 16
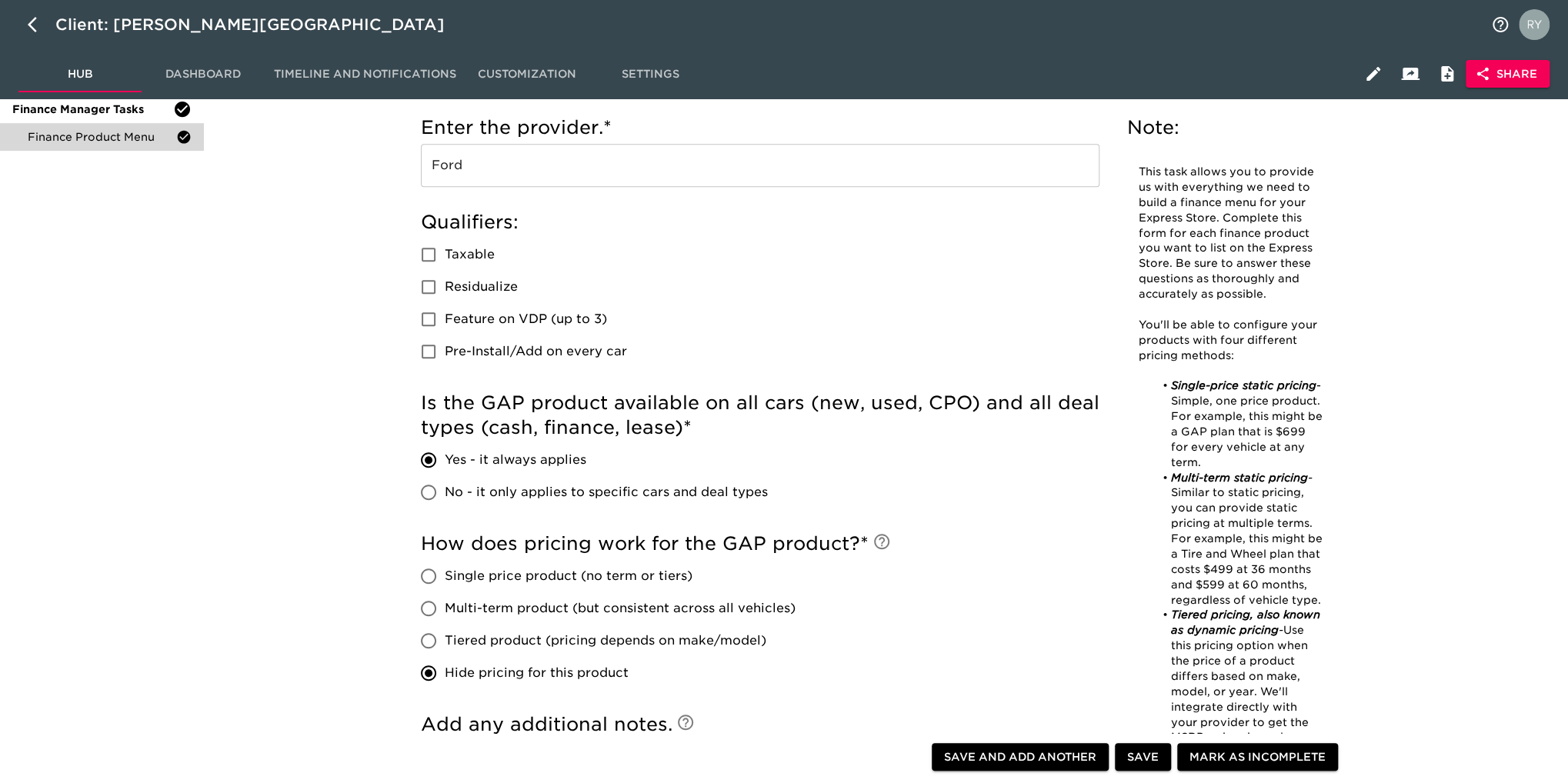
scroll to position [154, 0]
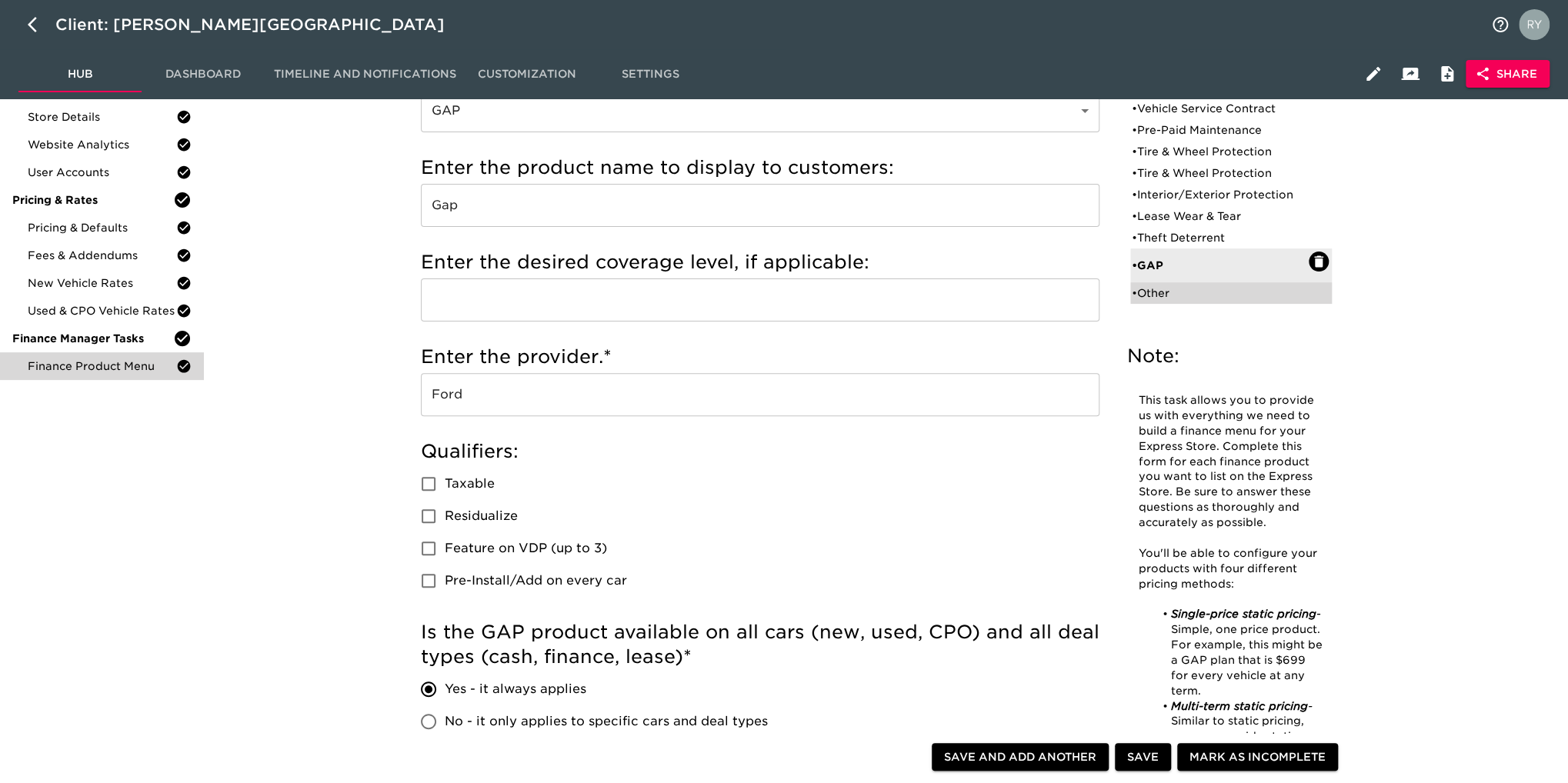
click at [1151, 296] on div "• Other" at bounding box center [1220, 293] width 177 height 16
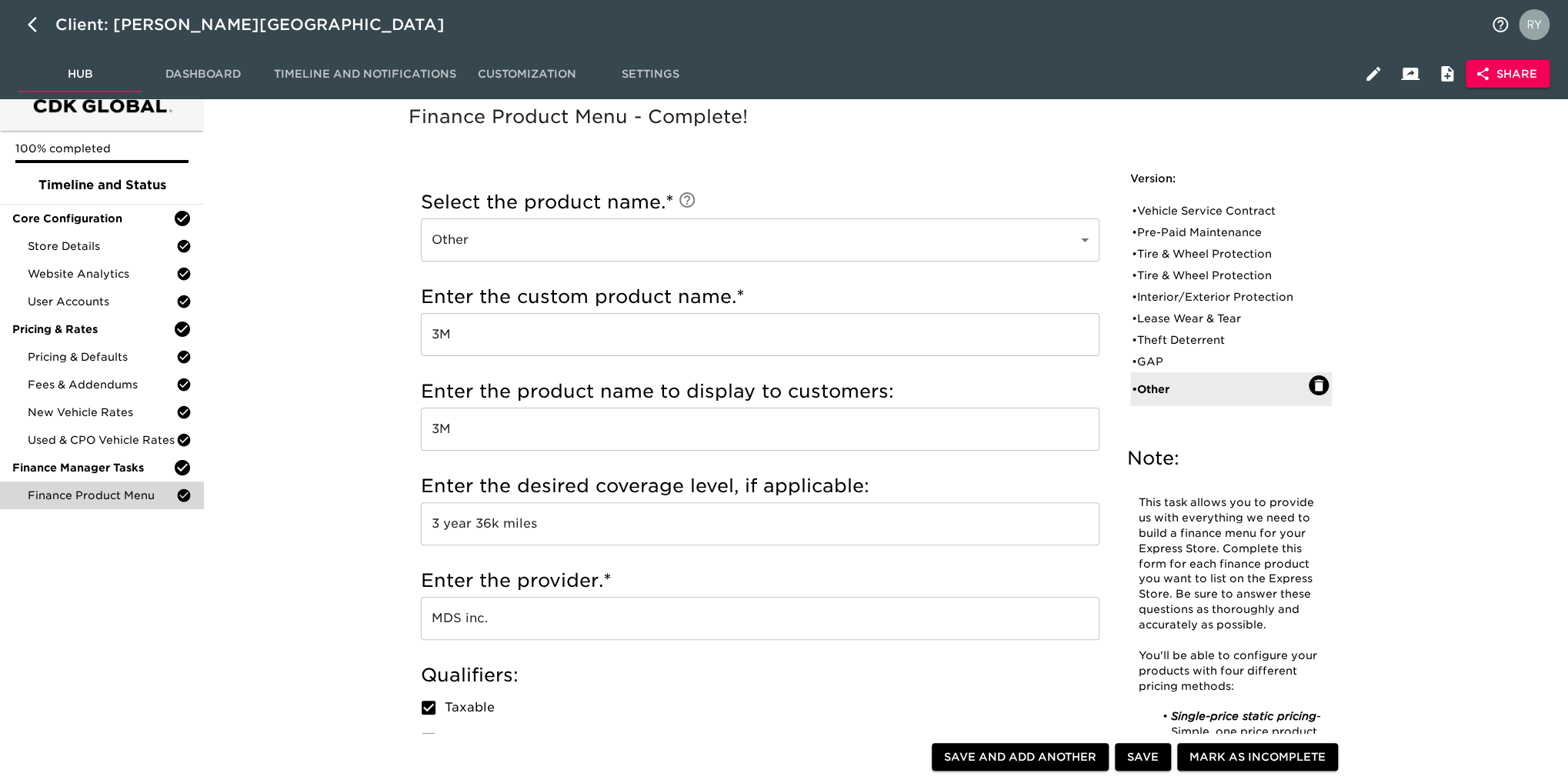
scroll to position [0, 0]
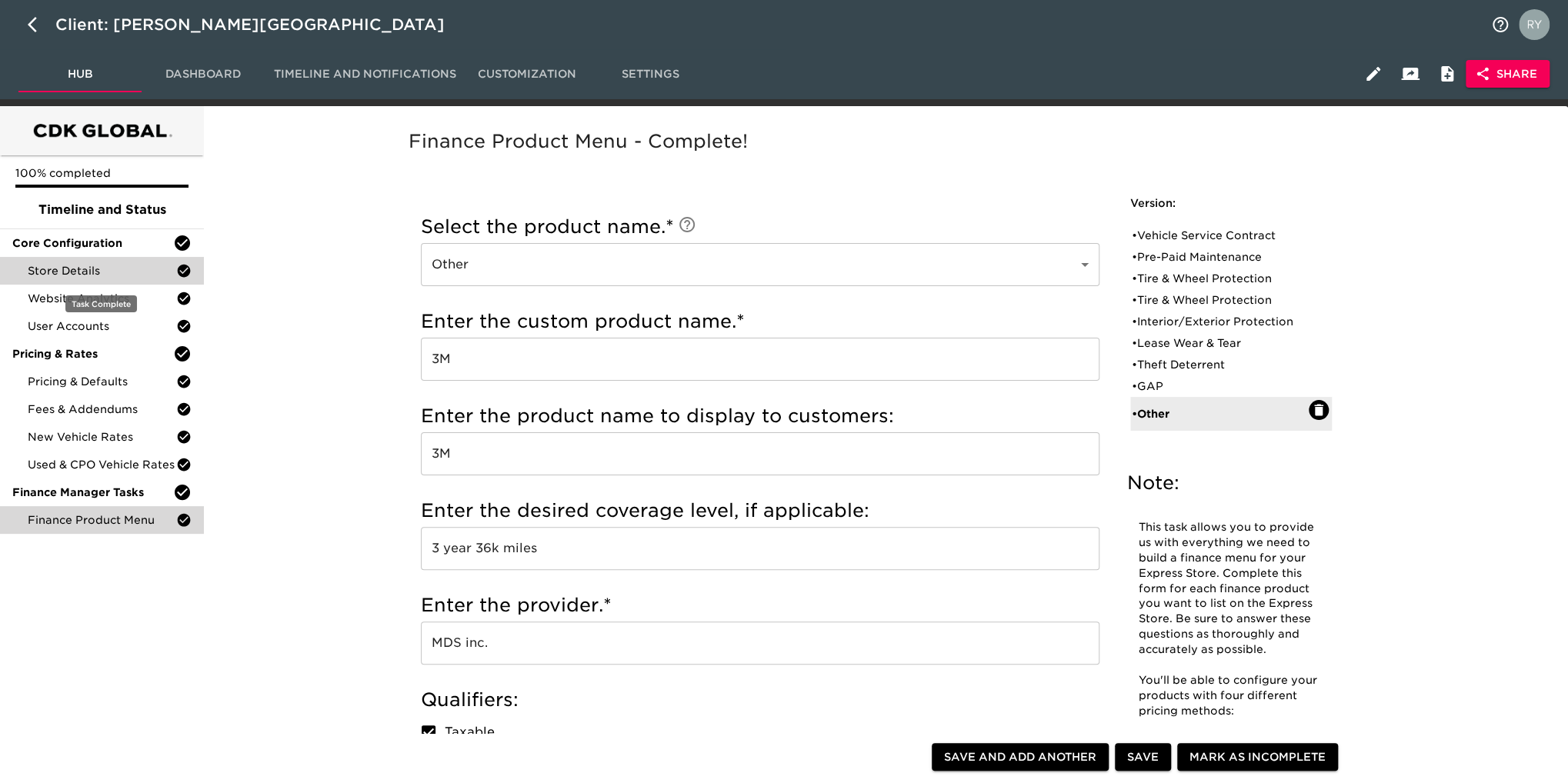
click at [25, 273] on div "Store Details" at bounding box center [102, 271] width 204 height 28
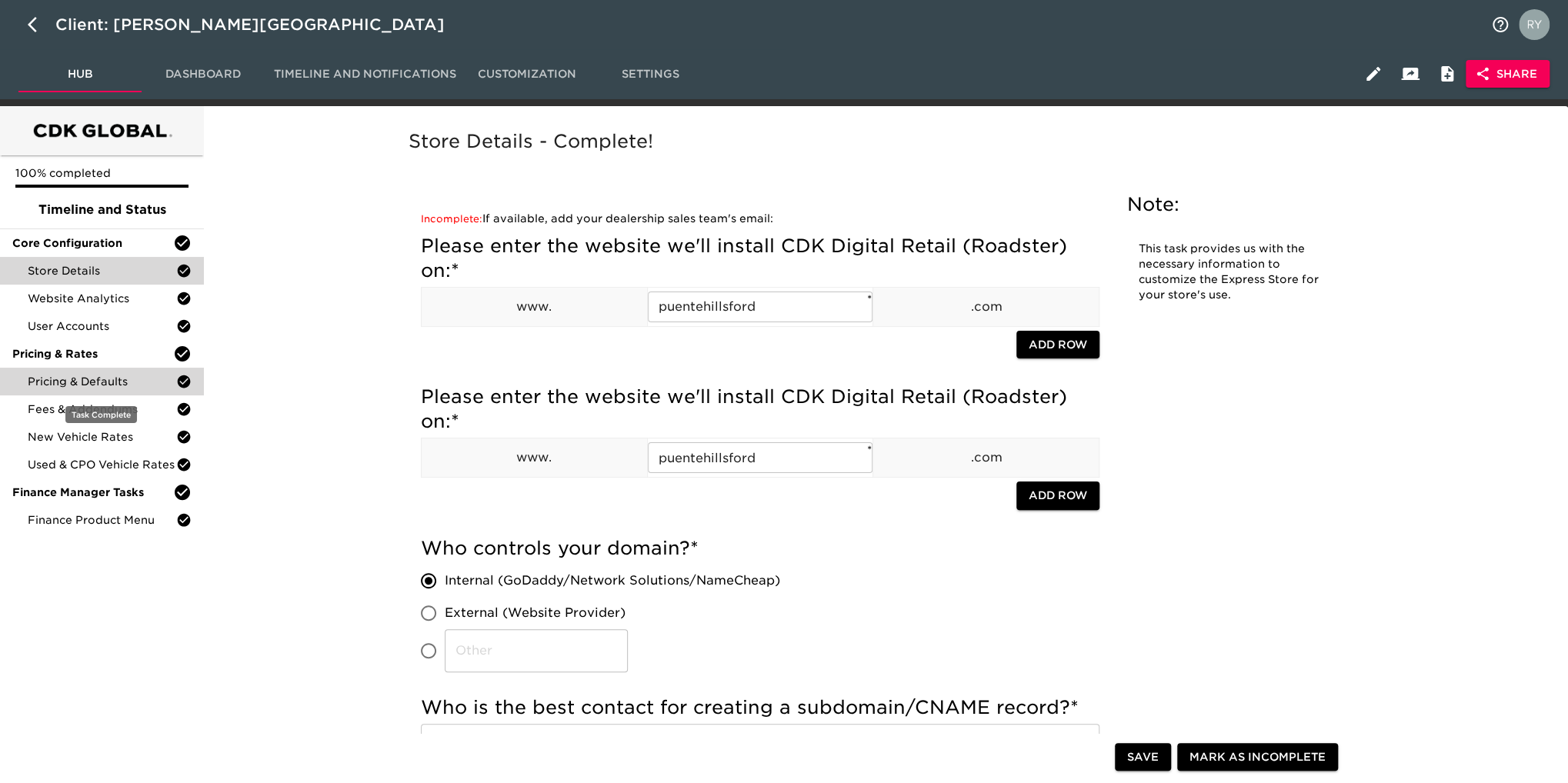
click at [48, 381] on span "Pricing & Defaults" at bounding box center [102, 382] width 148 height 16
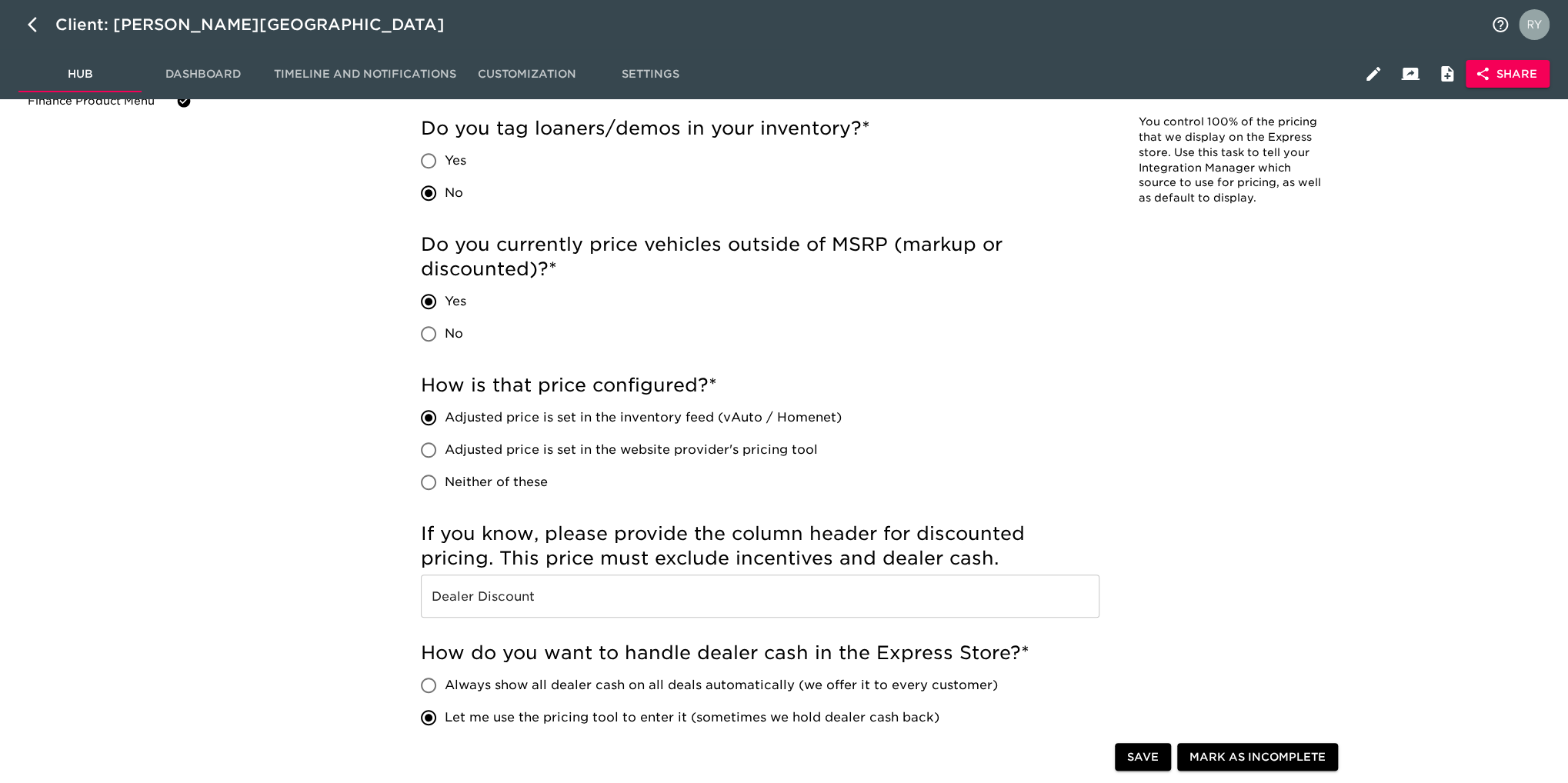
scroll to position [615, 0]
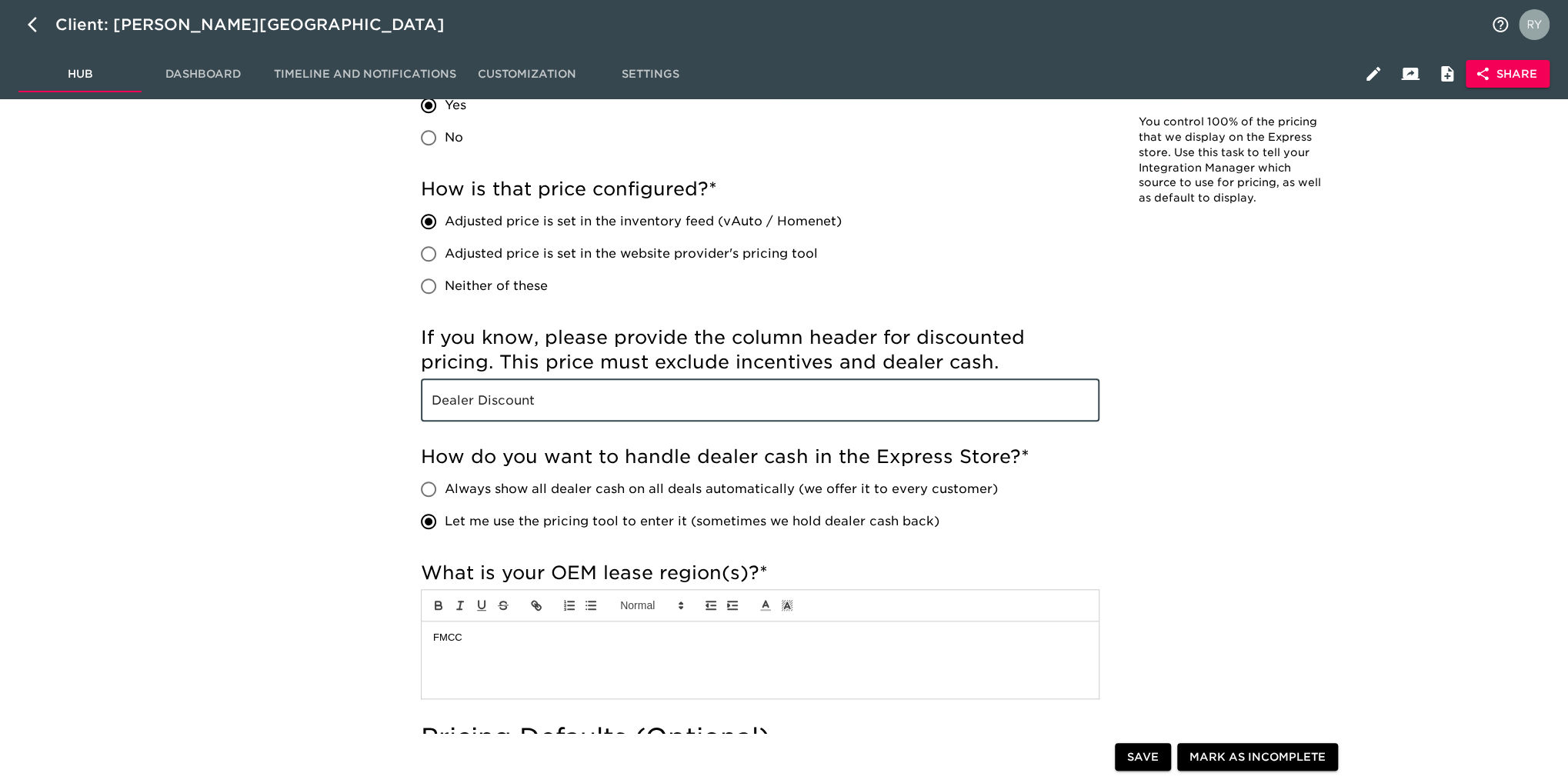
drag, startPoint x: 594, startPoint y: 408, endPoint x: 418, endPoint y: 414, distance: 176.1
click at [418, 414] on div "Incomplete: Please provide 2 example VINs and the character/word do you use to …" at bounding box center [760, 671] width 703 height 2176
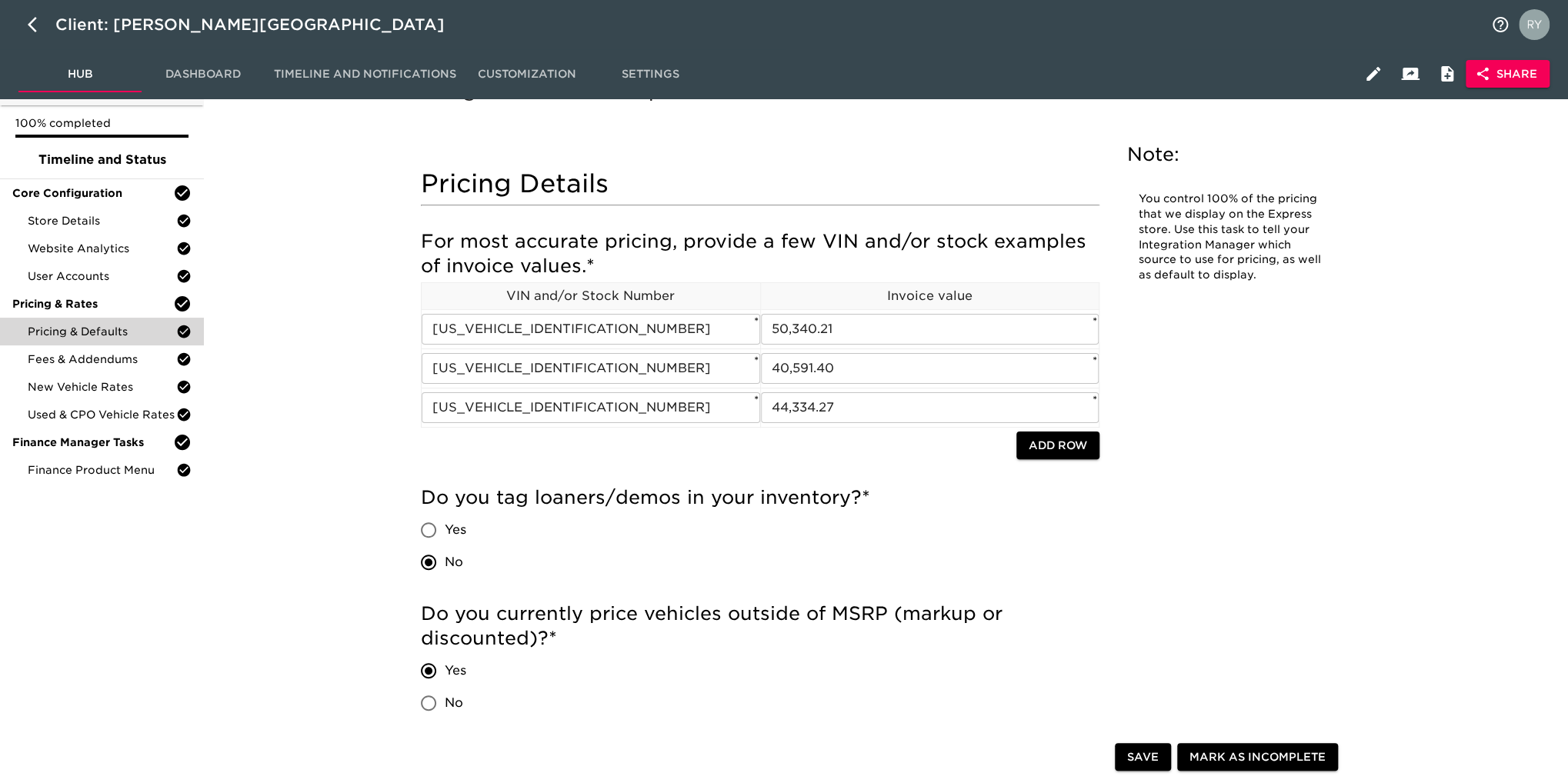
scroll to position [77, 0]
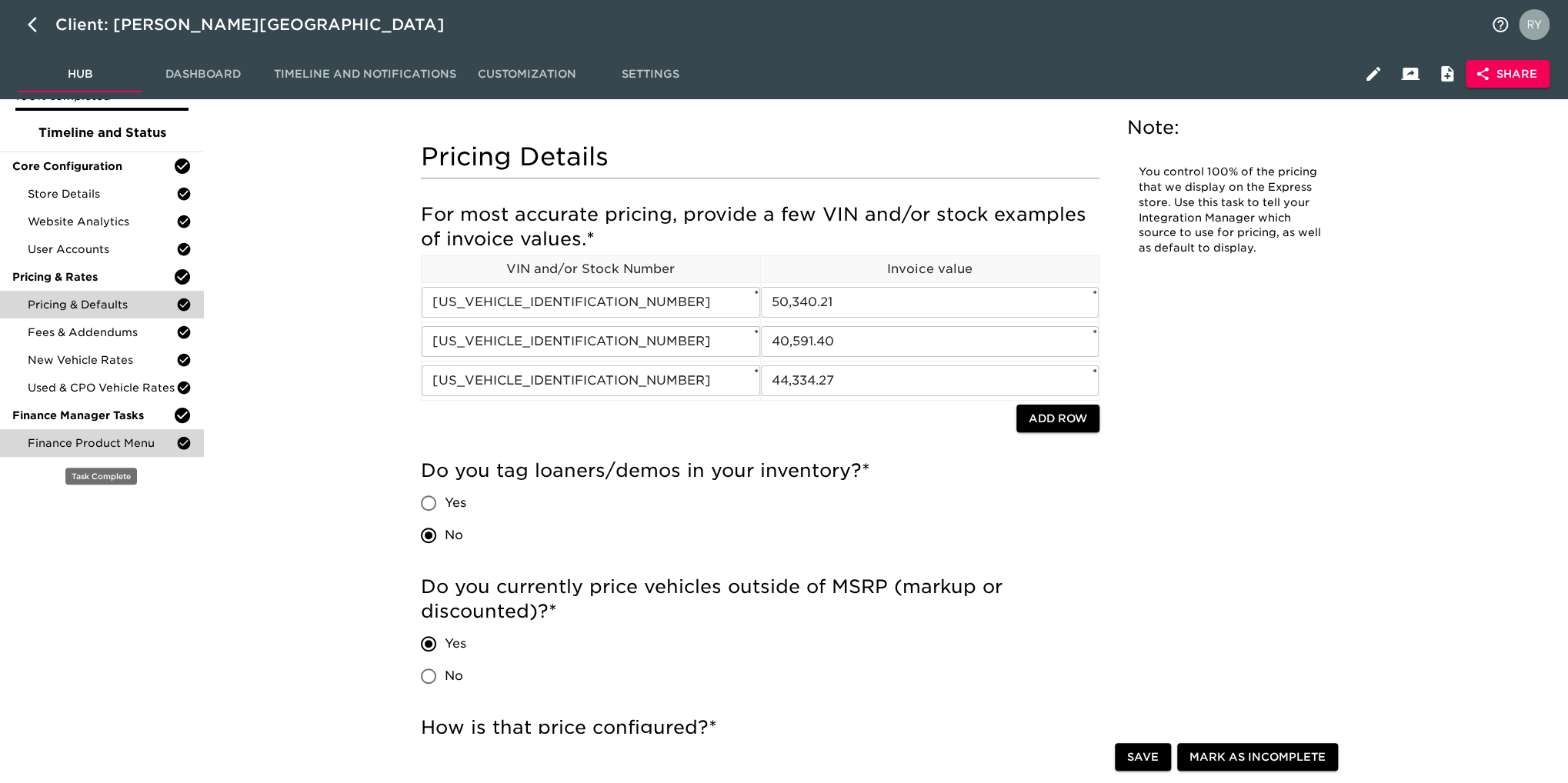
click at [81, 446] on span "Finance Product Menu" at bounding box center [102, 443] width 148 height 16
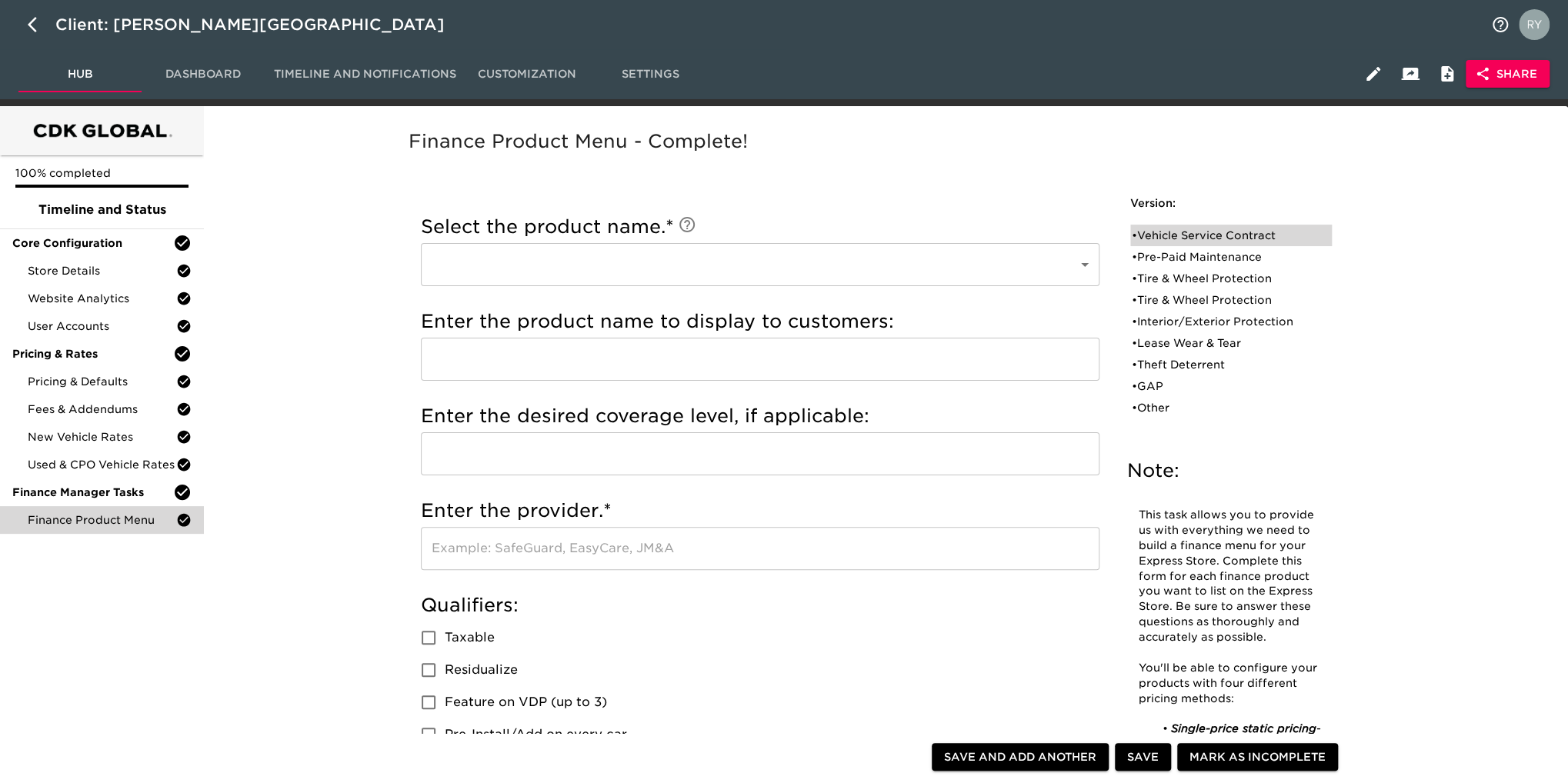
click at [1182, 230] on div "• Vehicle Service Contract" at bounding box center [1220, 236] width 177 height 16
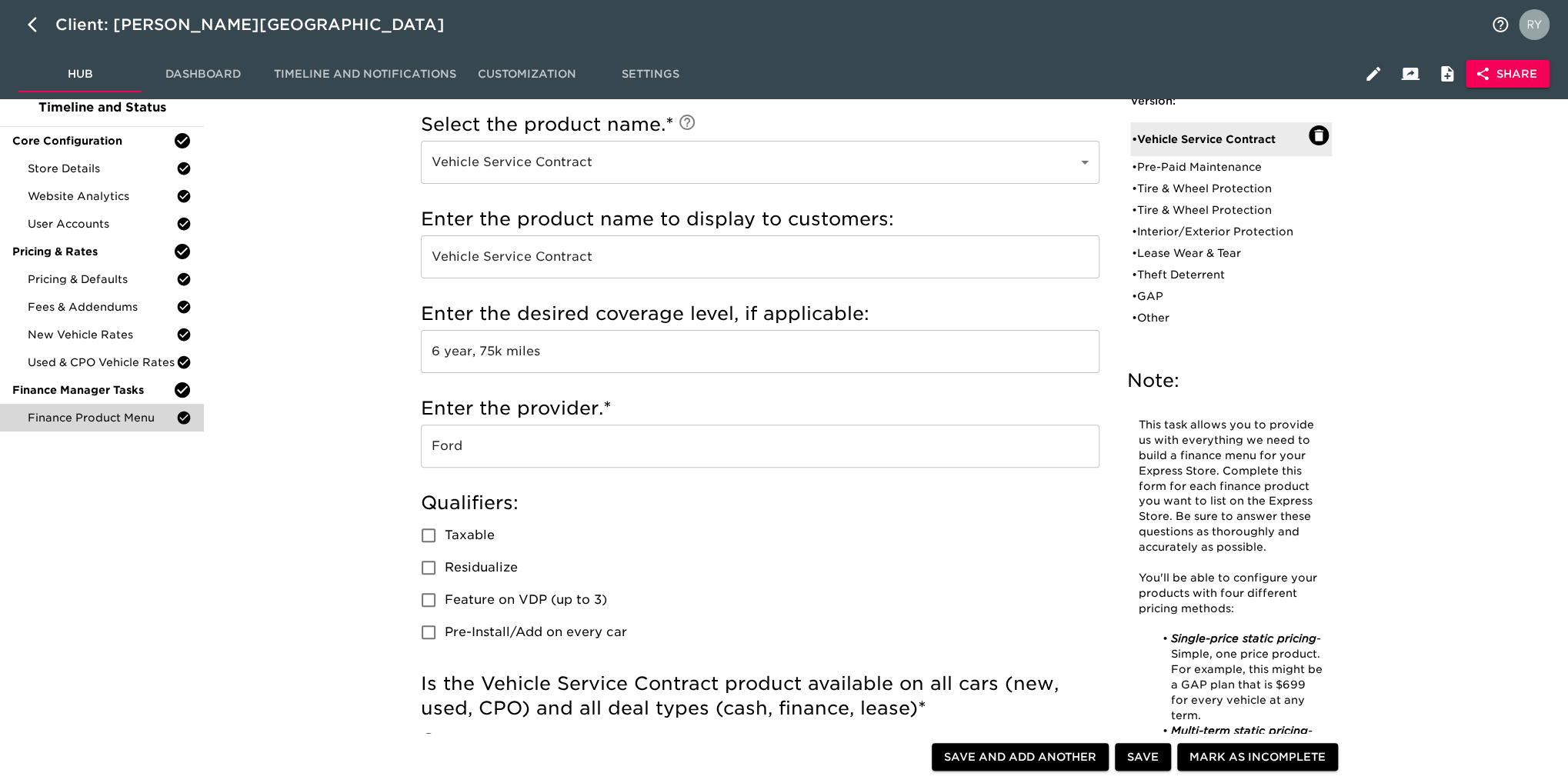
scroll to position [77, 0]
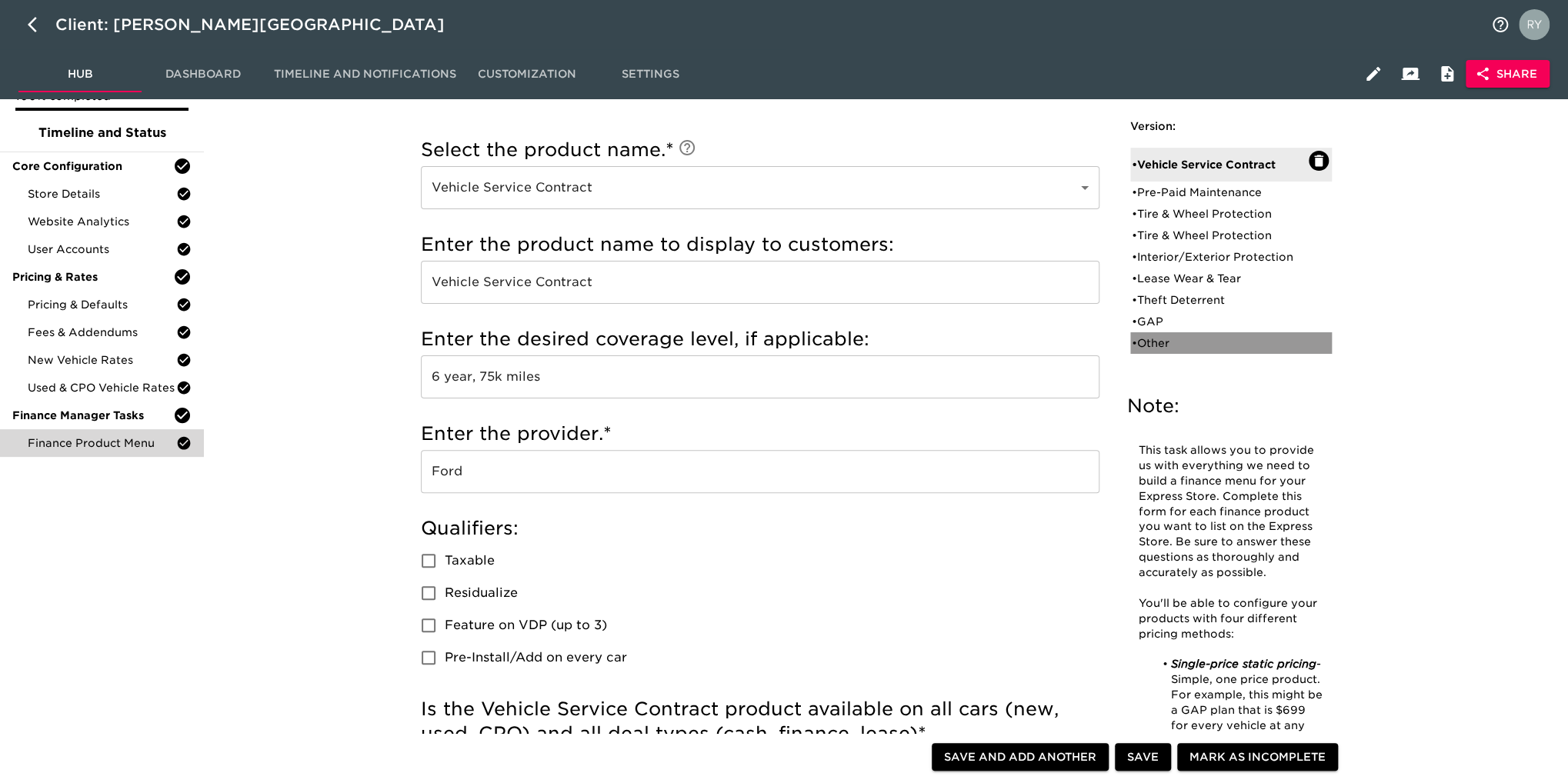
click at [1157, 345] on div "• Other" at bounding box center [1220, 343] width 177 height 16
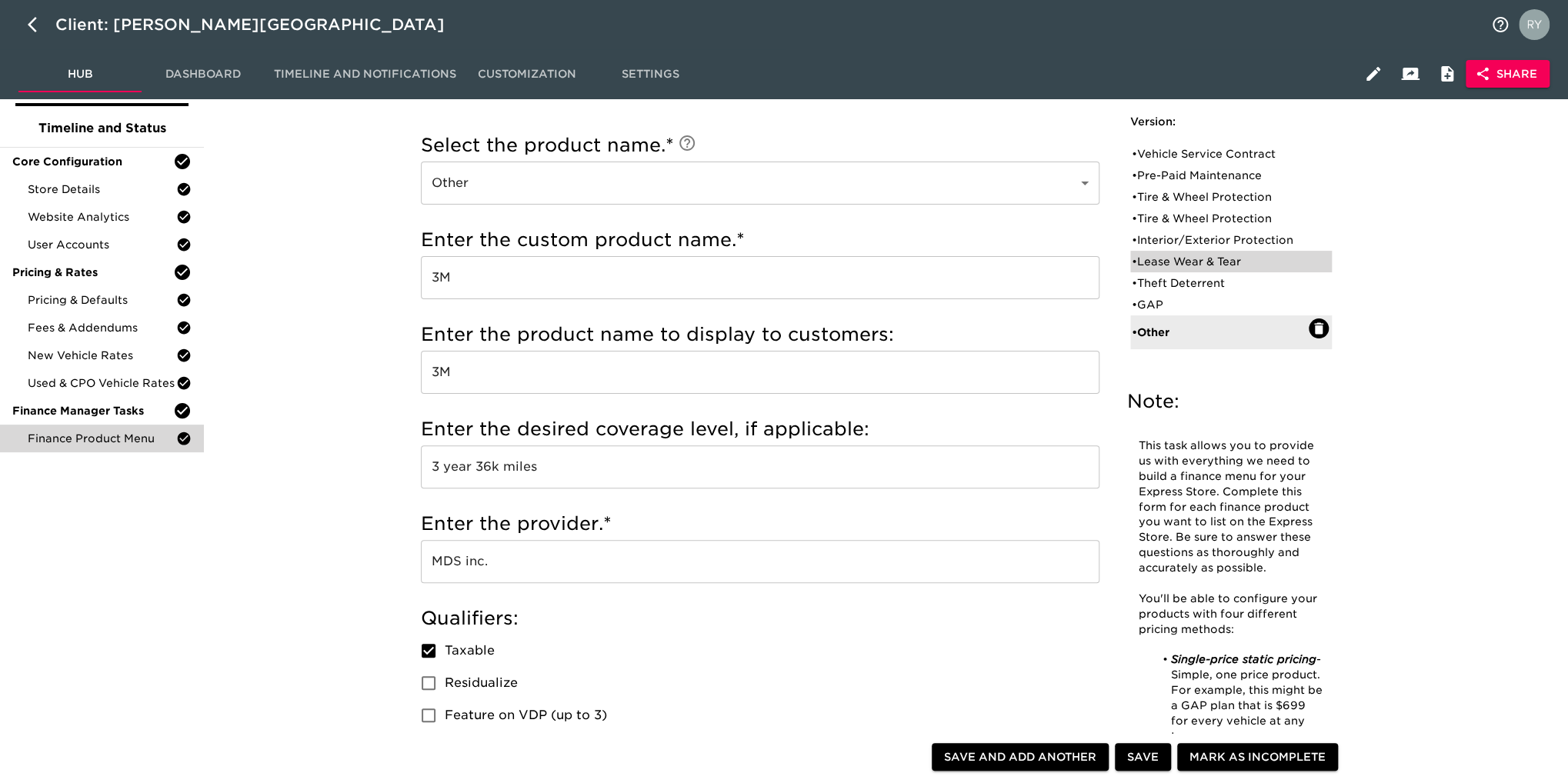
scroll to position [0, 0]
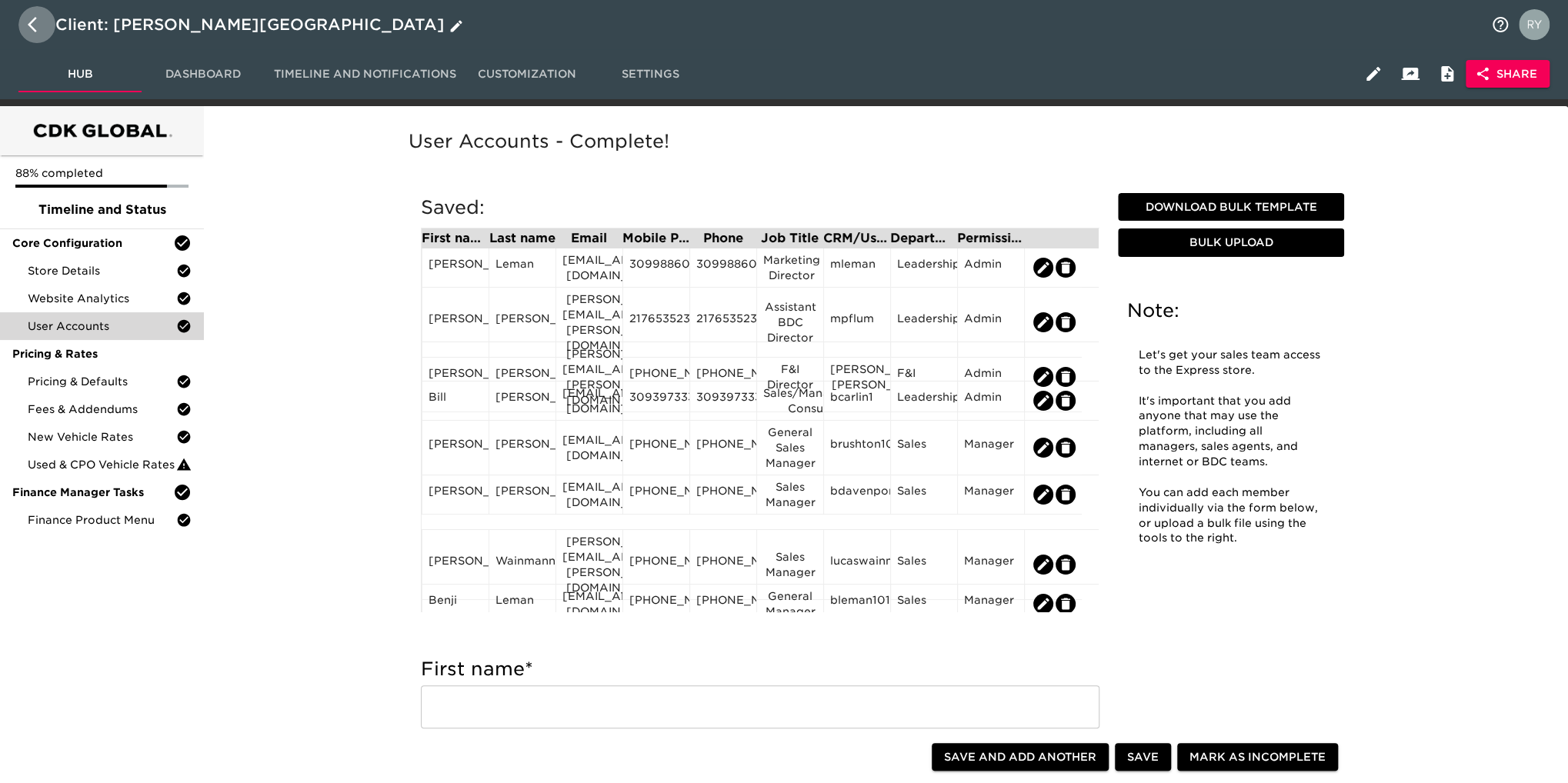
click at [31, 21] on icon "button" at bounding box center [37, 25] width 19 height 19
select select "10"
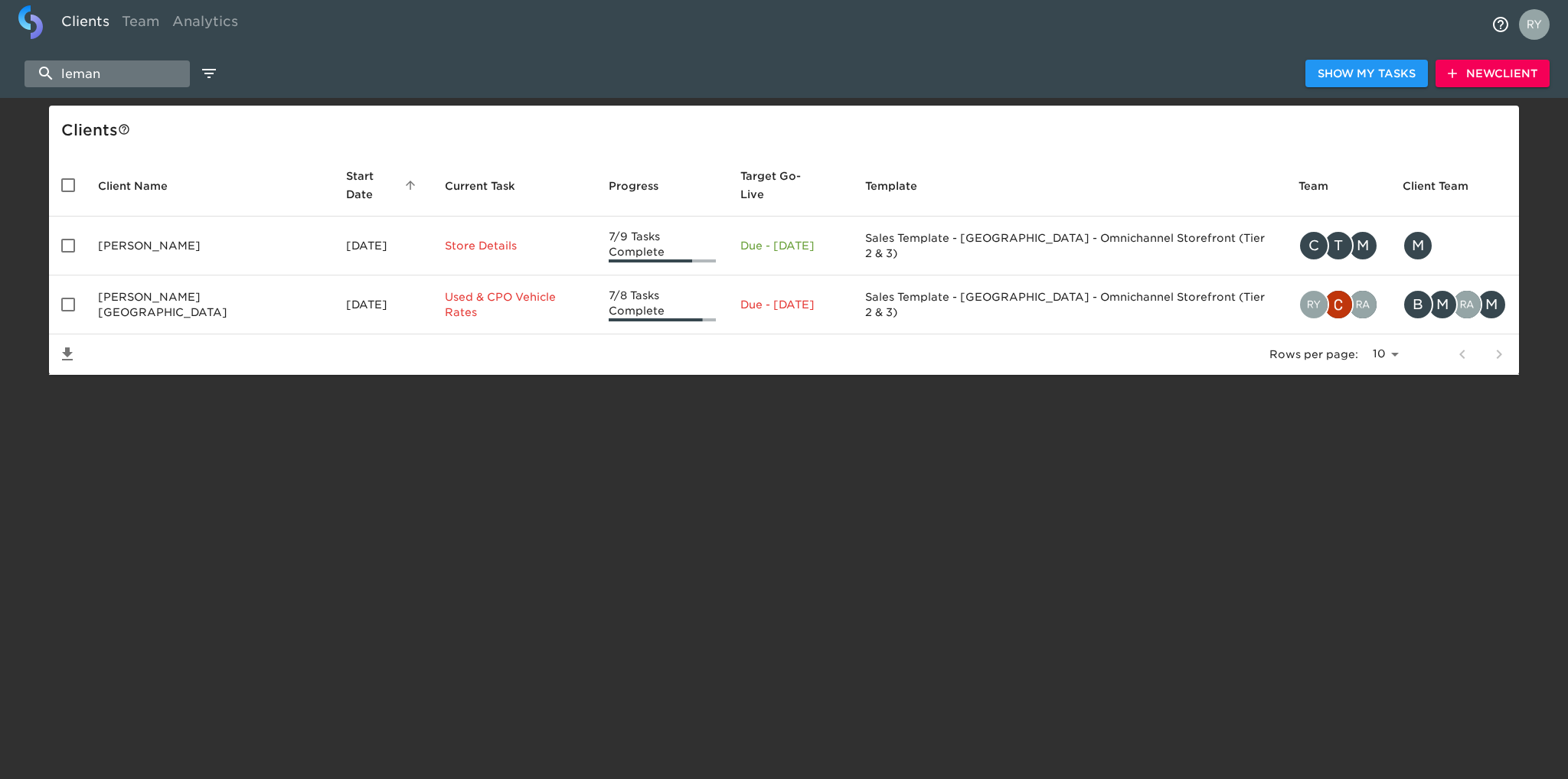
click at [126, 68] on input "leman" at bounding box center [107, 73] width 165 height 27
type input "l"
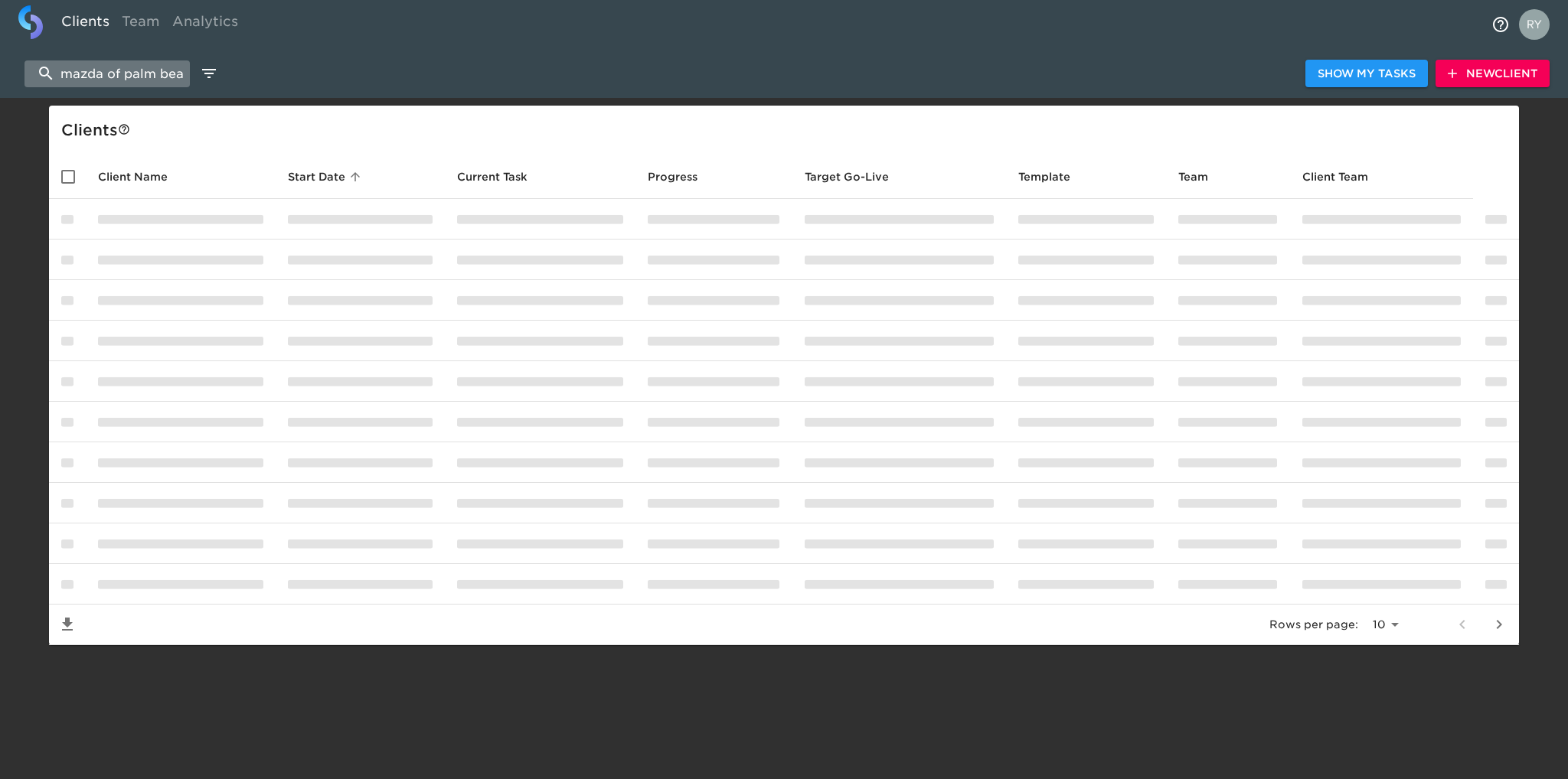
scroll to position [0, 16]
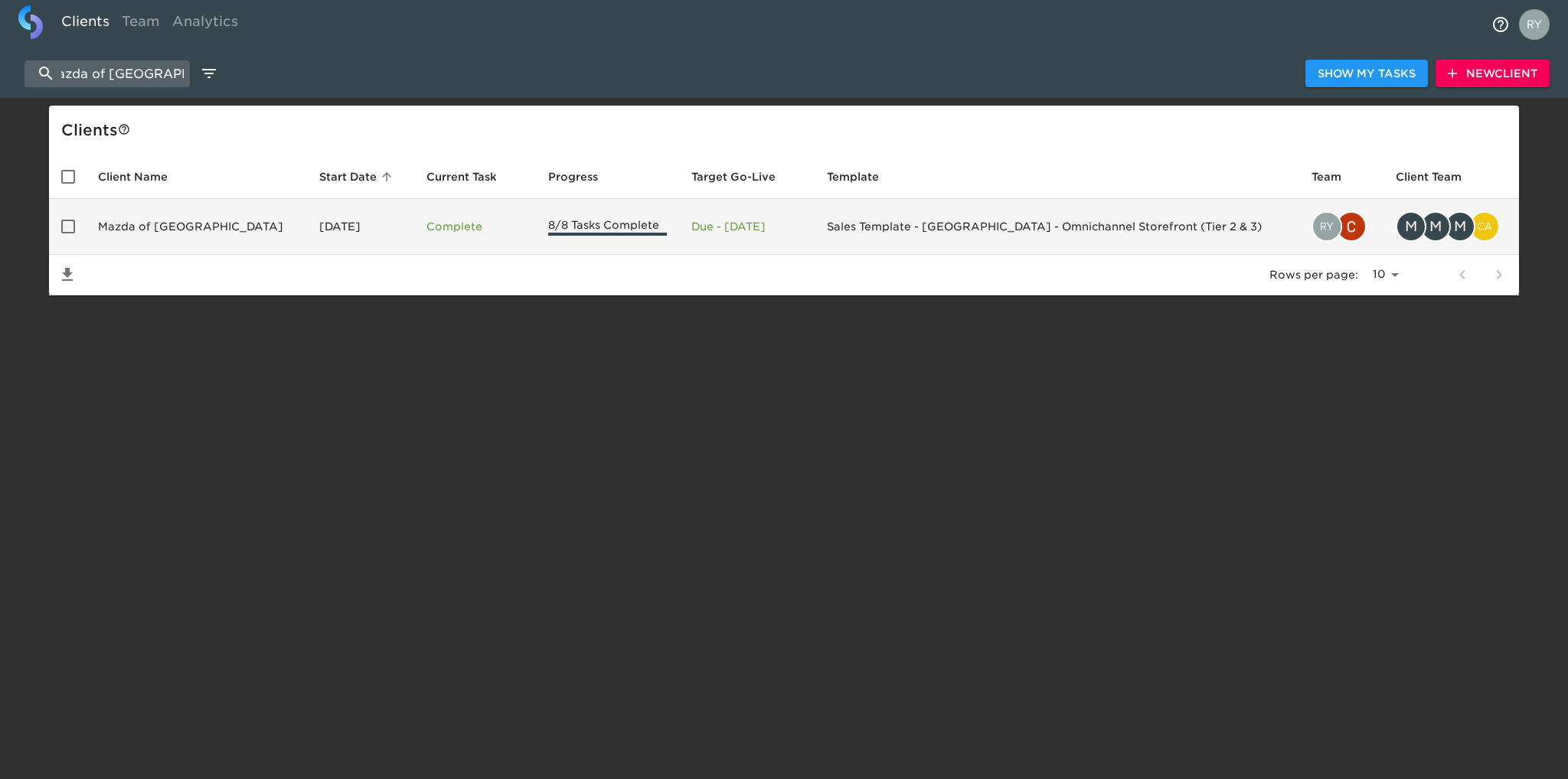
type input "mazda of palm beach"
click at [139, 225] on td "Mazda of Palm Beach" at bounding box center [196, 227] width 222 height 56
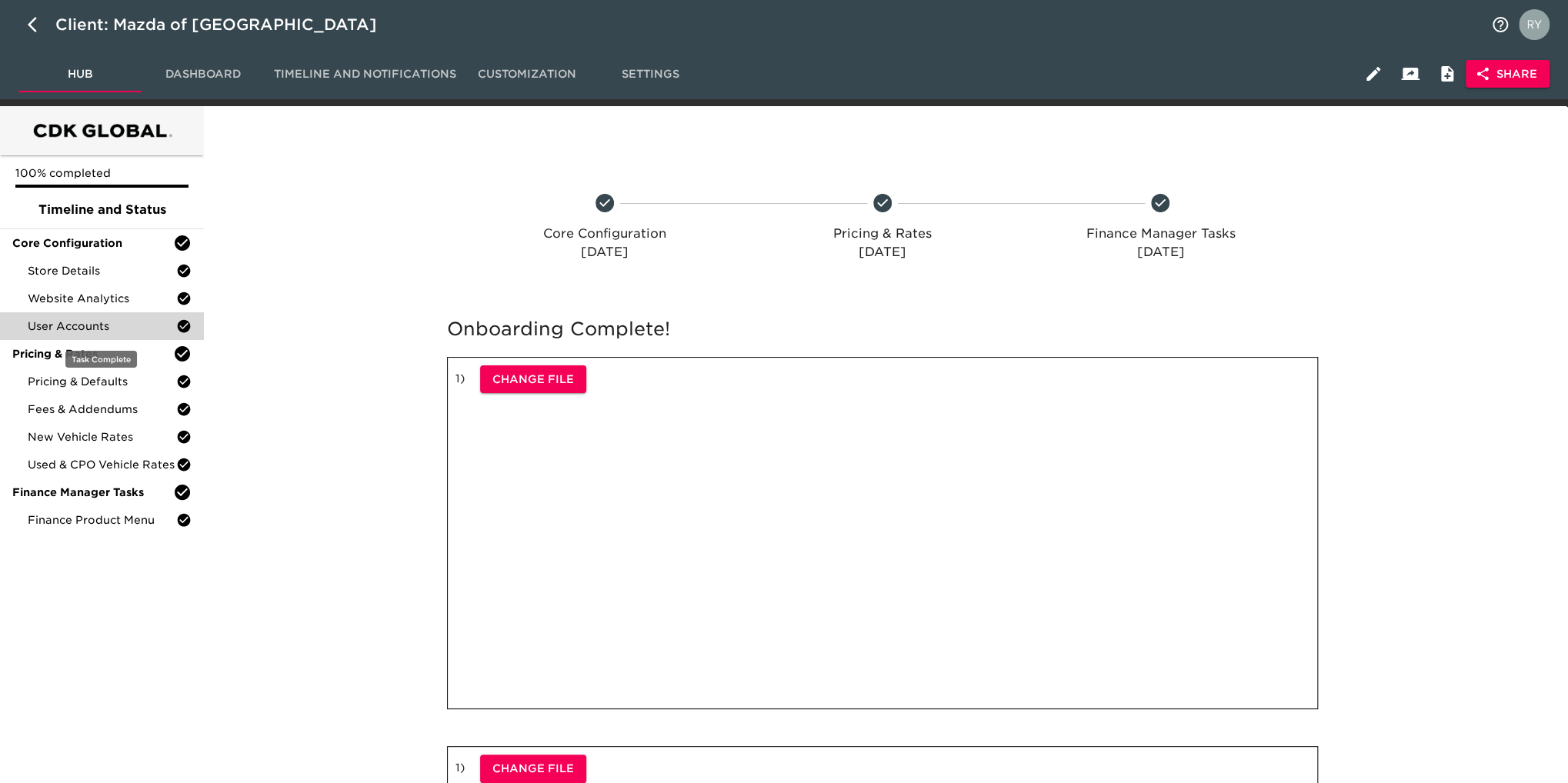
click at [102, 328] on span "User Accounts" at bounding box center [102, 327] width 148 height 16
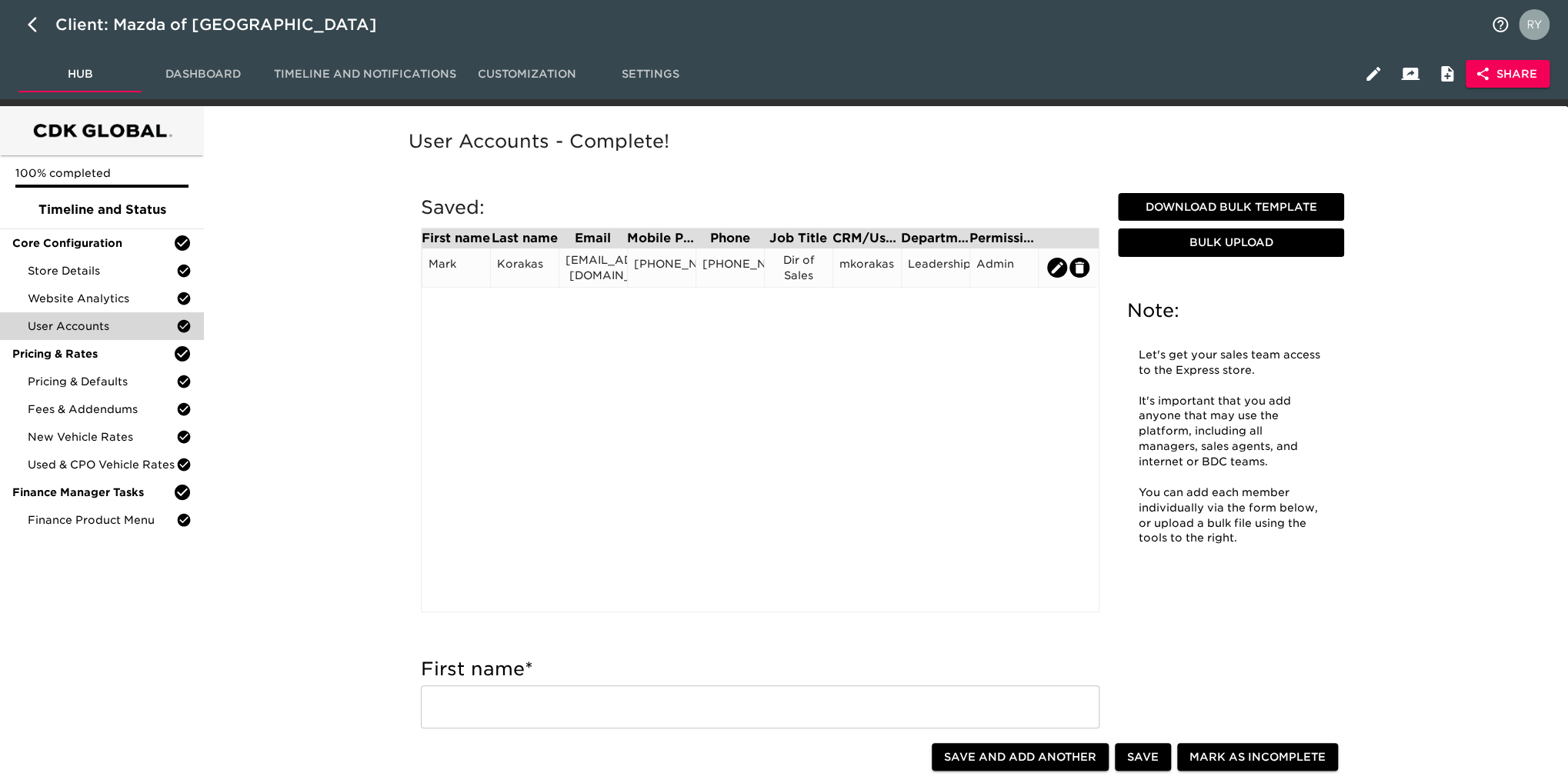
click at [600, 279] on div "MKorakas@MazdaofPalmBeach.com" at bounding box center [593, 268] width 68 height 40
click at [597, 281] on div "MKorakas@MazdaofPalmBeach.com" at bounding box center [593, 268] width 68 height 40
click at [596, 267] on div "MKorakas@MazdaofPalmBeach.com" at bounding box center [593, 268] width 55 height 31
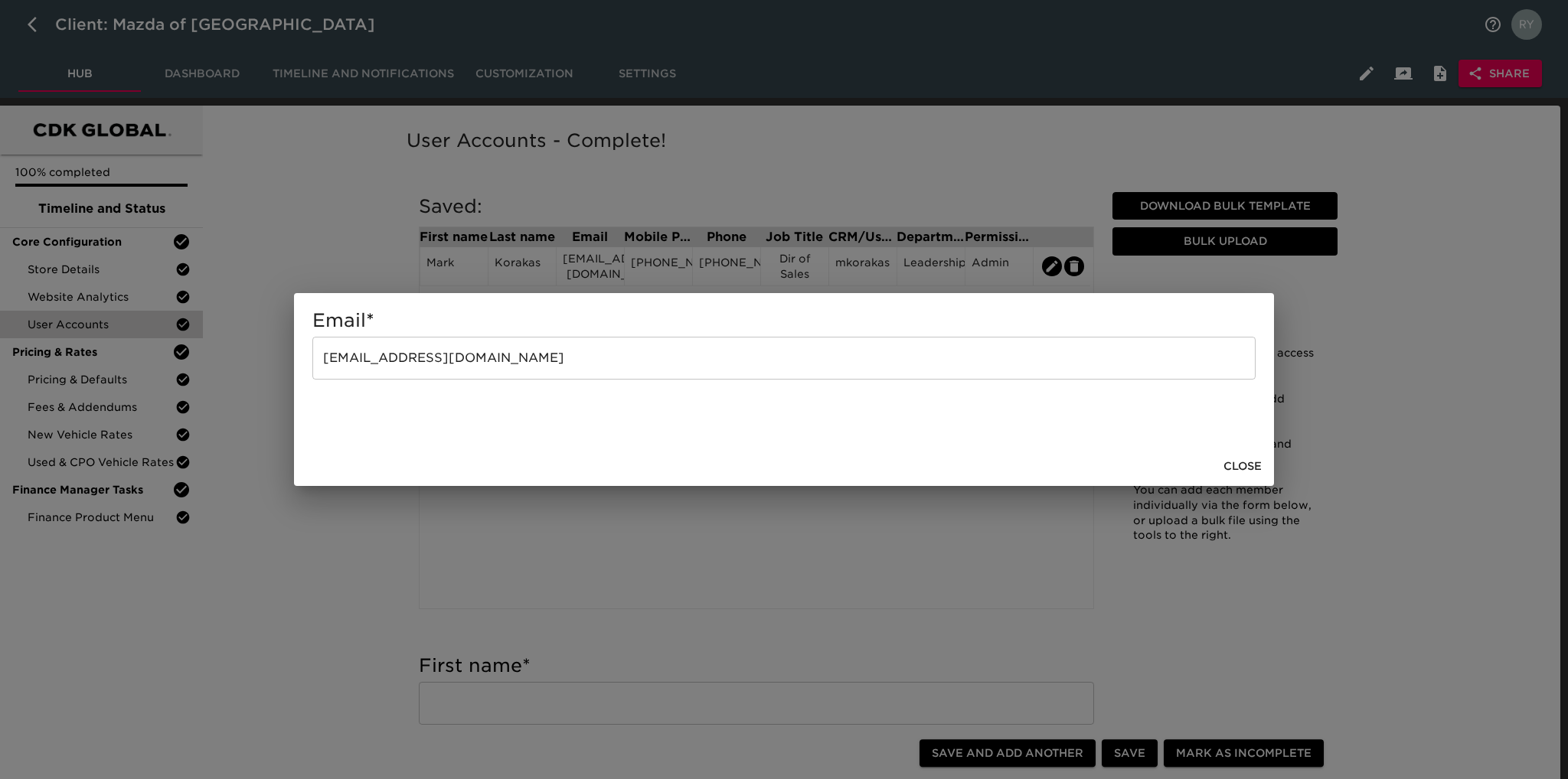
click at [1241, 466] on span "Close" at bounding box center [1243, 466] width 39 height 19
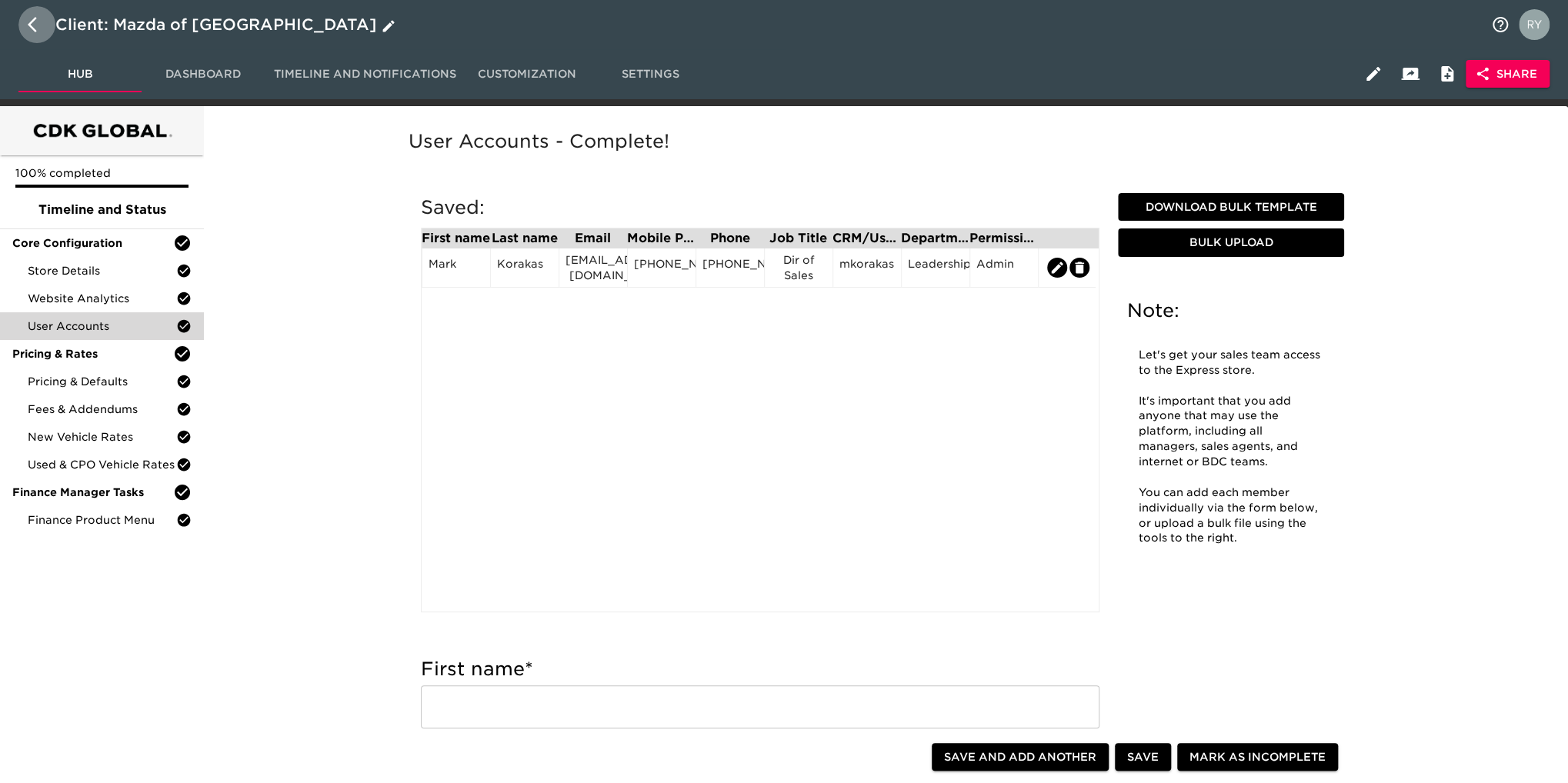
click at [28, 23] on icon "button" at bounding box center [37, 25] width 19 height 19
select select "10"
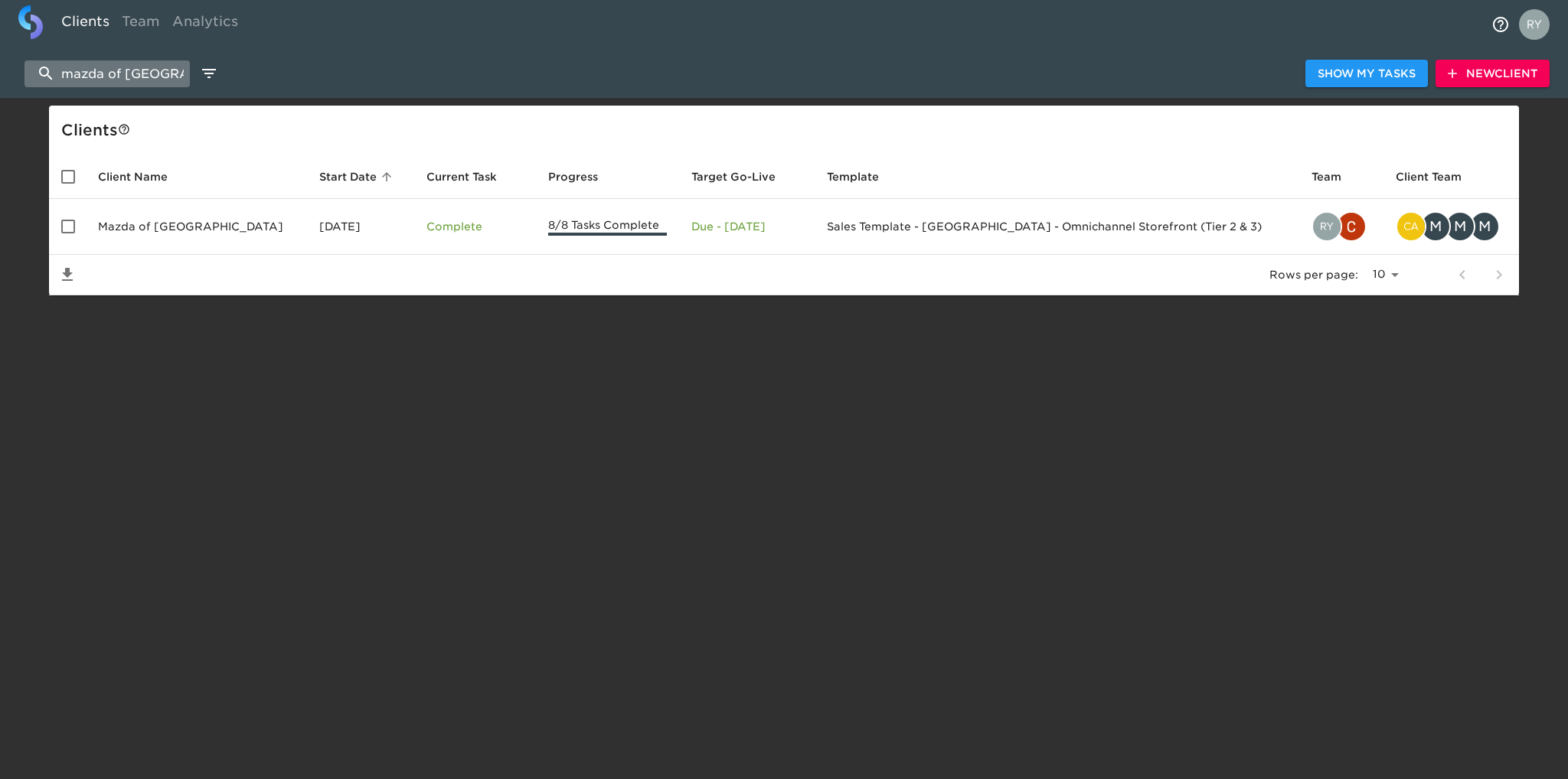
drag, startPoint x: 59, startPoint y: 74, endPoint x: 73, endPoint y: 77, distance: 14.3
click at [63, 78] on input "mazda of palm beach" at bounding box center [107, 73] width 165 height 27
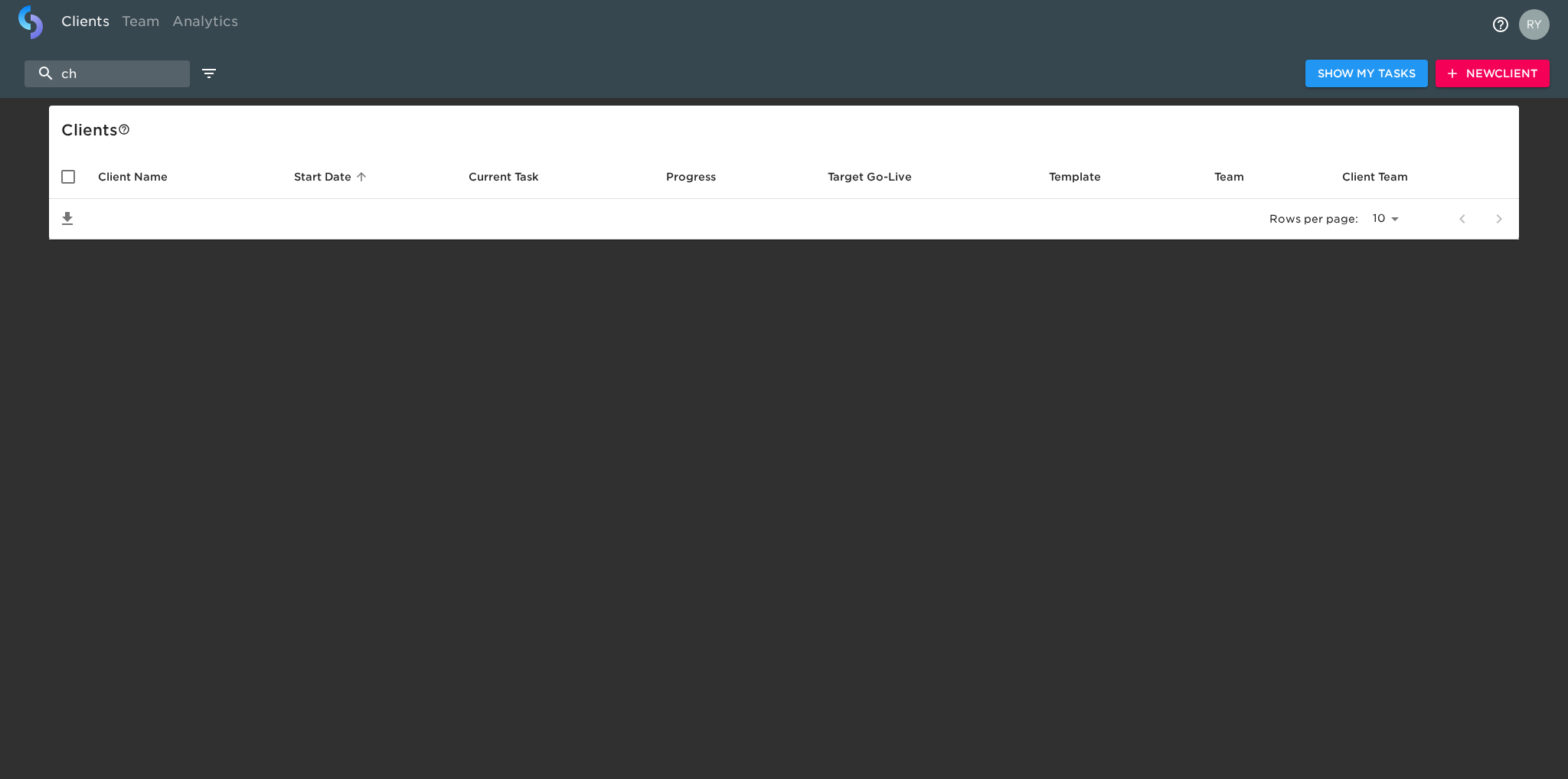
type input "h"
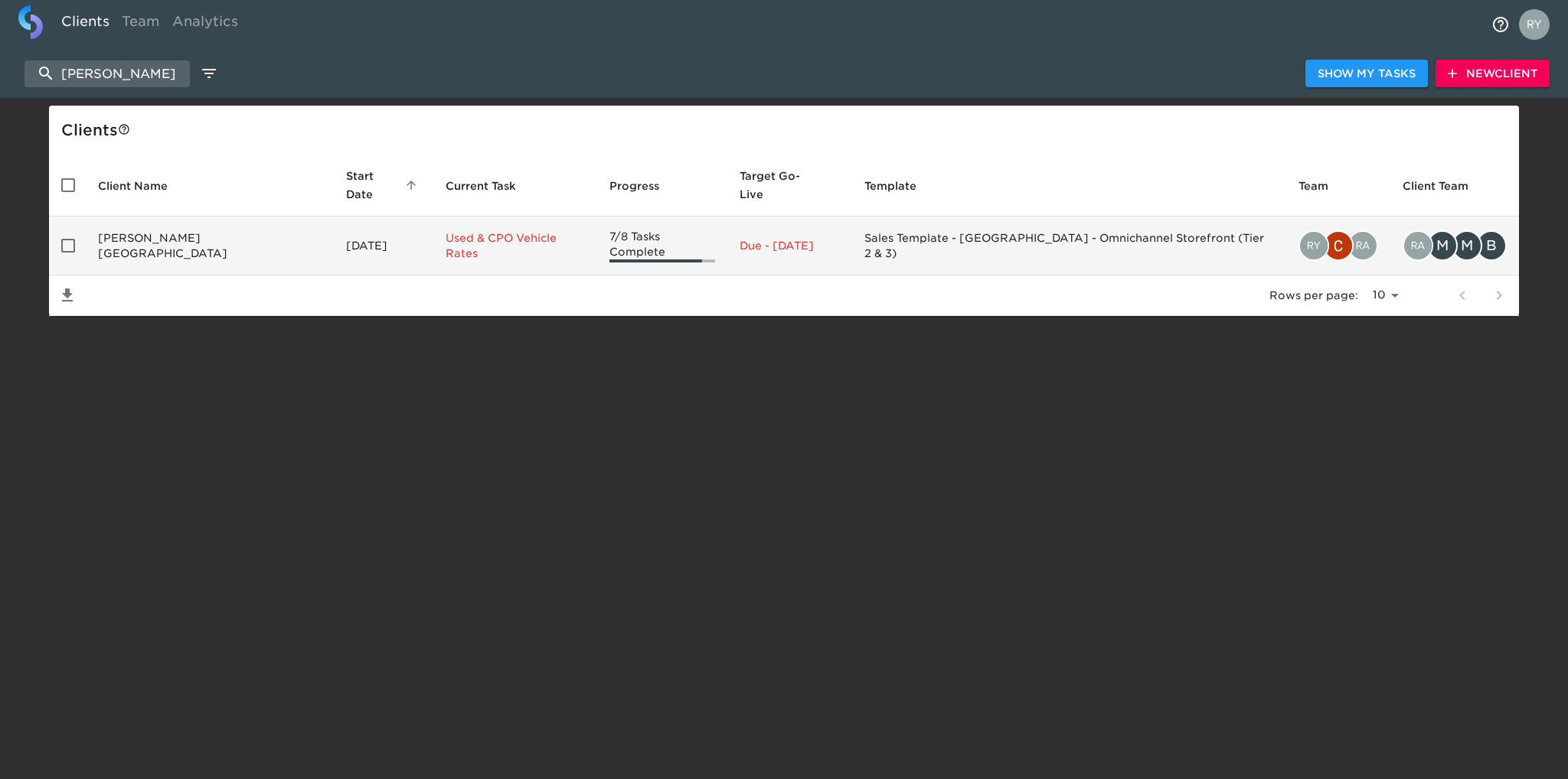
type input "leman's chevy"
click at [191, 228] on td "Leman's Chevy City" at bounding box center [209, 246] width 248 height 59
